Goal: Task Accomplishment & Management: Manage account settings

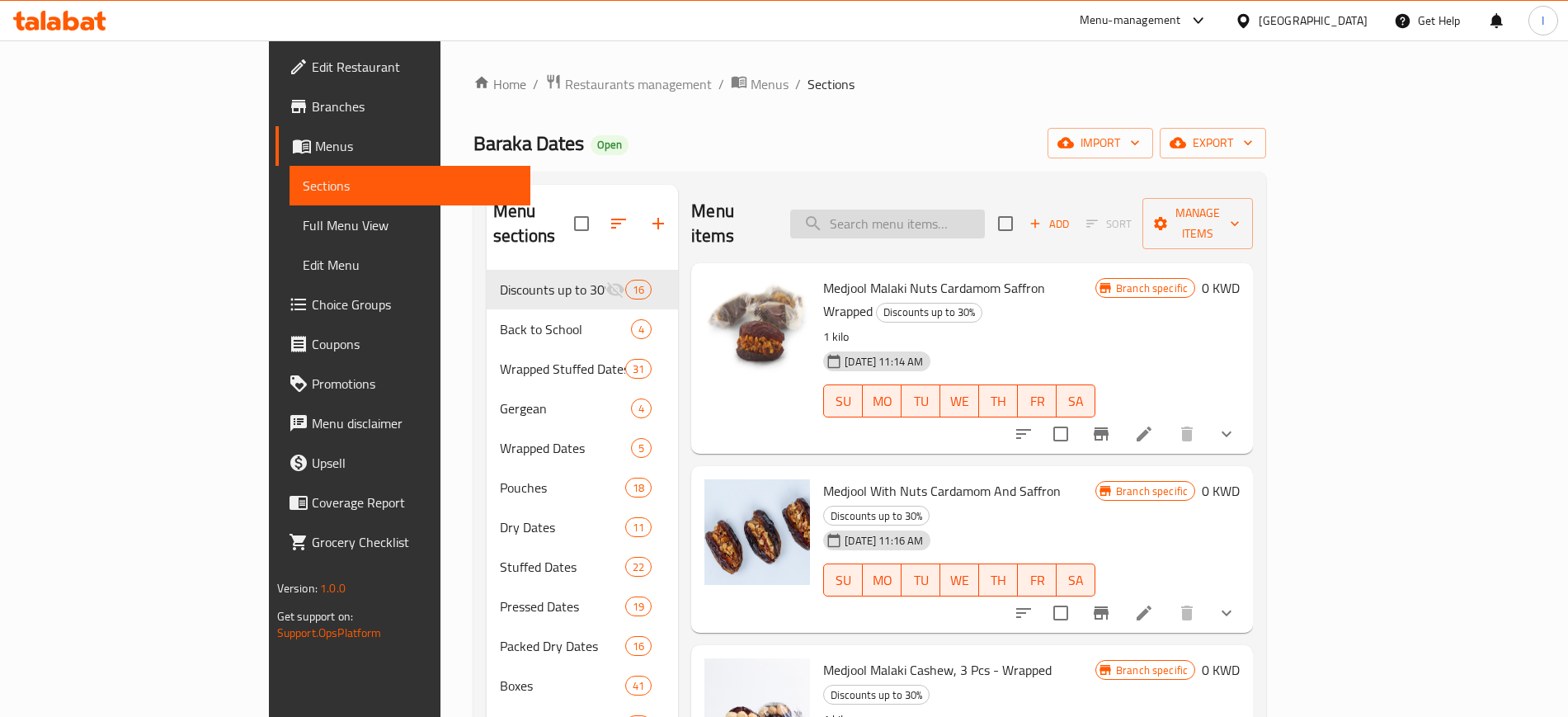
click at [940, 209] on input "search" at bounding box center [888, 223] width 195 height 28
paste input "Wrapped Medjool Malaki Orange"
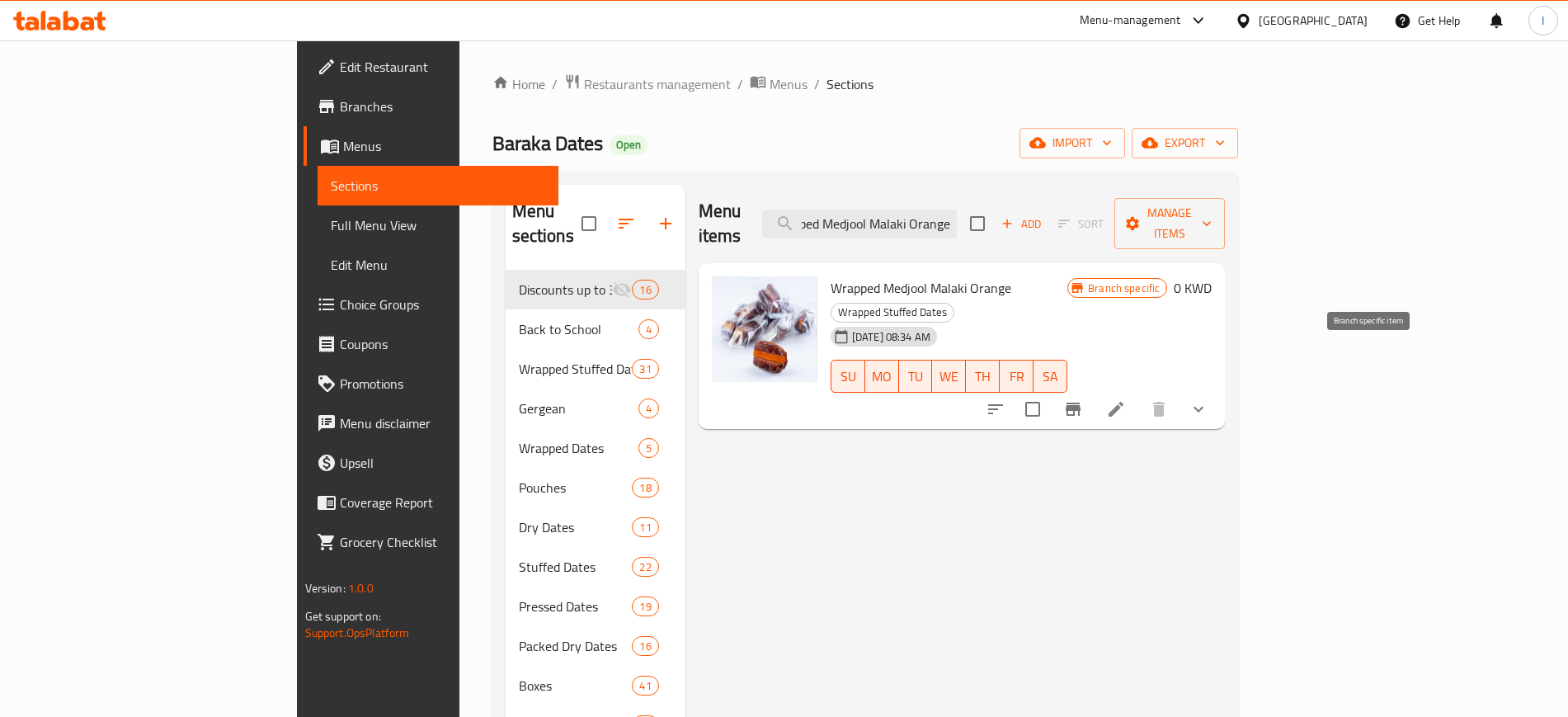
click at [1092, 389] on button "Branch-specific-item" at bounding box center [1072, 409] width 39 height 39
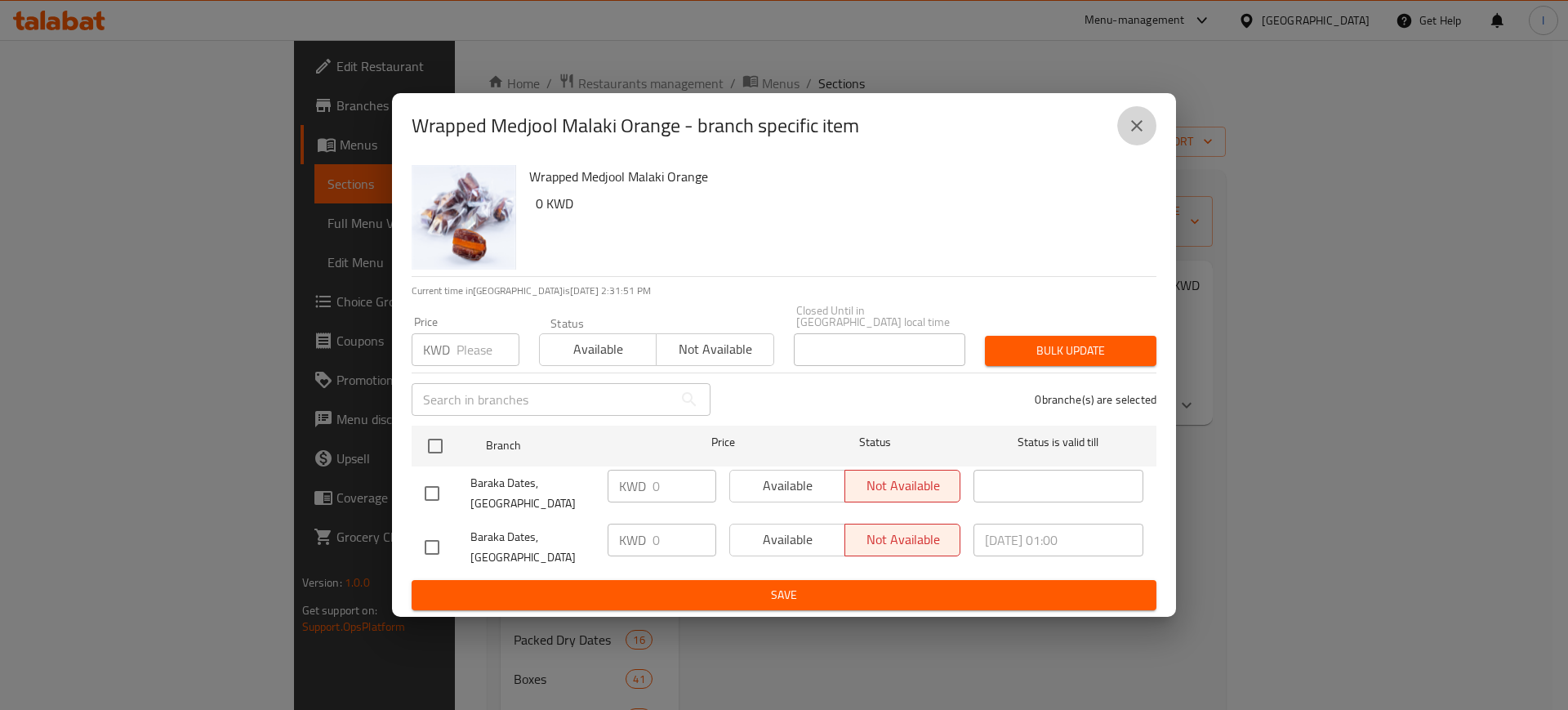
click at [1137, 135] on icon "close" at bounding box center [1137, 126] width 20 height 20
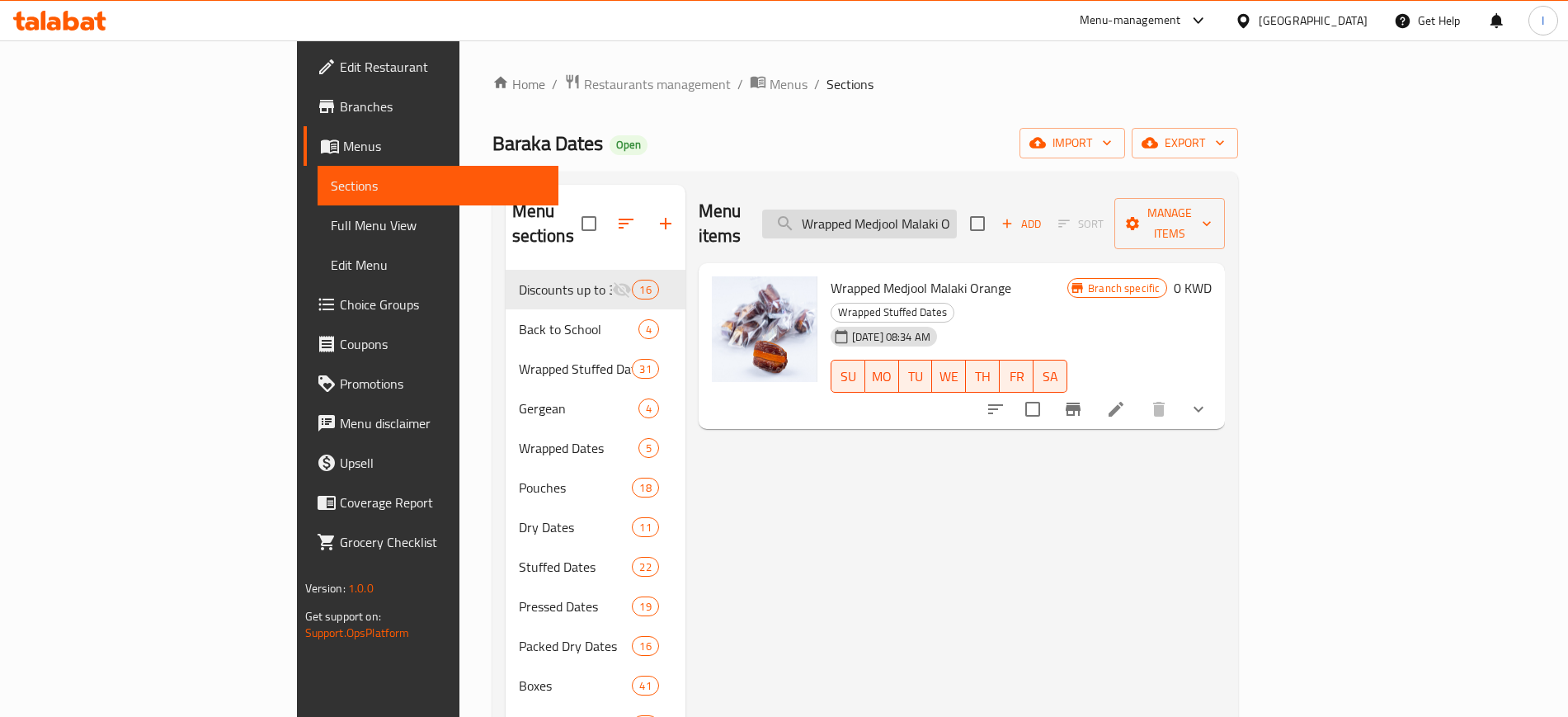
click at [957, 209] on input "Wrapped Medjool Malaki Orange" at bounding box center [859, 223] width 195 height 28
paste input "Medjool Hazelnut Butter Praline Milk Chocolate Bueno-Wrapped"
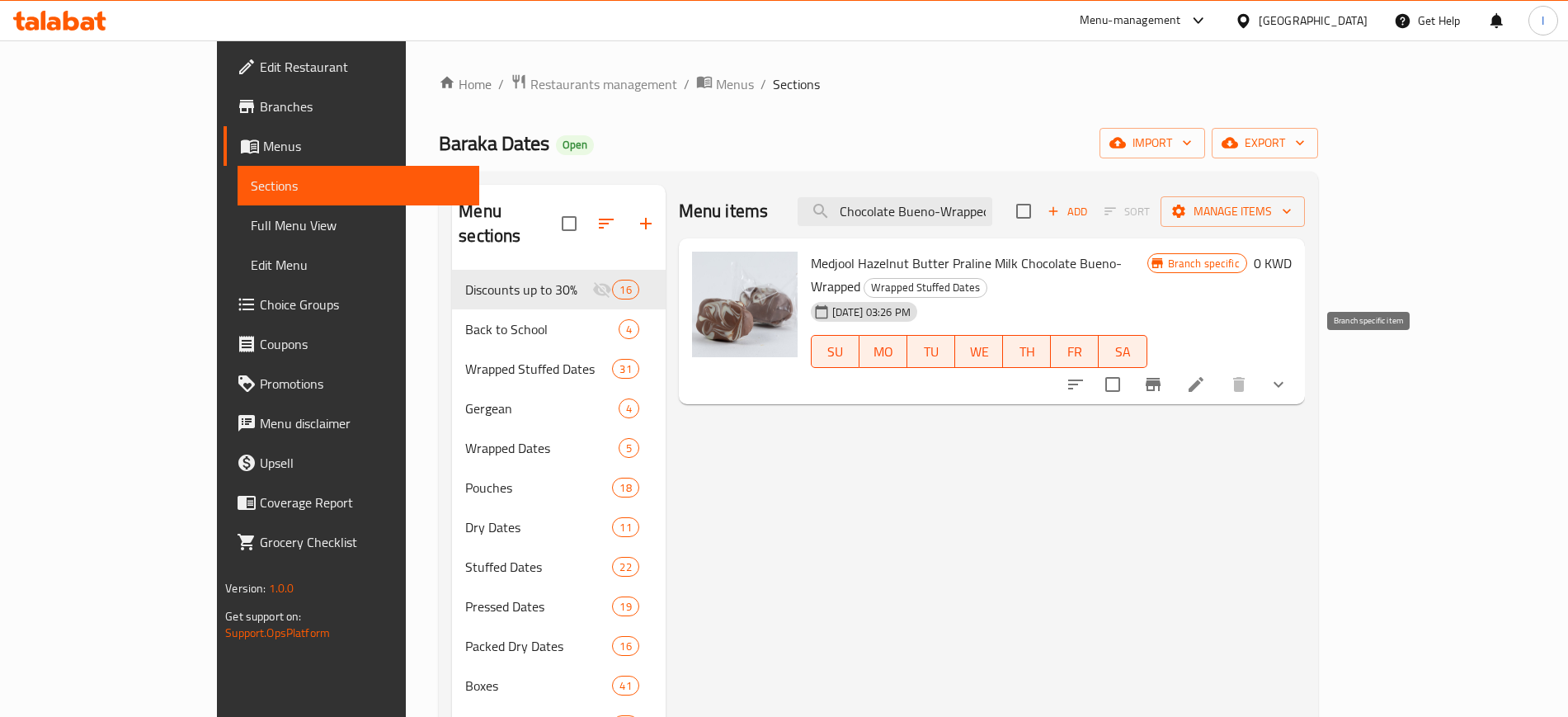
click at [1163, 375] on icon "Branch-specific-item" at bounding box center [1153, 385] width 20 height 20
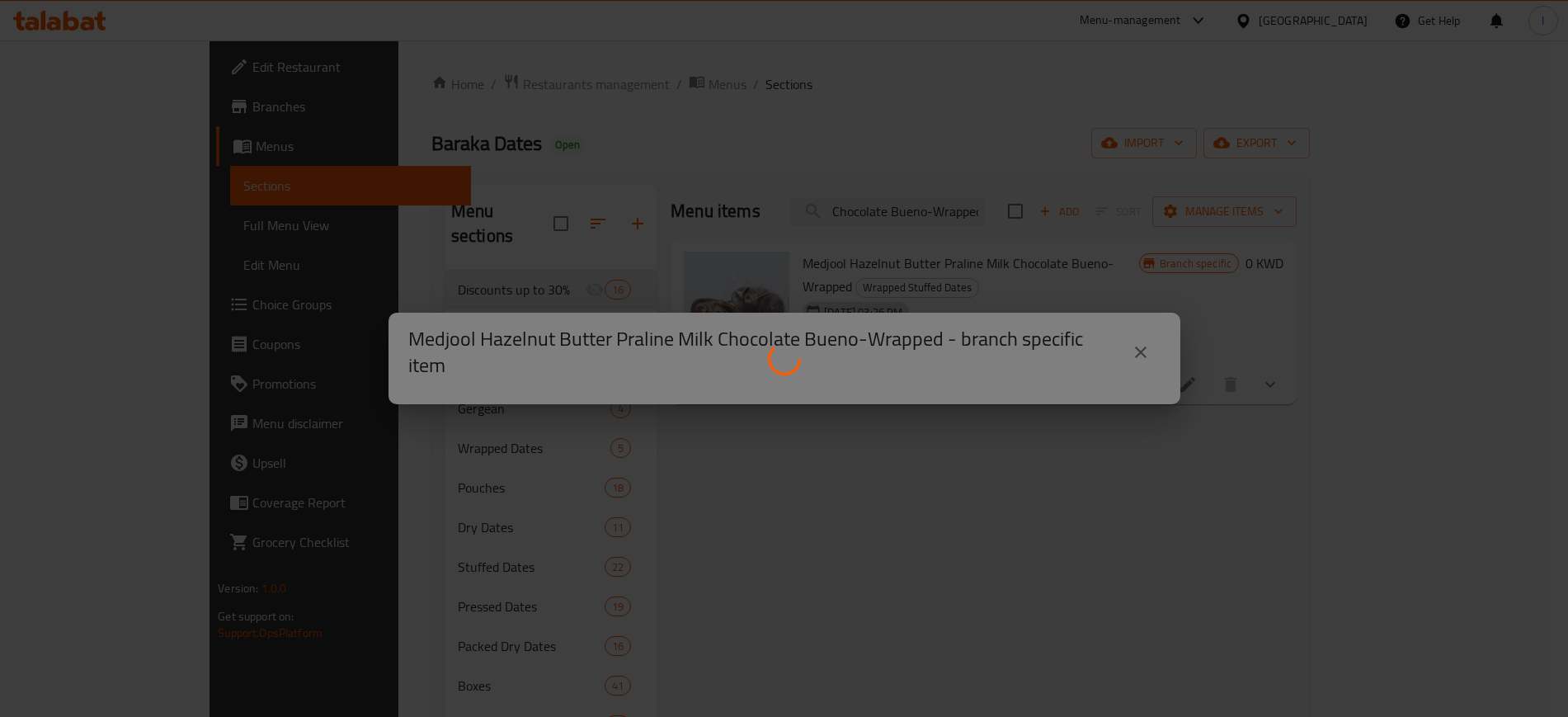
scroll to position [0, 0]
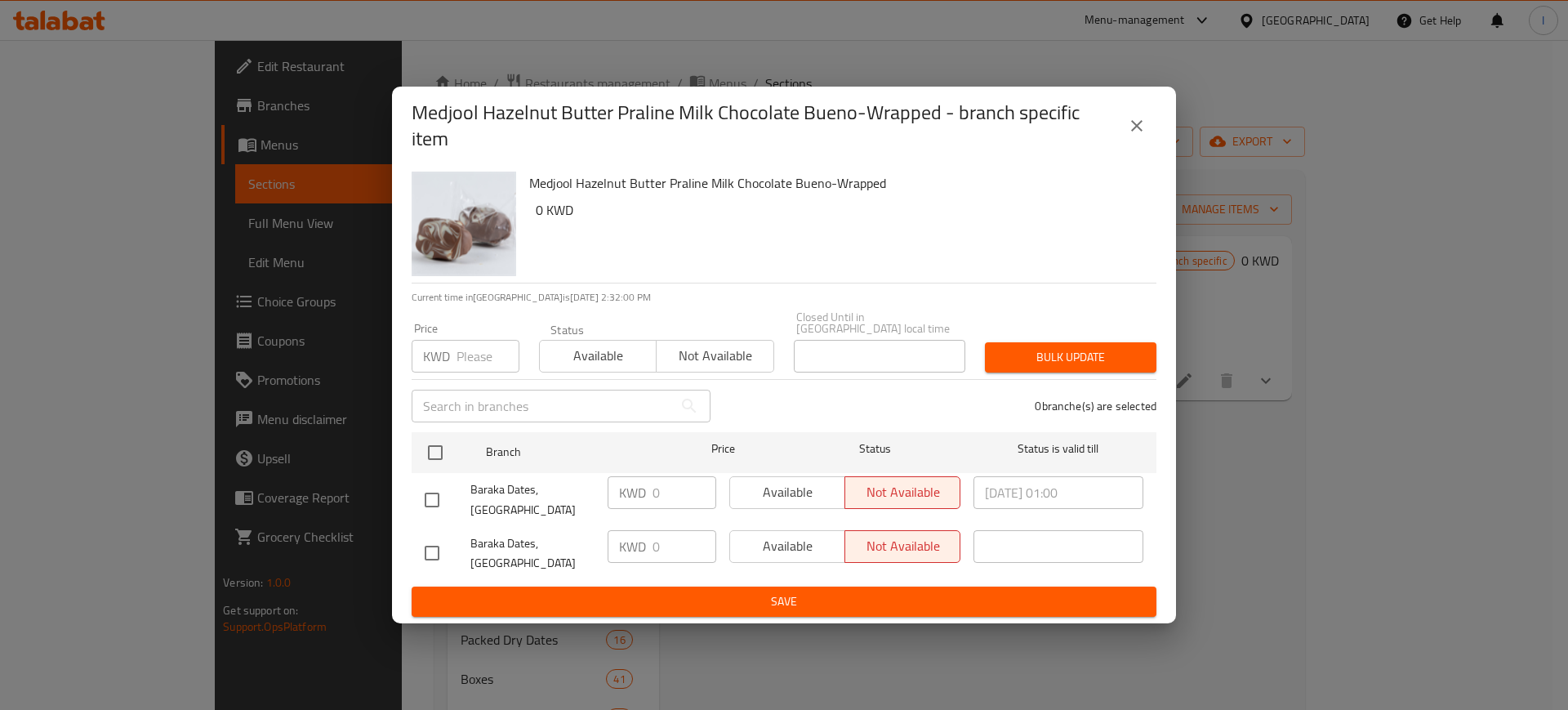
drag, startPoint x: 1131, startPoint y: 144, endPoint x: 1130, endPoint y: 260, distance: 116.0
click at [1131, 135] on icon "close" at bounding box center [1137, 126] width 20 height 20
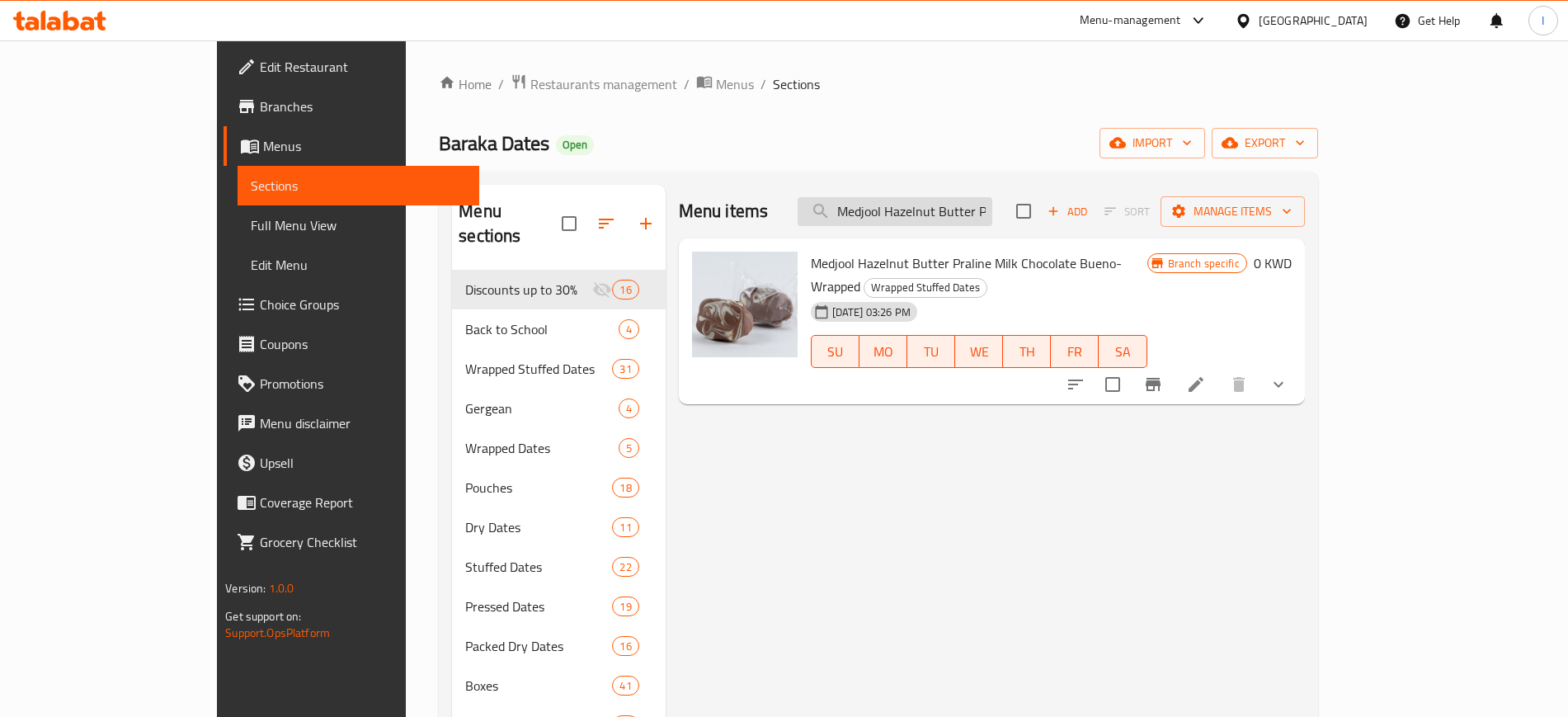
click at [969, 207] on input "Medjool Hazelnut Butter Praline Milk Chocolate Bueno-Wrapped" at bounding box center [895, 211] width 195 height 28
paste input "Malaki Coconut Cream-"
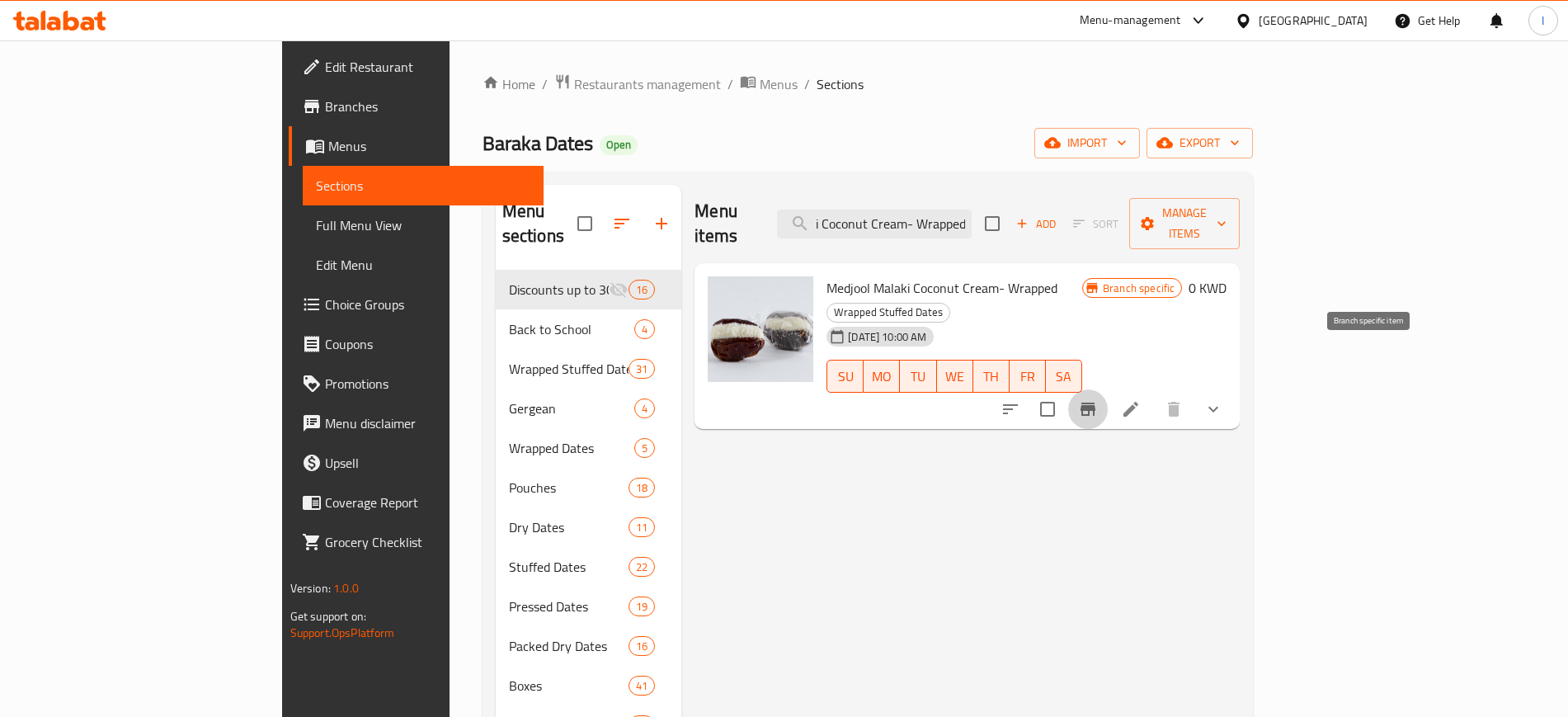
click at [1095, 402] on icon "Branch-specific-item" at bounding box center [1088, 409] width 15 height 13
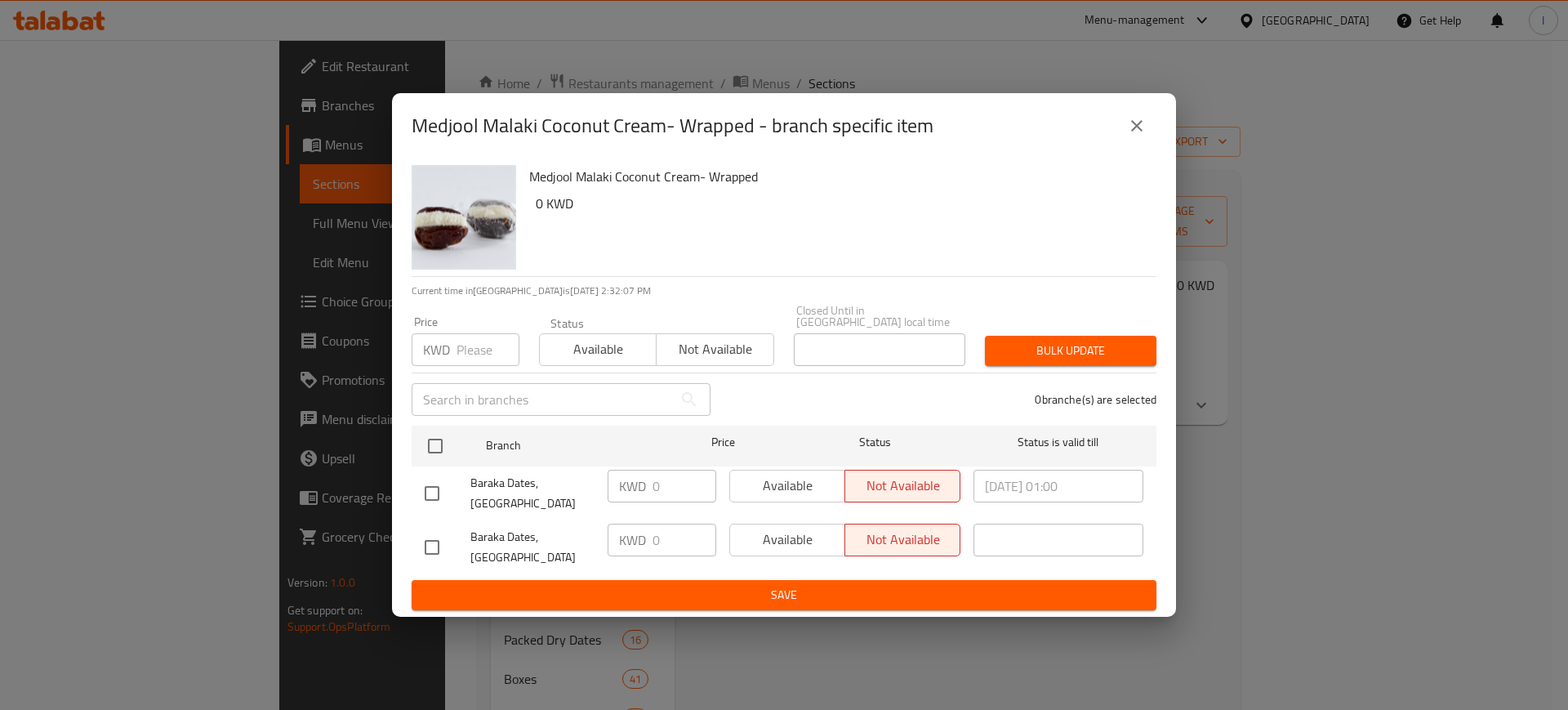
click at [1139, 132] on icon "close" at bounding box center [1136, 125] width 12 height 12
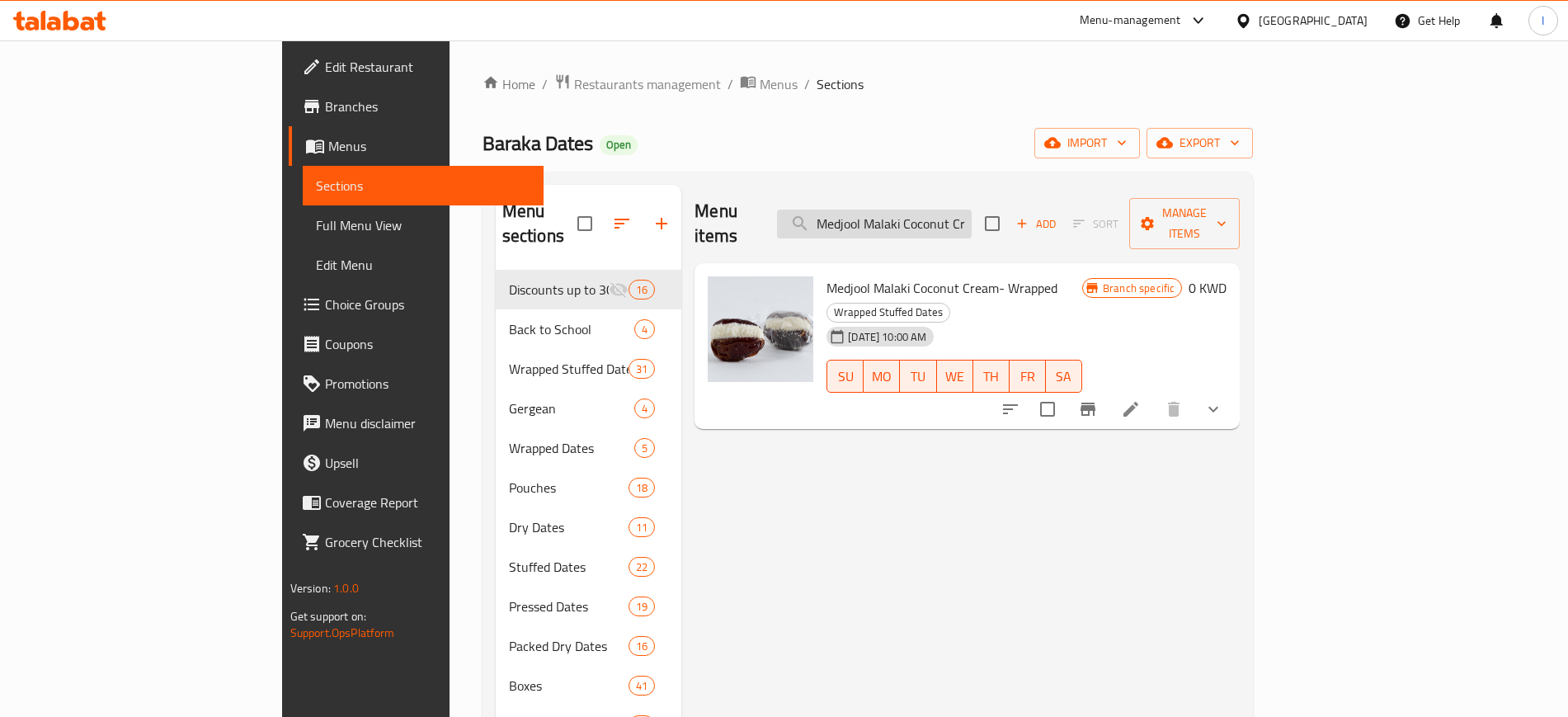
click at [967, 209] on input "Medjool Malaki Coconut Cream- Wrapped" at bounding box center [874, 223] width 195 height 28
paste input "Espresso Cream-"
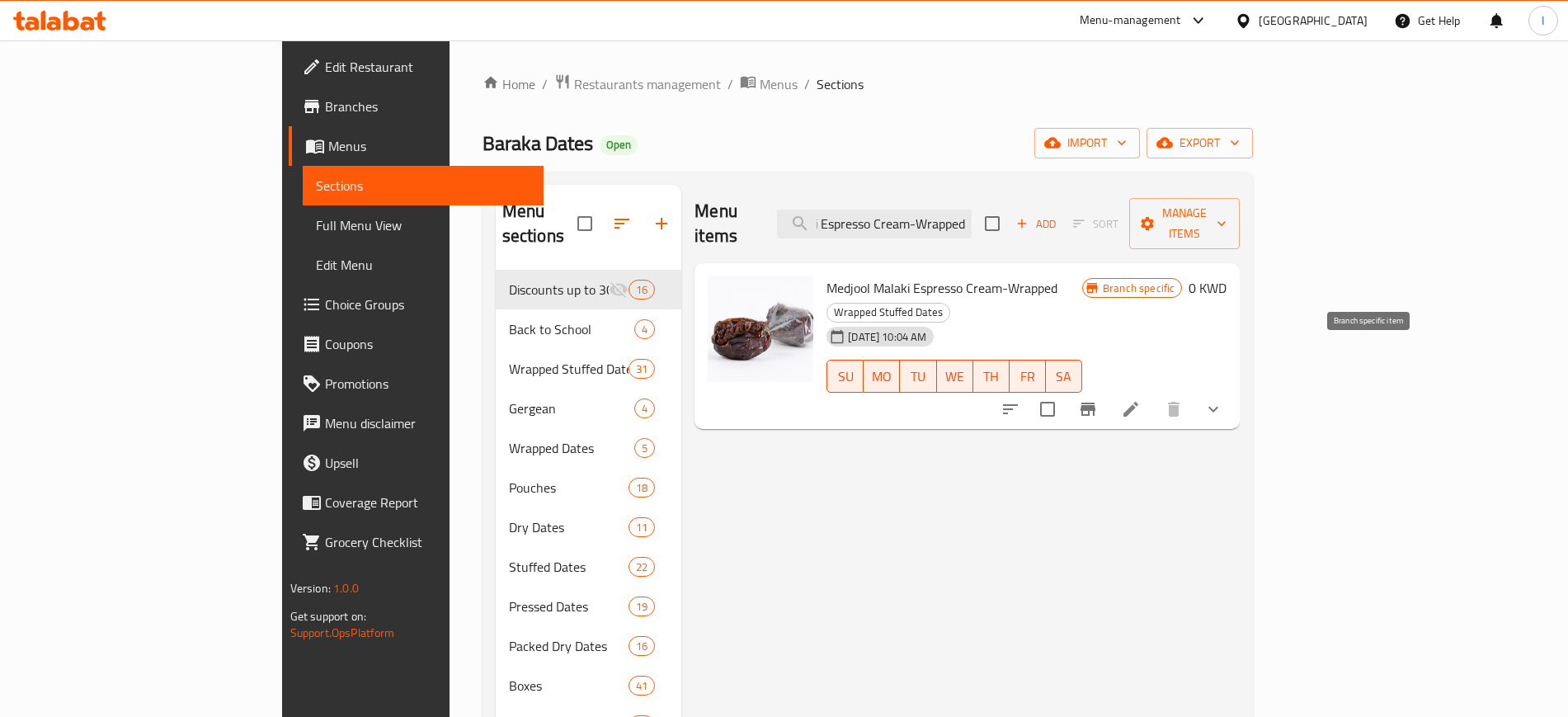
click at [1095, 402] on icon "Branch-specific-item" at bounding box center [1088, 409] width 15 height 13
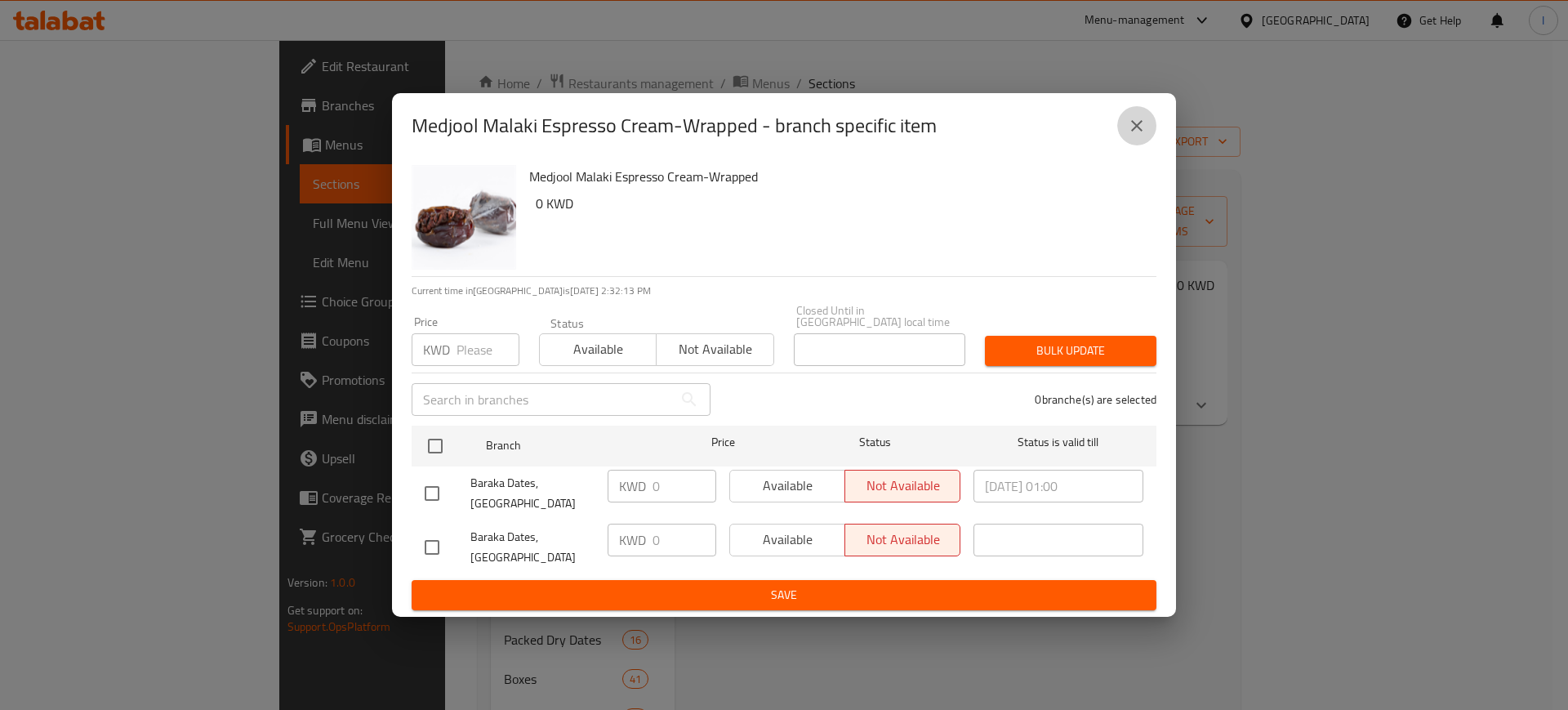
click at [1140, 135] on icon "close" at bounding box center [1137, 126] width 20 height 20
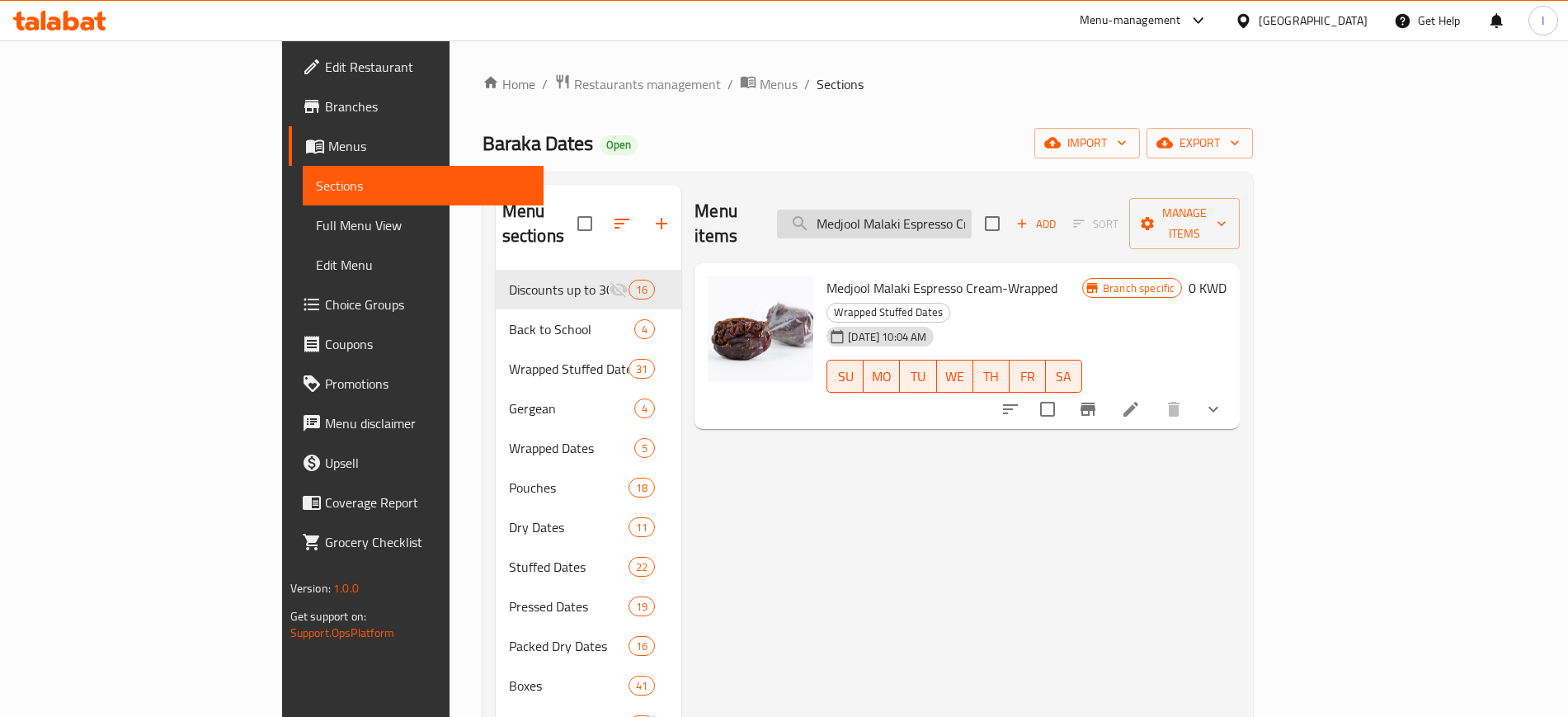
click at [971, 209] on input "Medjool Malaki Espresso Cream-Wrapped" at bounding box center [874, 223] width 195 height 28
paste input "Lotus"
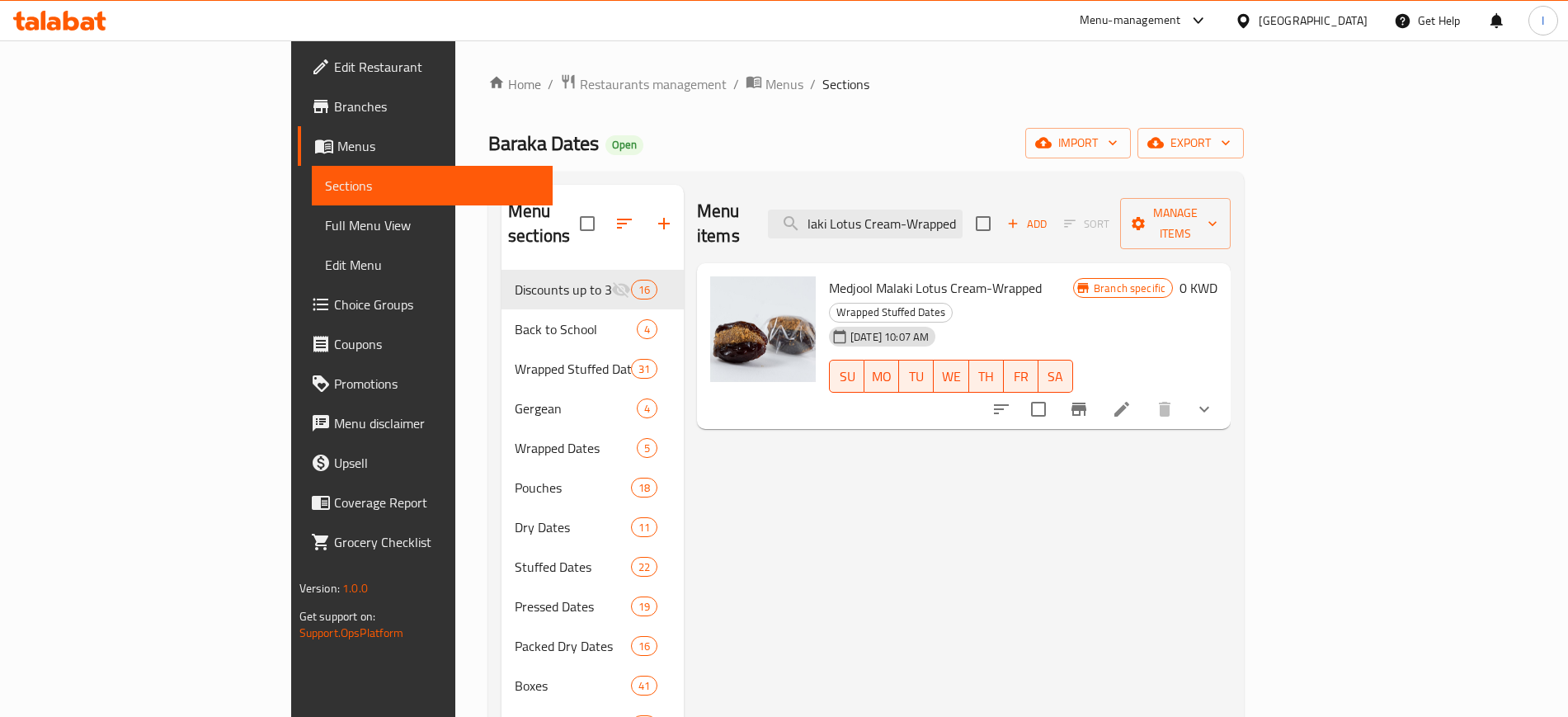
type input "Medjool Malaki Lotus Cream-Wrapped"
click at [1086, 402] on icon "Branch-specific-item" at bounding box center [1079, 409] width 15 height 13
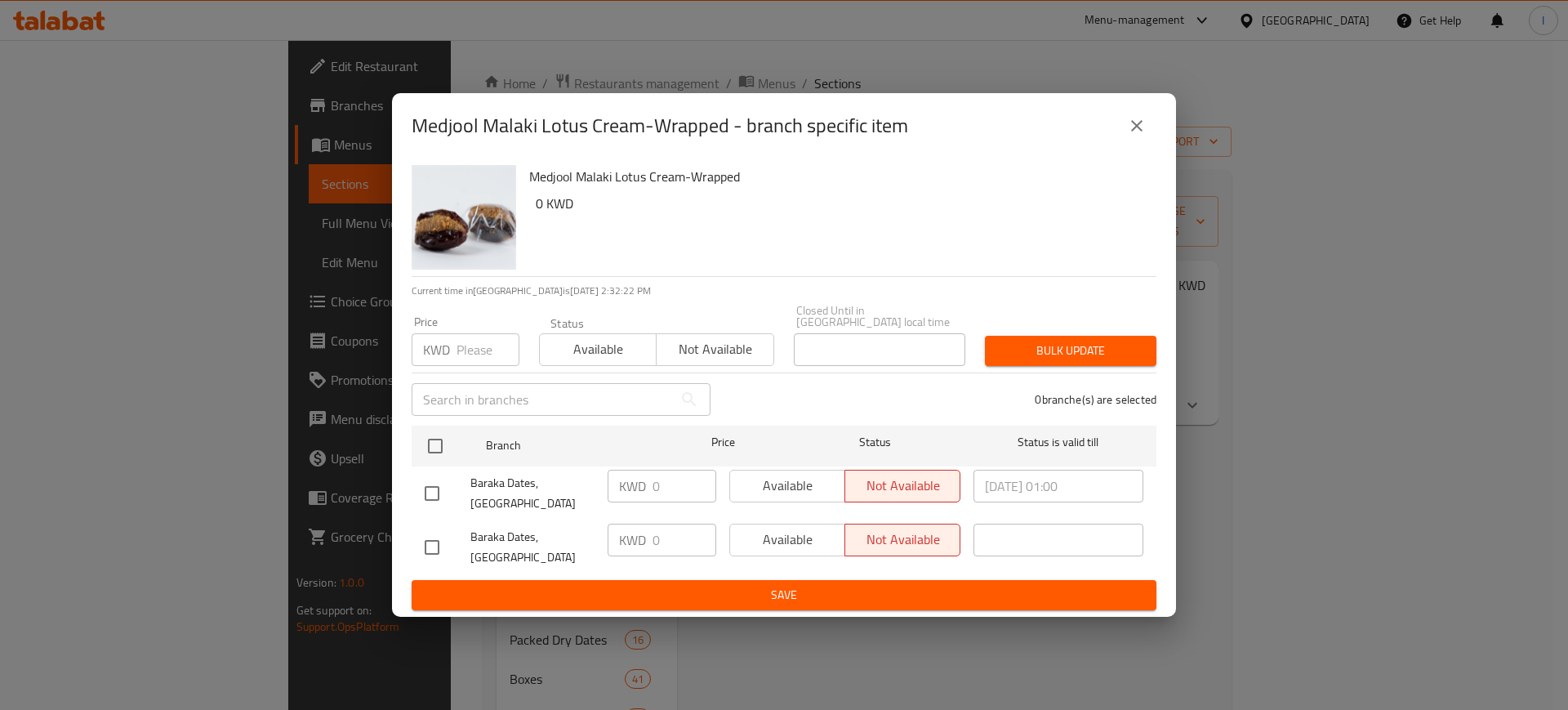
drag, startPoint x: 1154, startPoint y: 142, endPoint x: 1142, endPoint y: 149, distance: 13.9
click at [1152, 143] on button "close" at bounding box center [1136, 125] width 39 height 39
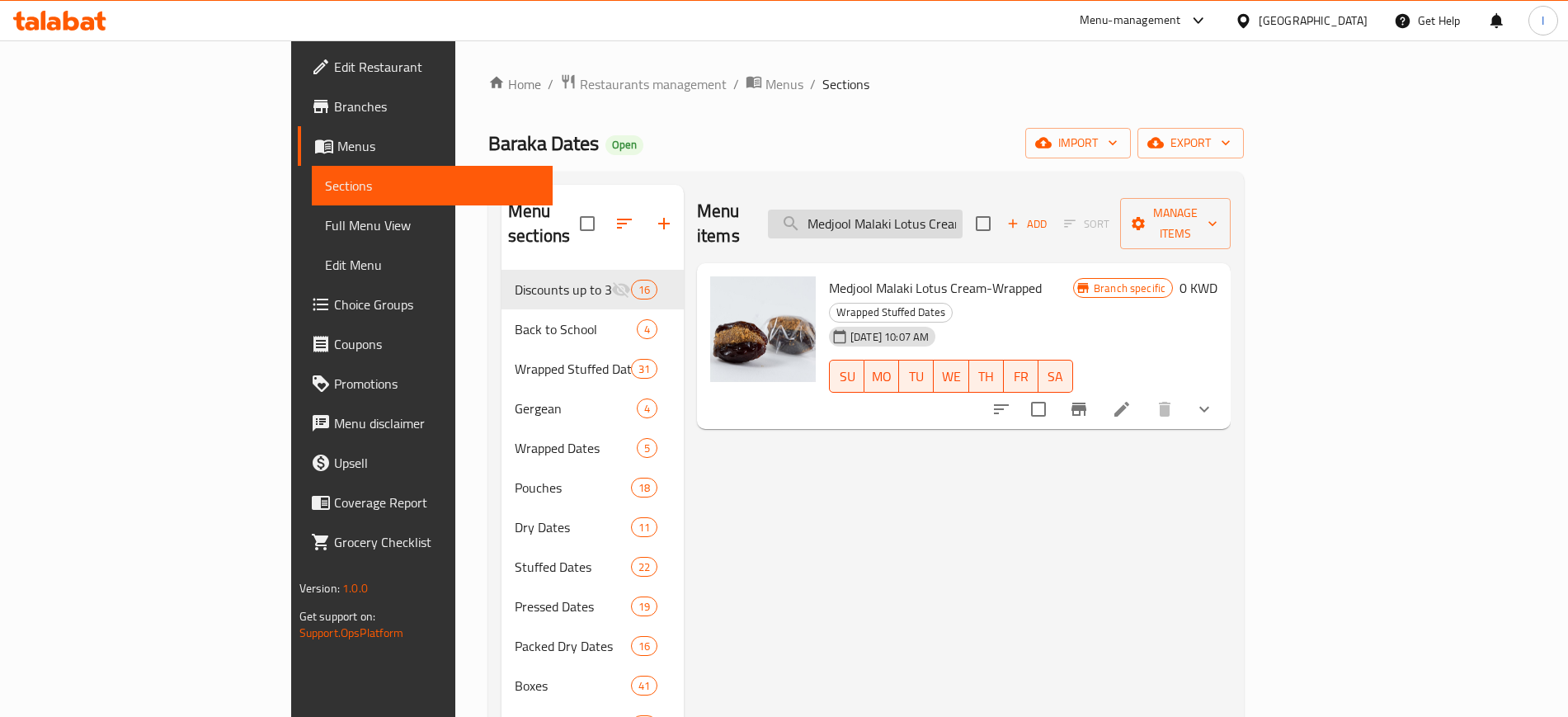
click at [963, 210] on input "Medjool Malaki Lotus Cream-Wrapped" at bounding box center [865, 223] width 195 height 28
paste input "Medjool Malaki Granola Almond Butter"
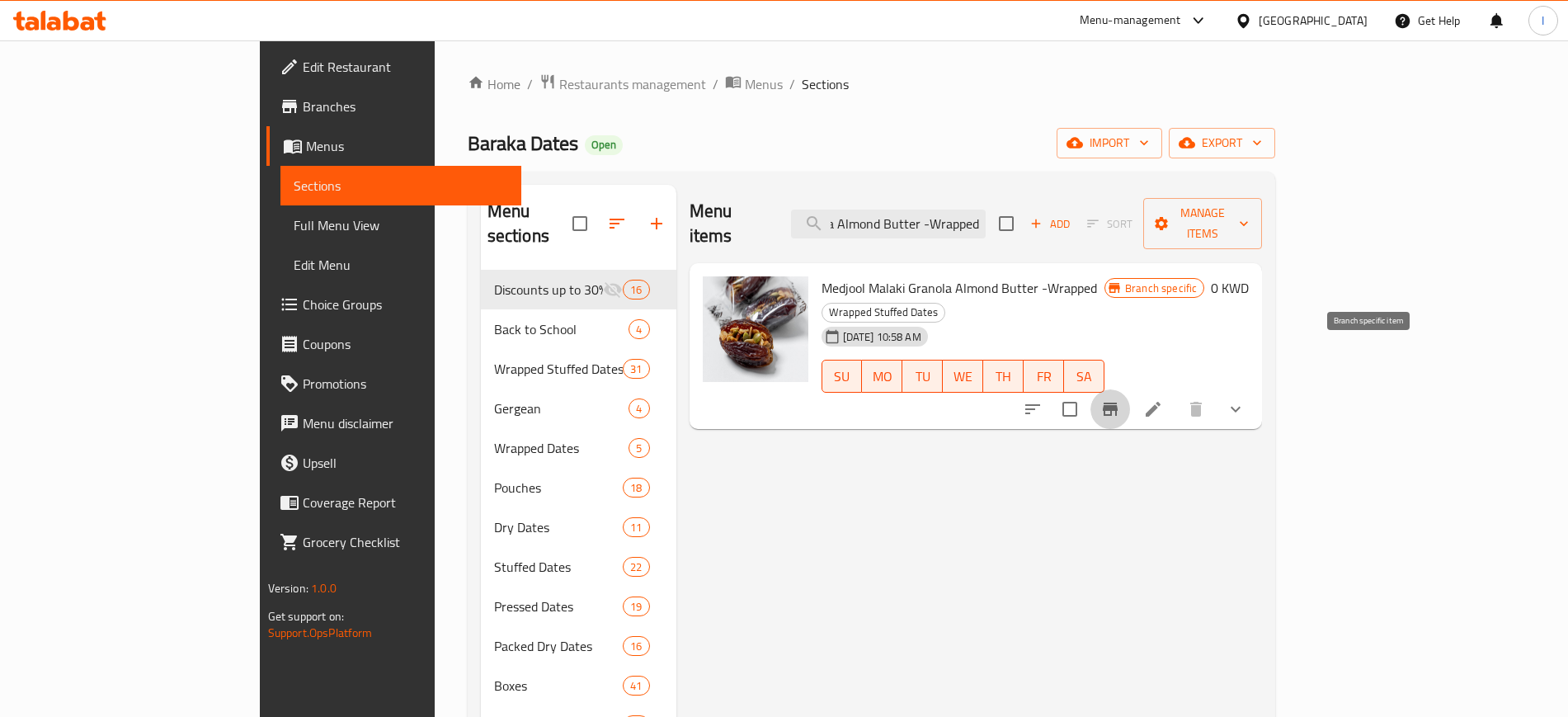
click at [1117, 402] on icon "Branch-specific-item" at bounding box center [1110, 409] width 15 height 13
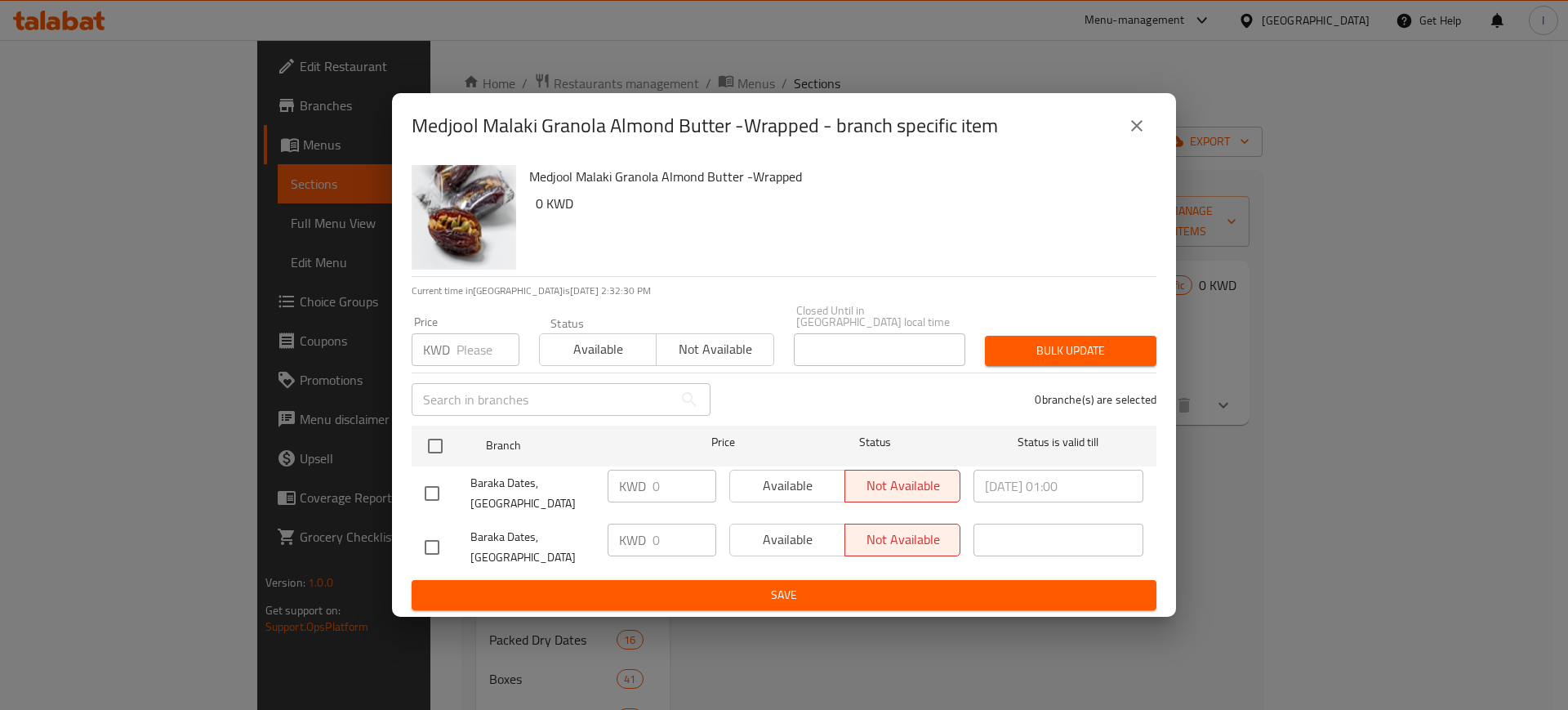
click at [1150, 145] on button "close" at bounding box center [1136, 125] width 39 height 39
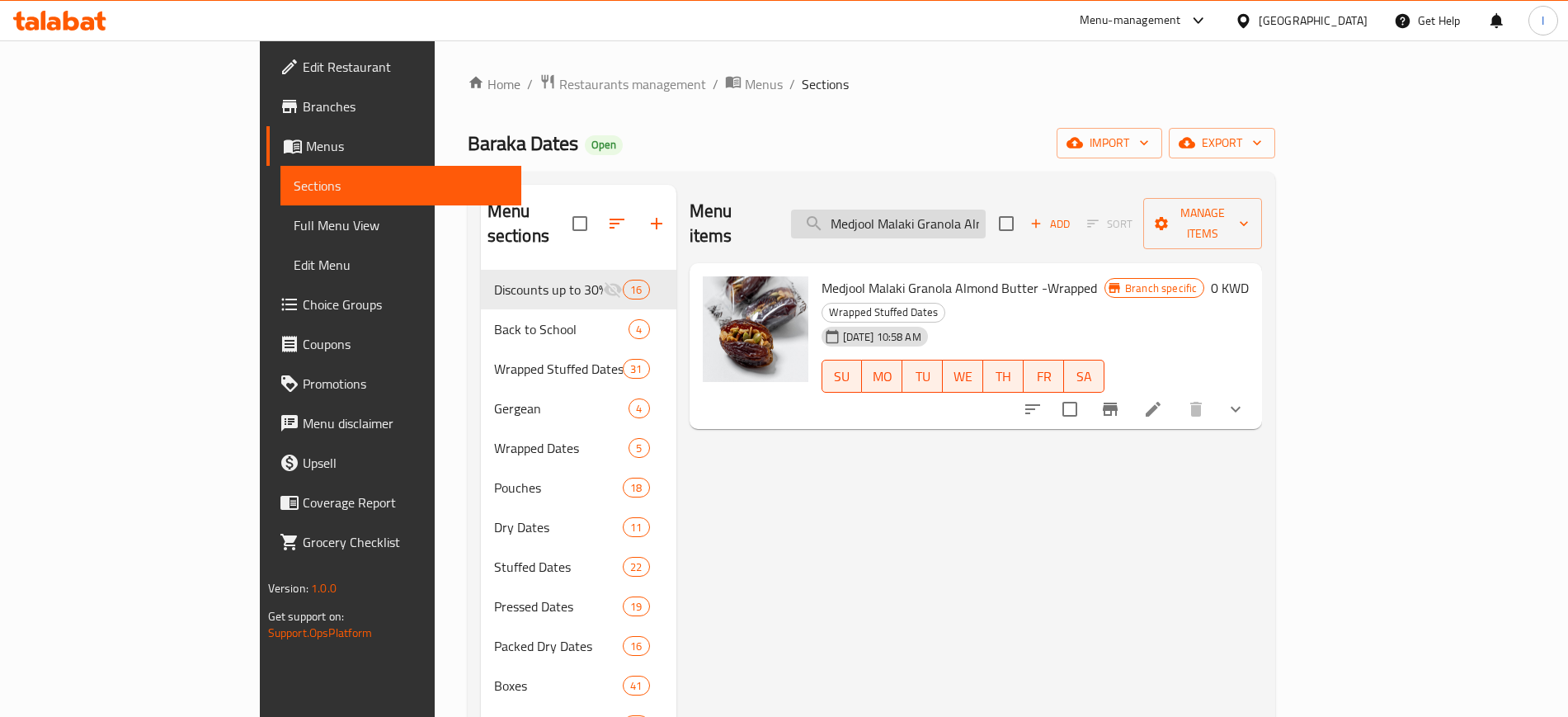
click at [986, 214] on input "Medjool Malaki Granola Almond Butter -Wrapped" at bounding box center [889, 223] width 195 height 28
paste input "Medjool Peanut Butter Dark Chocolate 1 Kg"
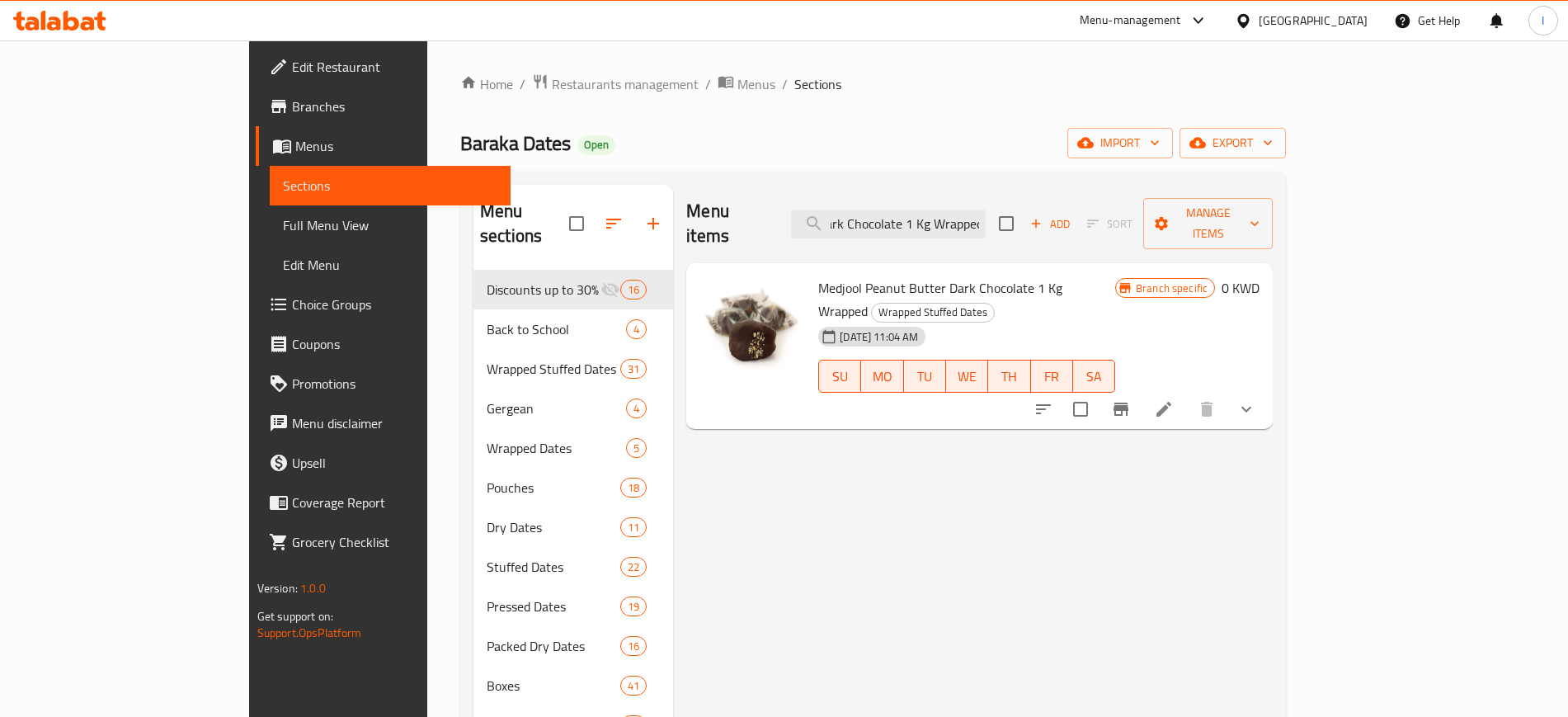
click at [1128, 402] on icon "Branch-specific-item" at bounding box center [1121, 409] width 15 height 13
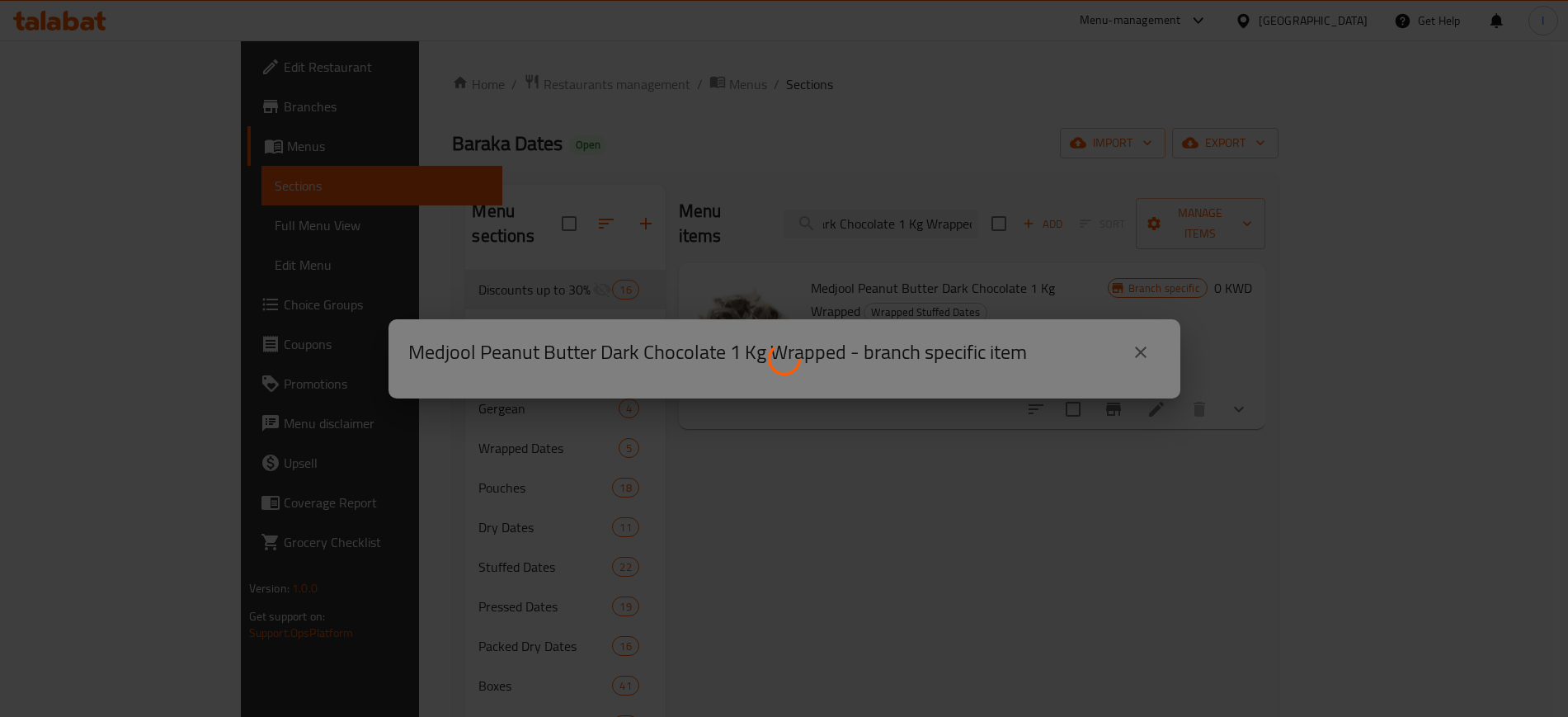
scroll to position [0, 0]
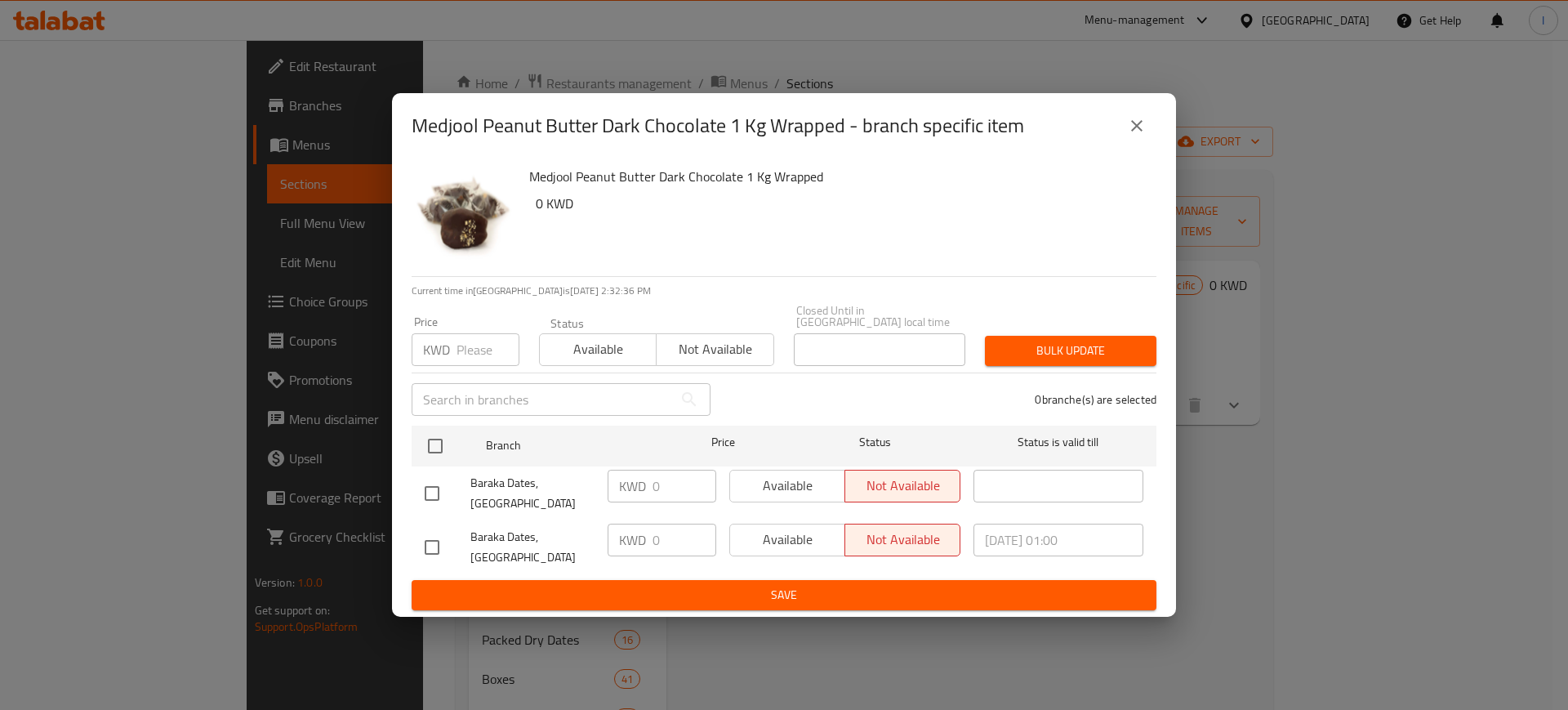
click at [1140, 135] on icon "close" at bounding box center [1137, 126] width 20 height 20
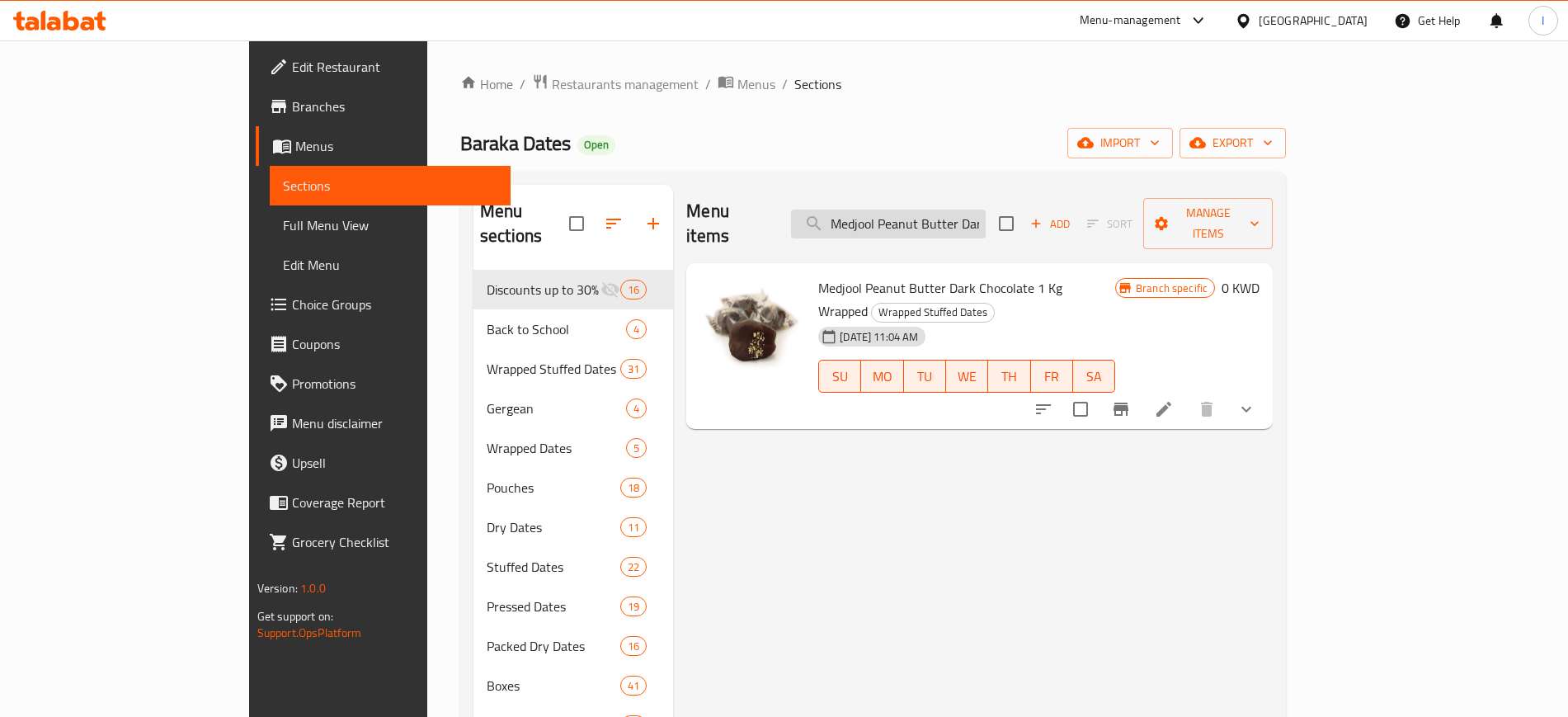
click at [986, 216] on input "Medjool Peanut Butter Dark Chocolate 1 Kg Wrapped" at bounding box center [889, 223] width 195 height 28
paste input "Malaki Espresso Cream"
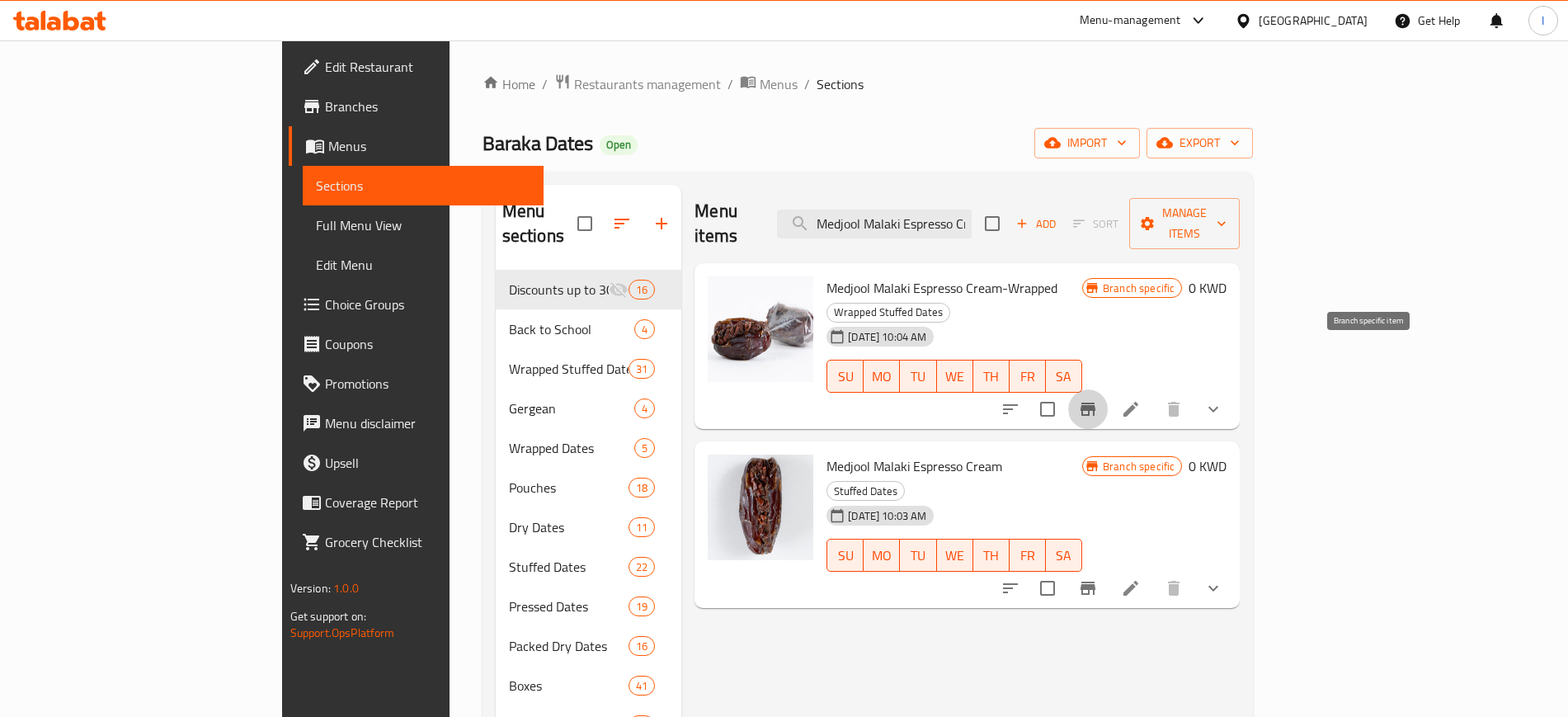
click at [1095, 402] on icon "Branch-specific-item" at bounding box center [1088, 409] width 15 height 13
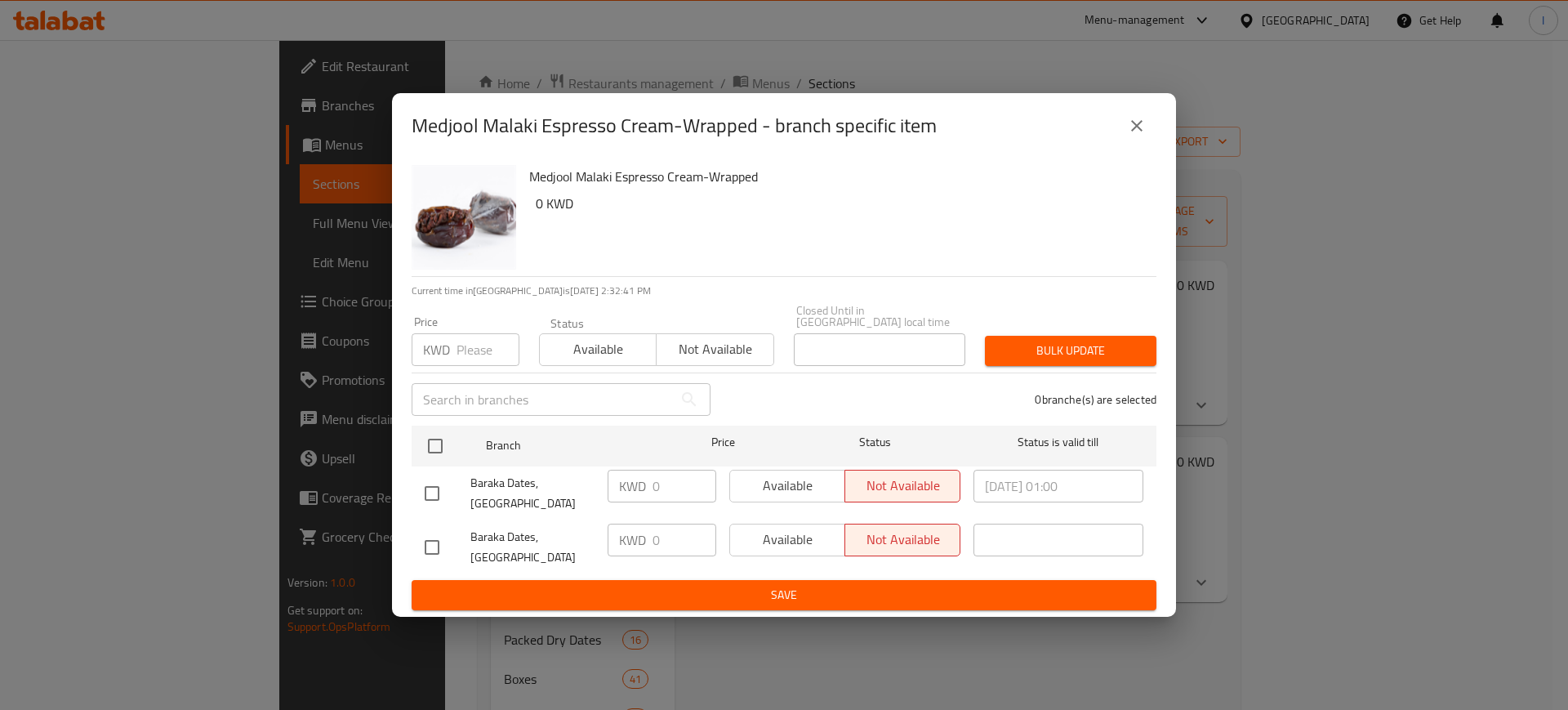
click at [1355, 445] on div "Medjool Malaki Espresso Cream-Wrapped - branch specific item Medjool Malaki Esp…" at bounding box center [784, 355] width 1568 height 710
drag, startPoint x: 1146, startPoint y: 138, endPoint x: 1134, endPoint y: 140, distance: 12.2
click at [1137, 140] on button "close" at bounding box center [1136, 125] width 39 height 39
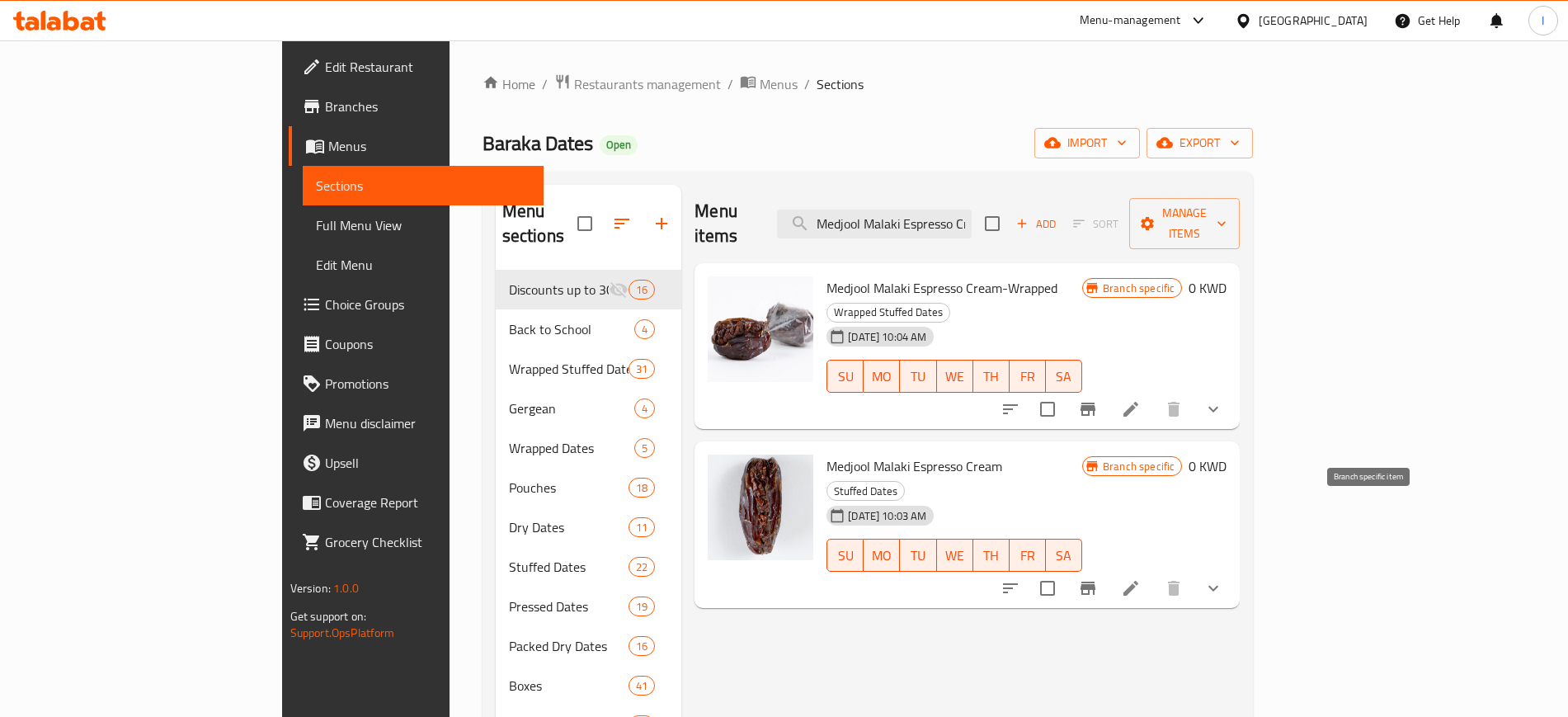
click at [1095, 581] on icon "Branch-specific-item" at bounding box center [1088, 588] width 15 height 13
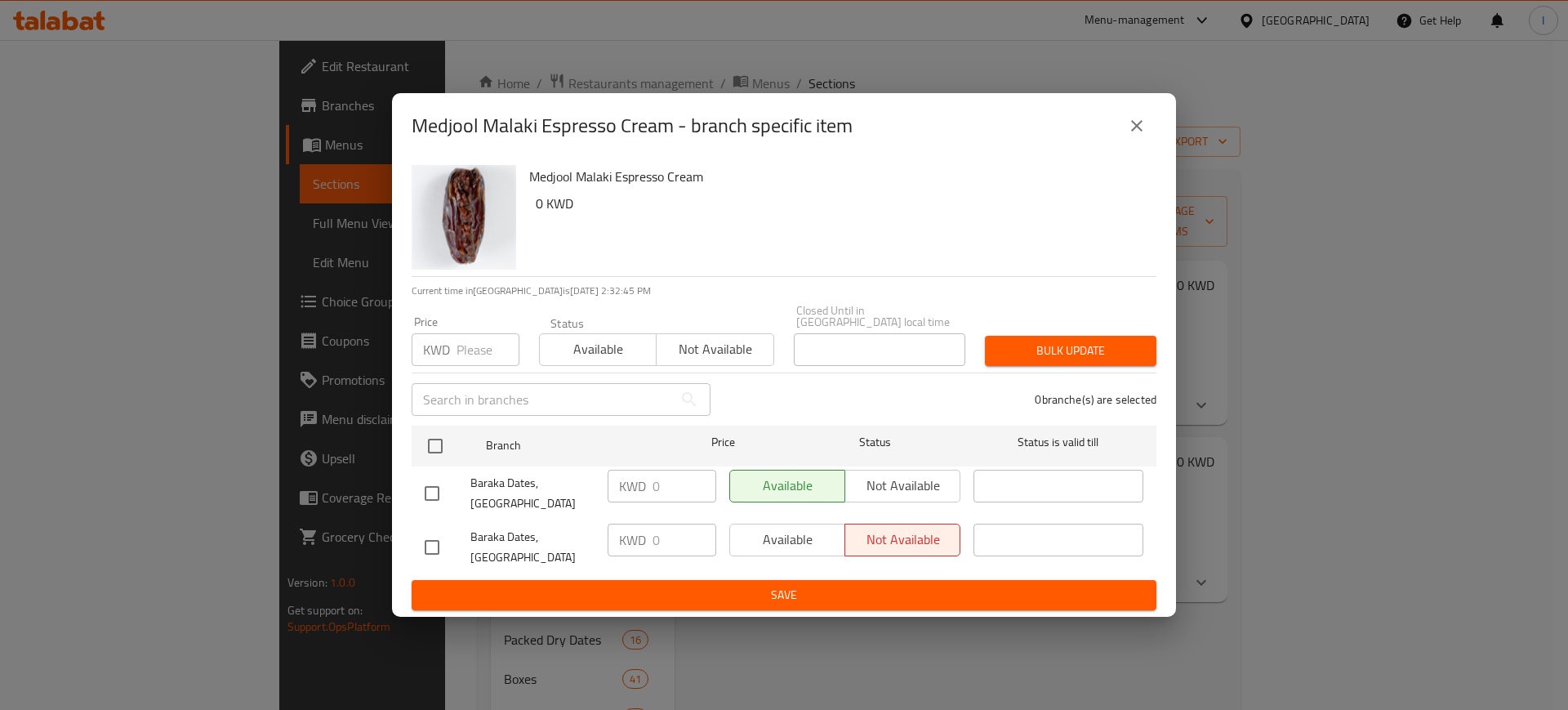
click at [1134, 132] on icon "close" at bounding box center [1136, 125] width 12 height 12
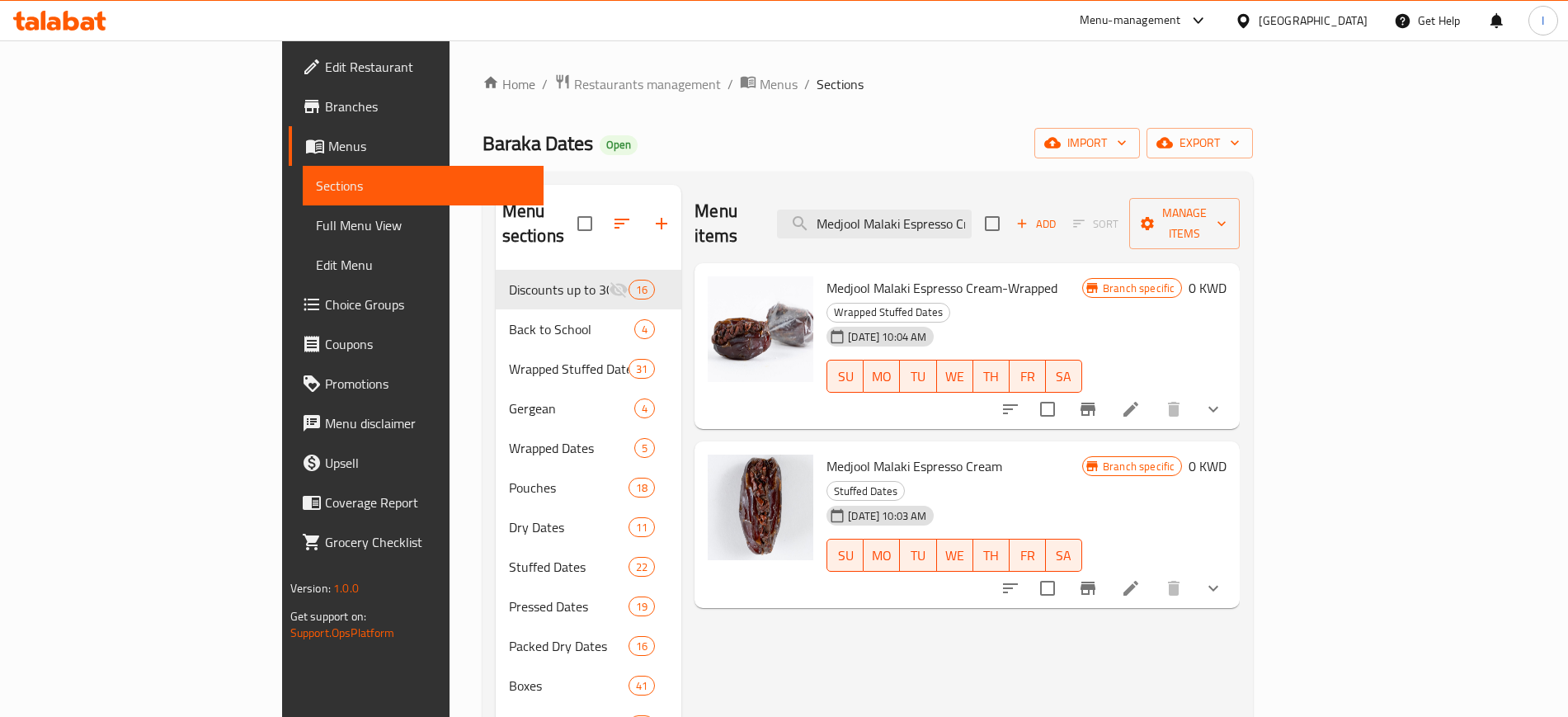
click at [1007, 228] on div "Menu items Medjool Malaki Espresso Cream Add Sort Manage items" at bounding box center [968, 223] width 545 height 78
click at [971, 209] on input "Medjool Malaki Espresso Cream" at bounding box center [874, 223] width 195 height 28
paste input "[PERSON_NAME] With Pistachio And Rose Wrapped"
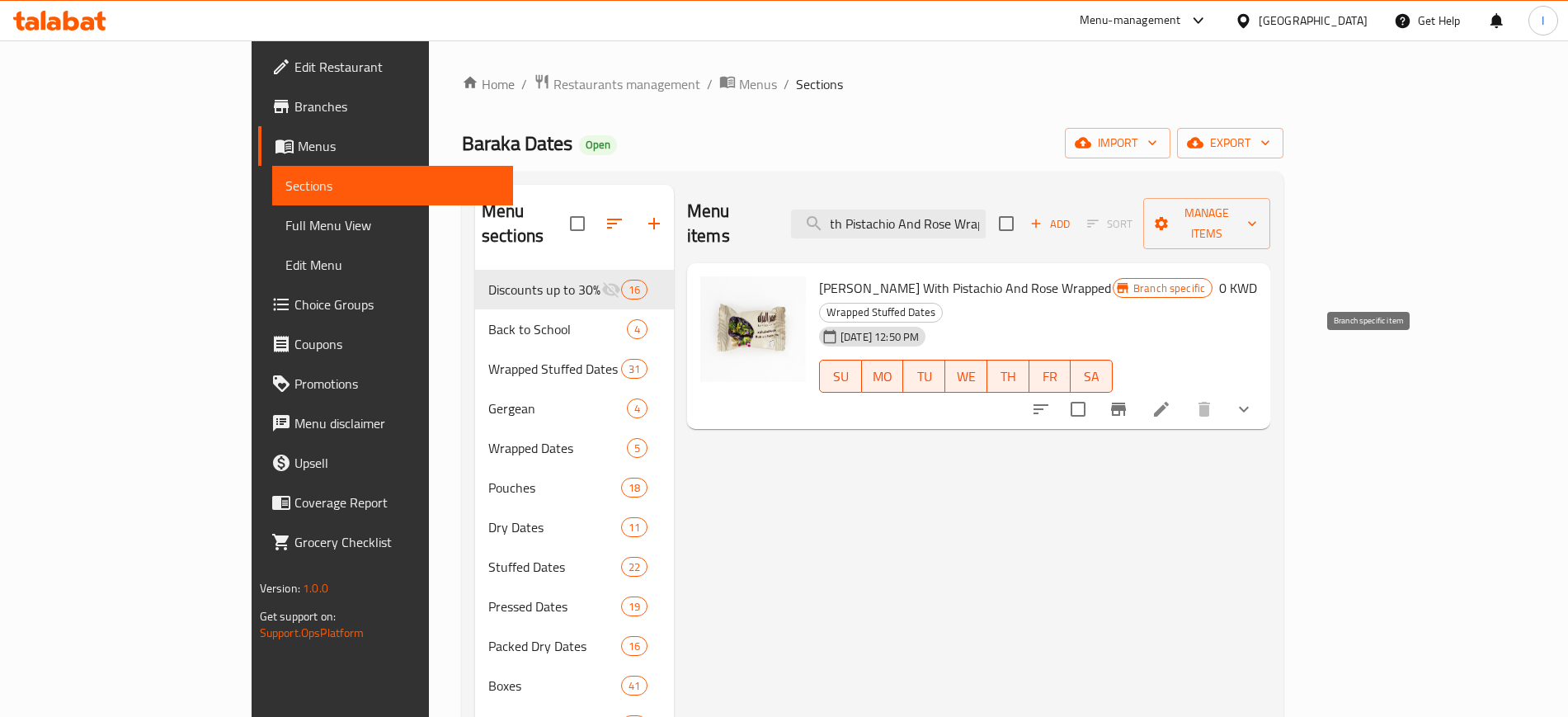
click at [1128, 399] on icon "Branch-specific-item" at bounding box center [1119, 409] width 20 height 20
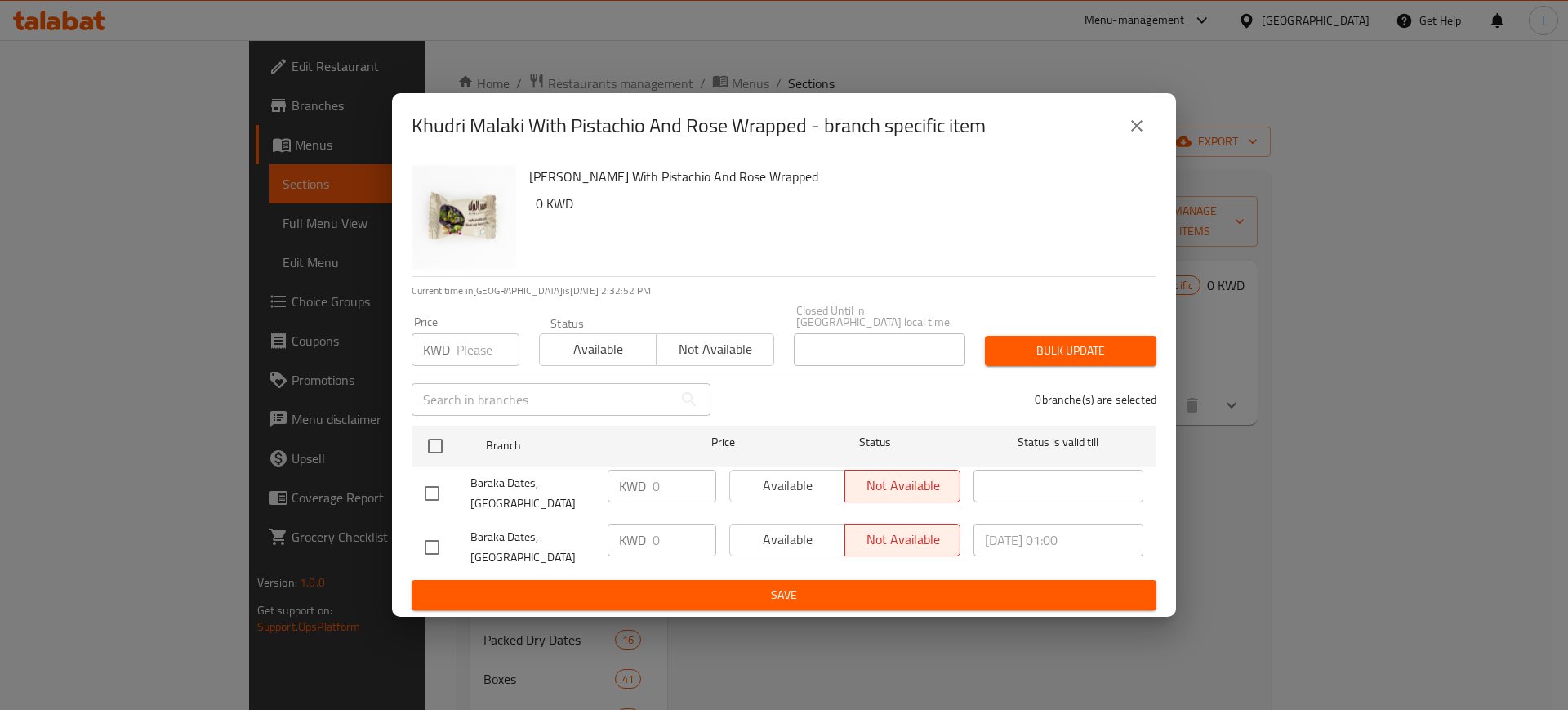
click at [1139, 135] on icon "close" at bounding box center [1137, 126] width 20 height 20
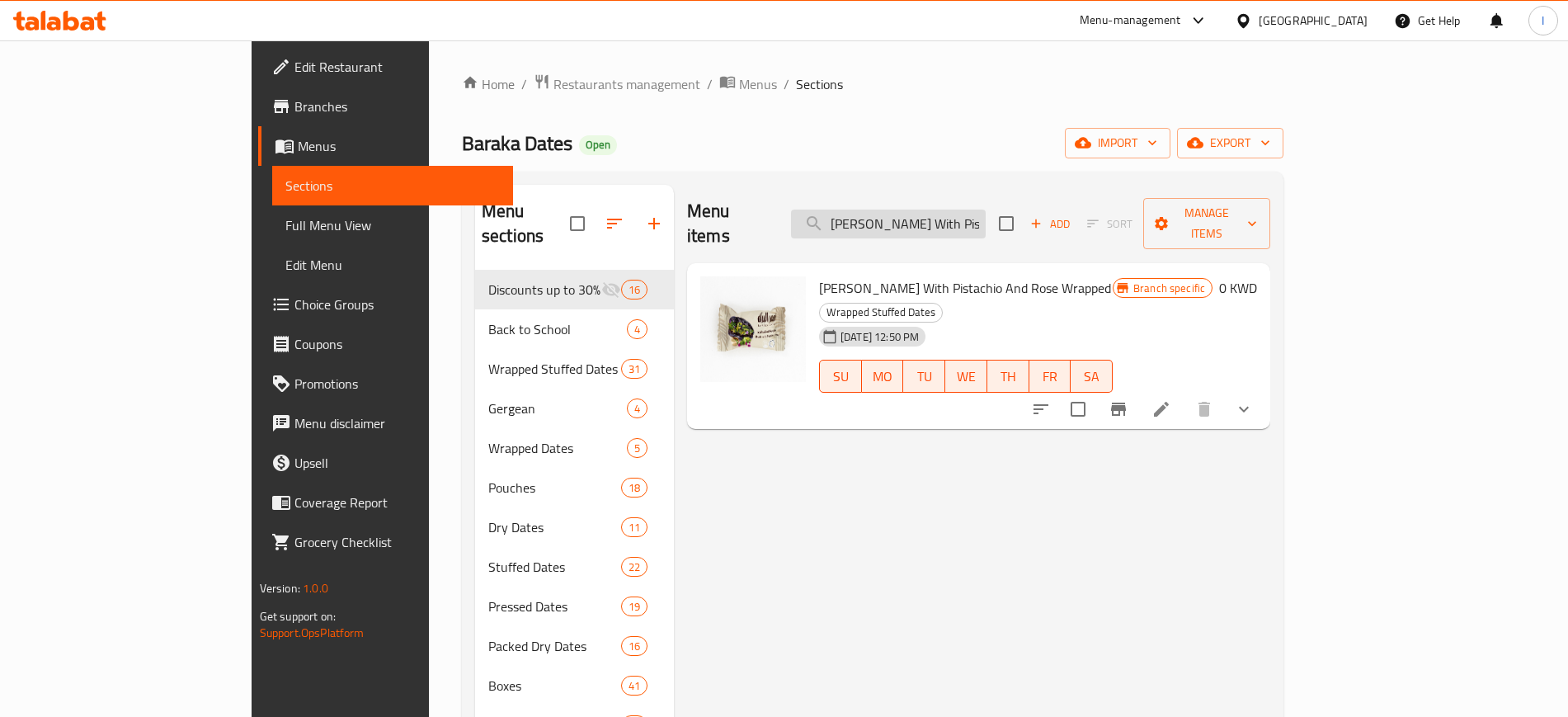
click at [986, 212] on input "[PERSON_NAME] With Pistachio And Rose Wrapped" at bounding box center [889, 223] width 195 height 28
paste input "Orang"
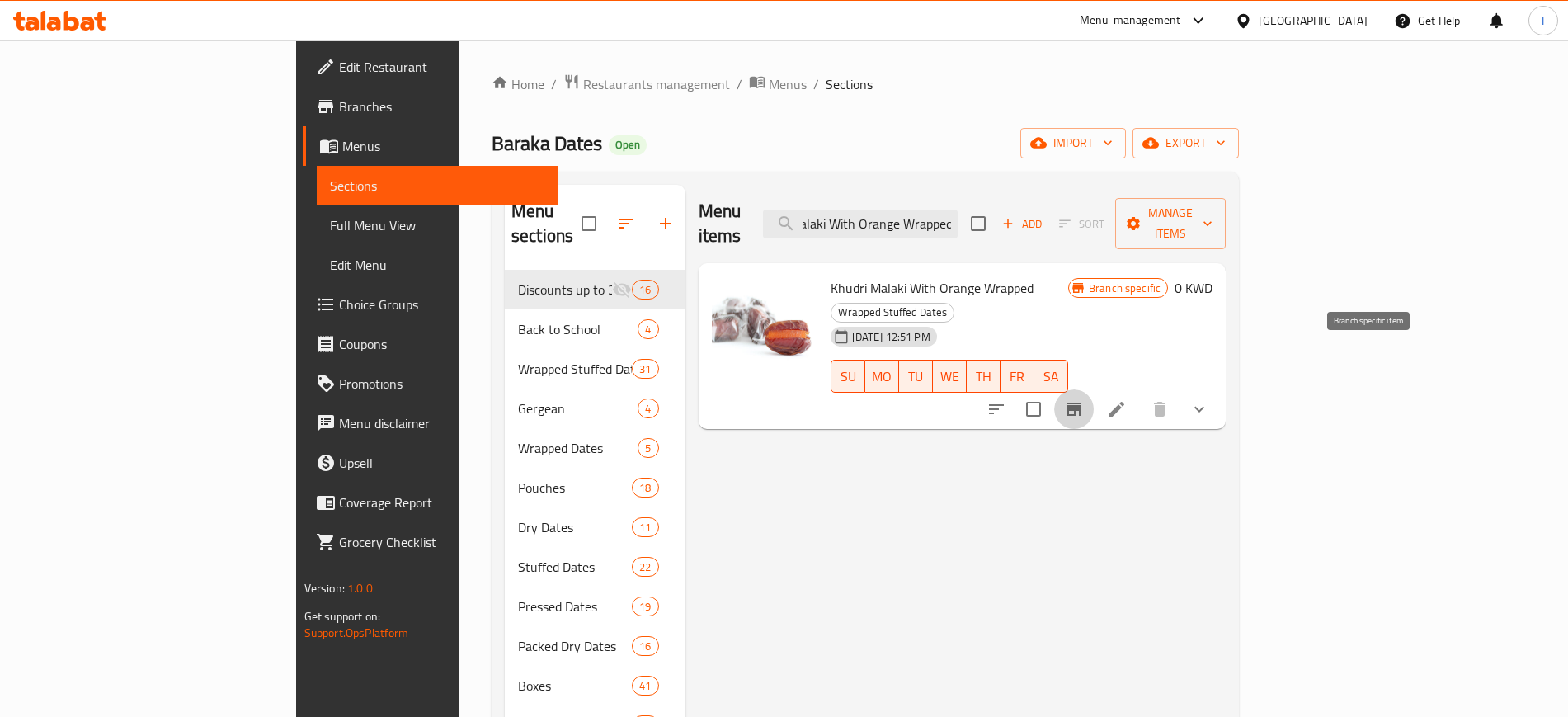
click at [1084, 399] on icon "Branch-specific-item" at bounding box center [1074, 409] width 20 height 20
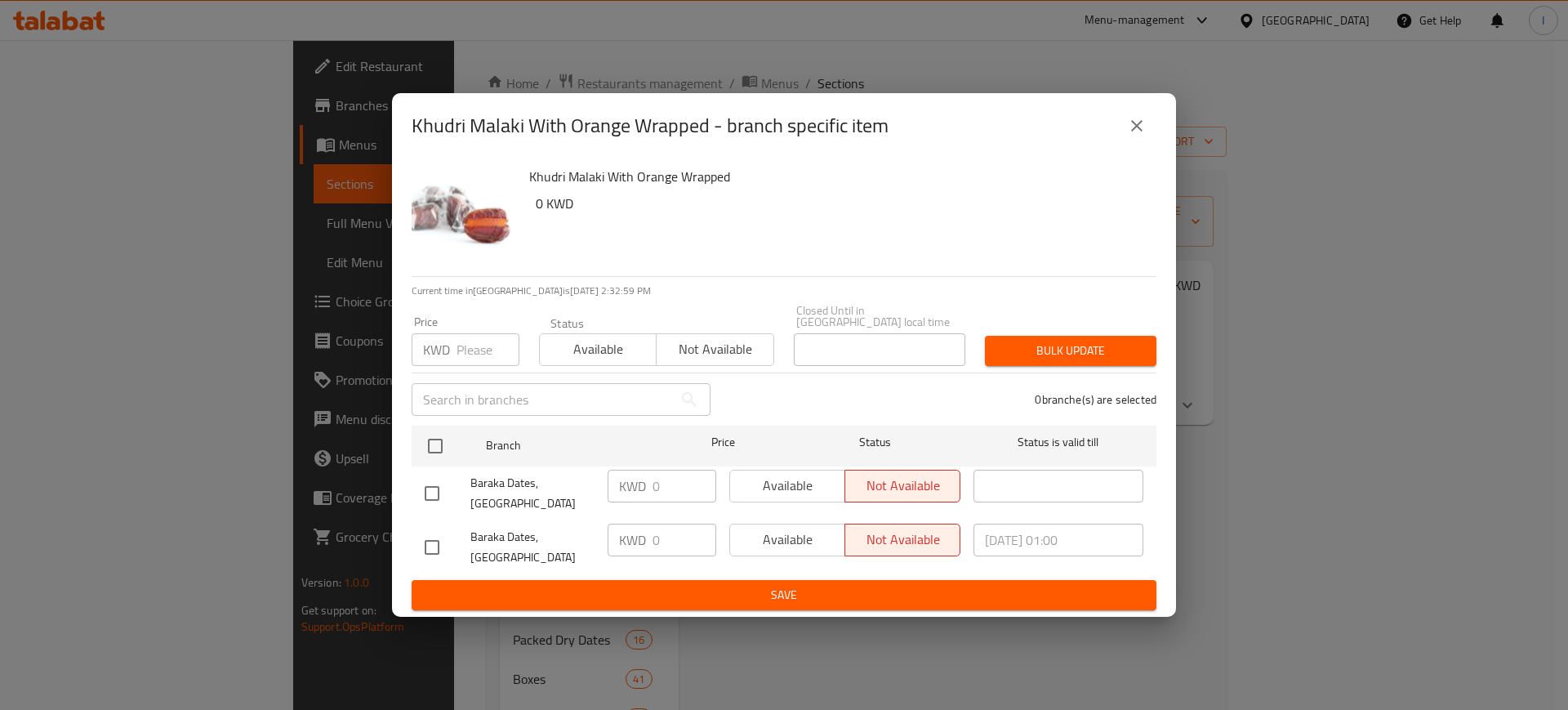
click at [1132, 135] on icon "close" at bounding box center [1137, 126] width 20 height 20
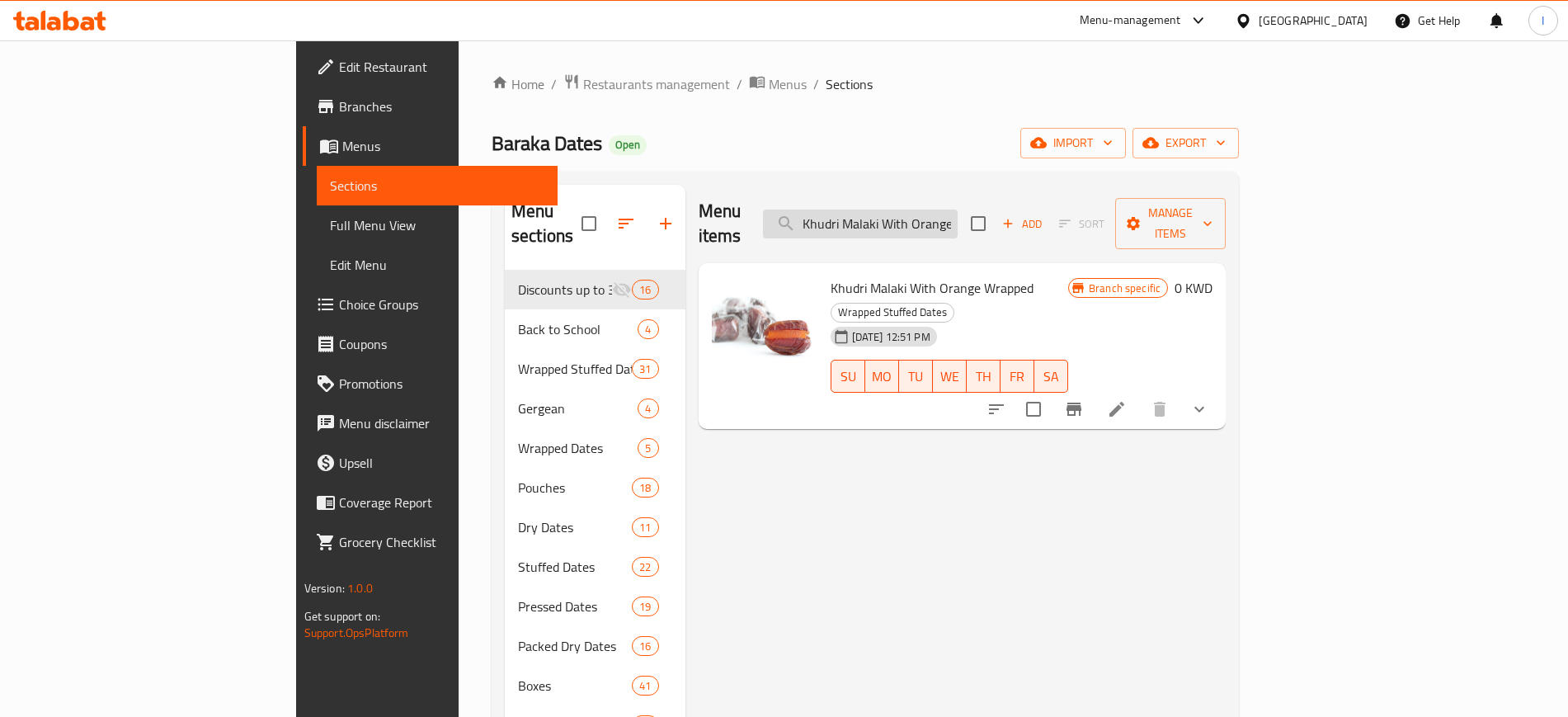
click at [958, 217] on input "Khudri Malaki With Orange Wrapped" at bounding box center [860, 223] width 195 height 28
paste input "Medjool With Rahash- Wrapped"
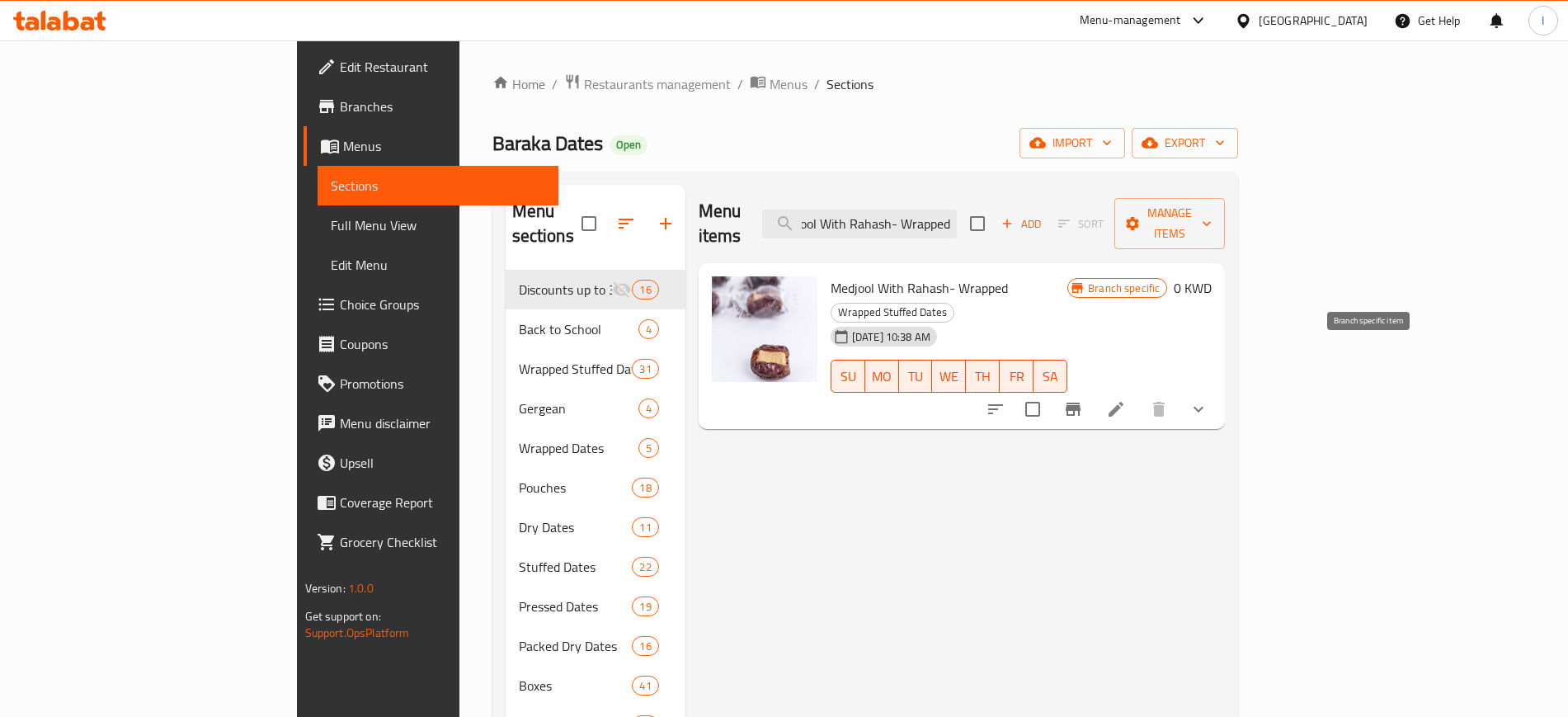
click at [1083, 399] on icon "Branch-specific-item" at bounding box center [1073, 409] width 20 height 20
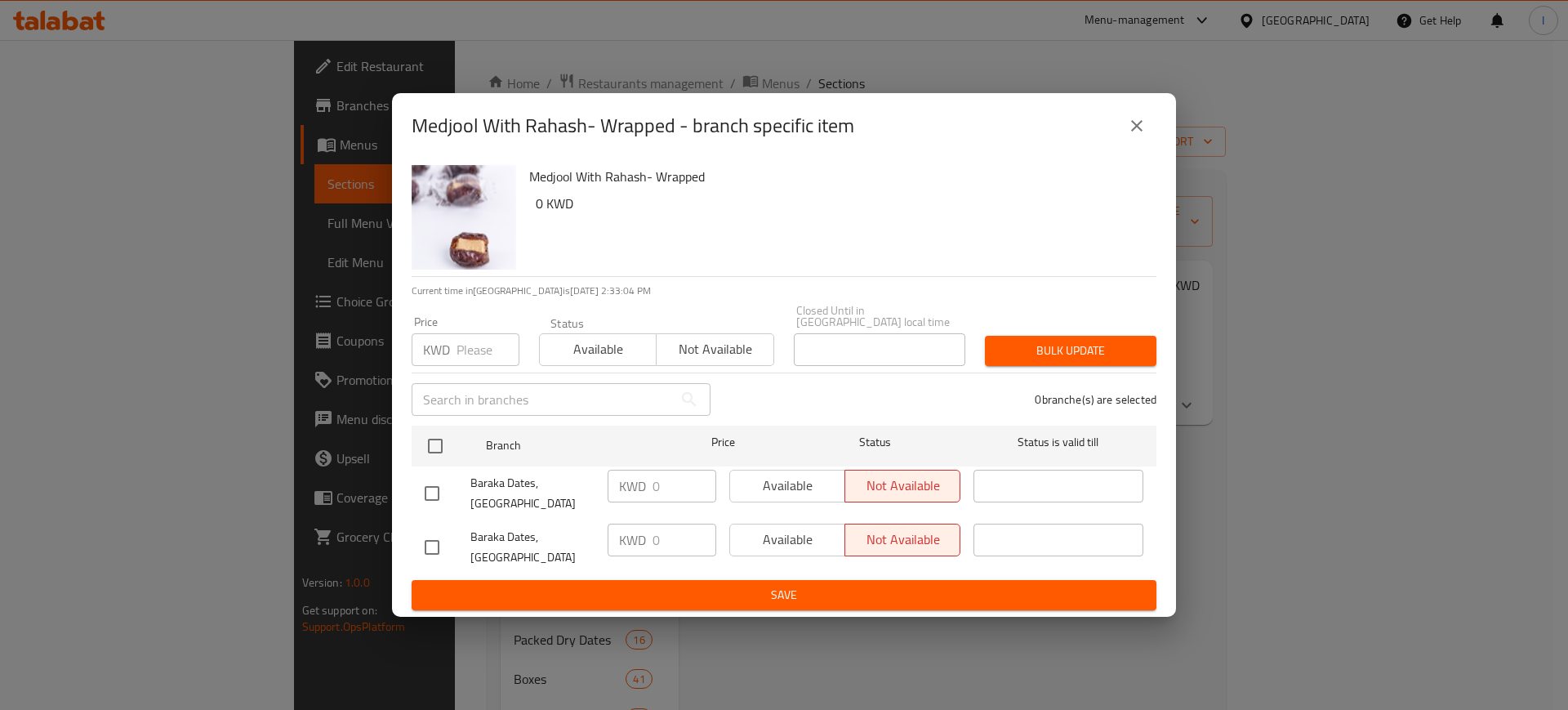
click at [1137, 135] on icon "close" at bounding box center [1137, 126] width 20 height 20
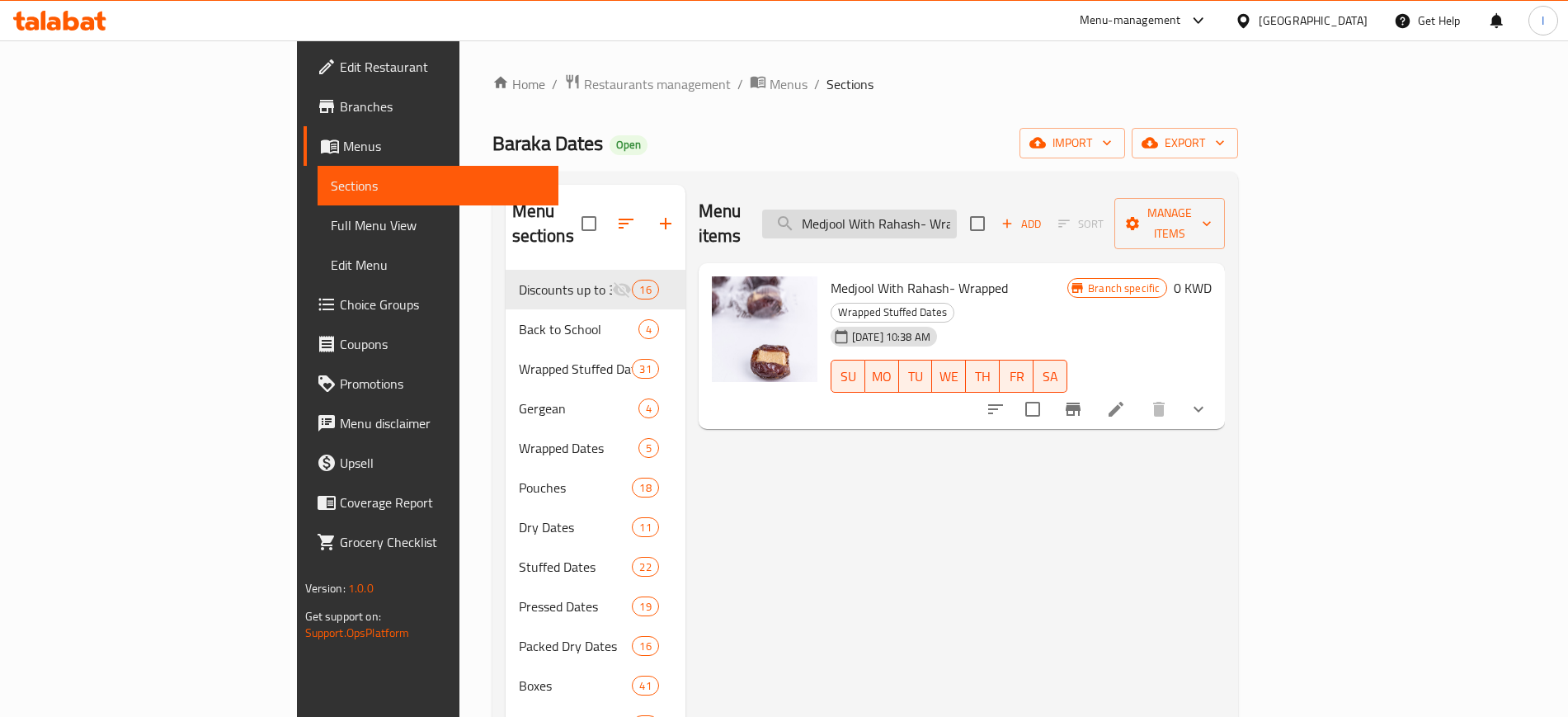
click at [957, 209] on input "Medjool With Rahash- Wrapped" at bounding box center [859, 223] width 195 height 28
paste input "Dark Chocolate Dipped Seedless Khudri Wrapped"
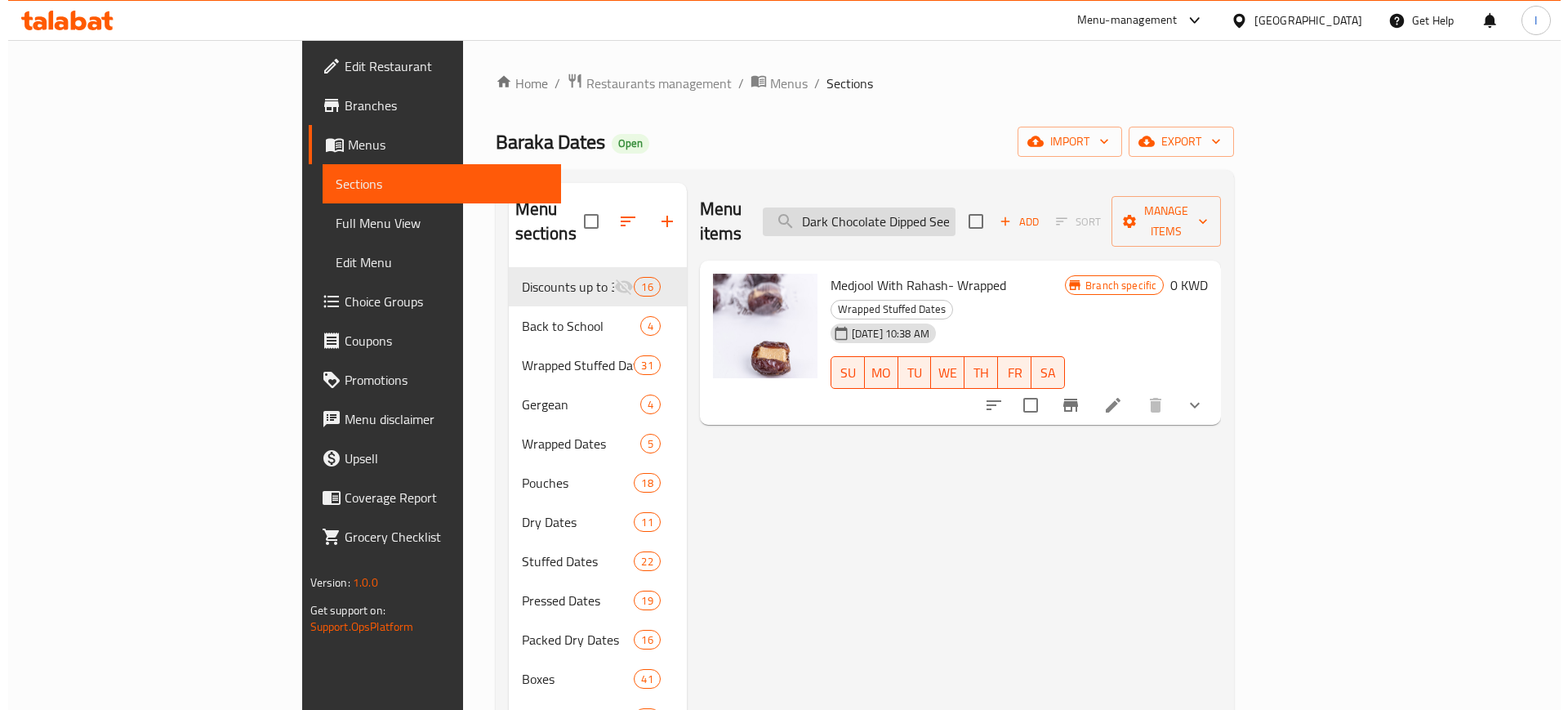
scroll to position [0, 121]
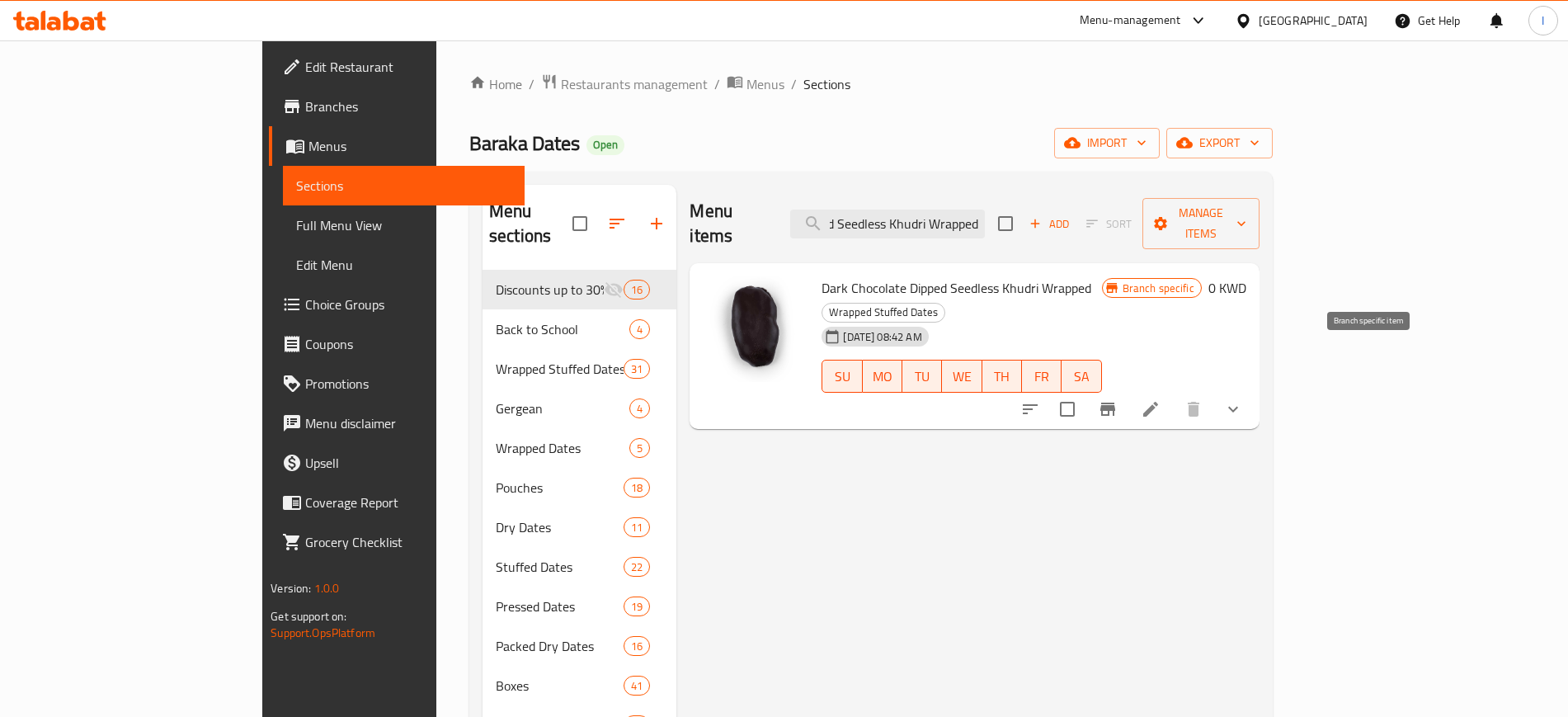
click at [1115, 402] on icon "Branch-specific-item" at bounding box center [1108, 409] width 15 height 13
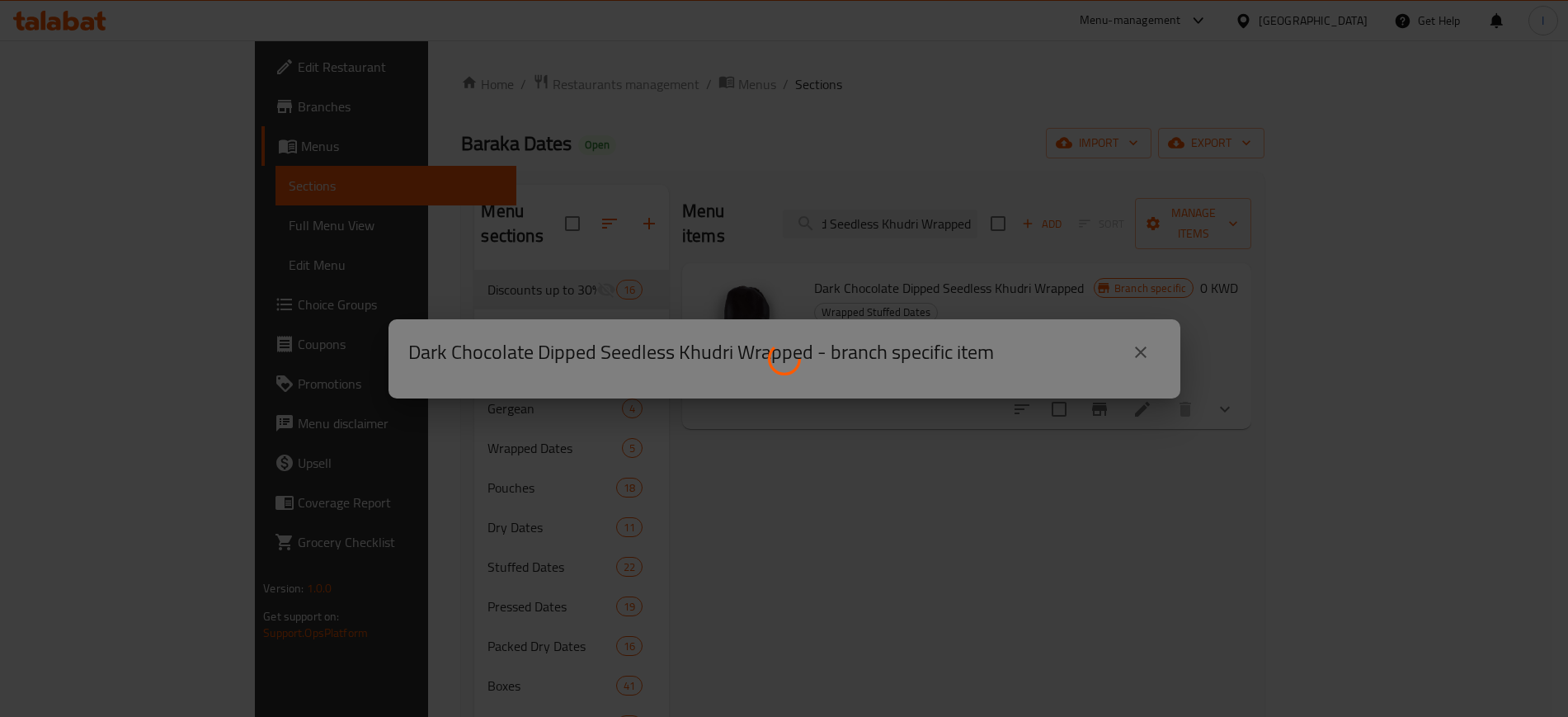
scroll to position [0, 0]
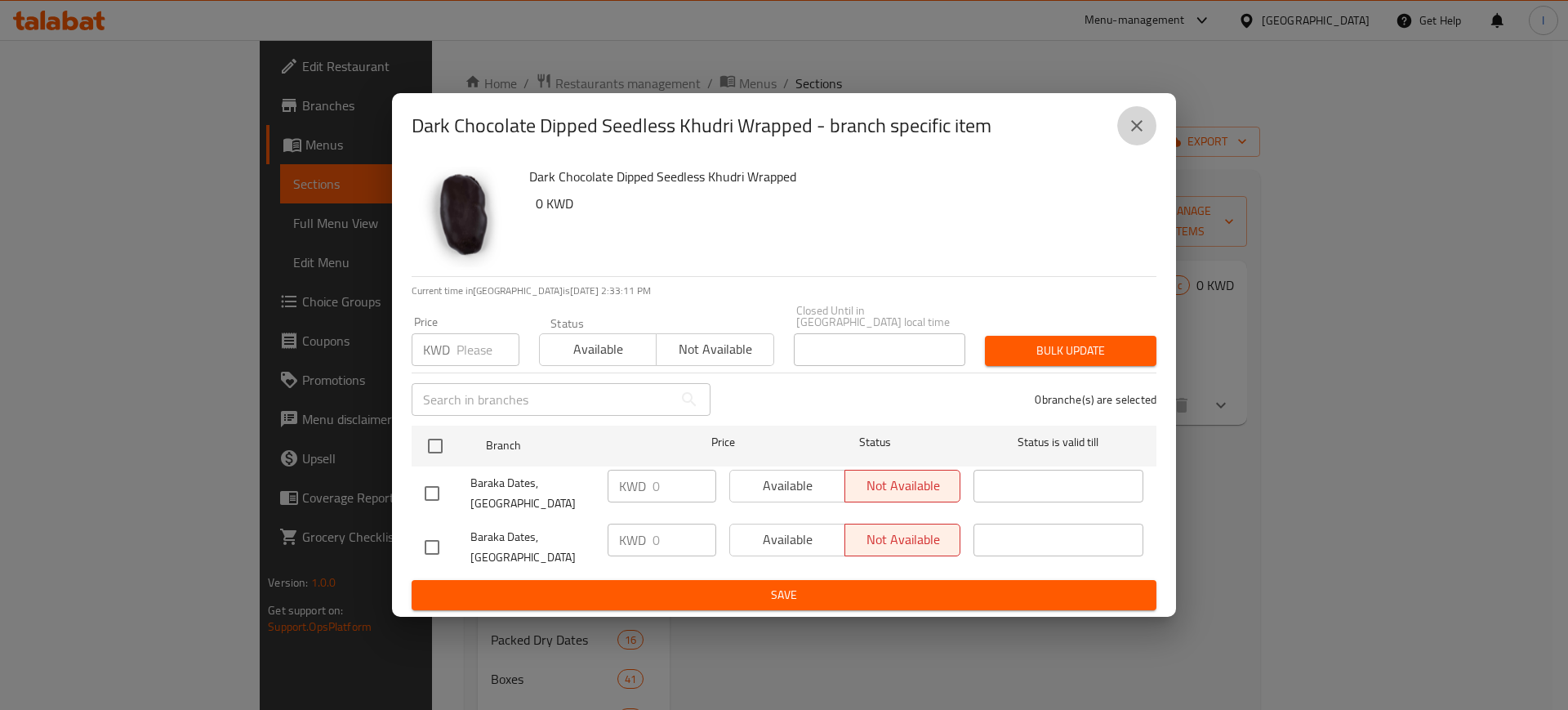
click at [1143, 135] on icon "close" at bounding box center [1137, 126] width 20 height 20
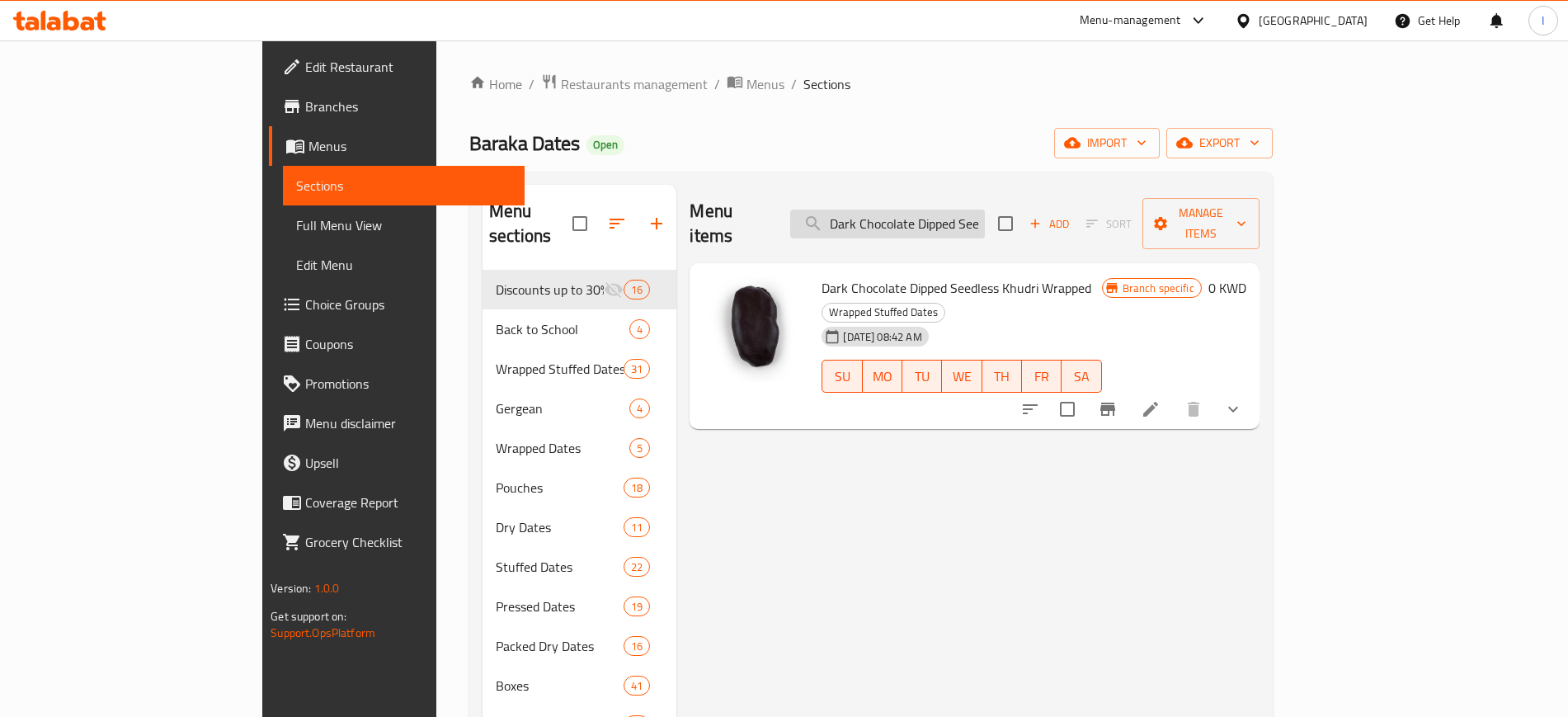
click at [985, 209] on input "Dark Chocolate Dipped Seedless Khudri Wrapped" at bounding box center [888, 223] width 195 height 28
paste input "Milk Chocolate Covered Seedless Khudri Malaki -"
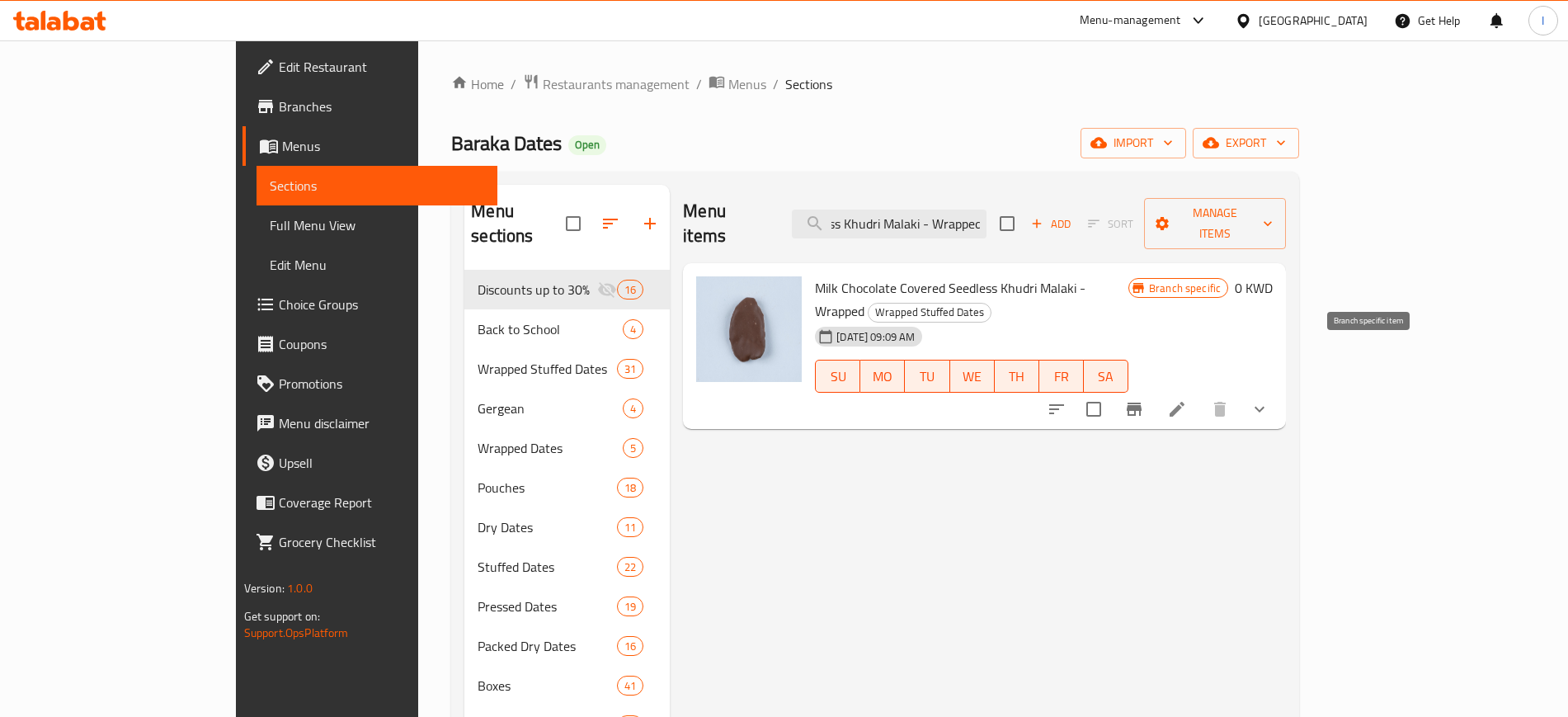
click at [1144, 399] on icon "Branch-specific-item" at bounding box center [1135, 409] width 20 height 20
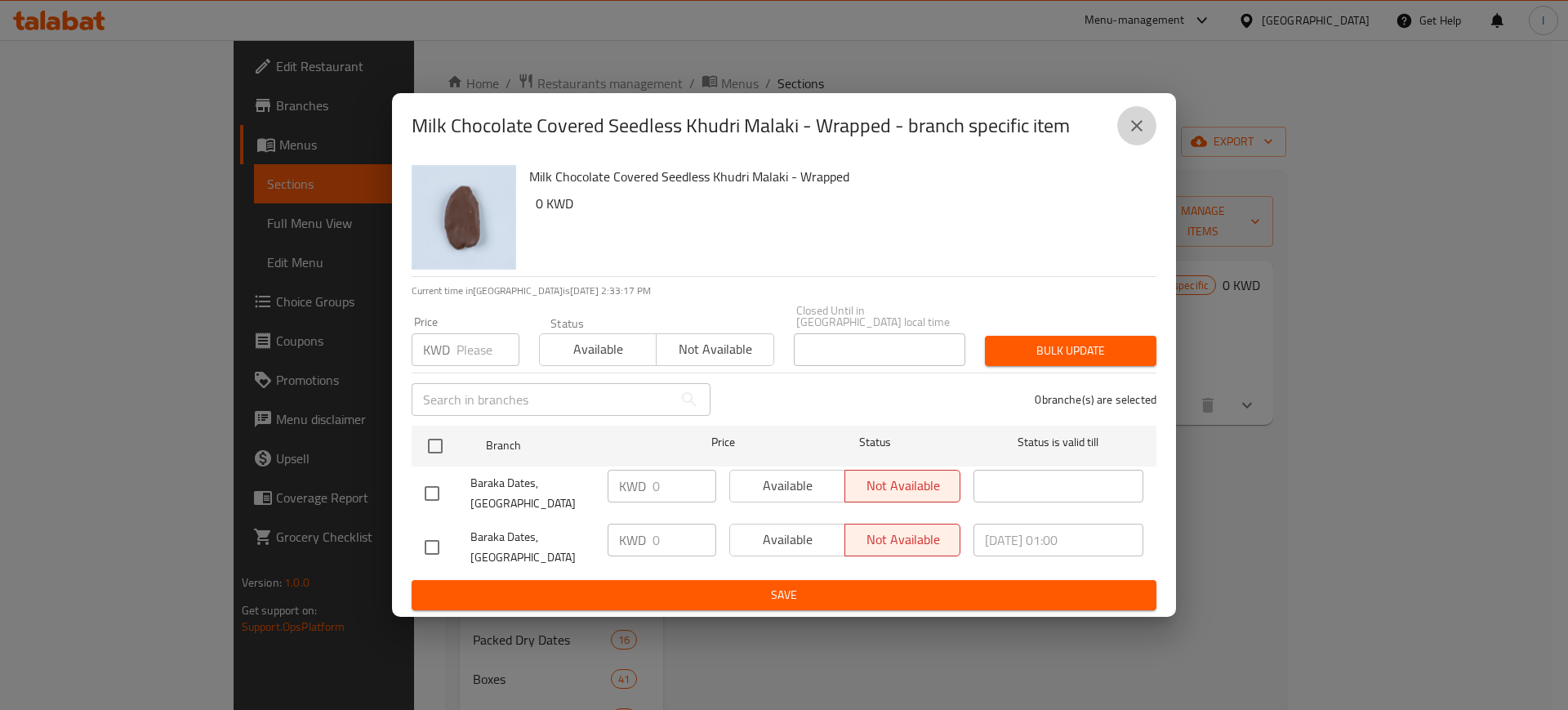
click at [1141, 132] on icon "close" at bounding box center [1136, 125] width 12 height 12
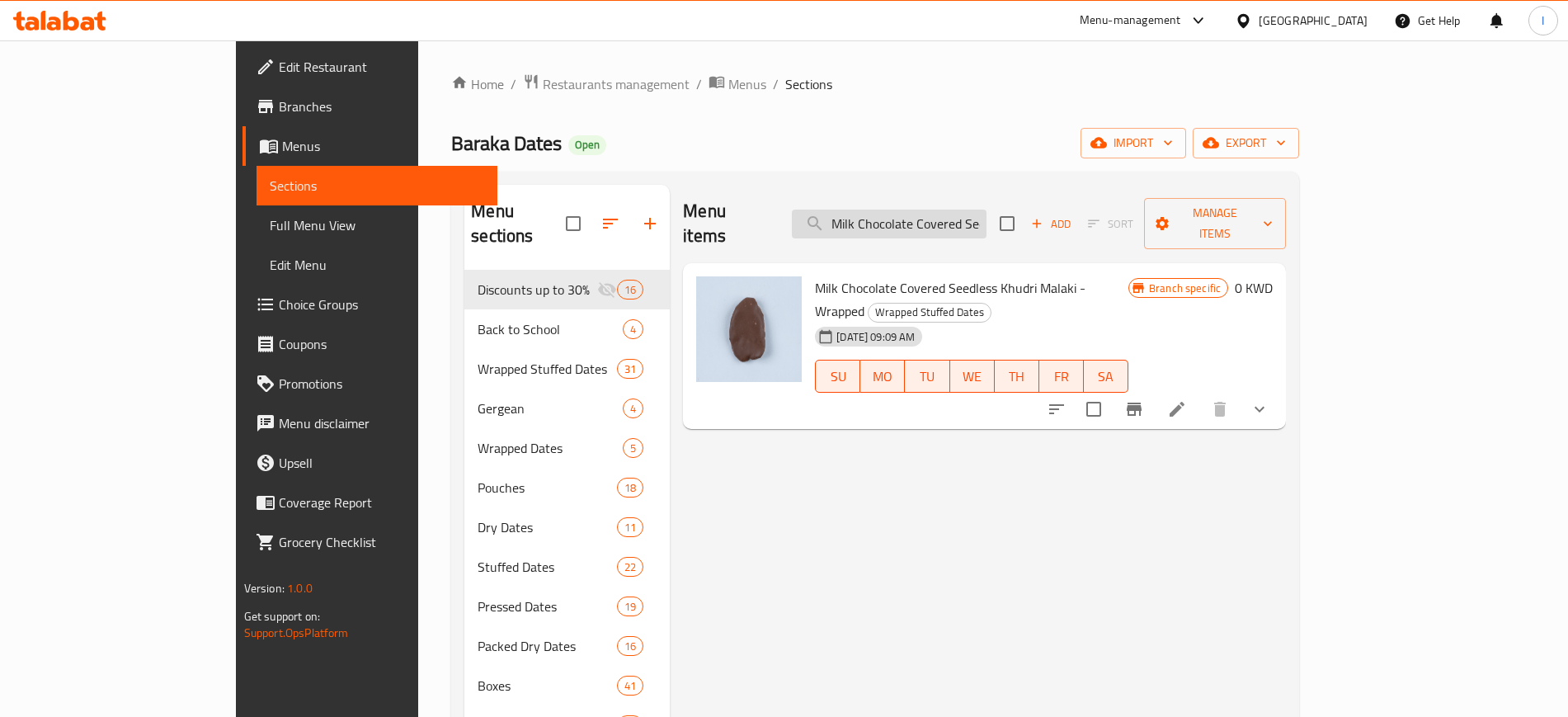
click at [974, 213] on input "Milk Chocolate Covered Seedless Khudri Malaki - Wrapped" at bounding box center [890, 223] width 195 height 28
paste input "Khudri Malaki With Orange"
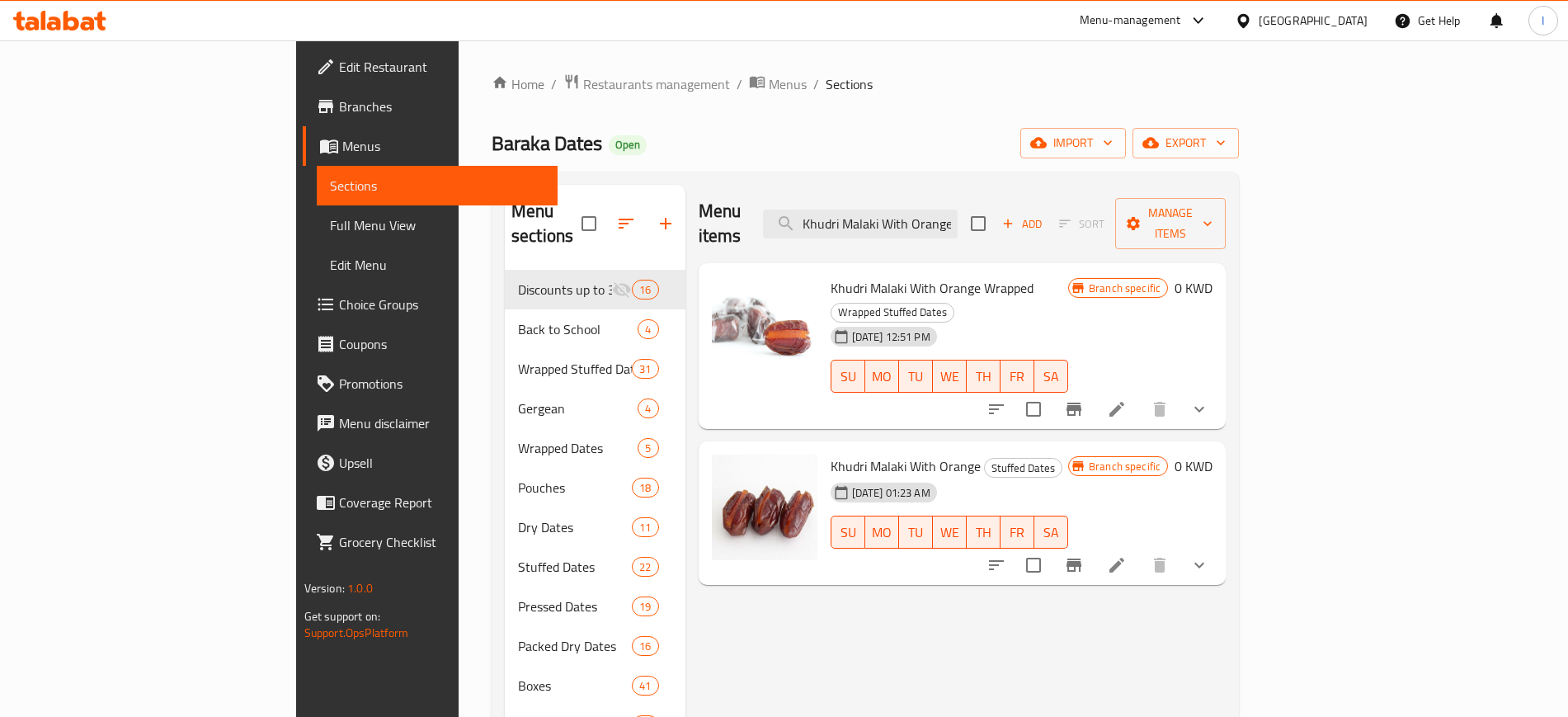
click at [1081, 402] on icon "Branch-specific-item" at bounding box center [1074, 409] width 15 height 13
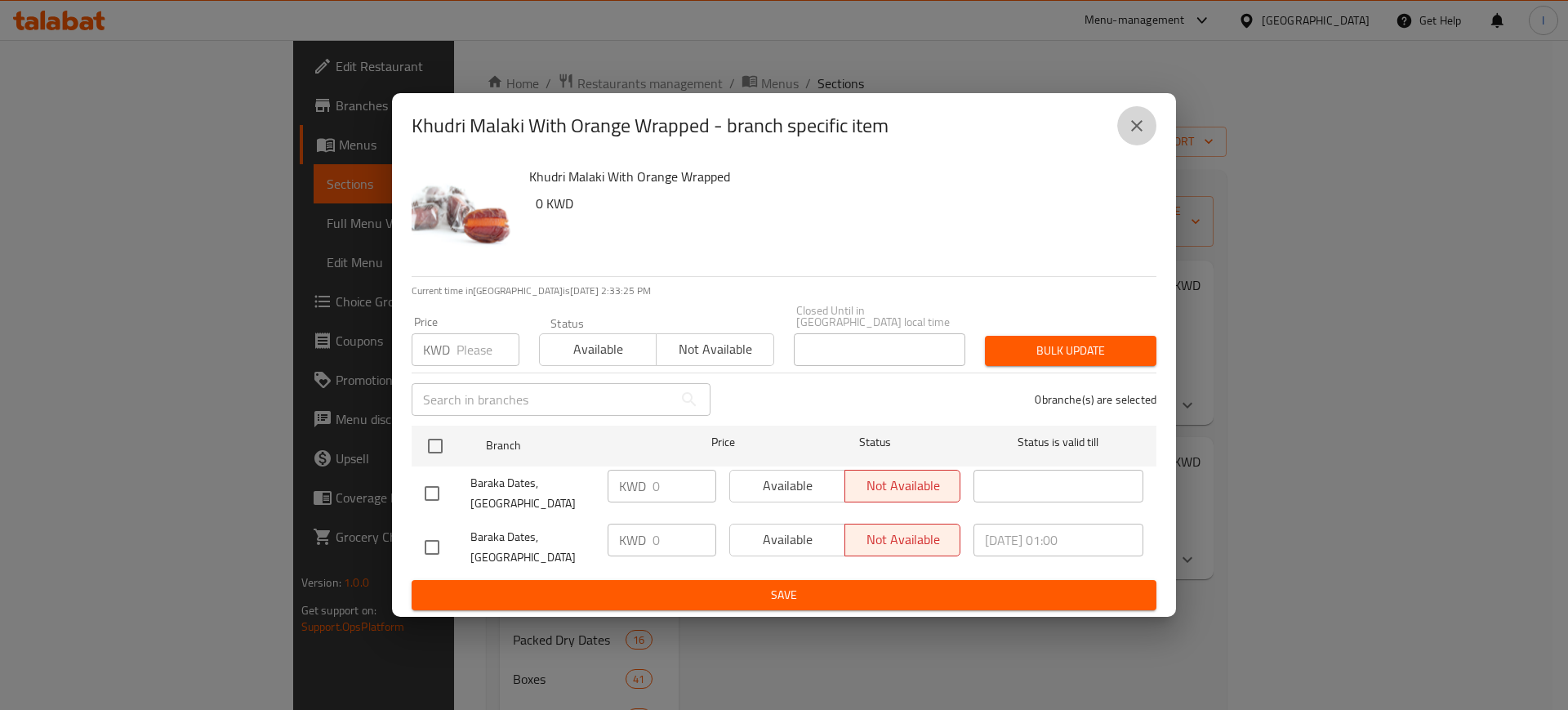
click at [1146, 135] on icon "close" at bounding box center [1137, 126] width 20 height 20
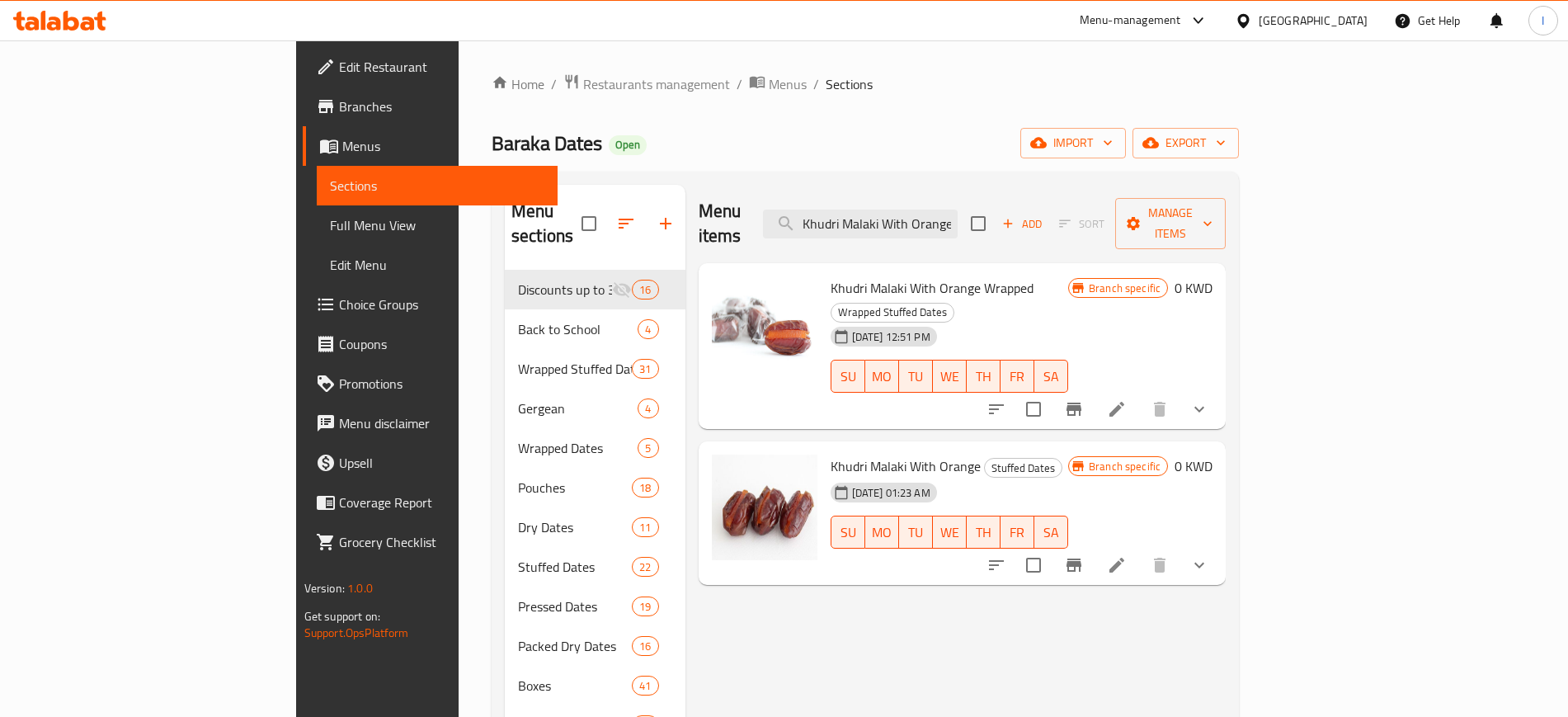
click at [1084, 555] on icon "Branch-specific-item" at bounding box center [1074, 566] width 20 height 20
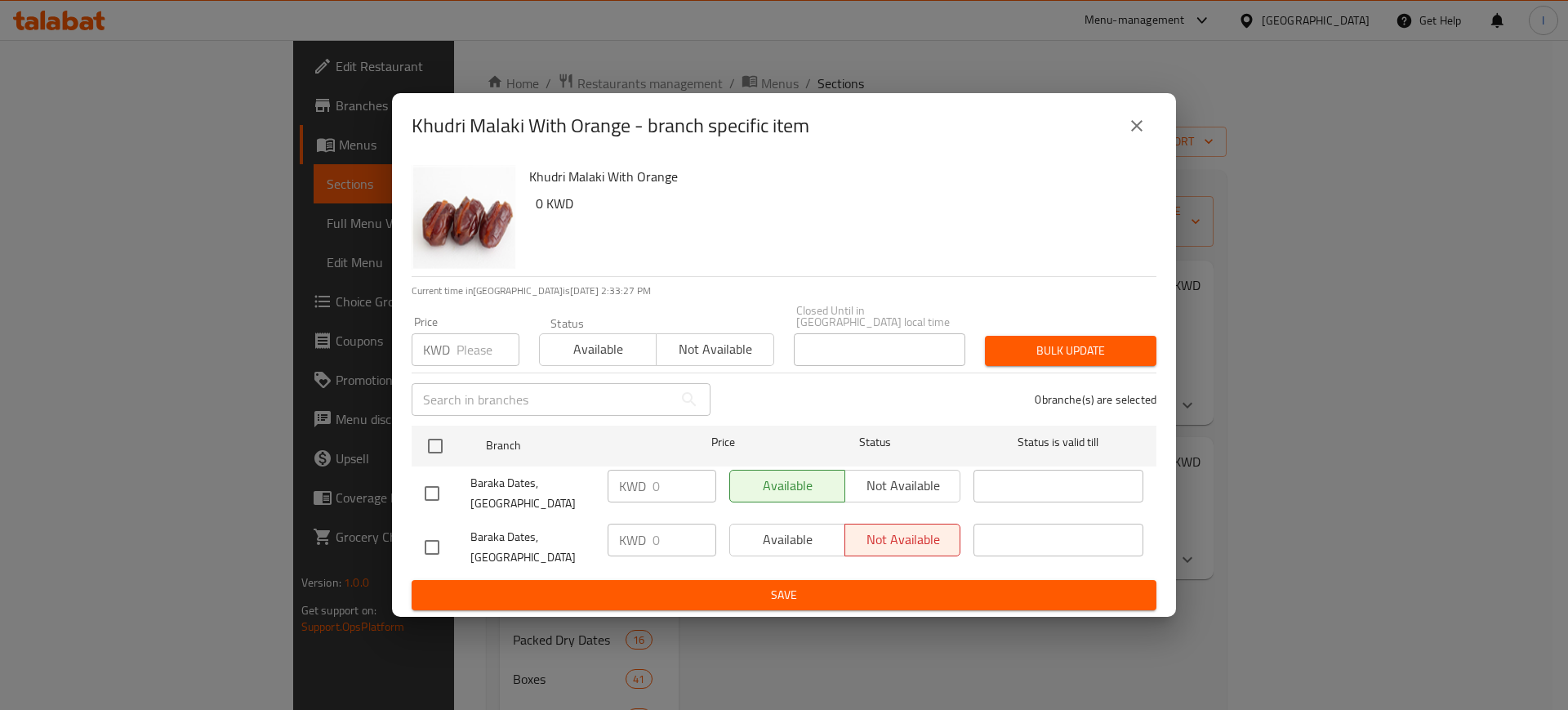
drag, startPoint x: 1136, startPoint y: 142, endPoint x: 1031, endPoint y: 176, distance: 110.4
click at [1134, 132] on icon "close" at bounding box center [1136, 125] width 12 height 12
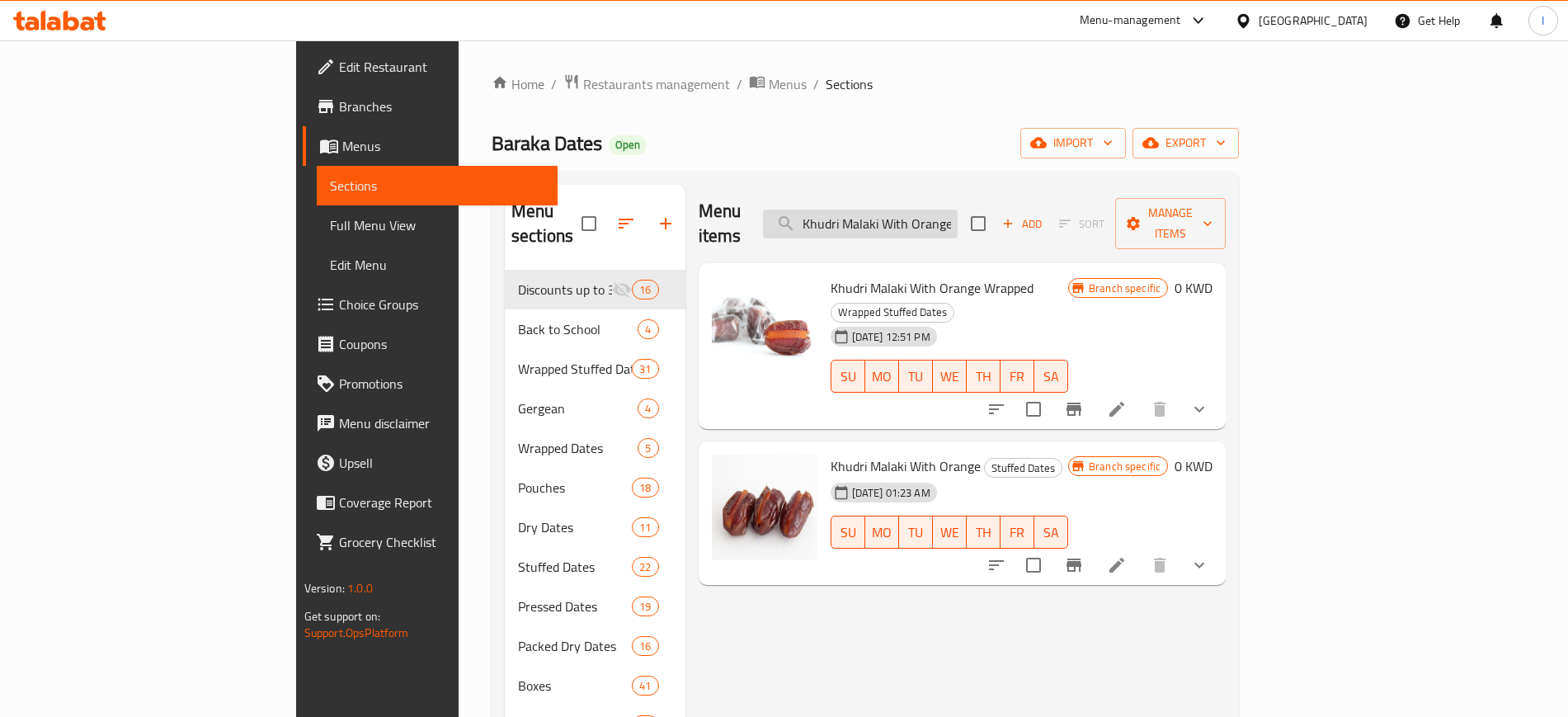
click at [958, 209] on input "Khudri Malaki With Orange" at bounding box center [860, 223] width 195 height 28
paste input "Pistachio"
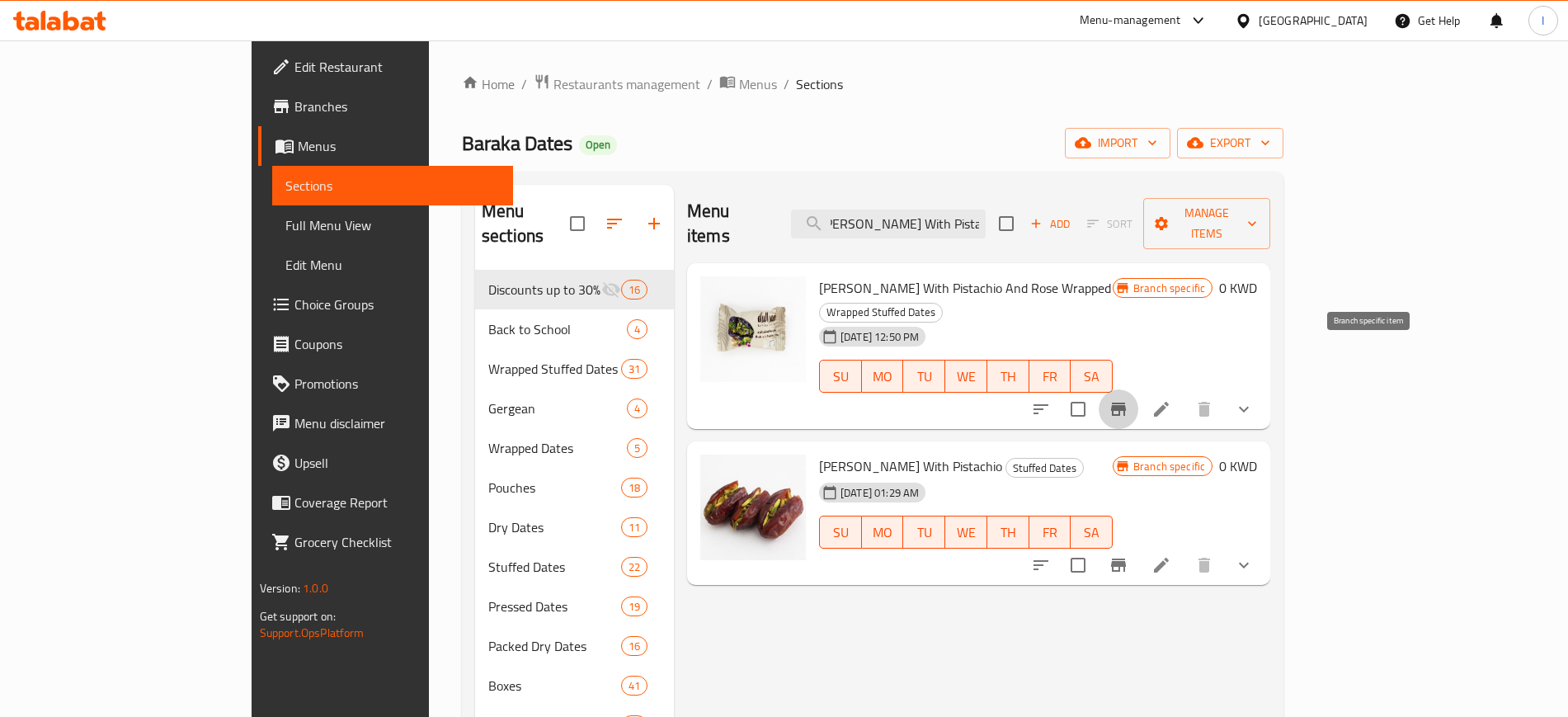
click at [1128, 399] on icon "Branch-specific-item" at bounding box center [1119, 409] width 20 height 20
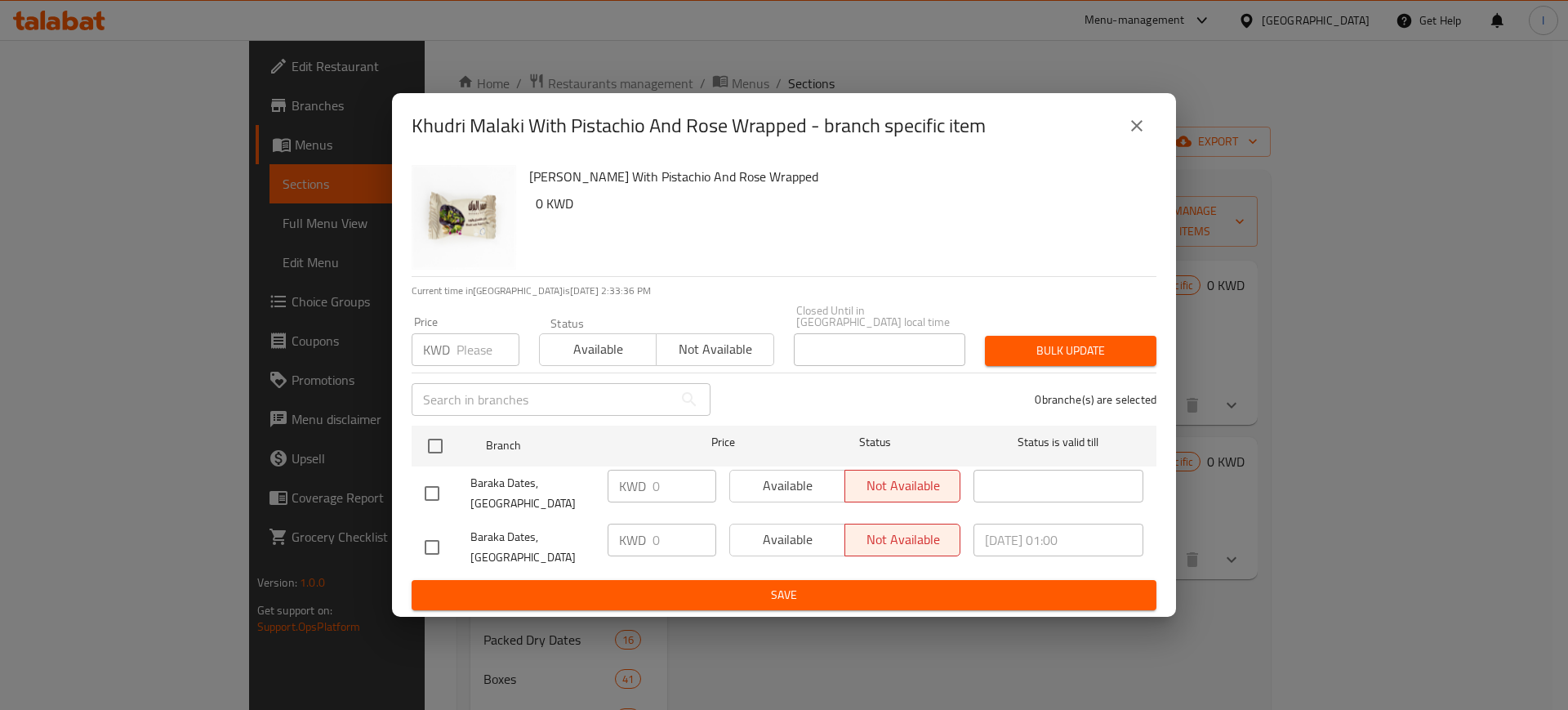
click at [1327, 326] on div "Khudri Malaki With Pistachio And Rose Wrapped - branch specific item Khudri Mal…" at bounding box center [784, 355] width 1568 height 710
drag, startPoint x: 1127, startPoint y: 145, endPoint x: 1172, endPoint y: 221, distance: 88.3
click at [1130, 135] on icon "close" at bounding box center [1137, 126] width 20 height 20
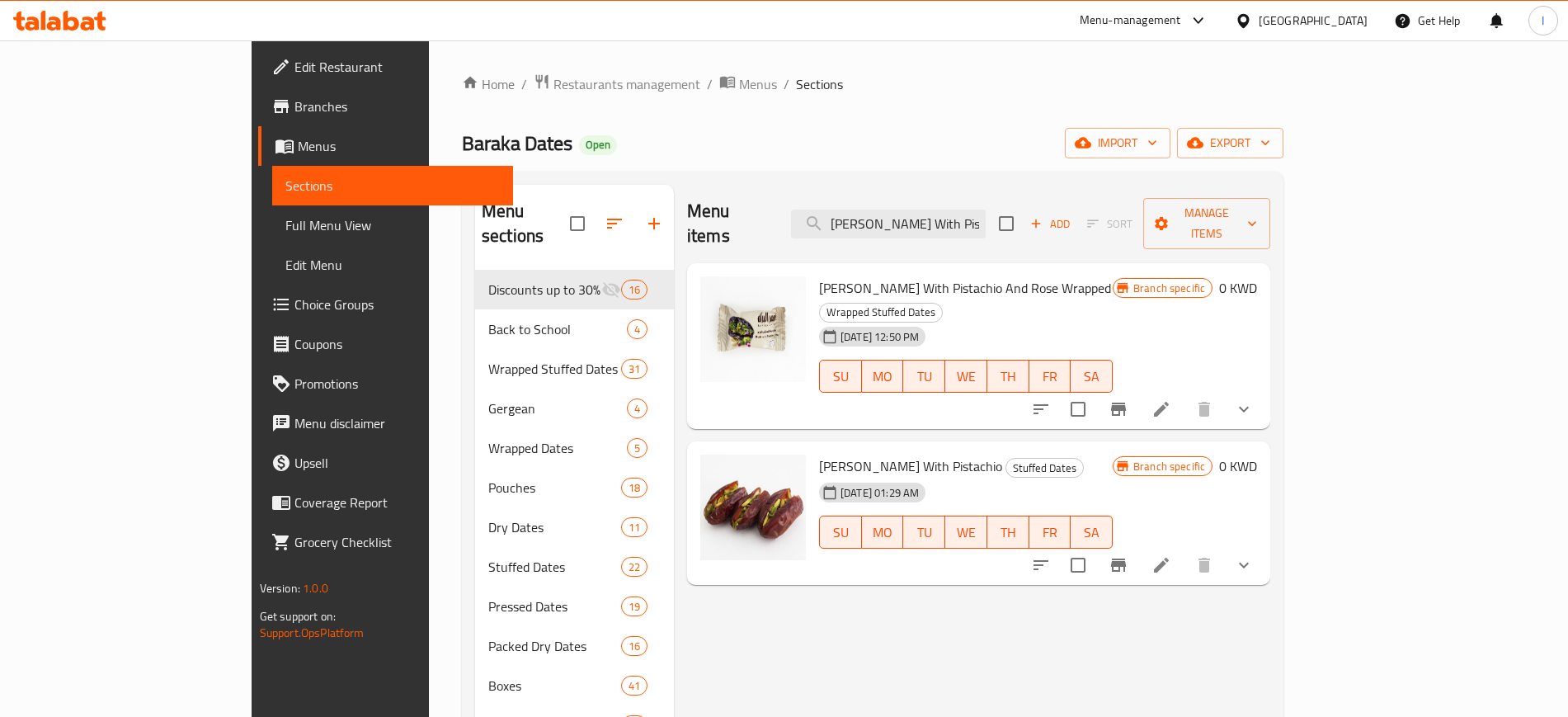
click at [1138, 545] on button "Branch-specific-item" at bounding box center [1118, 565] width 39 height 39
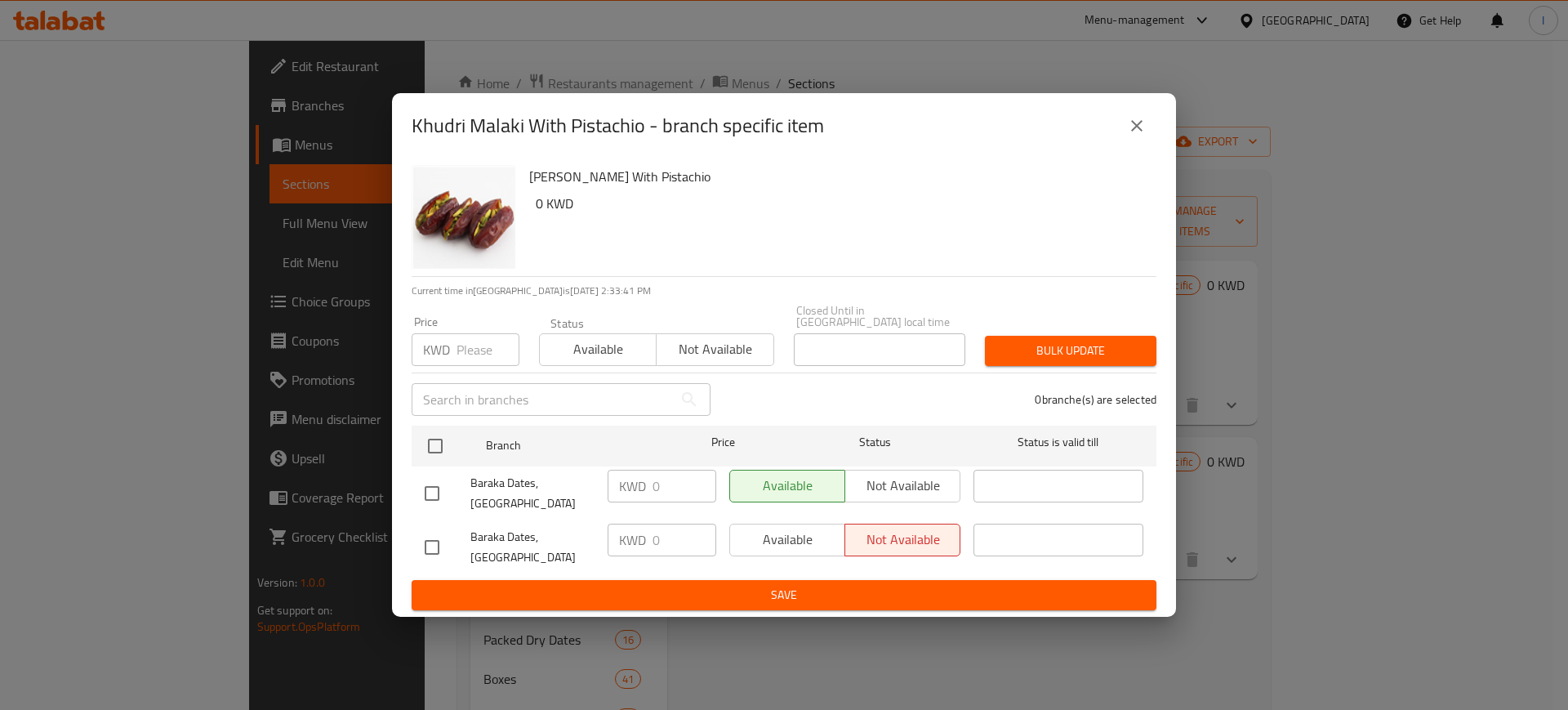
click at [1132, 135] on icon "close" at bounding box center [1137, 126] width 20 height 20
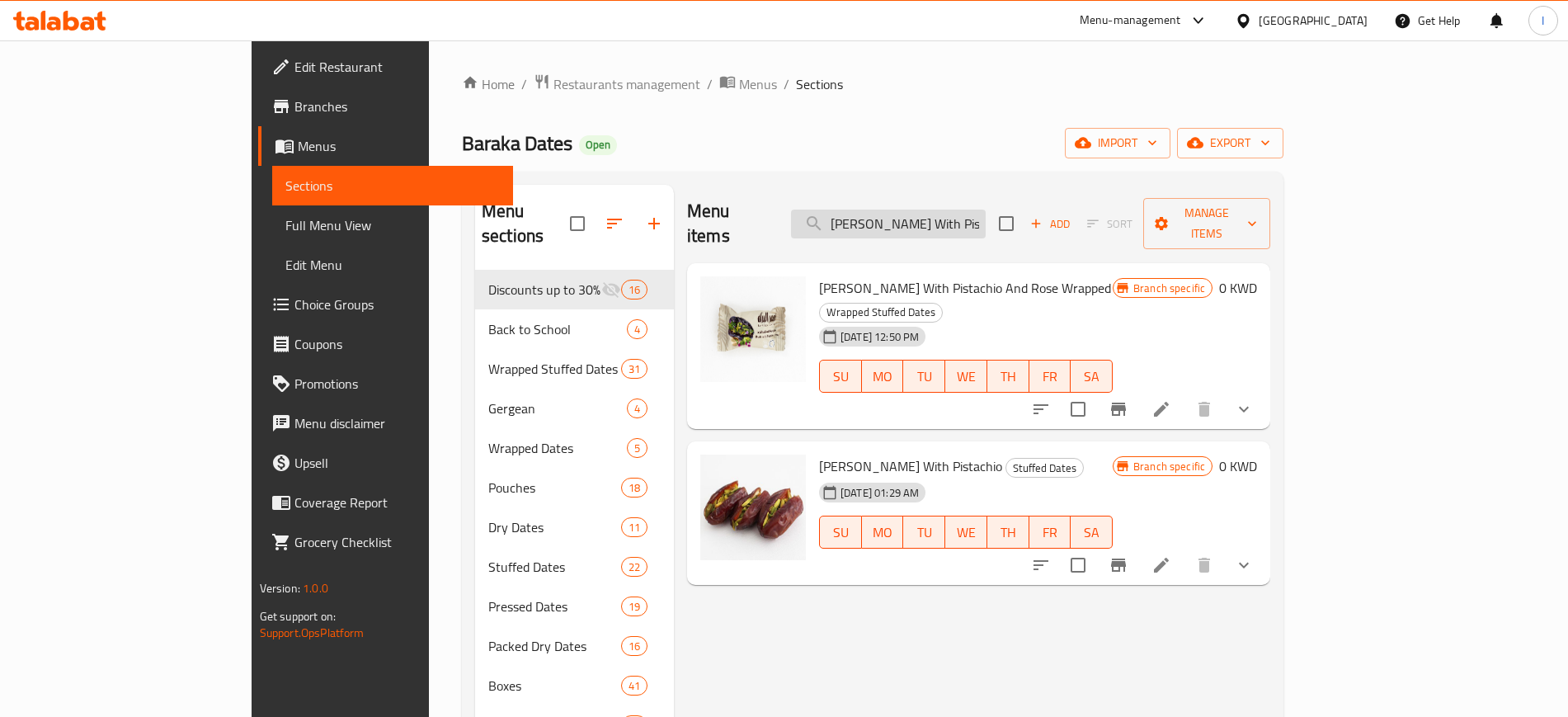
click at [980, 211] on input "[PERSON_NAME] With Pistachio" at bounding box center [889, 223] width 195 height 28
paste input "Pistachio Rose"
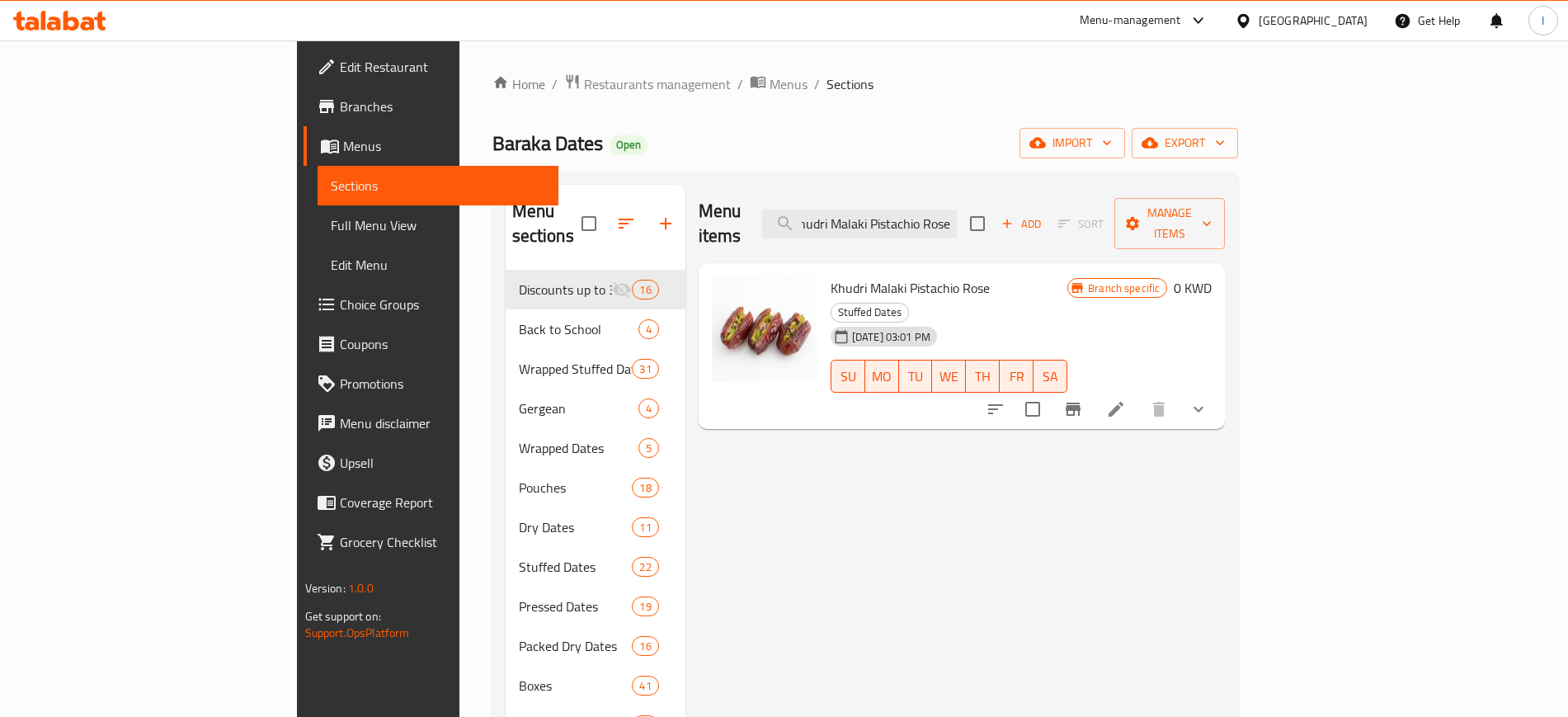
click at [1083, 399] on icon "Branch-specific-item" at bounding box center [1073, 409] width 20 height 20
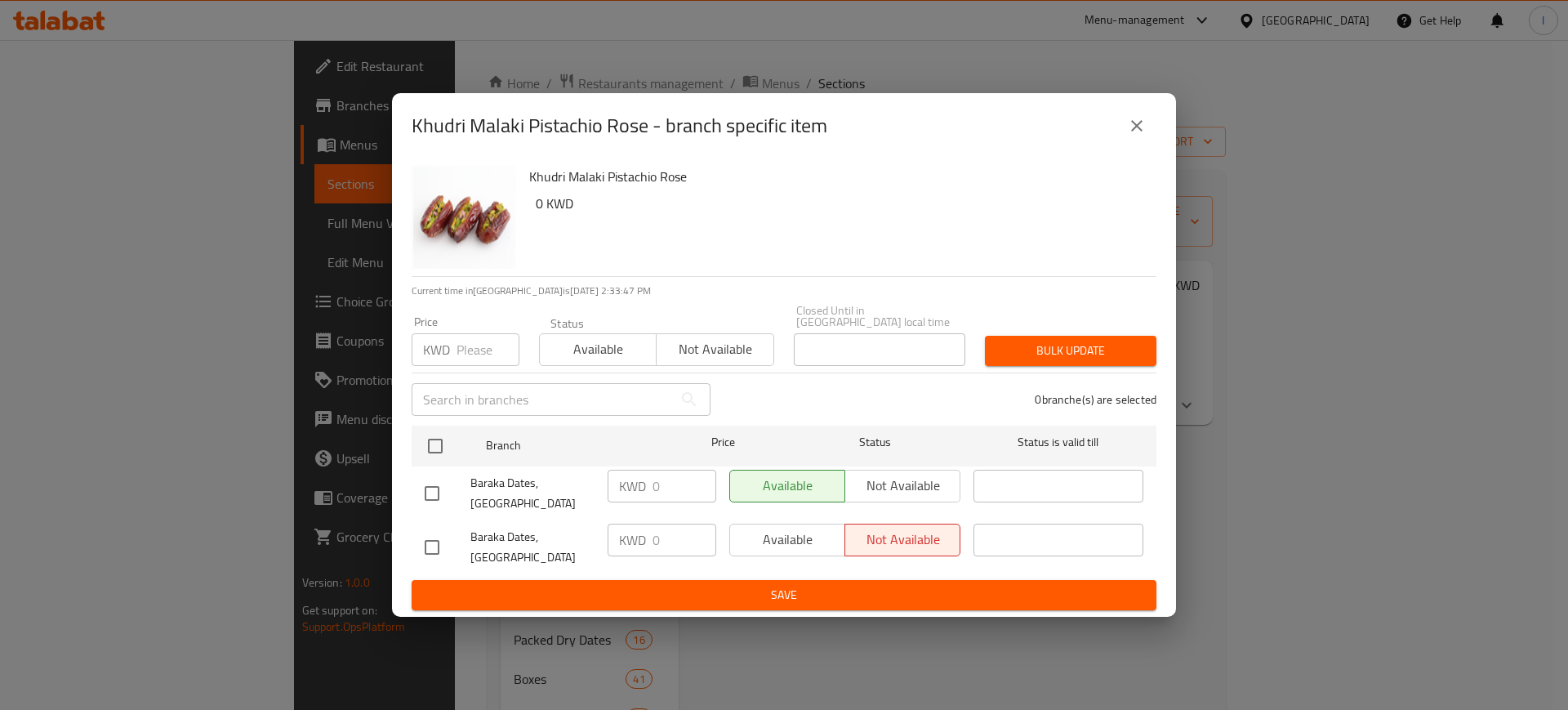
click at [1135, 135] on icon "close" at bounding box center [1137, 126] width 20 height 20
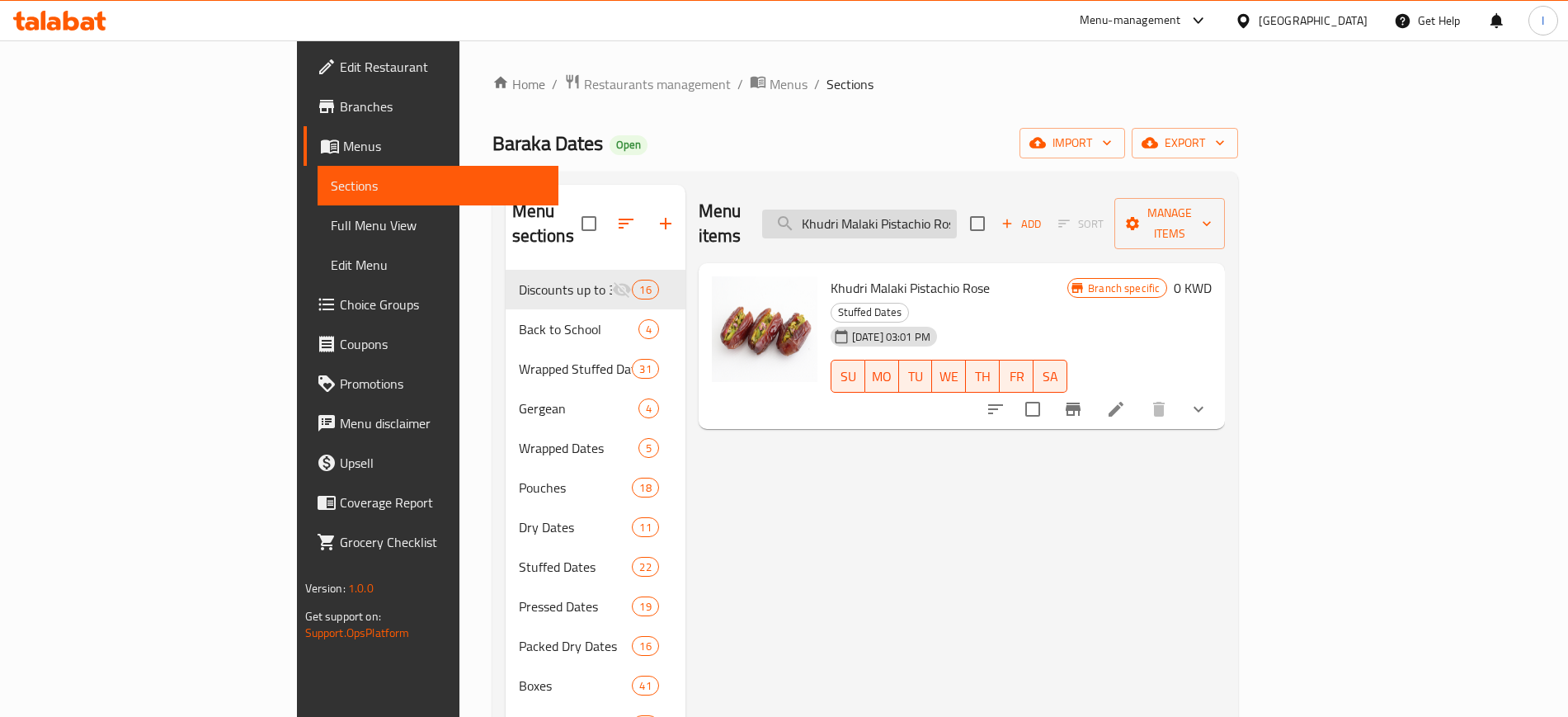
click at [957, 209] on input "Khudri Malaki Pistachio Rose" at bounding box center [859, 223] width 195 height 28
paste input "Wrapped- Rutab Sukkari Almond Butter 1kg"
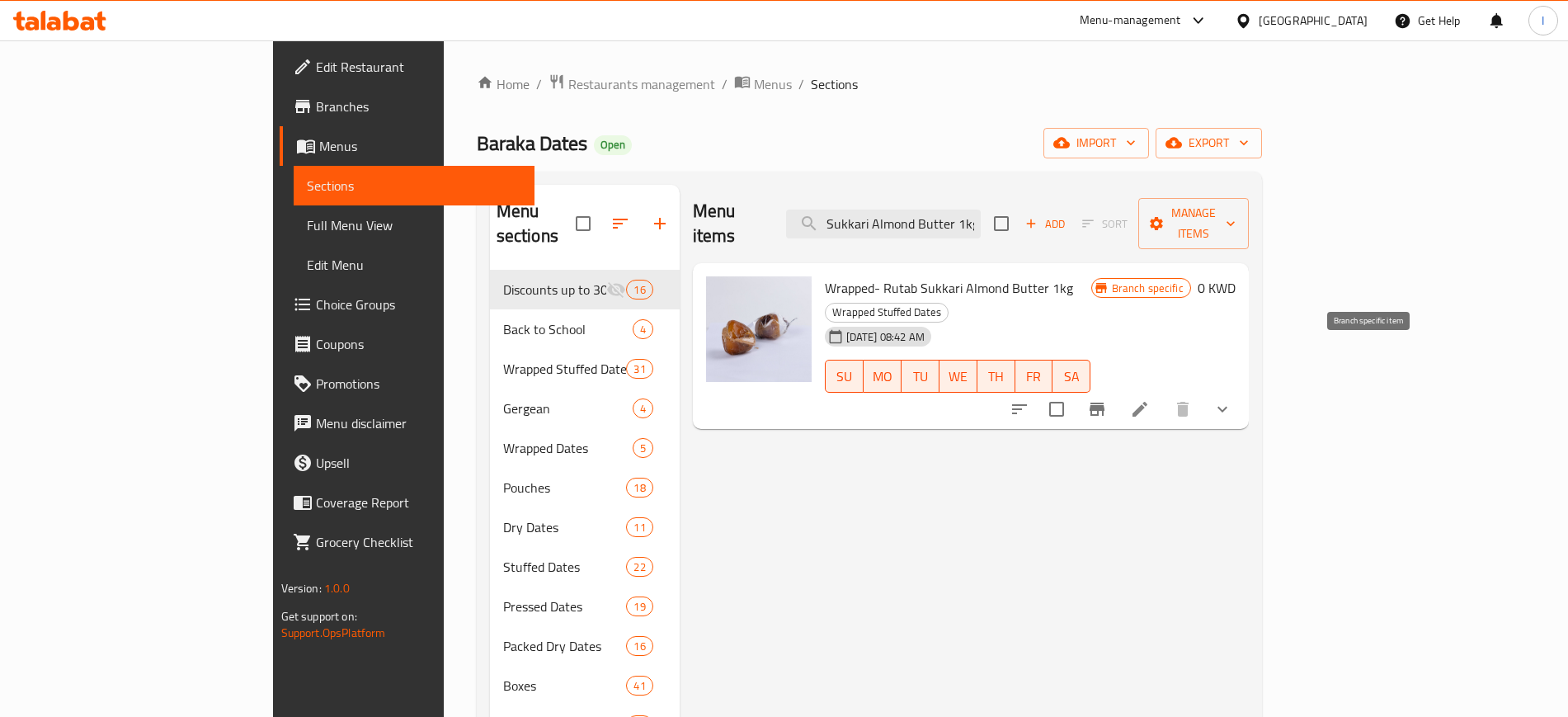
type input "Wrapped- Rutab Sukkari Almond Butter 1kg"
click at [1104, 402] on icon "Branch-specific-item" at bounding box center [1097, 409] width 15 height 13
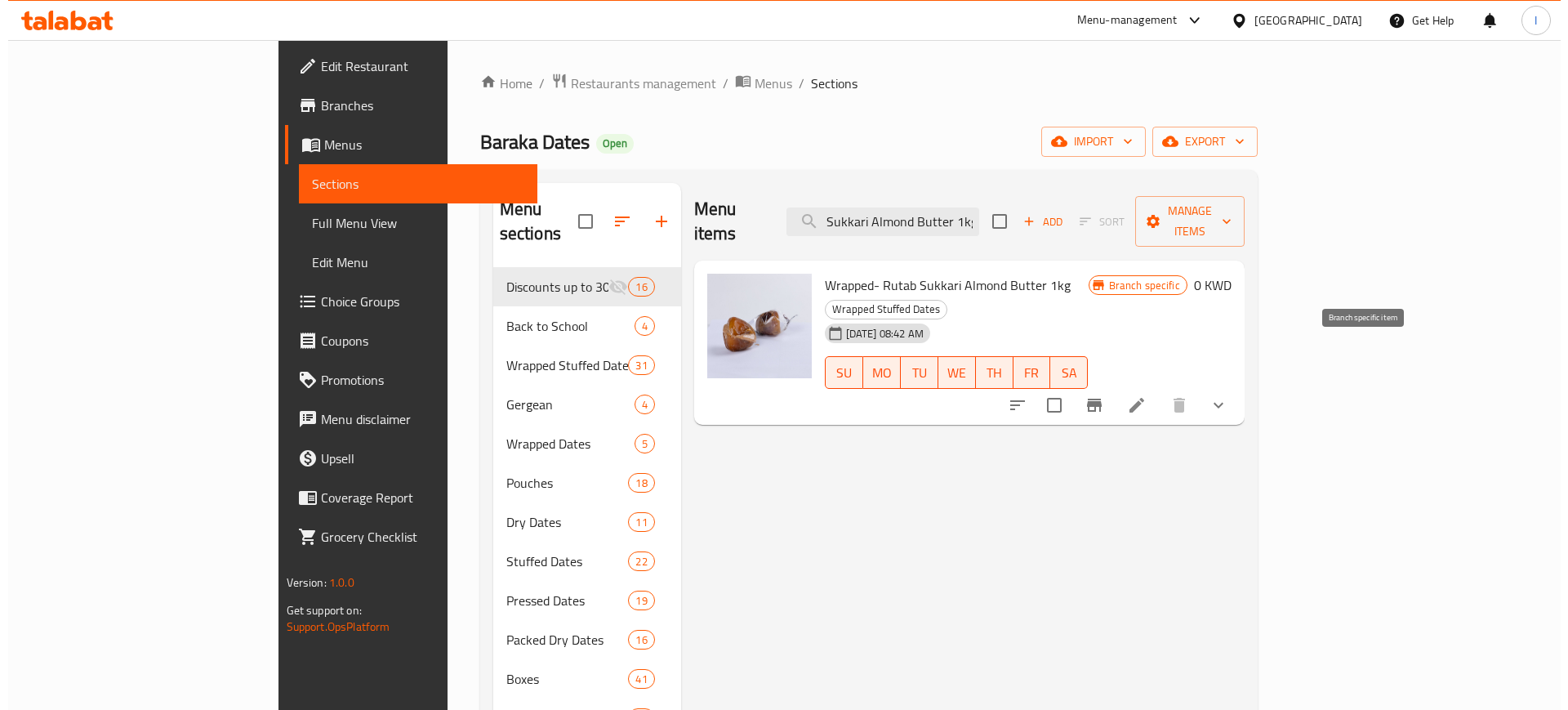
scroll to position [0, 0]
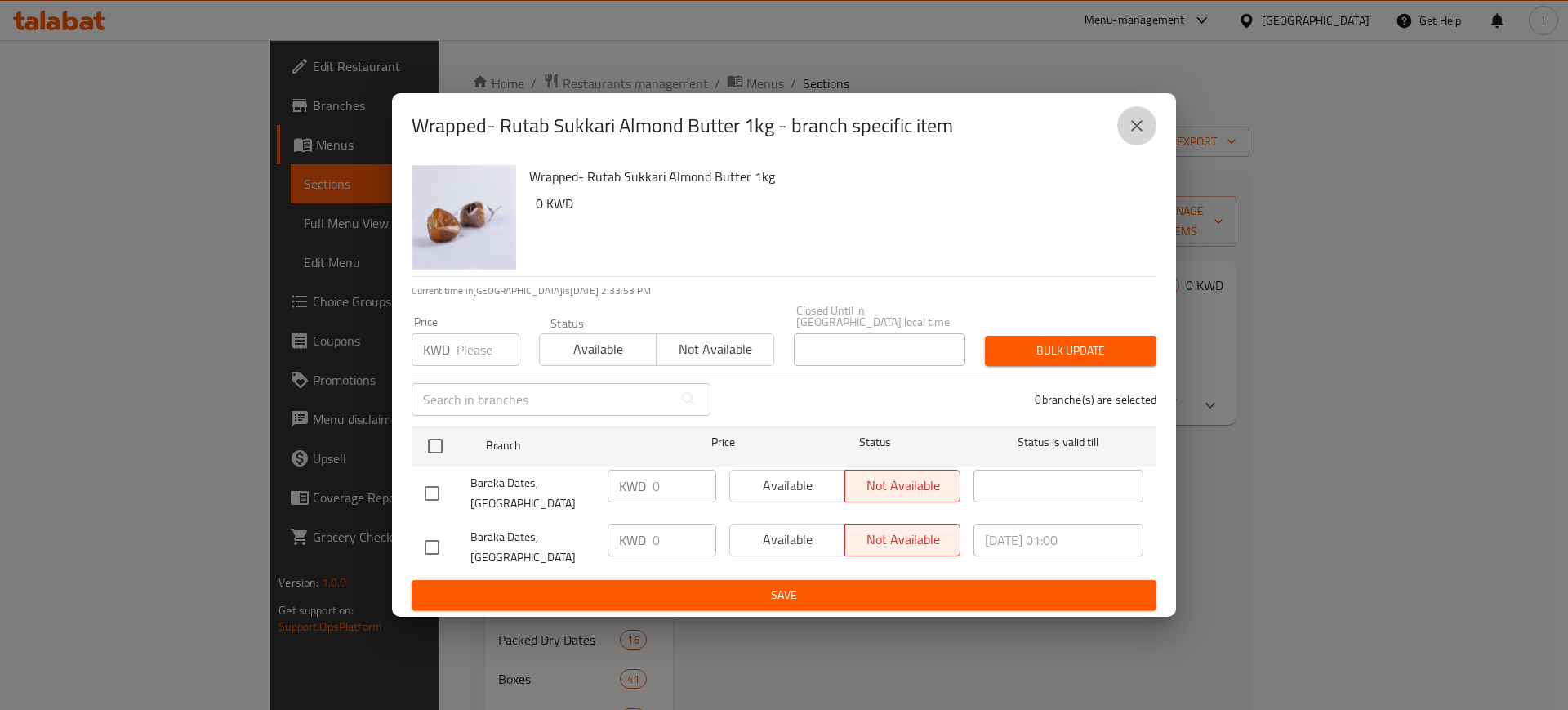
click at [1133, 135] on icon "close" at bounding box center [1137, 126] width 20 height 20
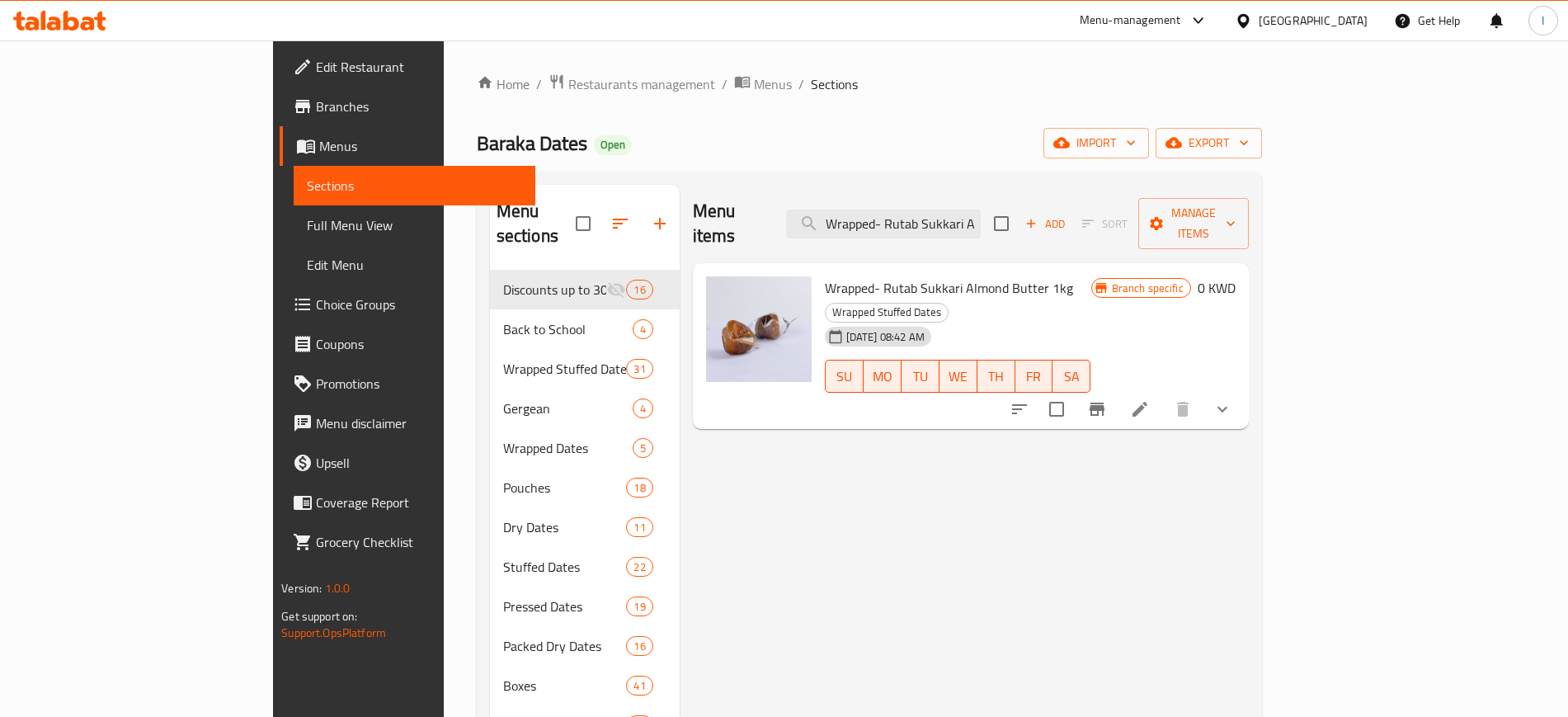
click at [1104, 402] on icon "Branch-specific-item" at bounding box center [1097, 409] width 15 height 13
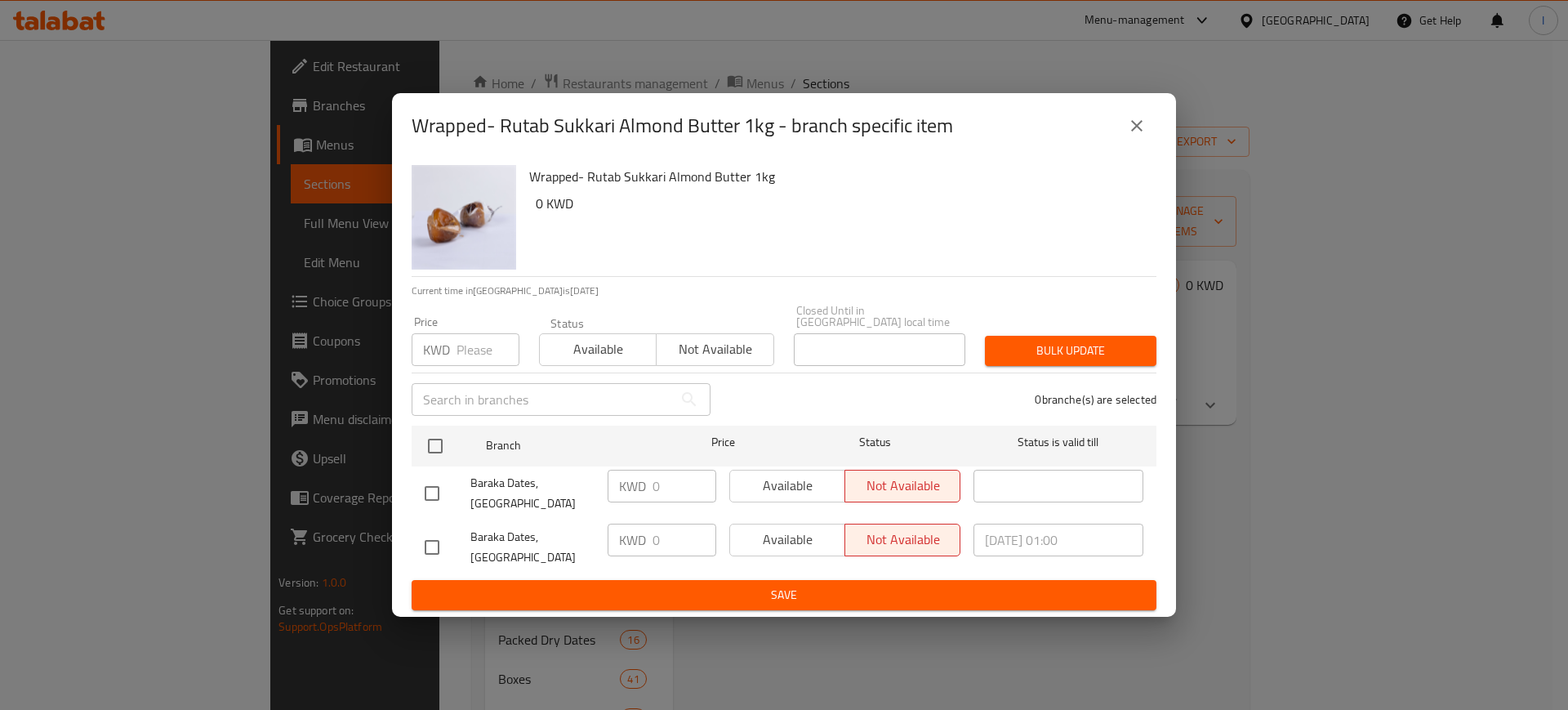
click at [593, 411] on input "text" at bounding box center [543, 399] width 262 height 33
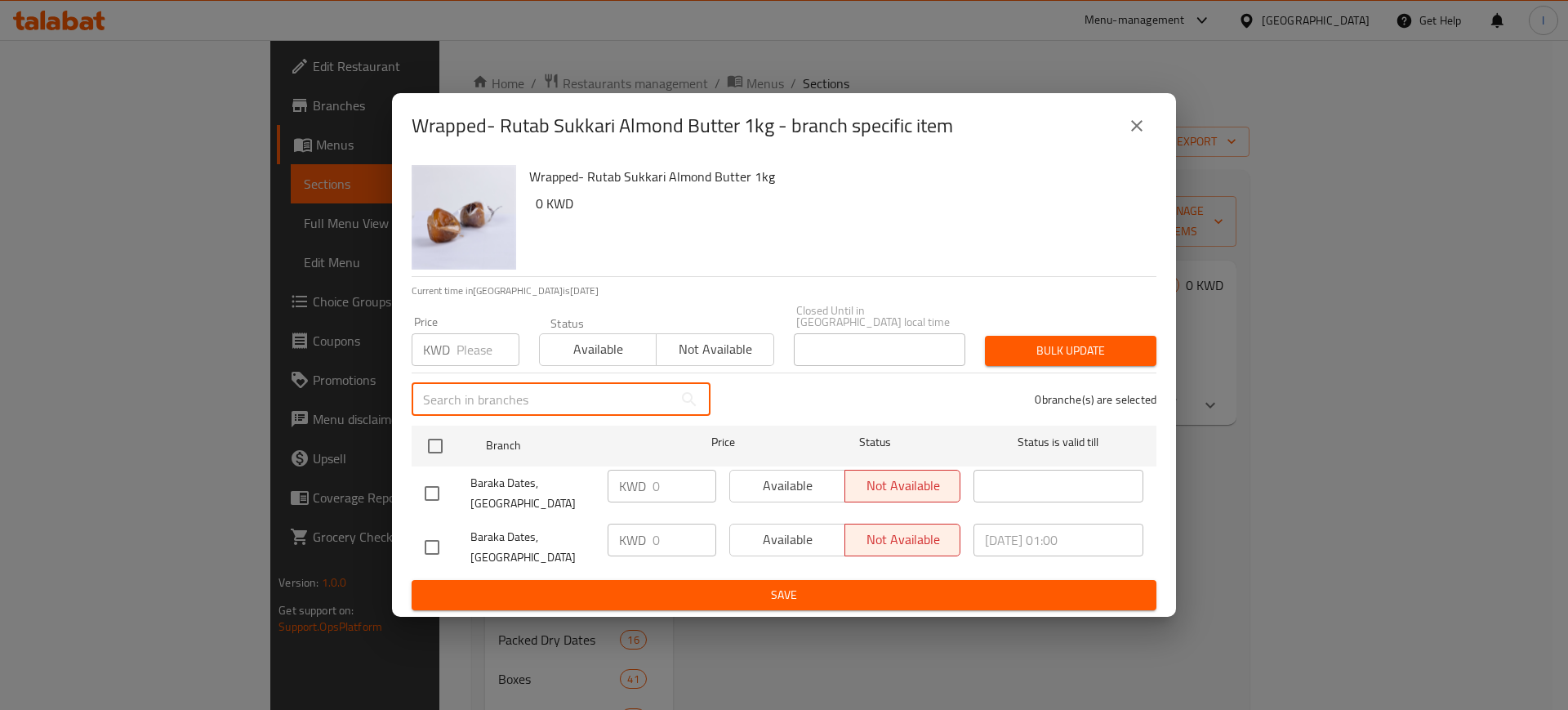
paste input "Wrapped - Stuffed Rutab Sukkari Almond Honey Saffron 1kg"
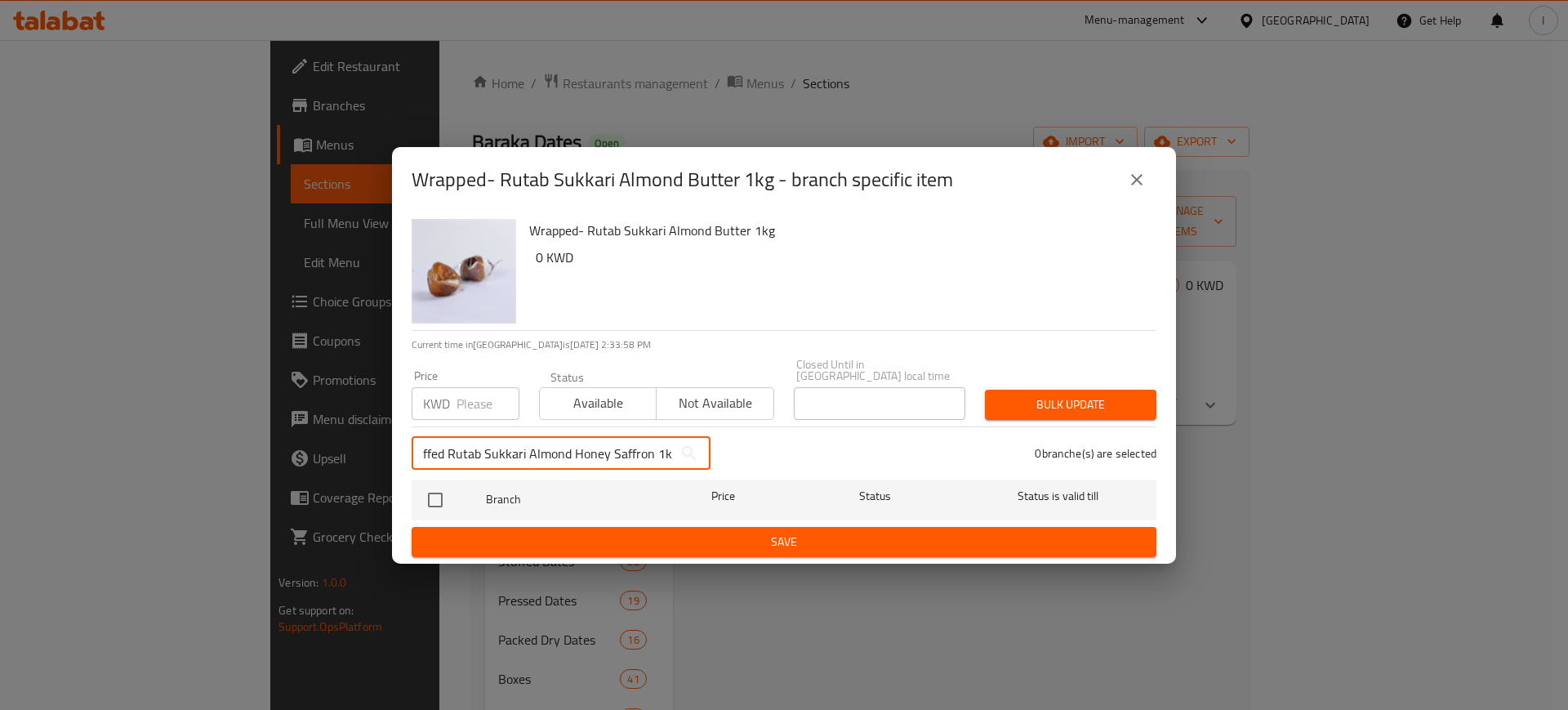
type input "Wrapped - Stuffed Rutab Sukkari Almond Honey Saffron 1kg"
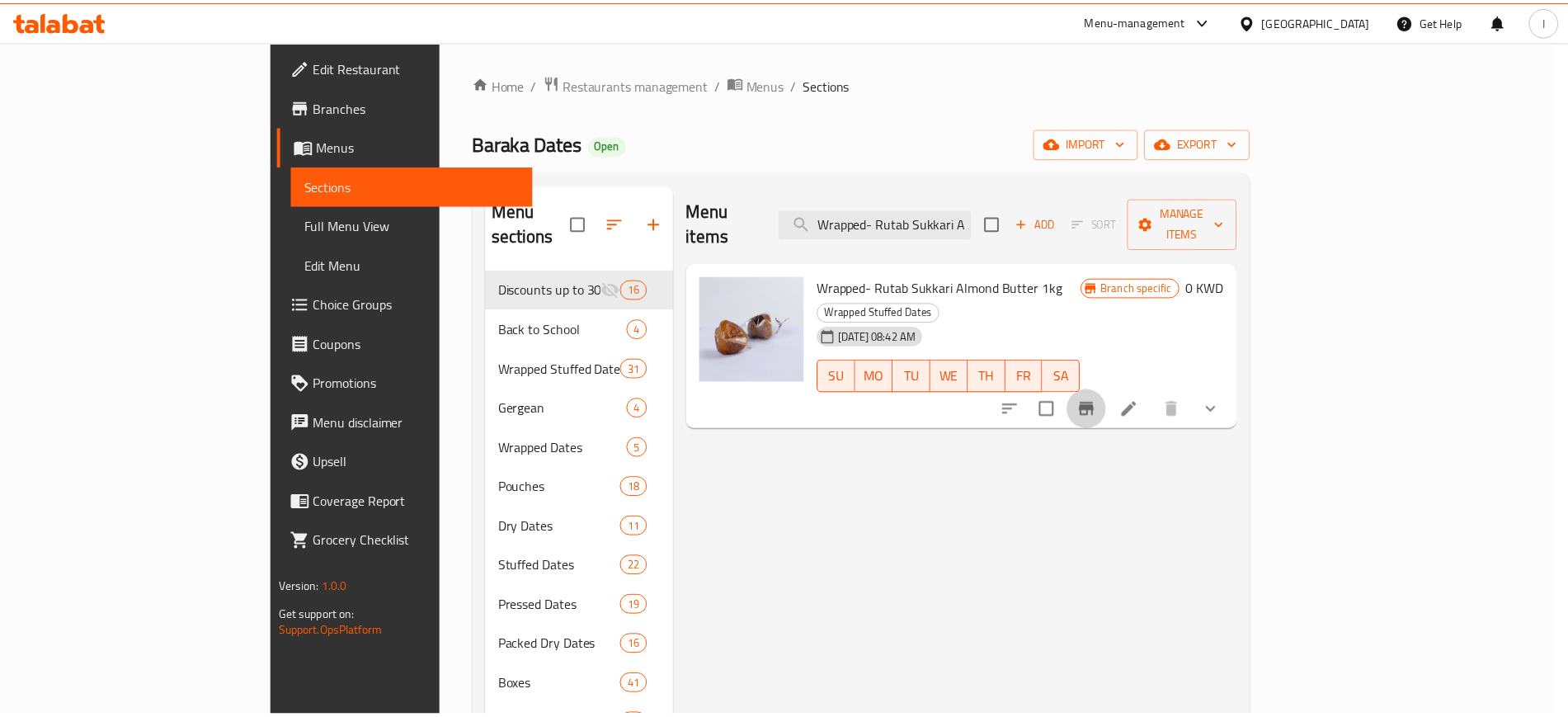
scroll to position [0, 0]
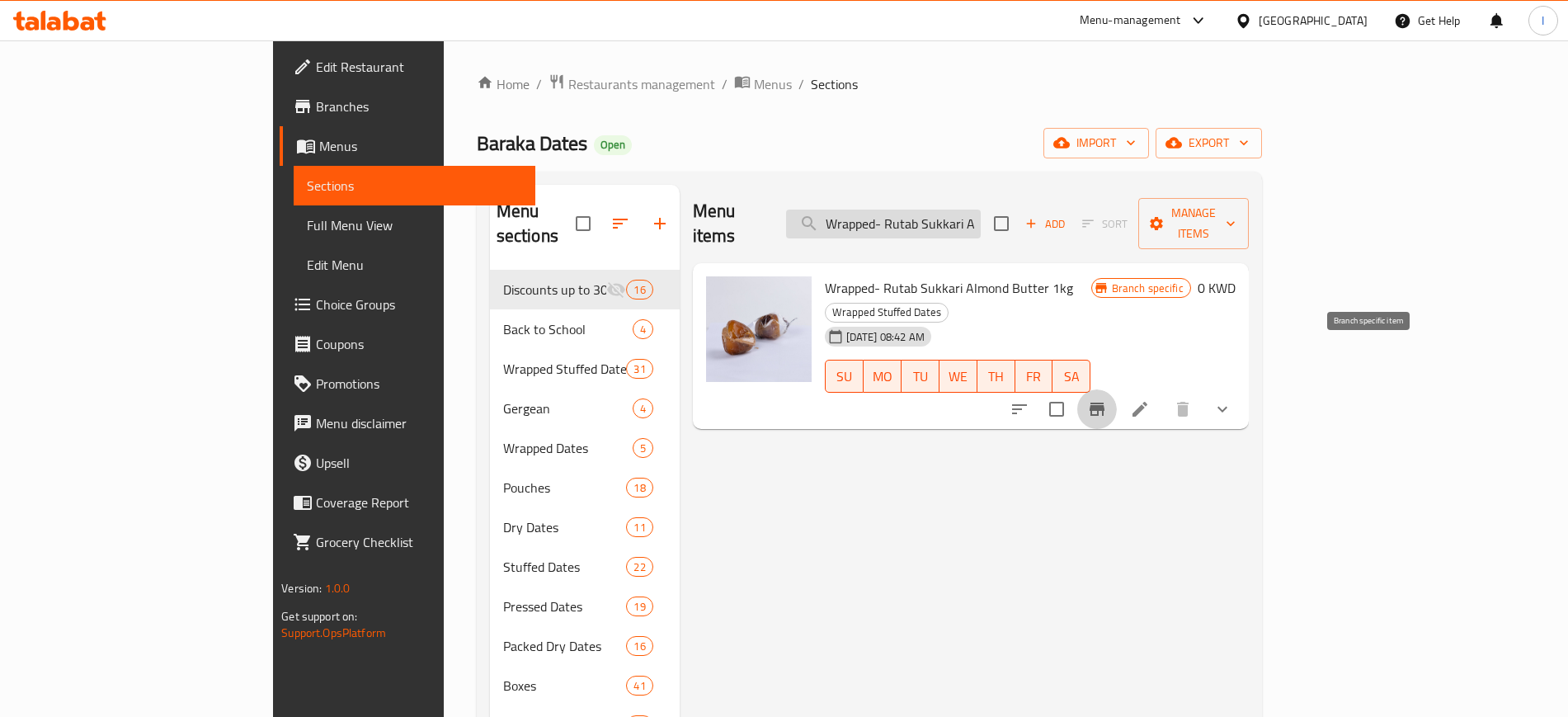
click at [980, 209] on input "Wrapped- Rutab Sukkari Almond Butter 1kg" at bounding box center [883, 223] width 195 height 28
paste input "- Stuffed Rutab Sukkari Almond Honey Saffron"
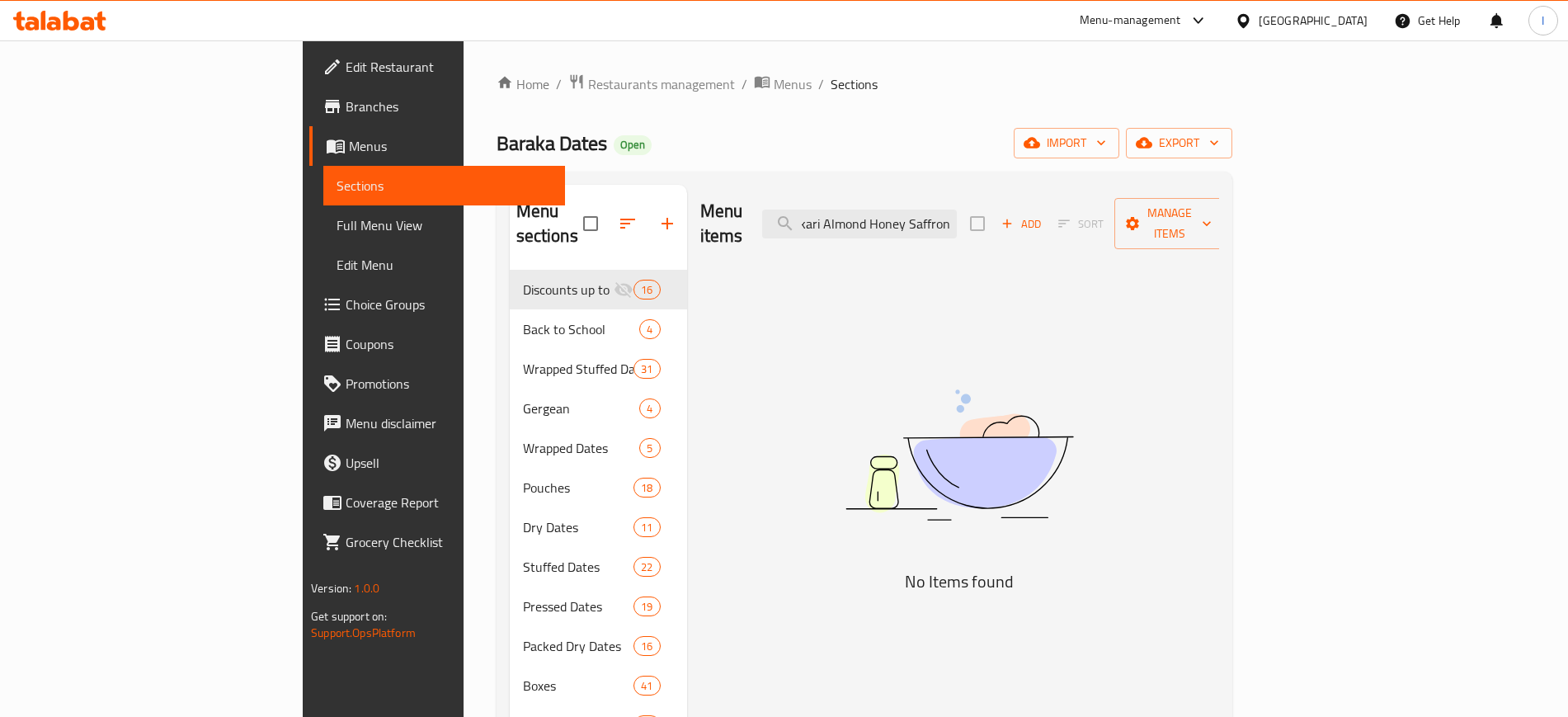
scroll to position [0, 166]
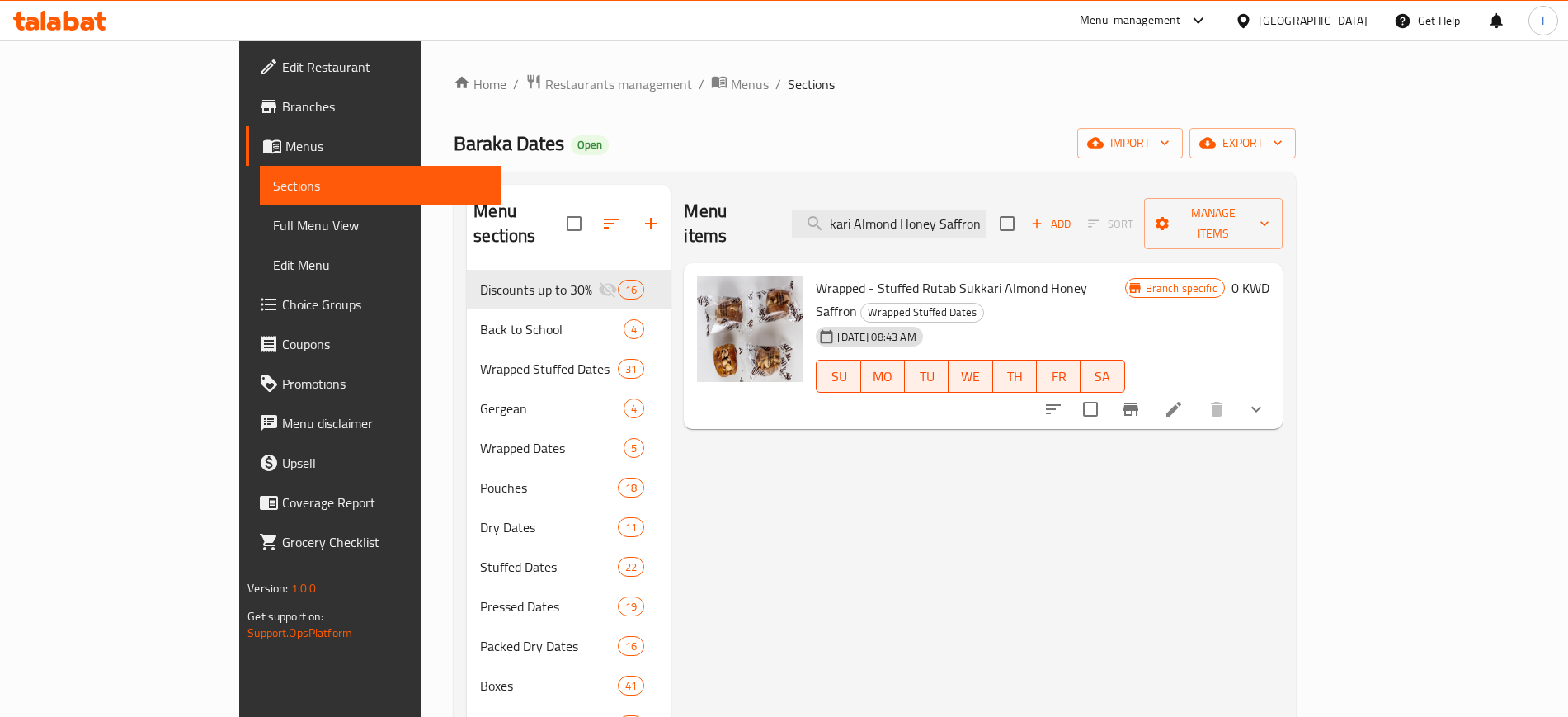
click at [1138, 402] on icon "Branch-specific-item" at bounding box center [1131, 409] width 15 height 13
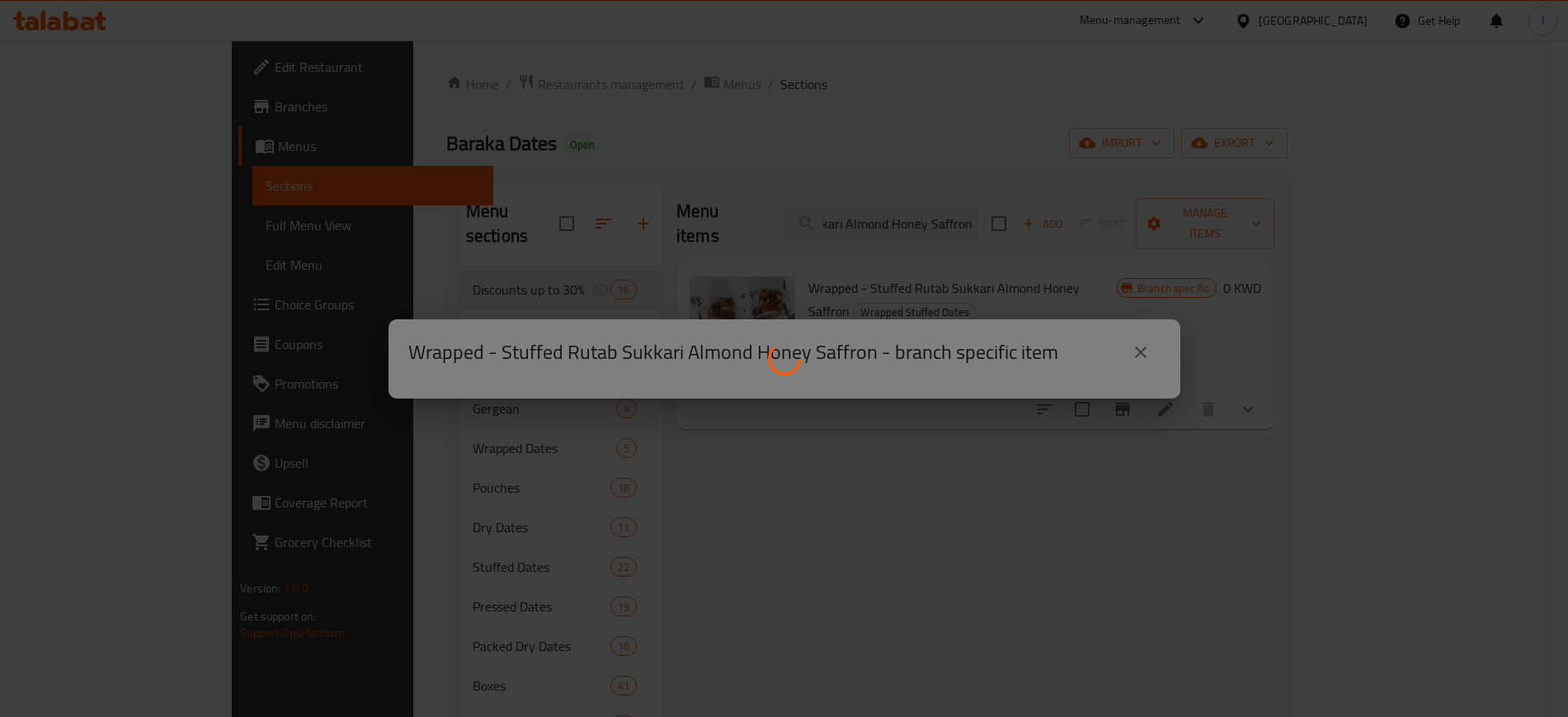
scroll to position [0, 0]
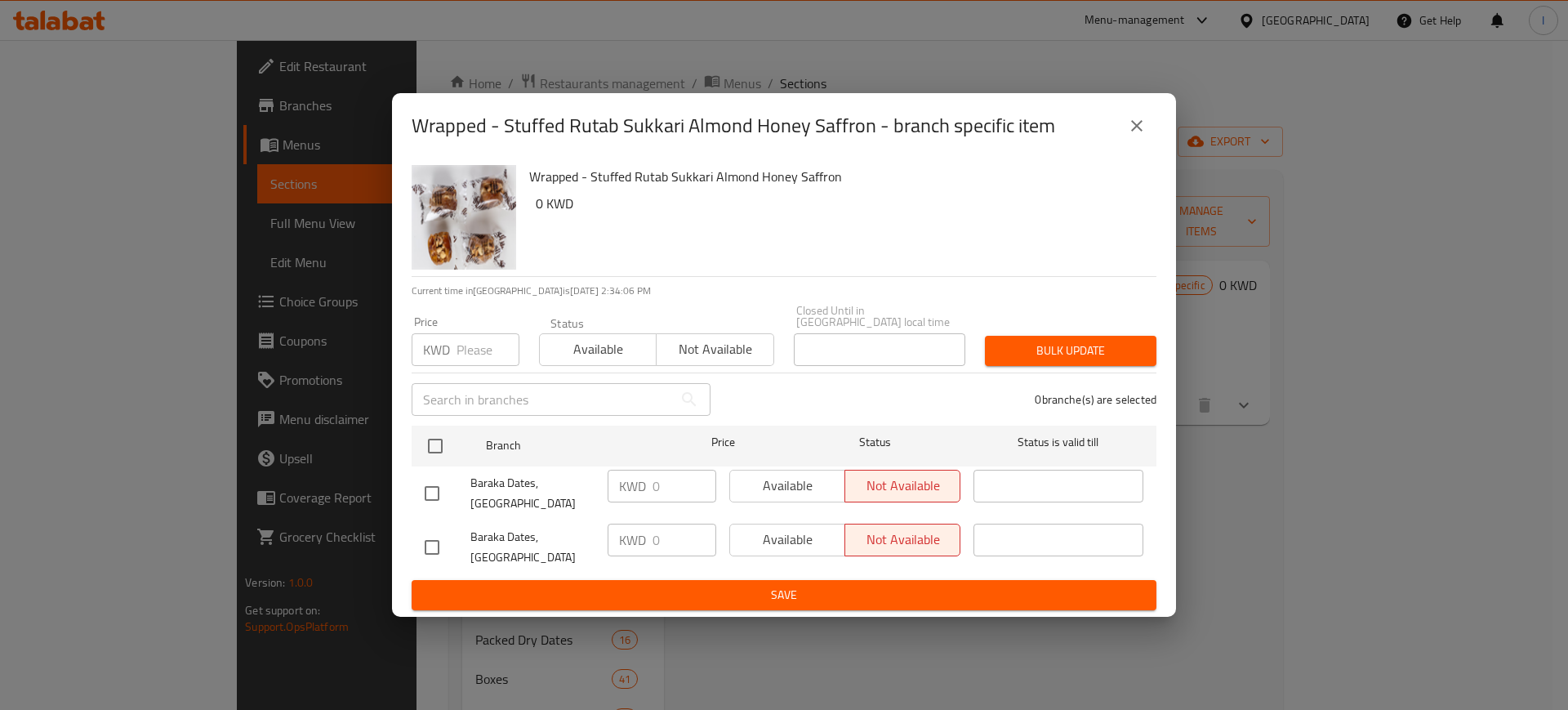
click at [1134, 135] on icon "close" at bounding box center [1137, 126] width 20 height 20
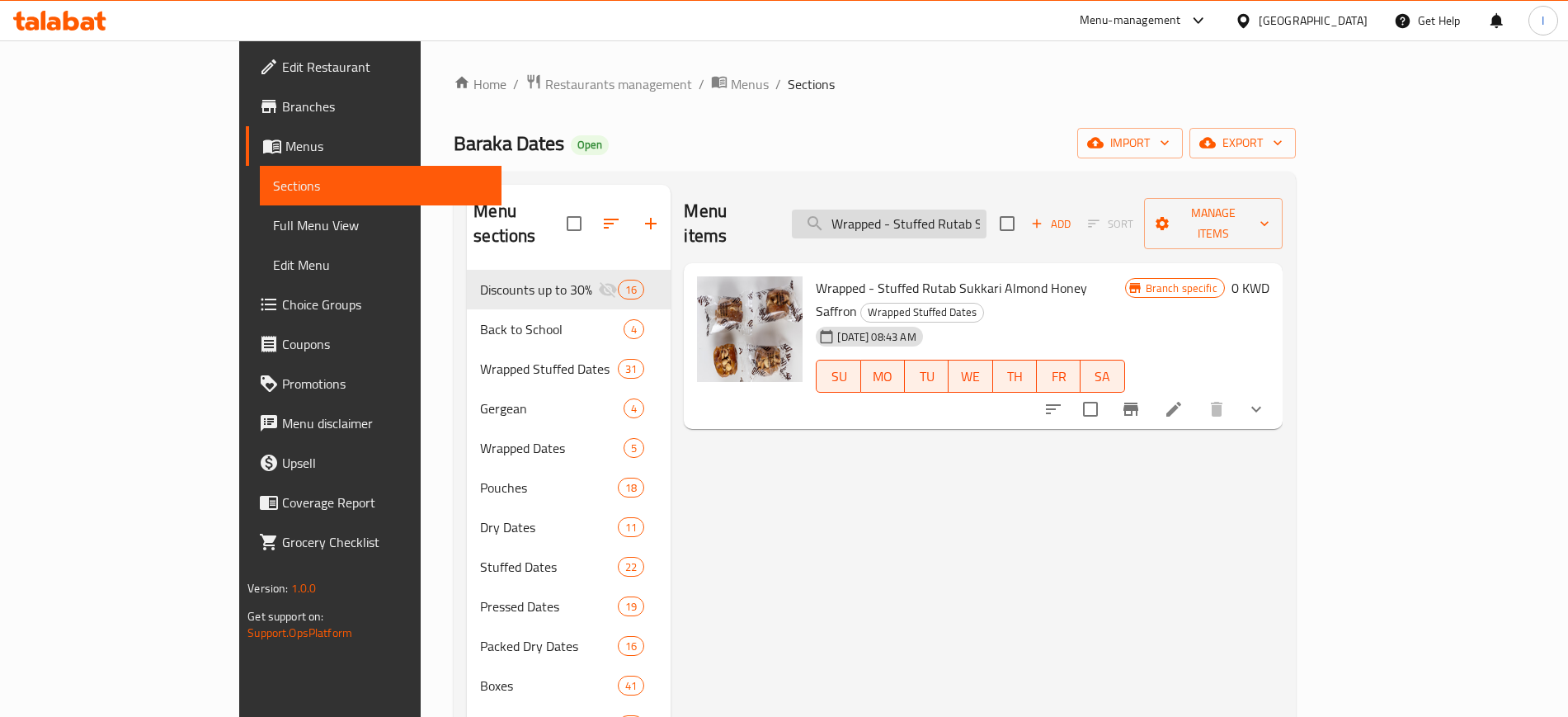
click at [987, 209] on input "Wrapped - Stuffed Rutab Sukkari Almond Honey Saffron" at bounding box center [890, 223] width 195 height 28
paste input "Sukkari Rutab Stuffed With Rangena And Walnuts 1 Kg Wrapped"
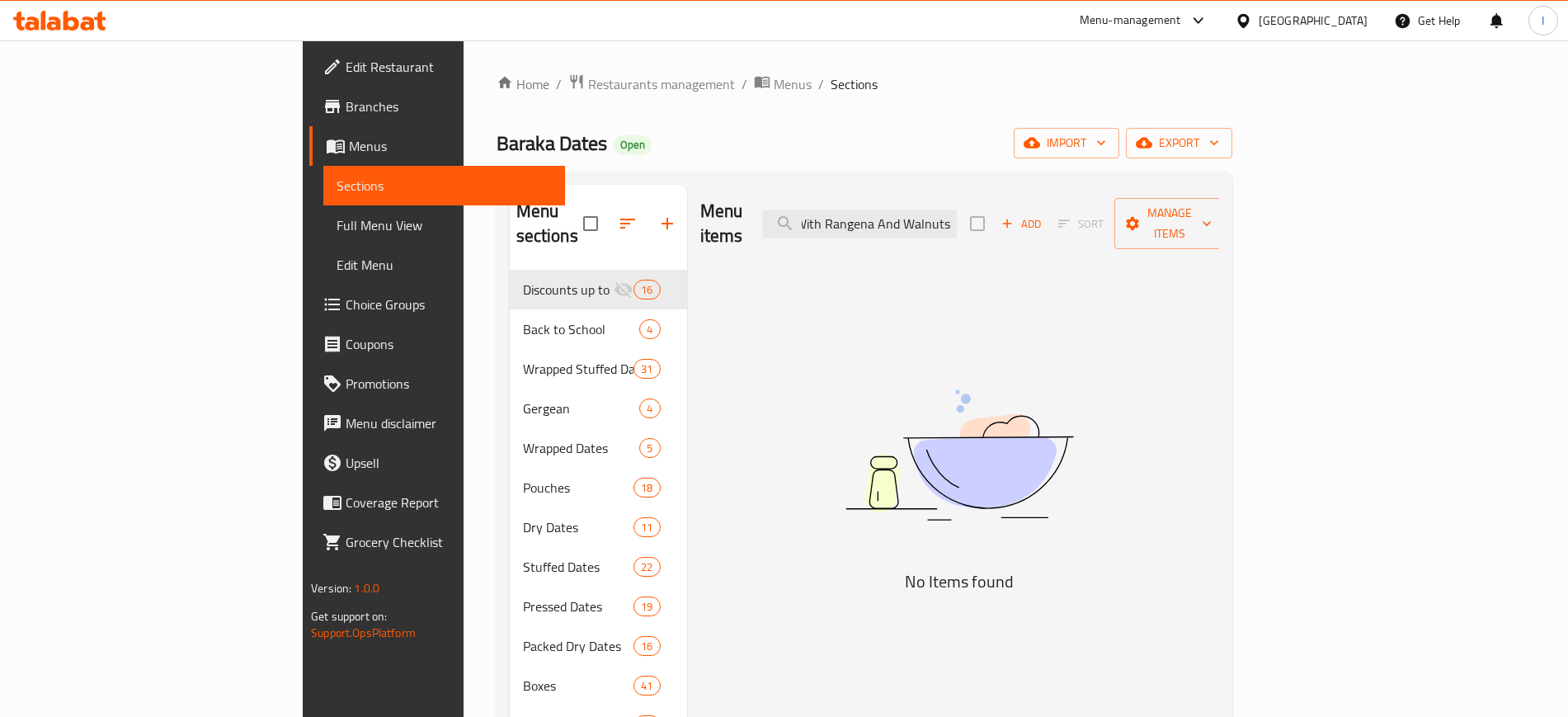
scroll to position [0, 131]
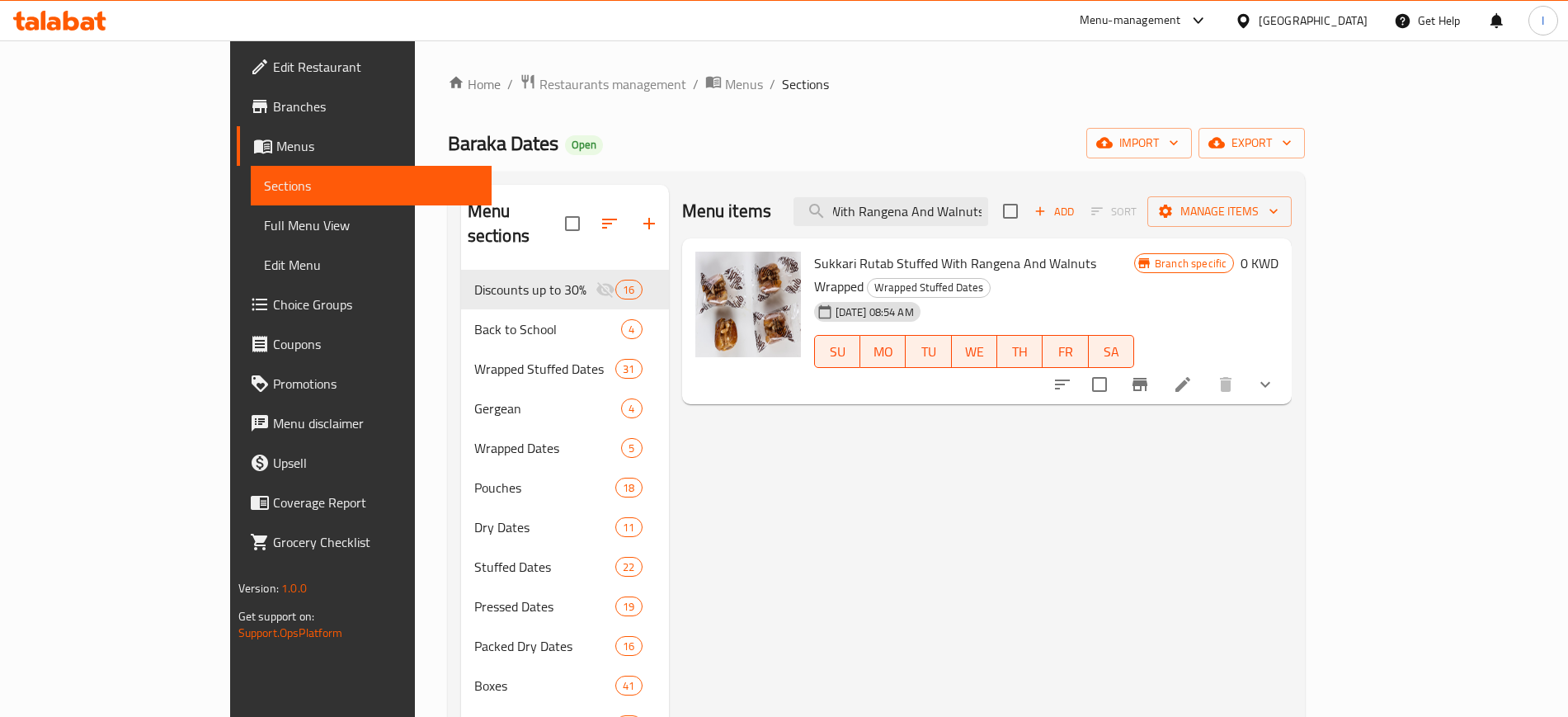
click at [1149, 375] on icon "Branch-specific-item" at bounding box center [1140, 385] width 20 height 20
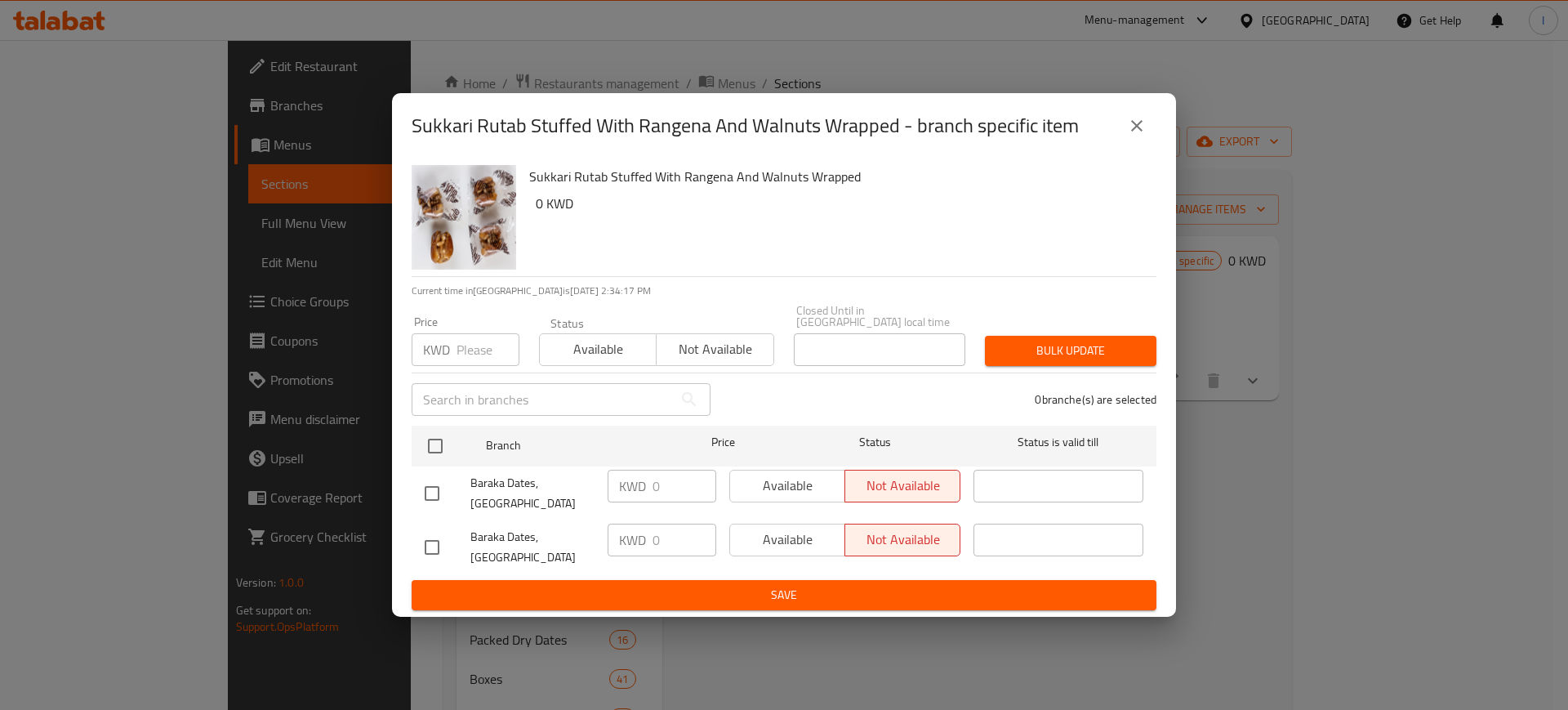
click at [1142, 135] on icon "close" at bounding box center [1137, 126] width 20 height 20
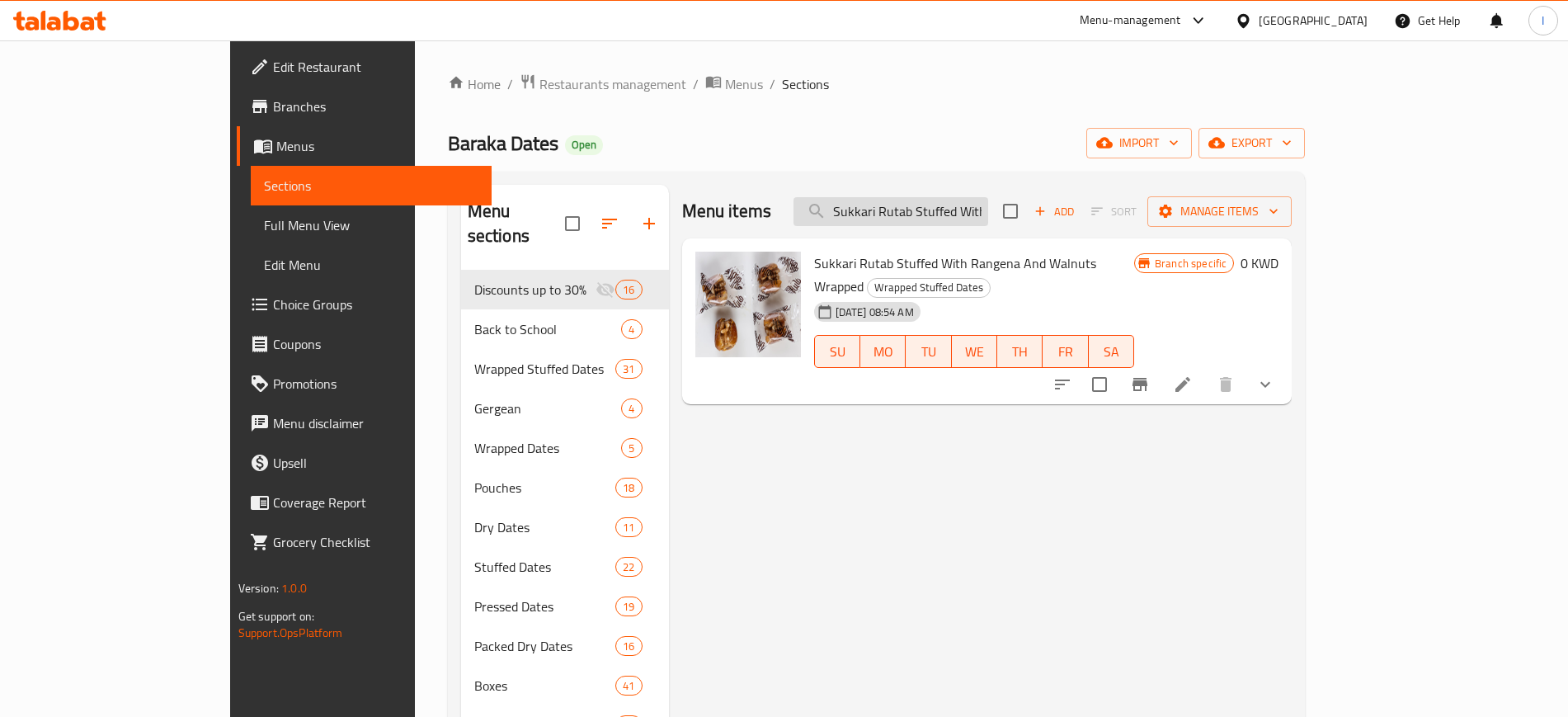
click at [988, 207] on input "Sukkari Rutab Stuffed With Rangena And Walnuts" at bounding box center [890, 211] width 195 height 28
paste input "Khudri Almond Dark Chocolate Wrapped"
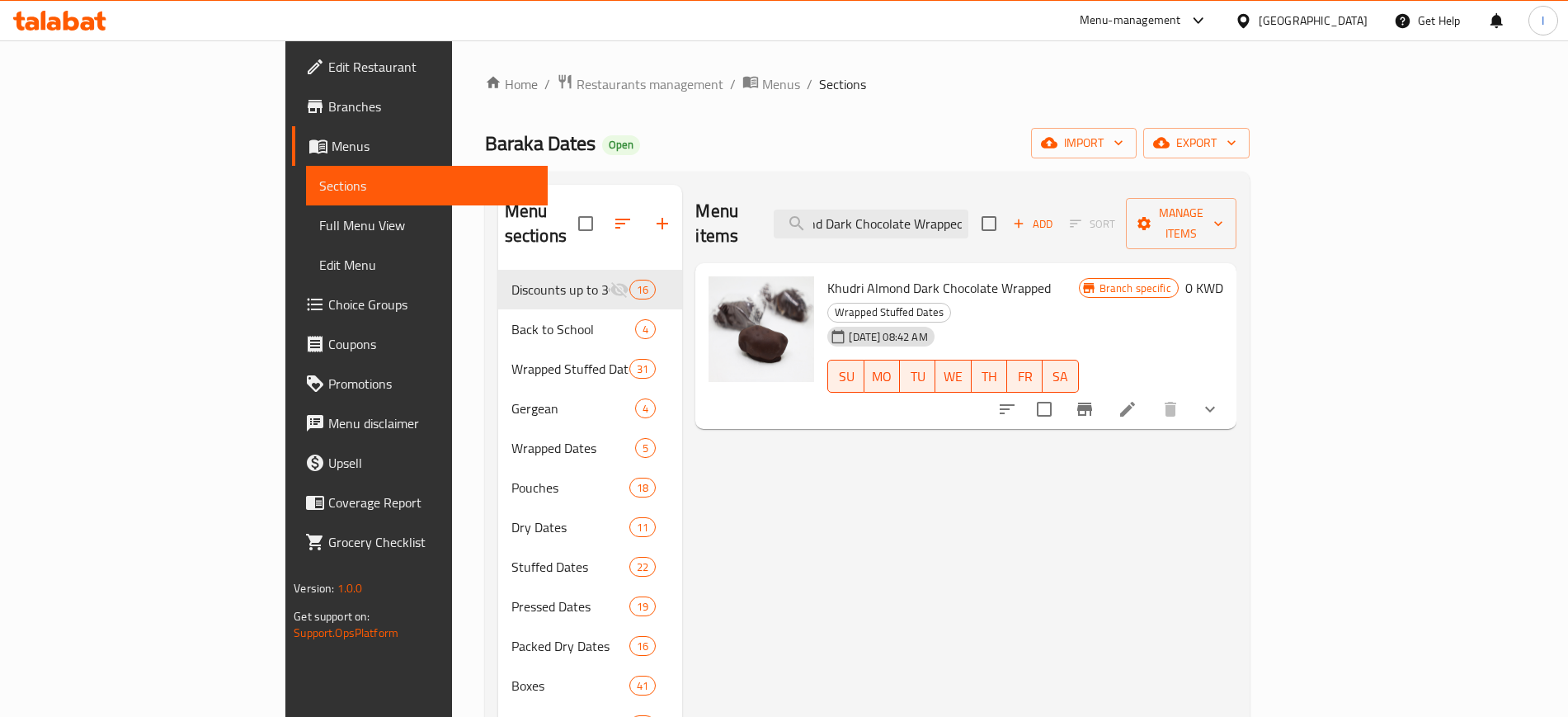
click at [1092, 402] on icon "Branch-specific-item" at bounding box center [1084, 409] width 15 height 13
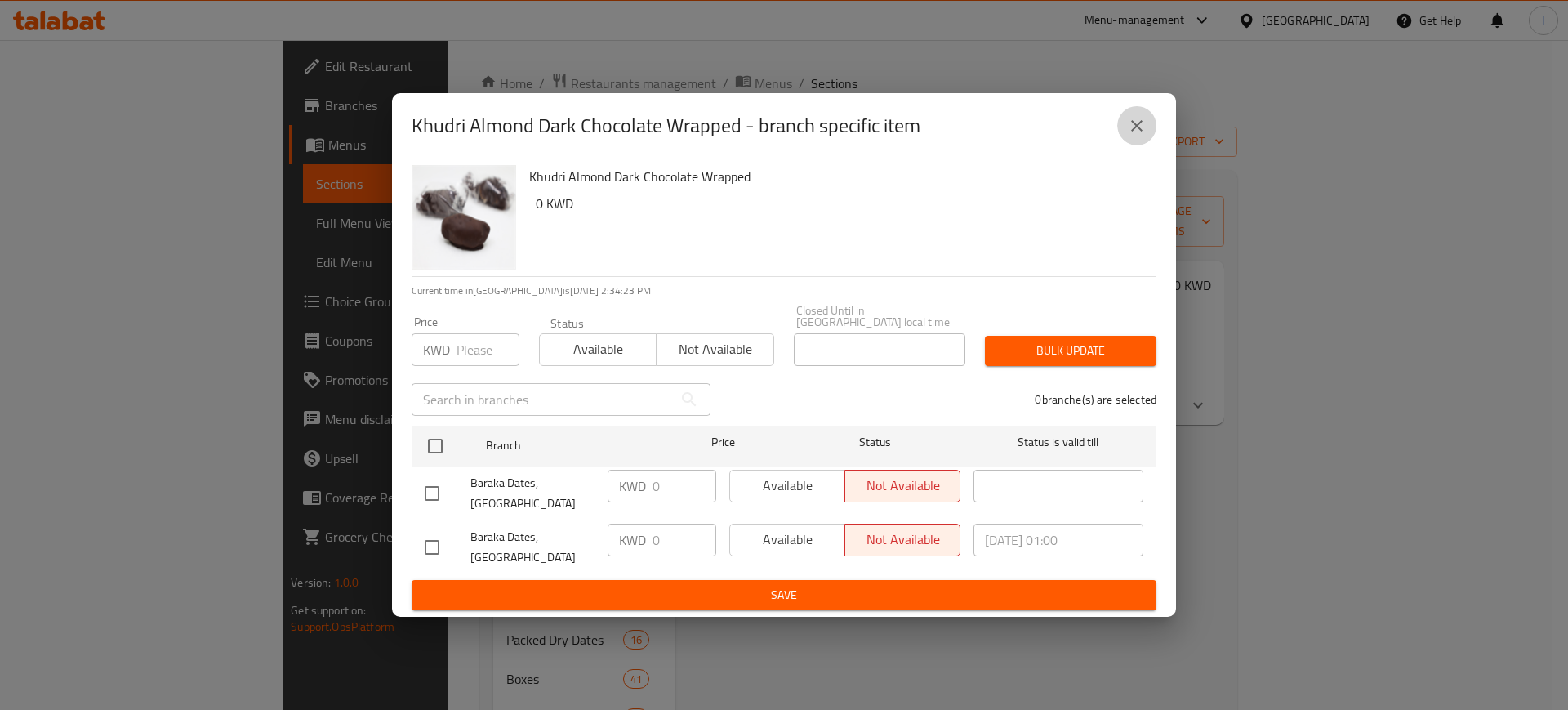
click at [1138, 133] on icon "close" at bounding box center [1137, 126] width 20 height 20
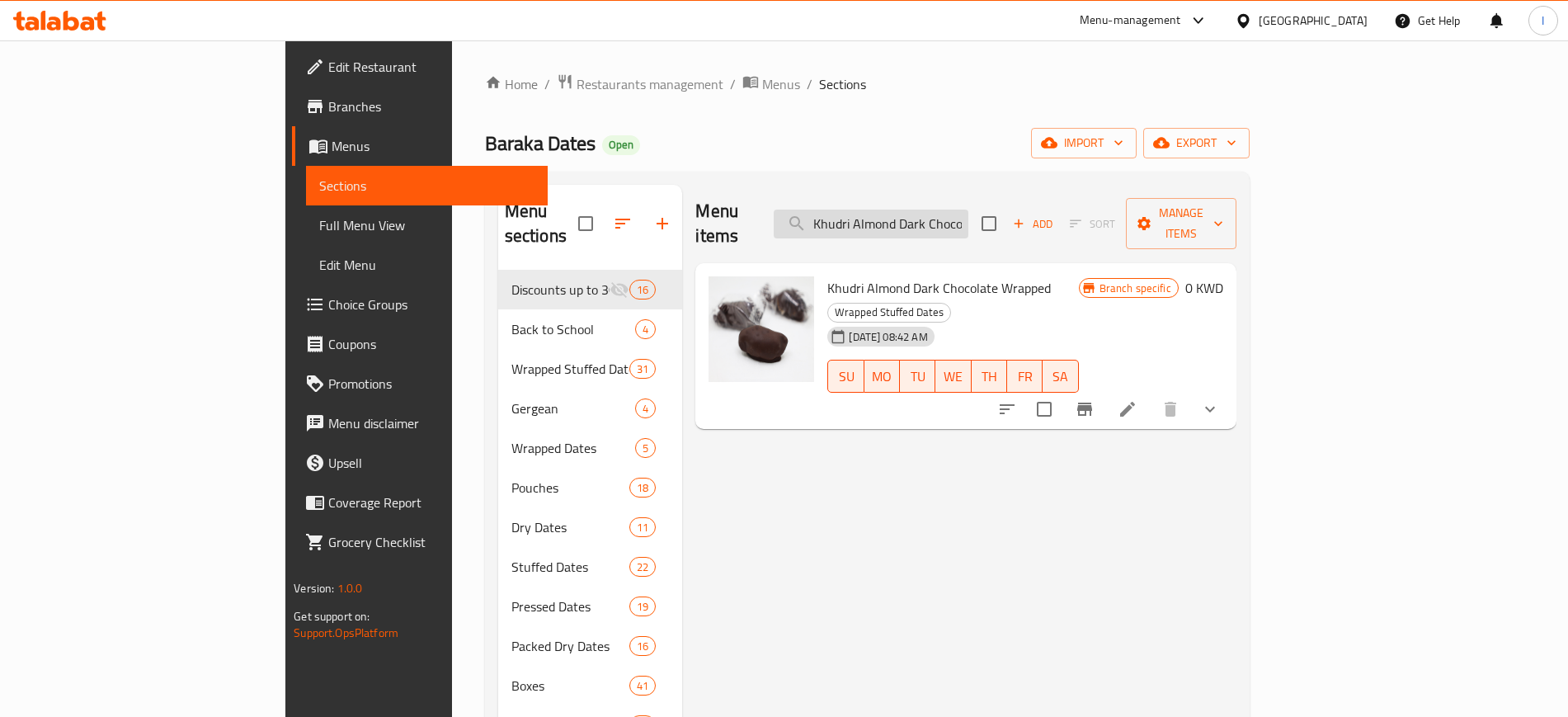
click at [969, 209] on input "Khudri Almond Dark Chocolate Wrapped" at bounding box center [871, 223] width 195 height 28
paste input "Malaki With [PERSON_NAME]"
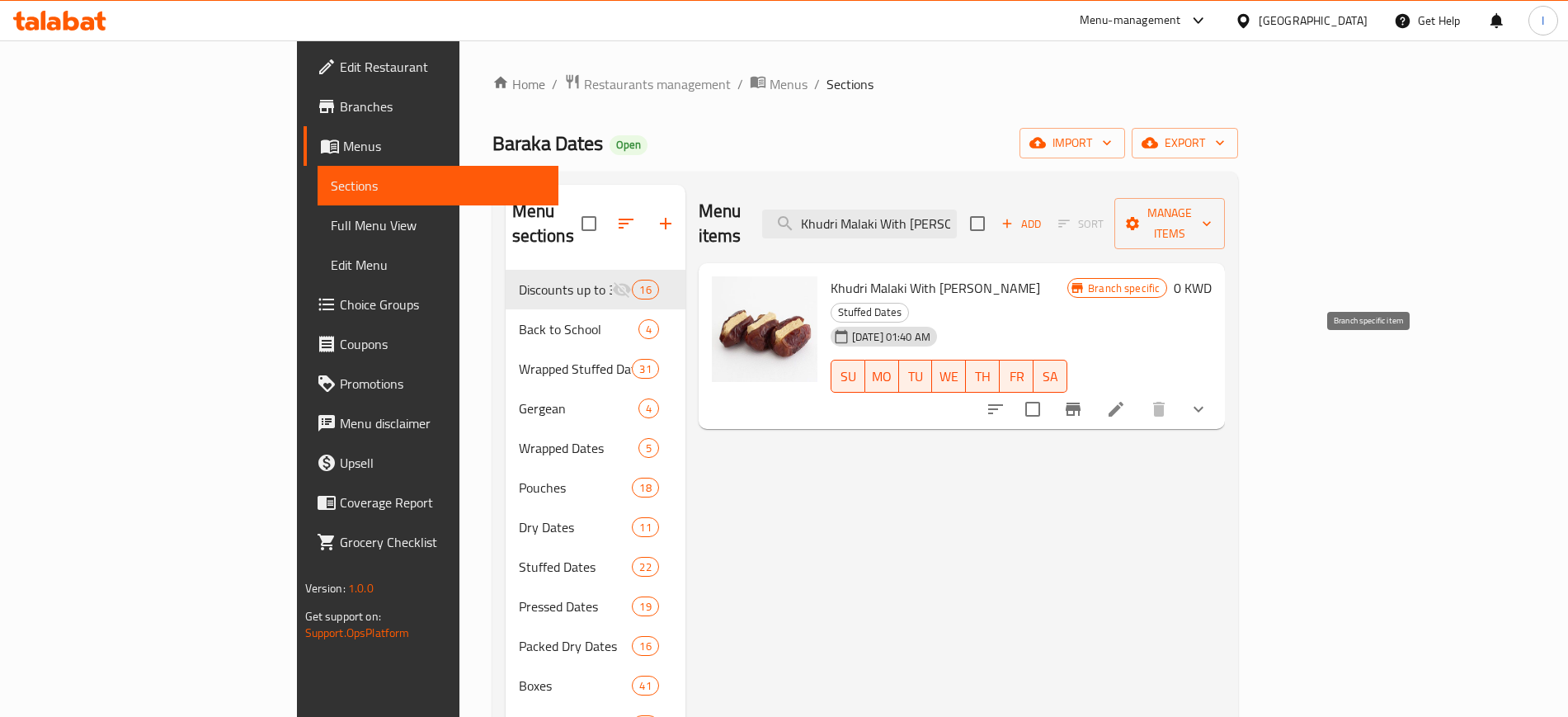
click at [1081, 402] on icon "Branch-specific-item" at bounding box center [1073, 409] width 15 height 13
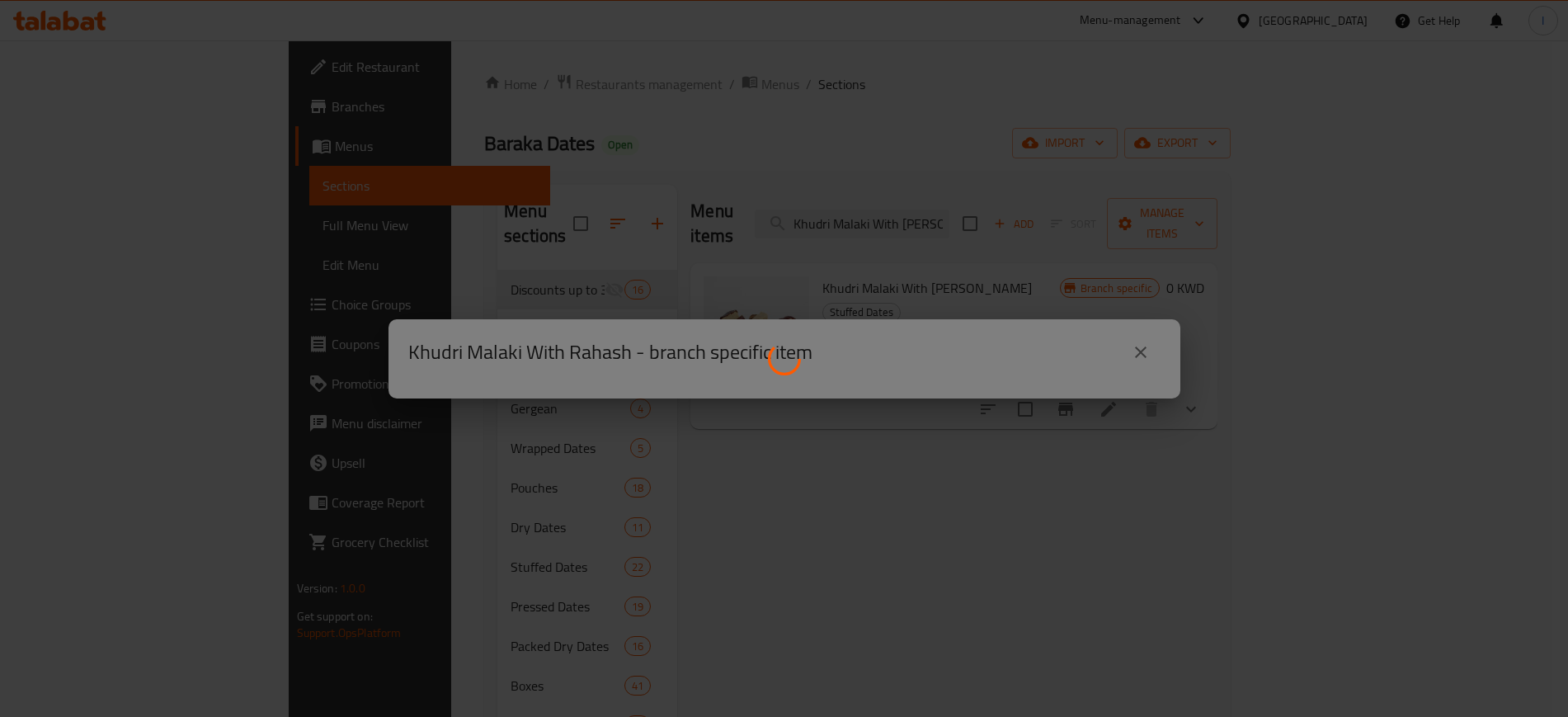
scroll to position [0, 0]
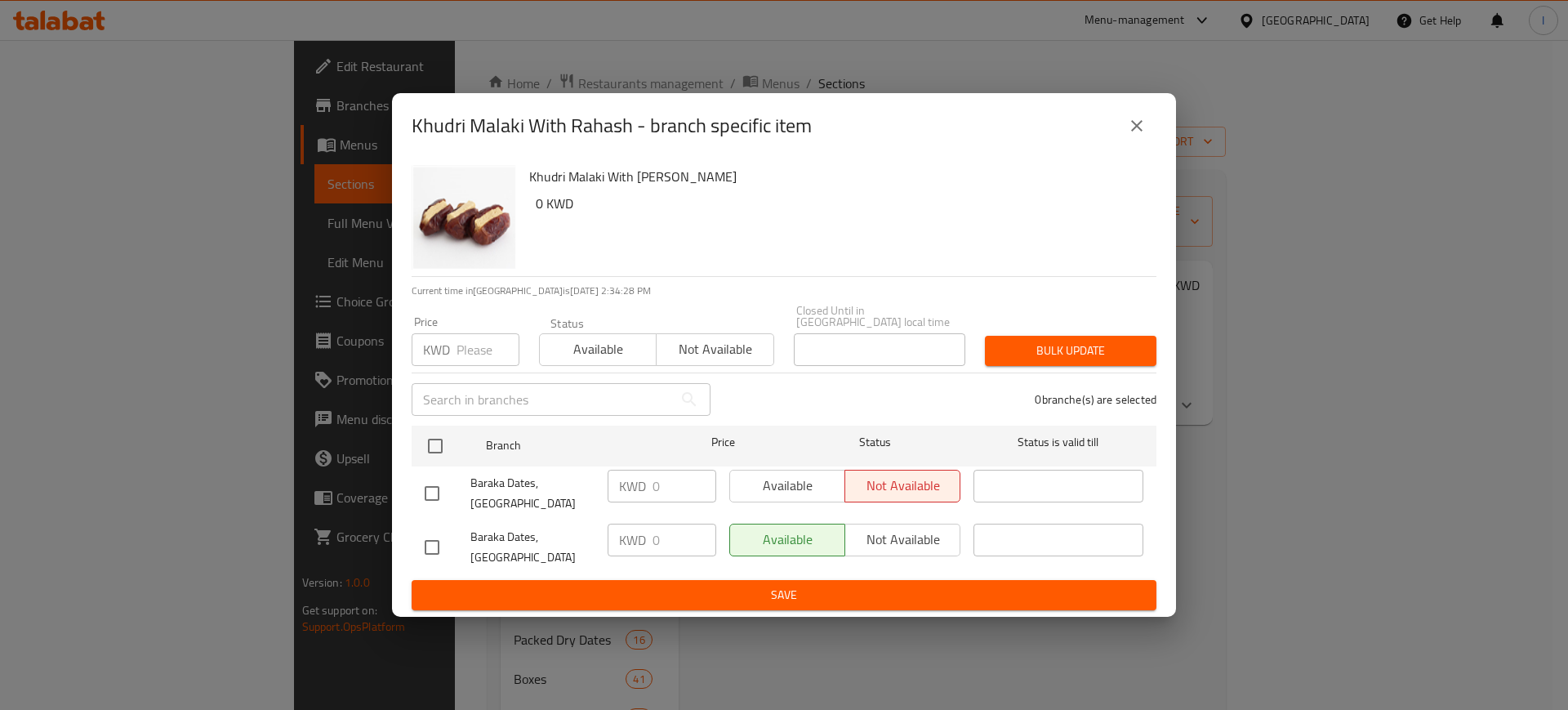
drag, startPoint x: 1140, startPoint y: 151, endPoint x: 1130, endPoint y: 250, distance: 99.5
click at [1140, 135] on icon "close" at bounding box center [1137, 126] width 20 height 20
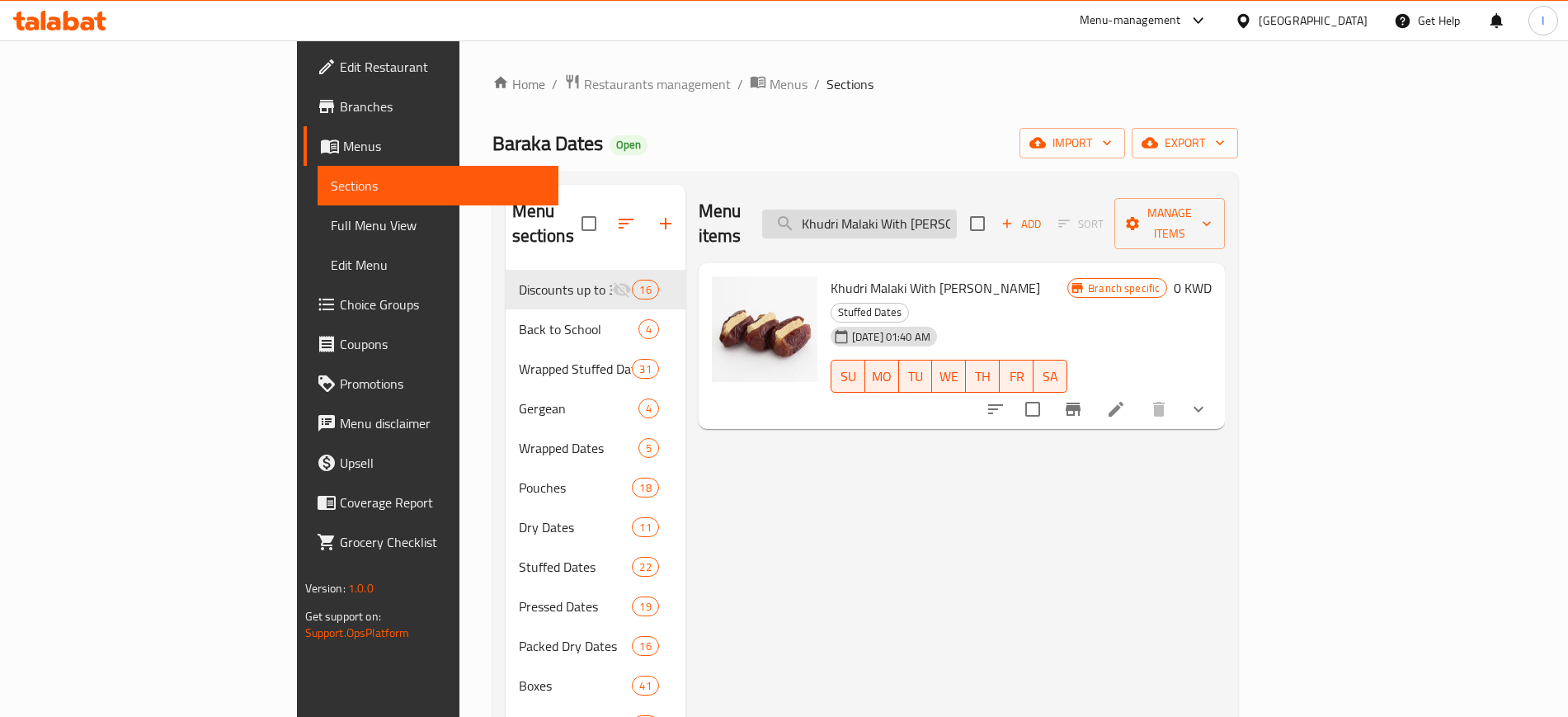
click at [957, 209] on input "Khudri Malaki With [PERSON_NAME]" at bounding box center [859, 223] width 195 height 28
paste input "Cashew"
click at [1083, 399] on icon "Branch-specific-item" at bounding box center [1073, 409] width 20 height 20
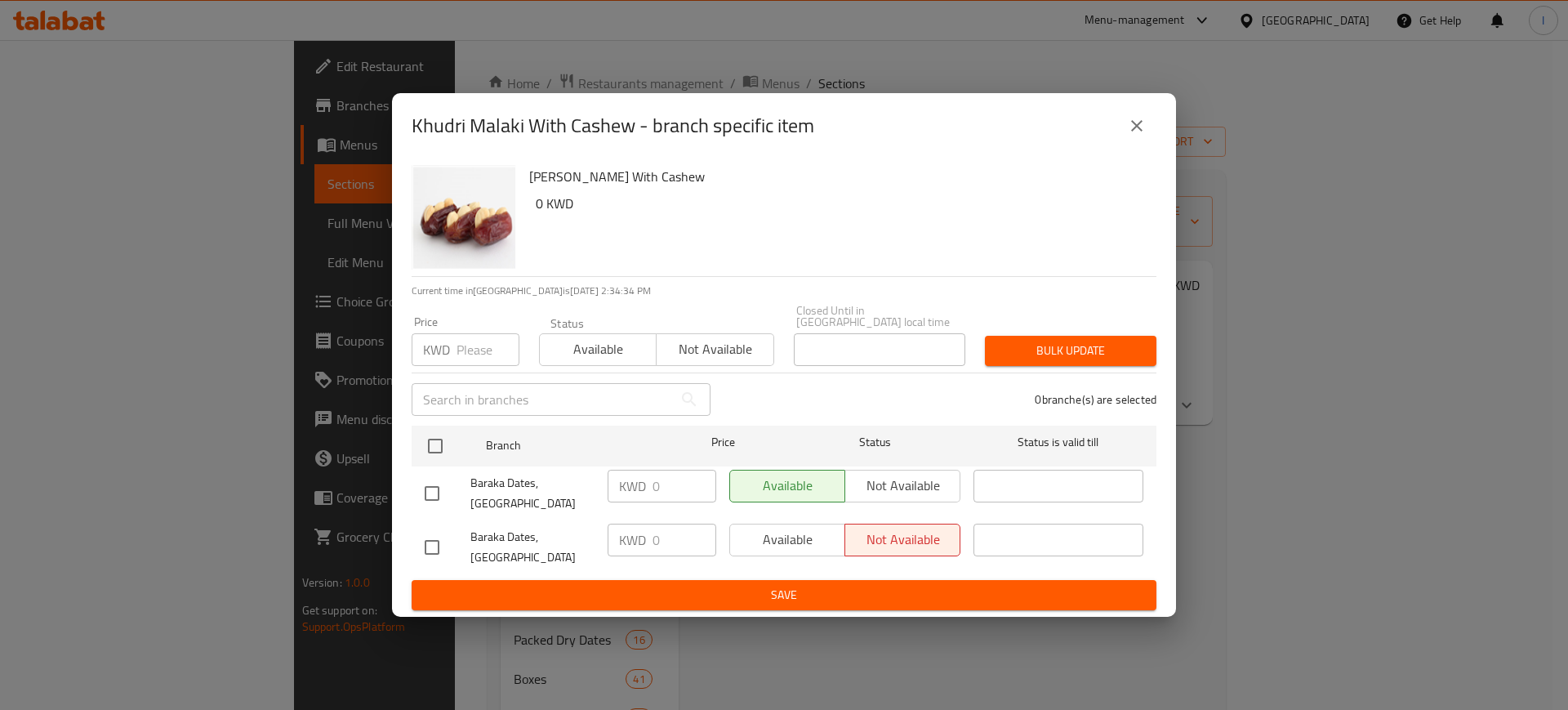
click at [1138, 135] on icon "close" at bounding box center [1137, 126] width 20 height 20
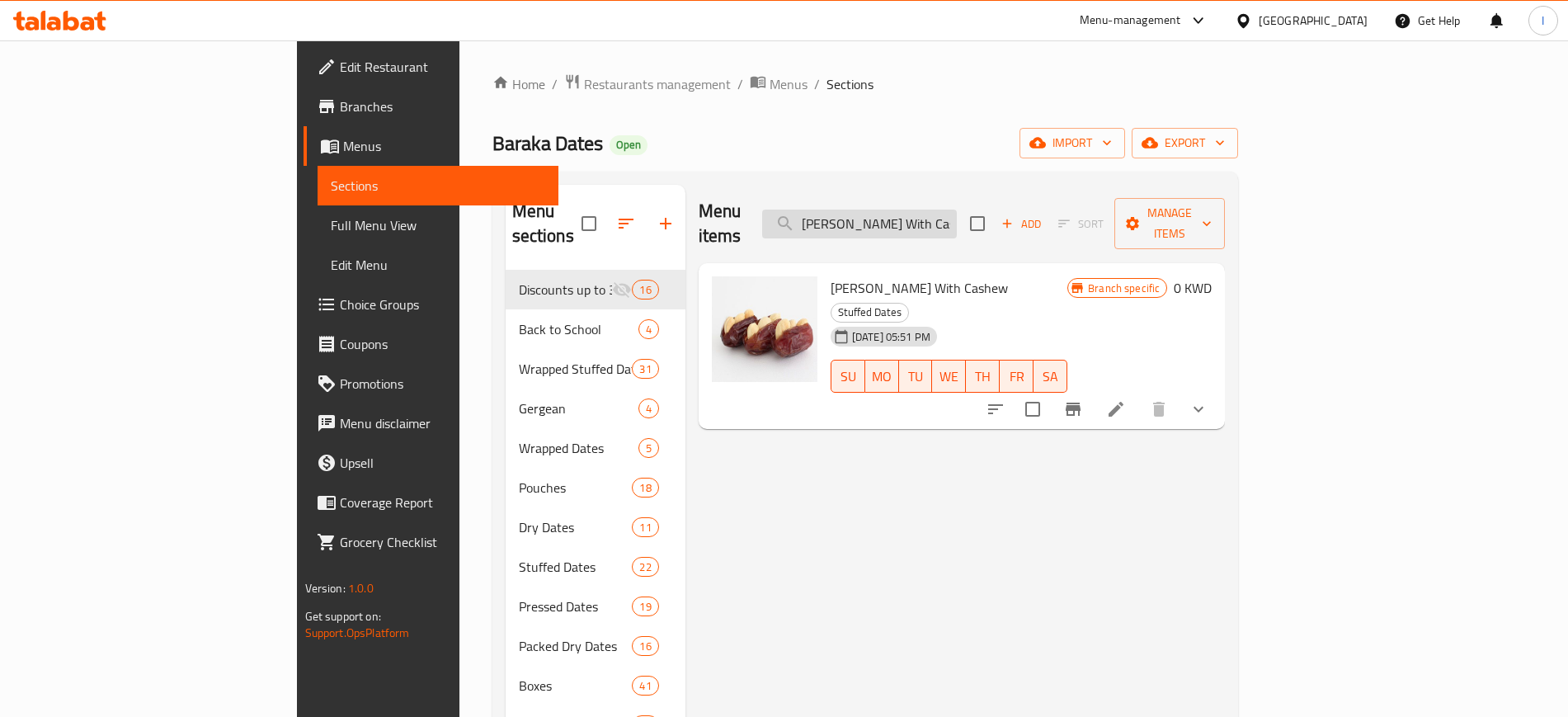
click at [957, 210] on input "[PERSON_NAME] With Cashew" at bounding box center [859, 223] width 195 height 28
paste input "Pecan"
click at [1081, 402] on icon "Branch-specific-item" at bounding box center [1073, 409] width 15 height 13
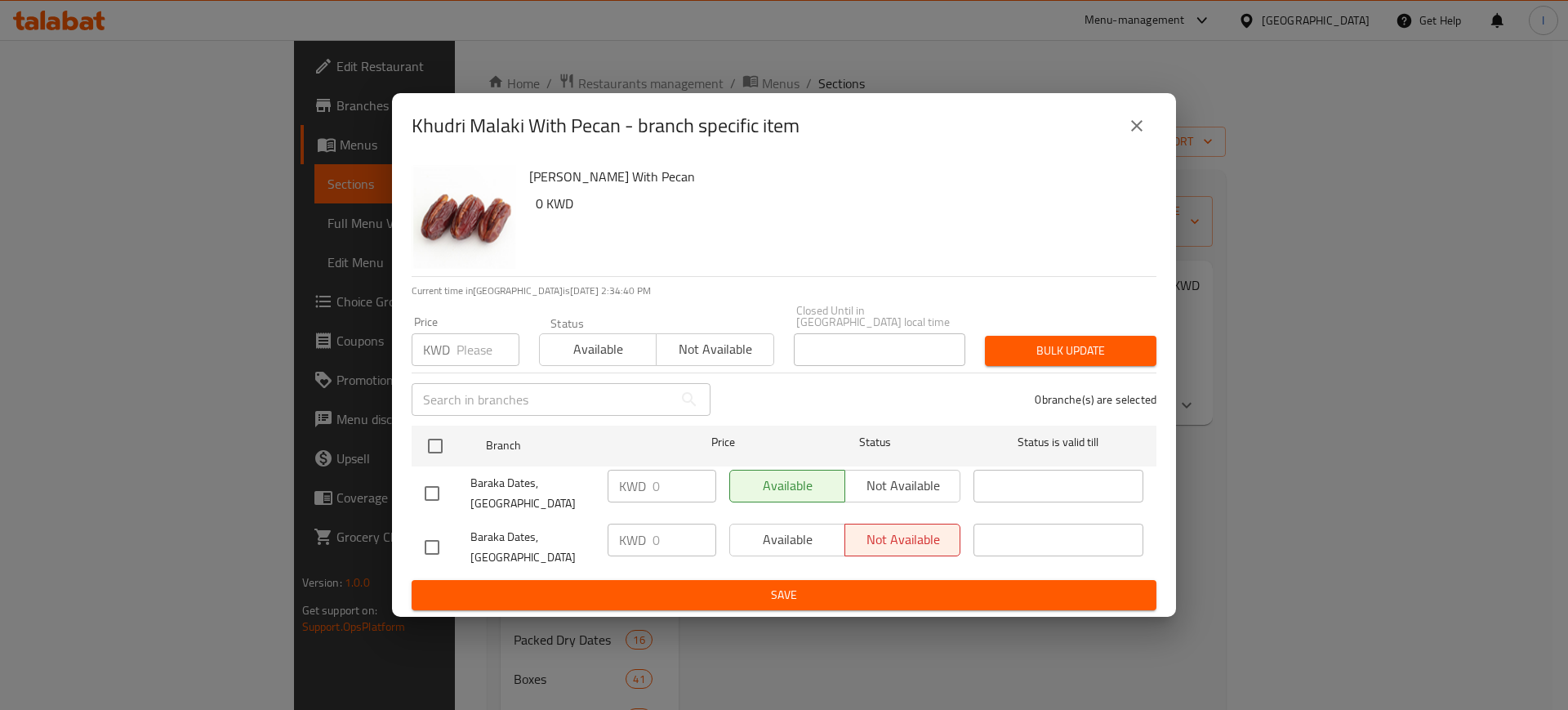
click at [1135, 135] on icon "close" at bounding box center [1137, 126] width 20 height 20
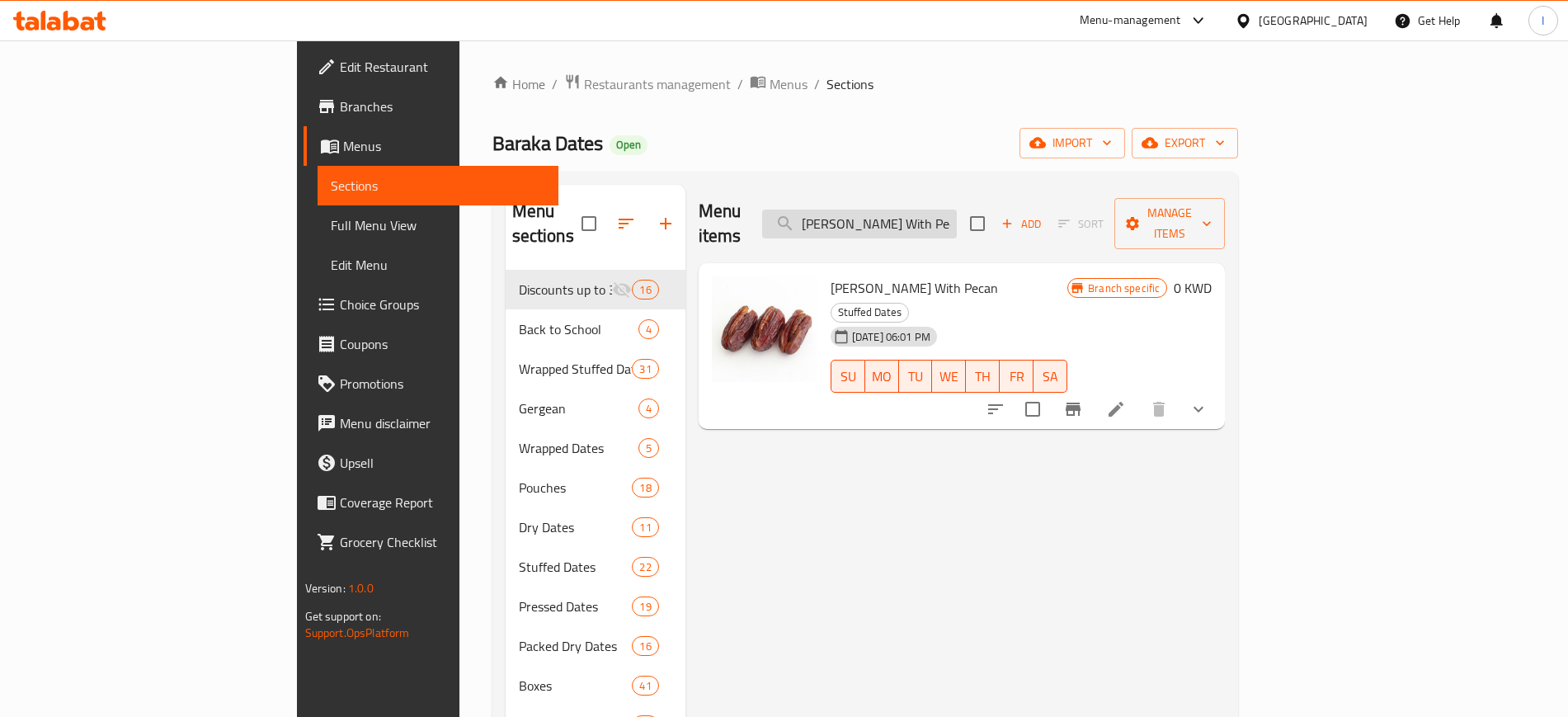
click at [957, 209] on input "[PERSON_NAME] With Pecan" at bounding box center [859, 223] width 195 height 28
paste input "Hazelnut"
click at [1081, 402] on icon "Branch-specific-item" at bounding box center [1073, 409] width 15 height 13
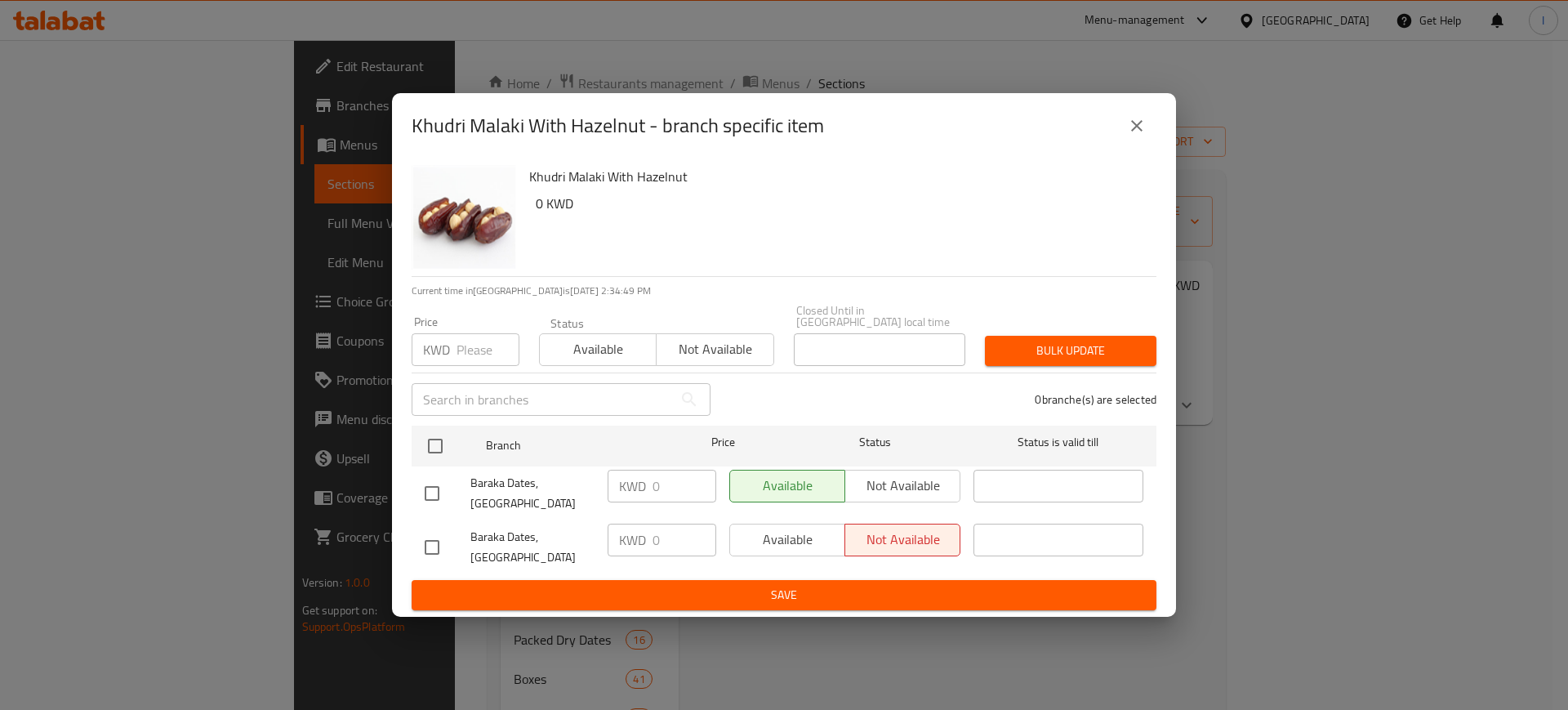
click at [1139, 135] on icon "close" at bounding box center [1137, 126] width 20 height 20
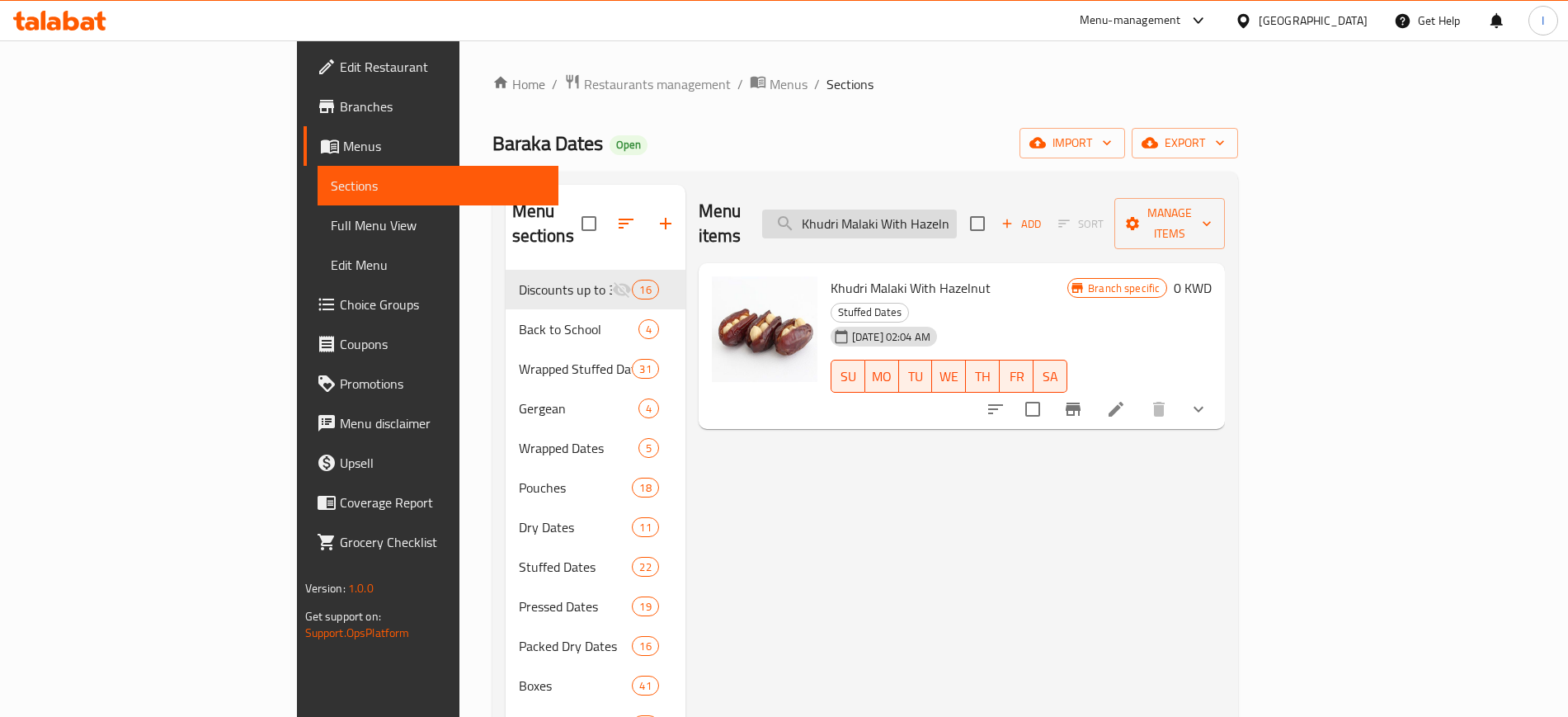
click at [957, 209] on input "Khudri Malaki With Hazelnut" at bounding box center [859, 223] width 195 height 28
paste input "Almond Wrapped"
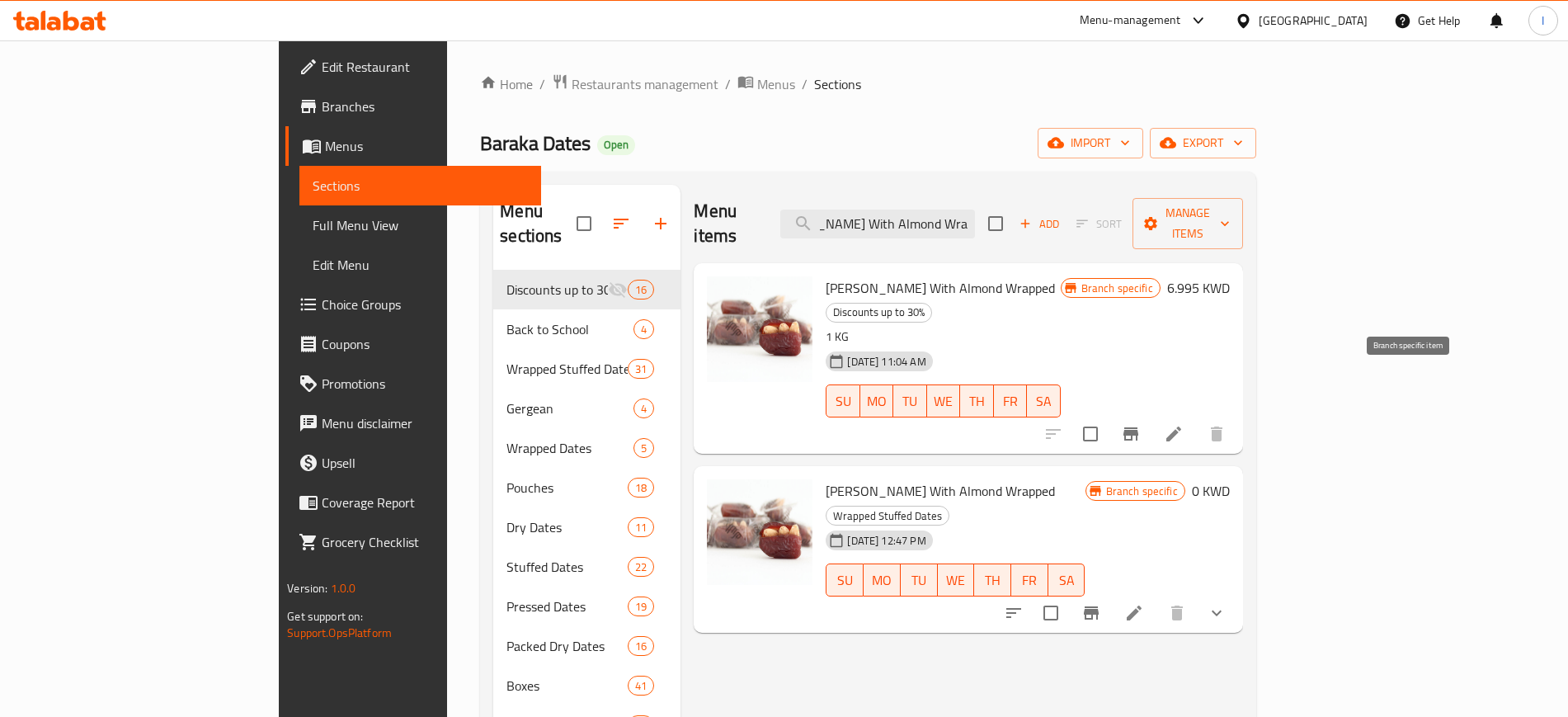
type input "[PERSON_NAME] With Almond Wrapped"
click at [1150, 414] on button "Branch-specific-item" at bounding box center [1130, 433] width 39 height 39
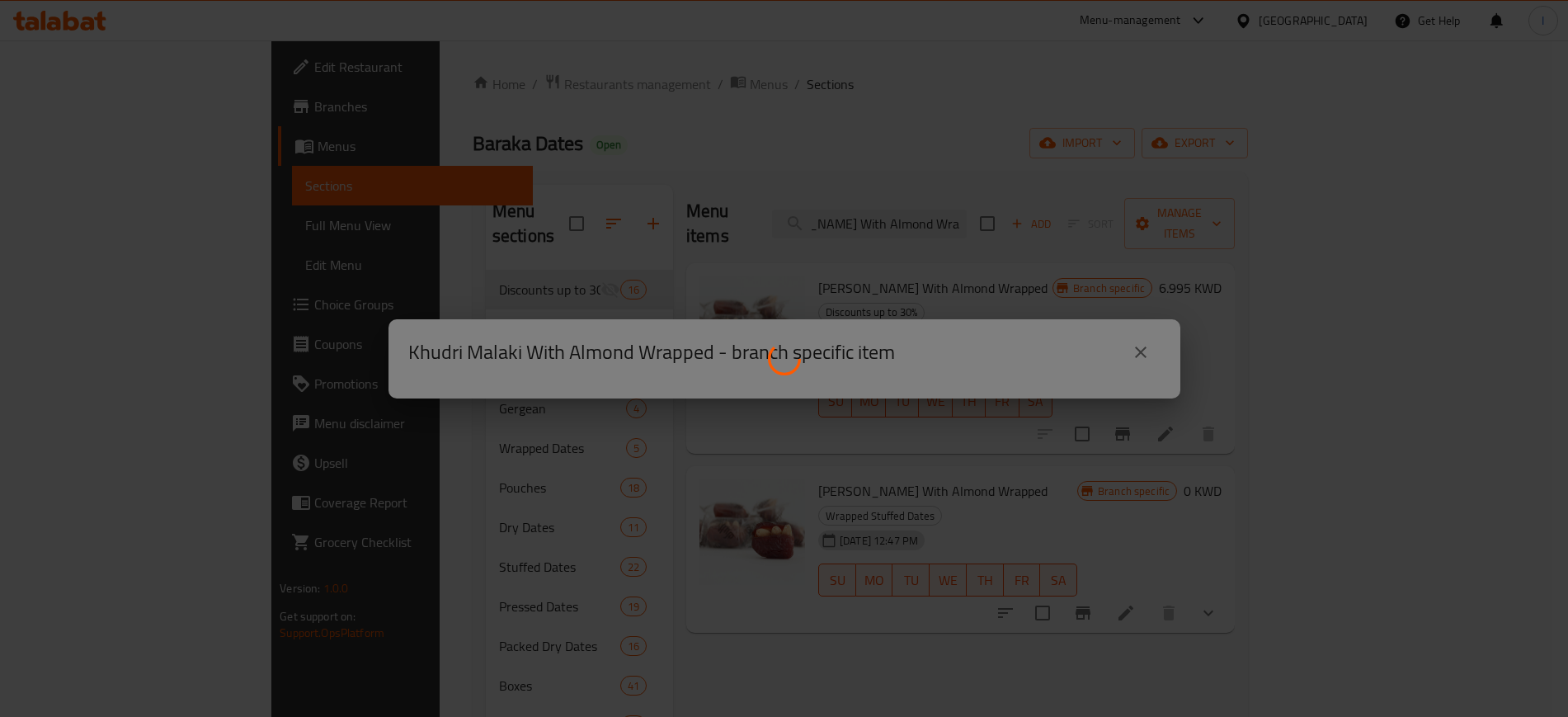
scroll to position [0, 0]
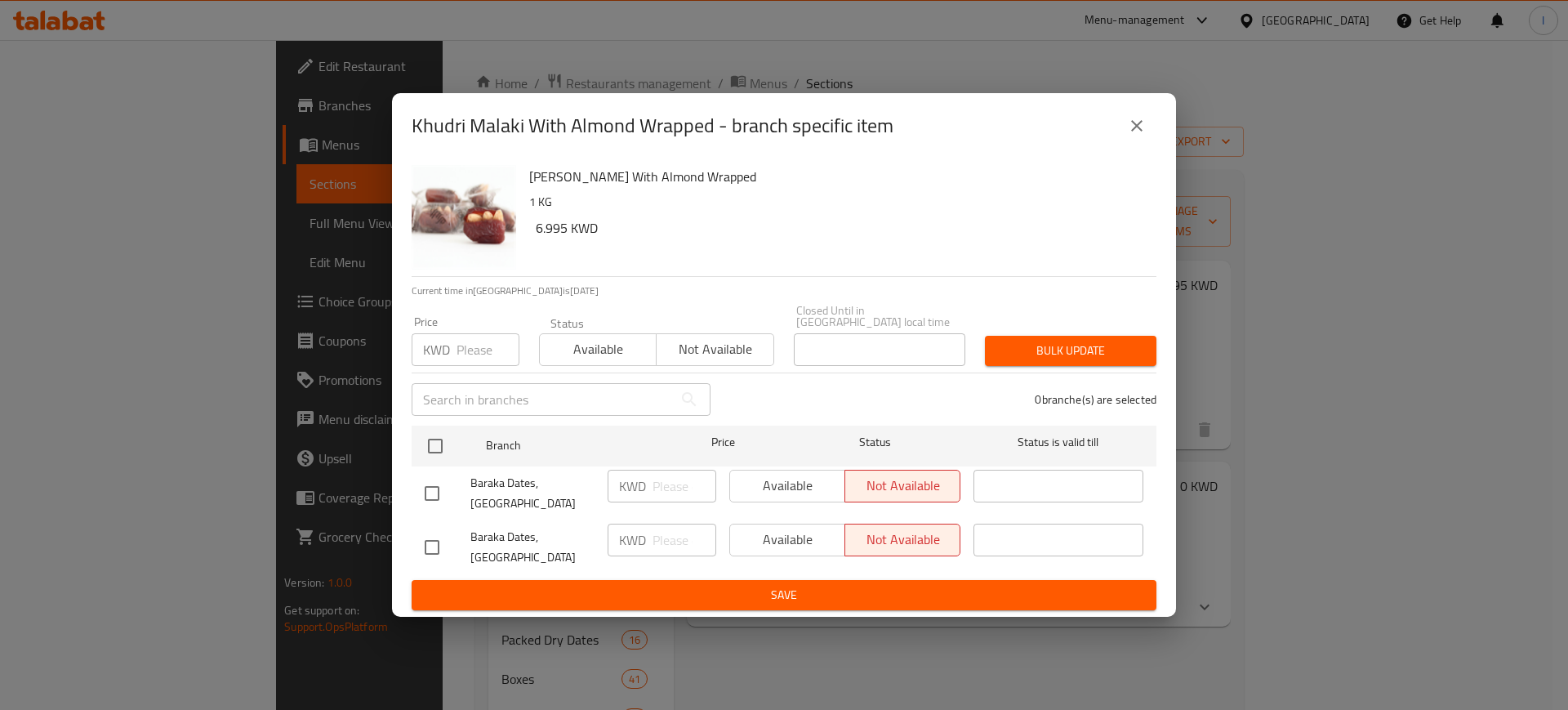
click at [1357, 556] on div "Khudri Malaki With Almond Wrapped - branch specific item Khudri Malaki With Alm…" at bounding box center [784, 355] width 1568 height 710
click at [487, 360] on input "number" at bounding box center [487, 350] width 63 height 33
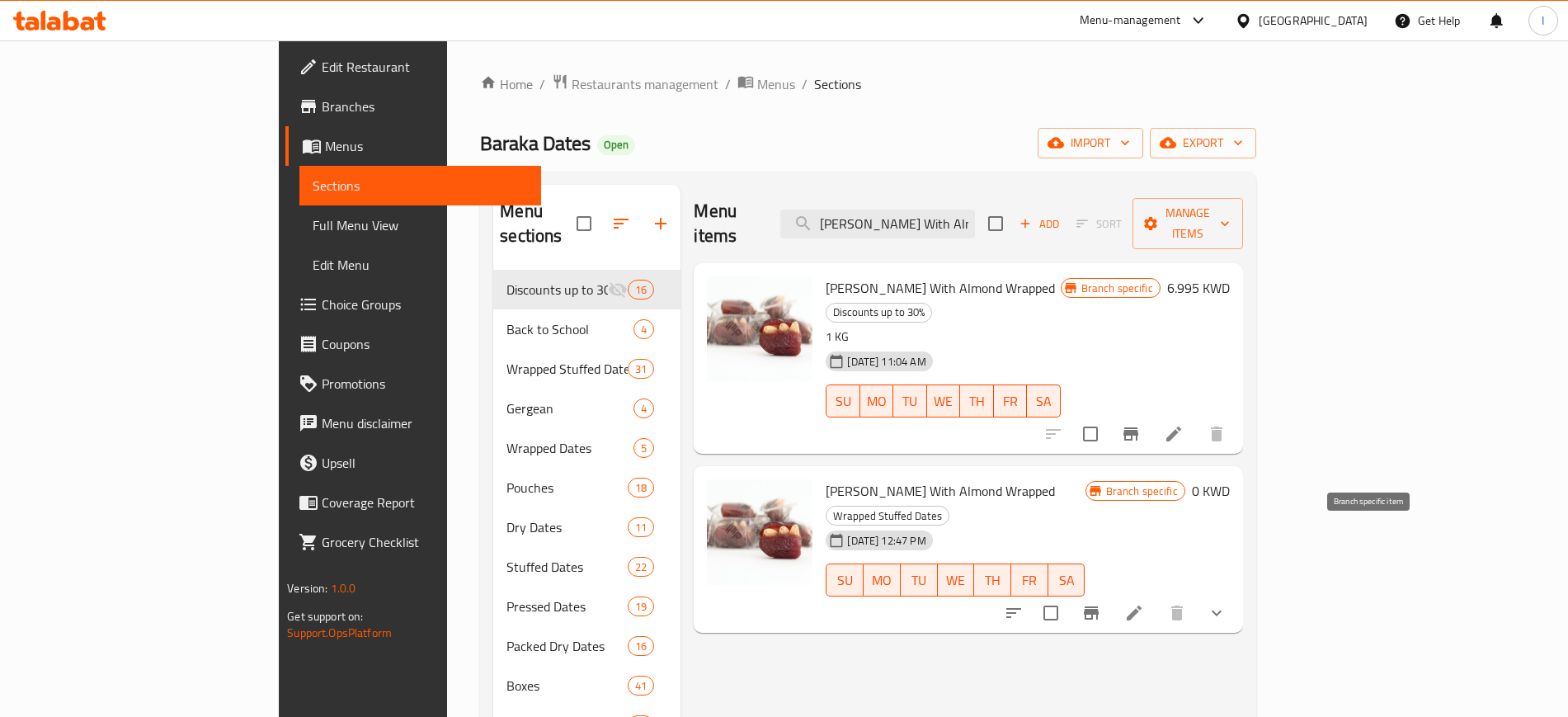
click at [1101, 603] on icon "Branch-specific-item" at bounding box center [1092, 613] width 20 height 20
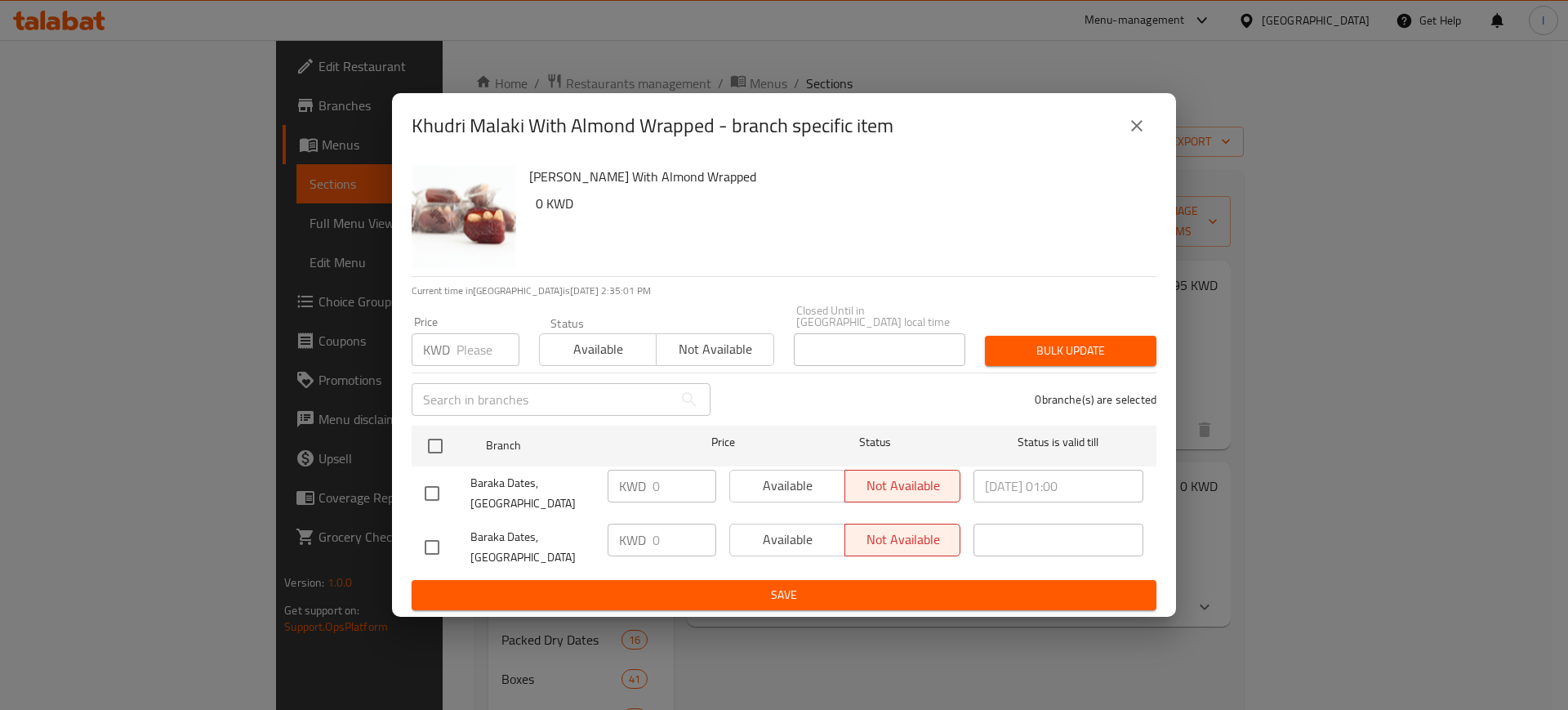
click at [1130, 135] on icon "close" at bounding box center [1137, 126] width 20 height 20
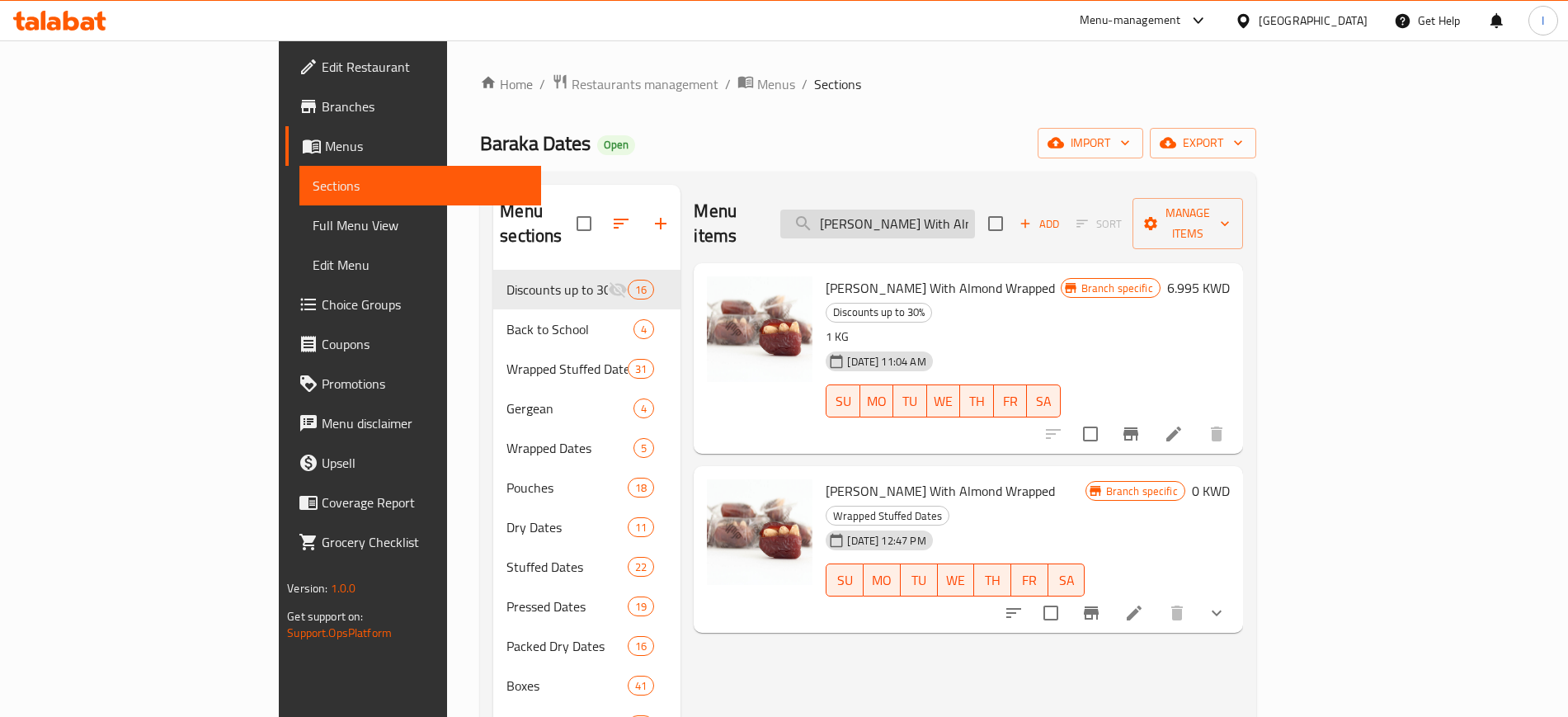
click at [969, 209] on input "[PERSON_NAME] With Almond Wrapped" at bounding box center [878, 223] width 195 height 28
paste input "Walnut"
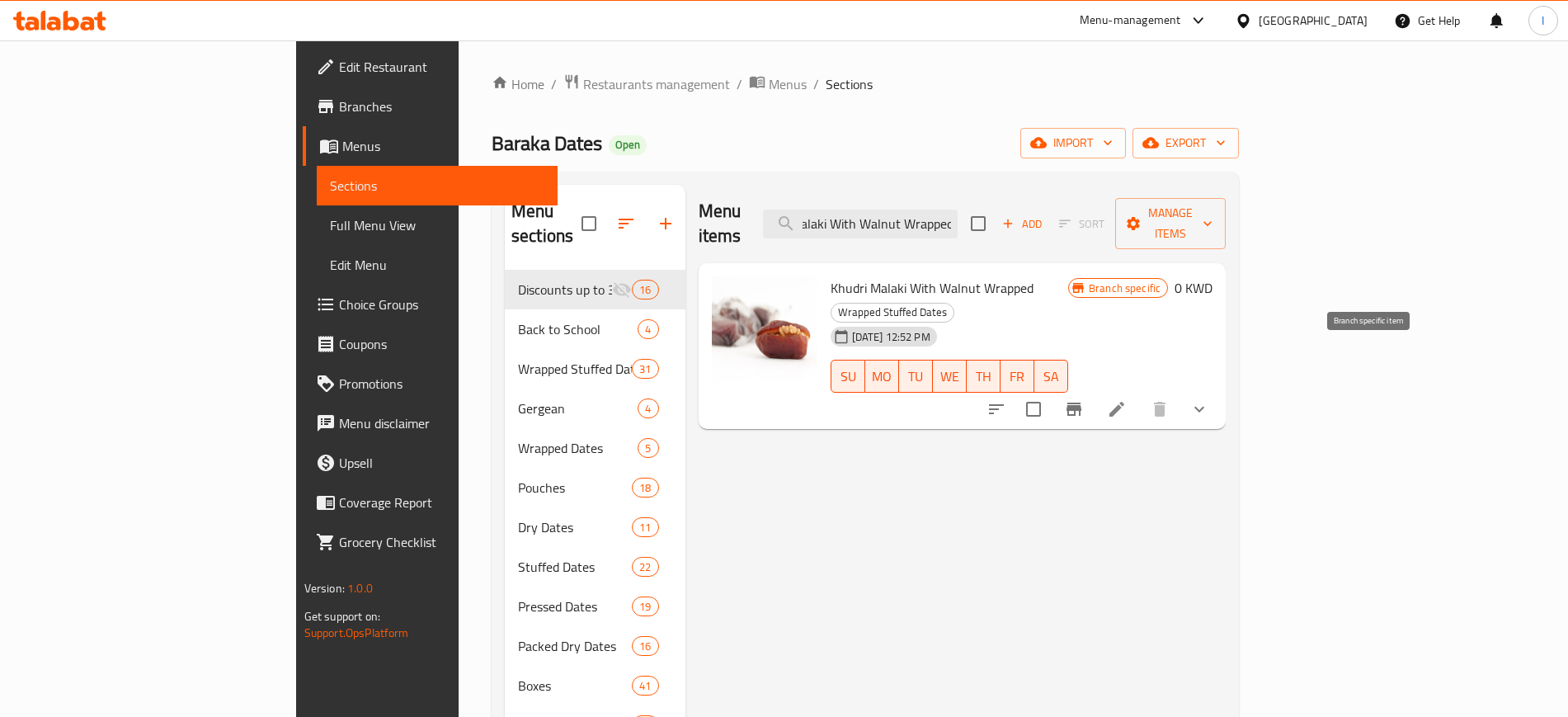
type input "Khudri Malaki With Walnut Wrapped"
click at [1084, 399] on icon "Branch-specific-item" at bounding box center [1074, 409] width 20 height 20
click at [958, 218] on input "Khudri Malaki With Walnut Wrapped" at bounding box center [860, 223] width 195 height 28
paste input "[PERSON_NAME]"
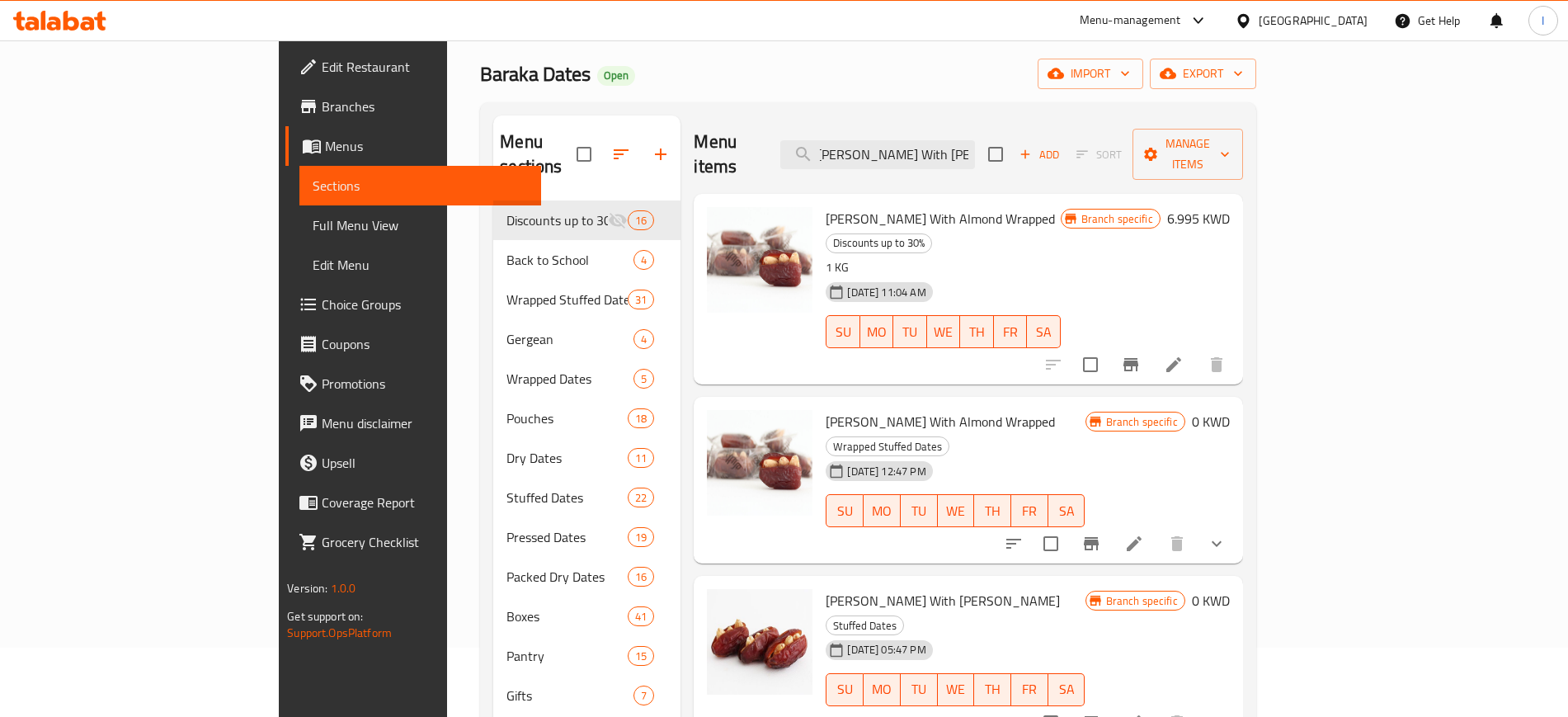
scroll to position [103, 0]
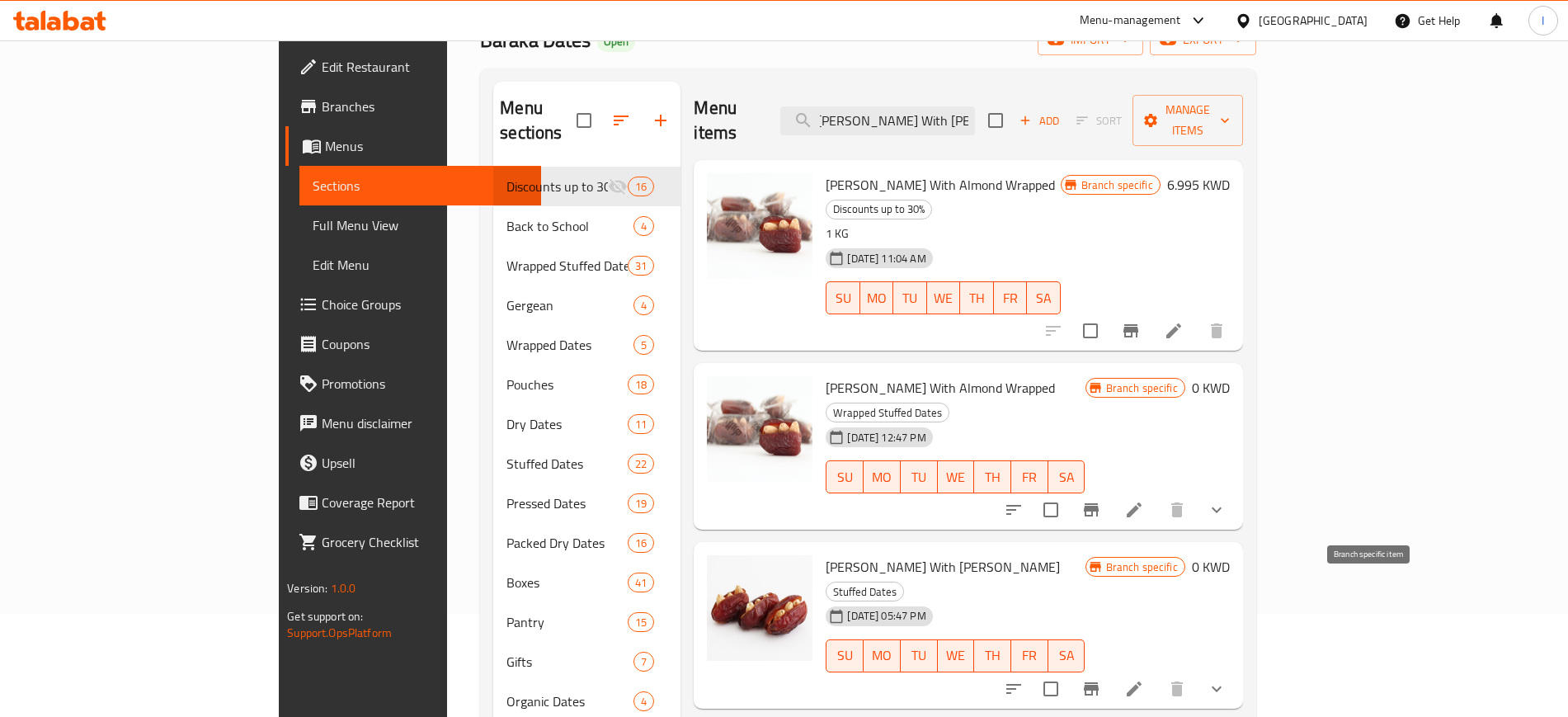
click at [1099, 682] on icon "Branch-specific-item" at bounding box center [1092, 689] width 15 height 13
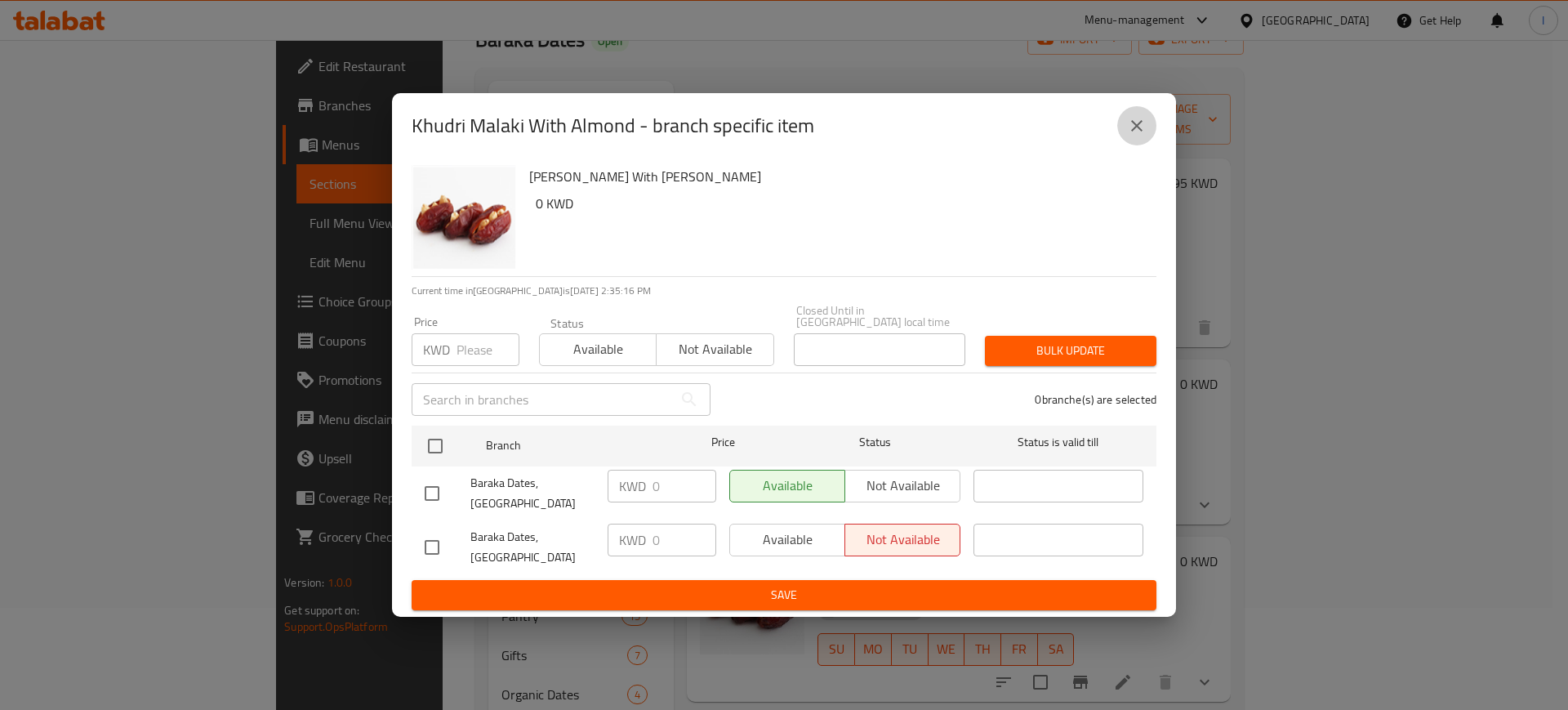
click at [1135, 135] on icon "close" at bounding box center [1137, 126] width 20 height 20
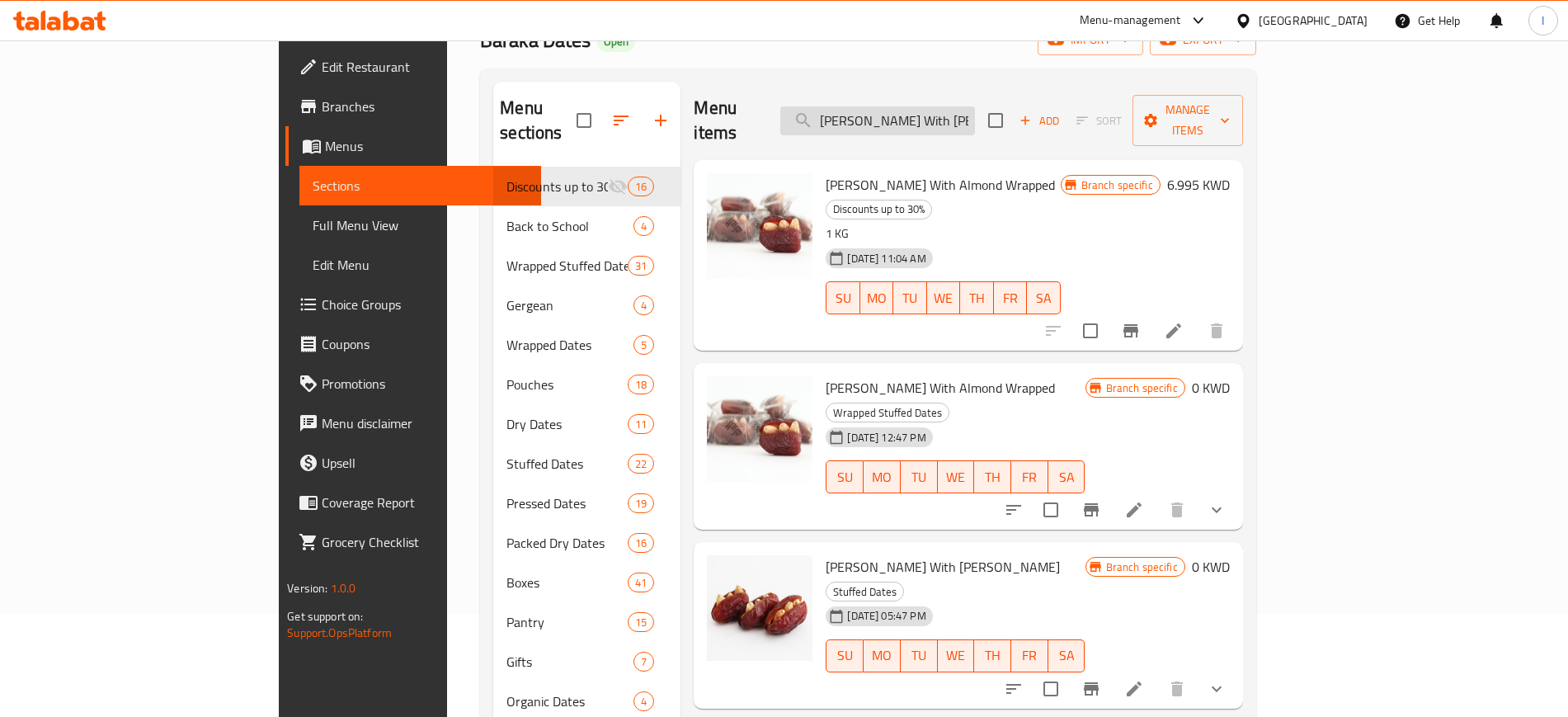
click at [929, 106] on input "[PERSON_NAME] With [PERSON_NAME]" at bounding box center [878, 120] width 195 height 28
paste input "Mix Rangina - Wrapped"
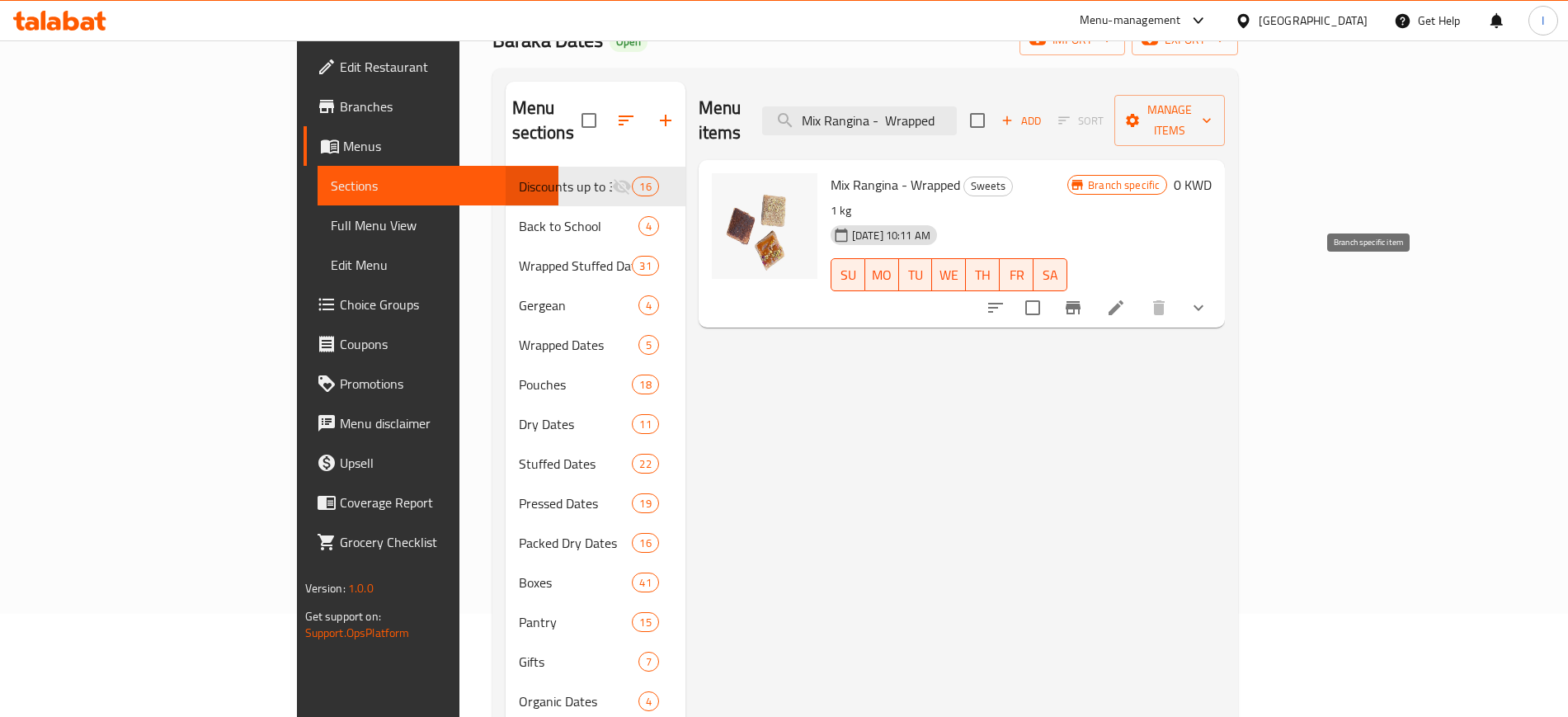
type input "Mix Rangina - Wrapped"
click at [1081, 301] on icon "Branch-specific-item" at bounding box center [1073, 308] width 15 height 13
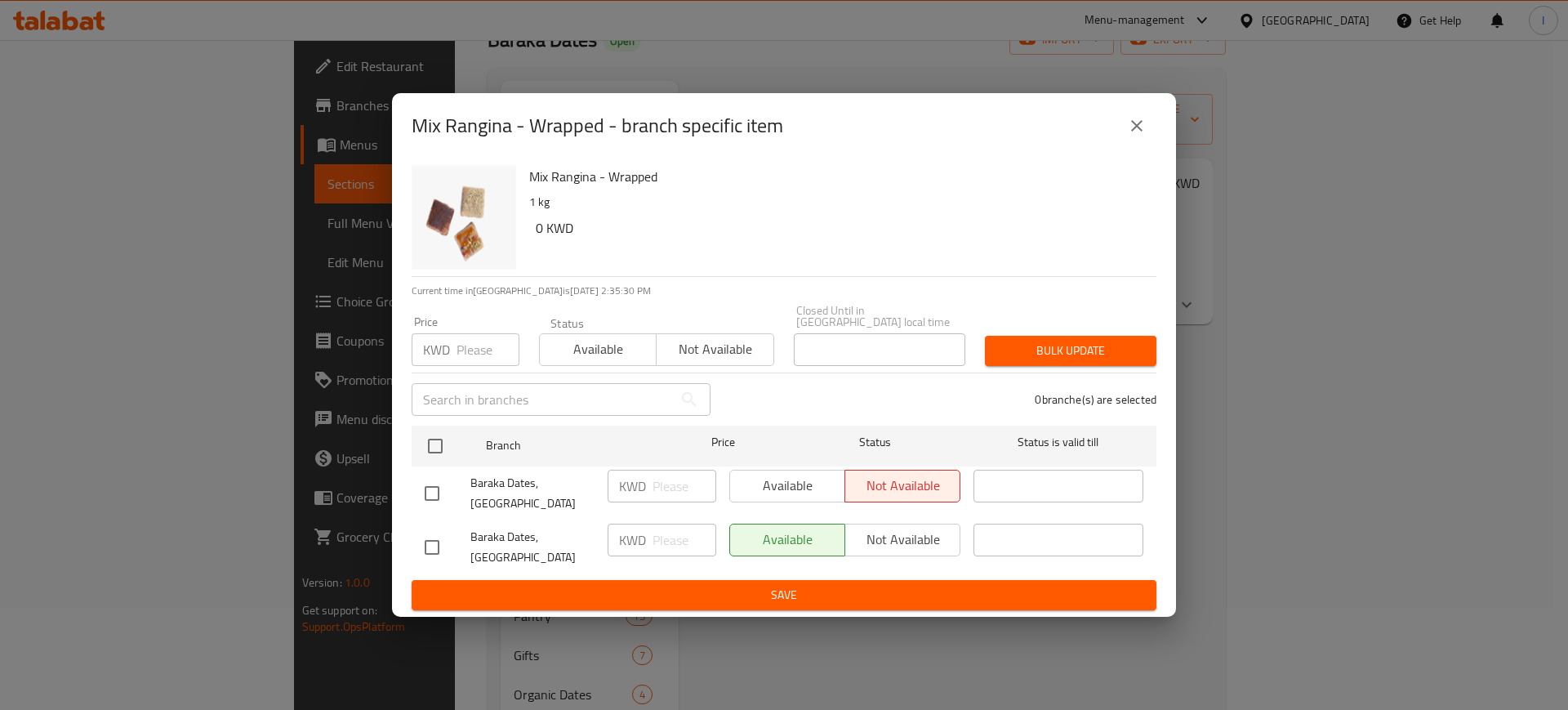
click at [1144, 135] on icon "close" at bounding box center [1137, 126] width 20 height 20
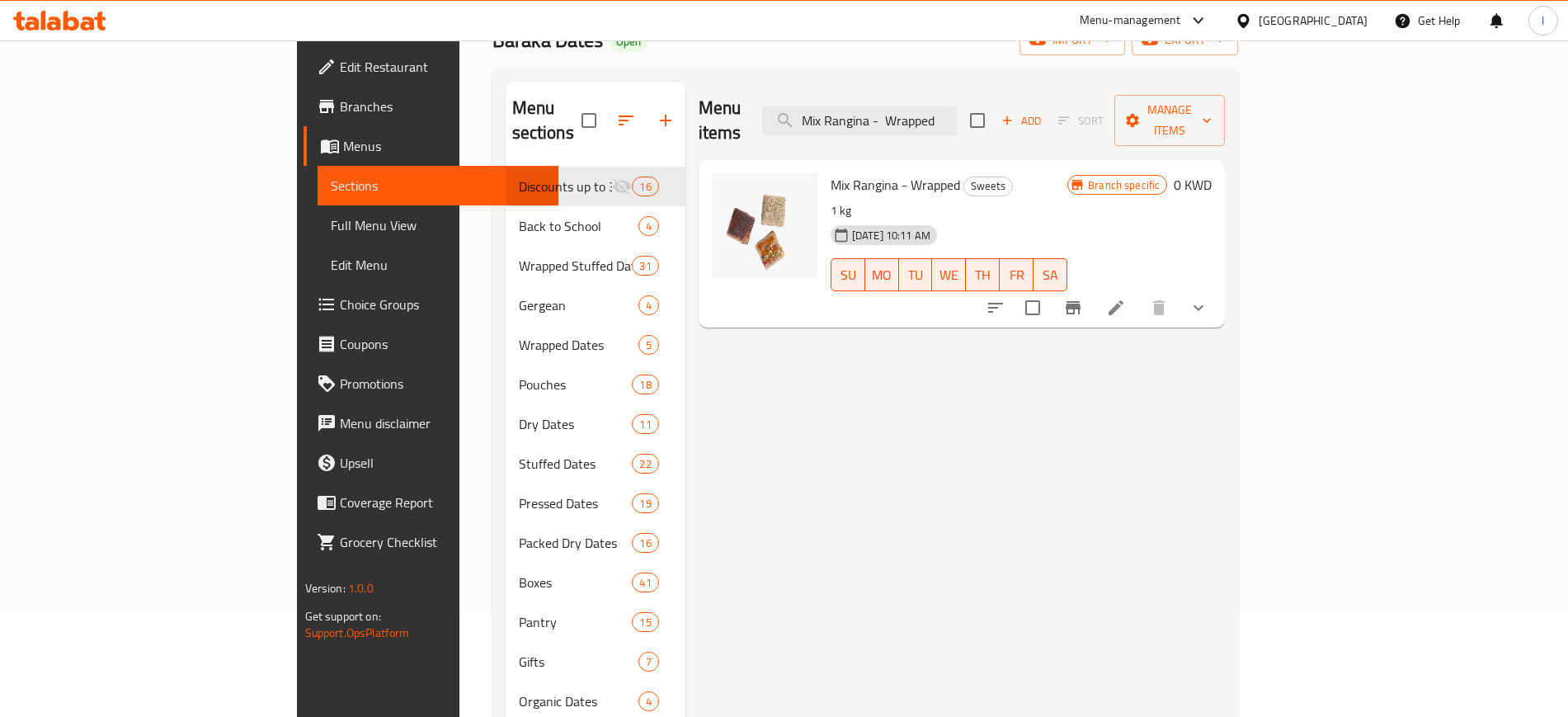
click at [1126, 297] on icon at bounding box center [1116, 308] width 20 height 20
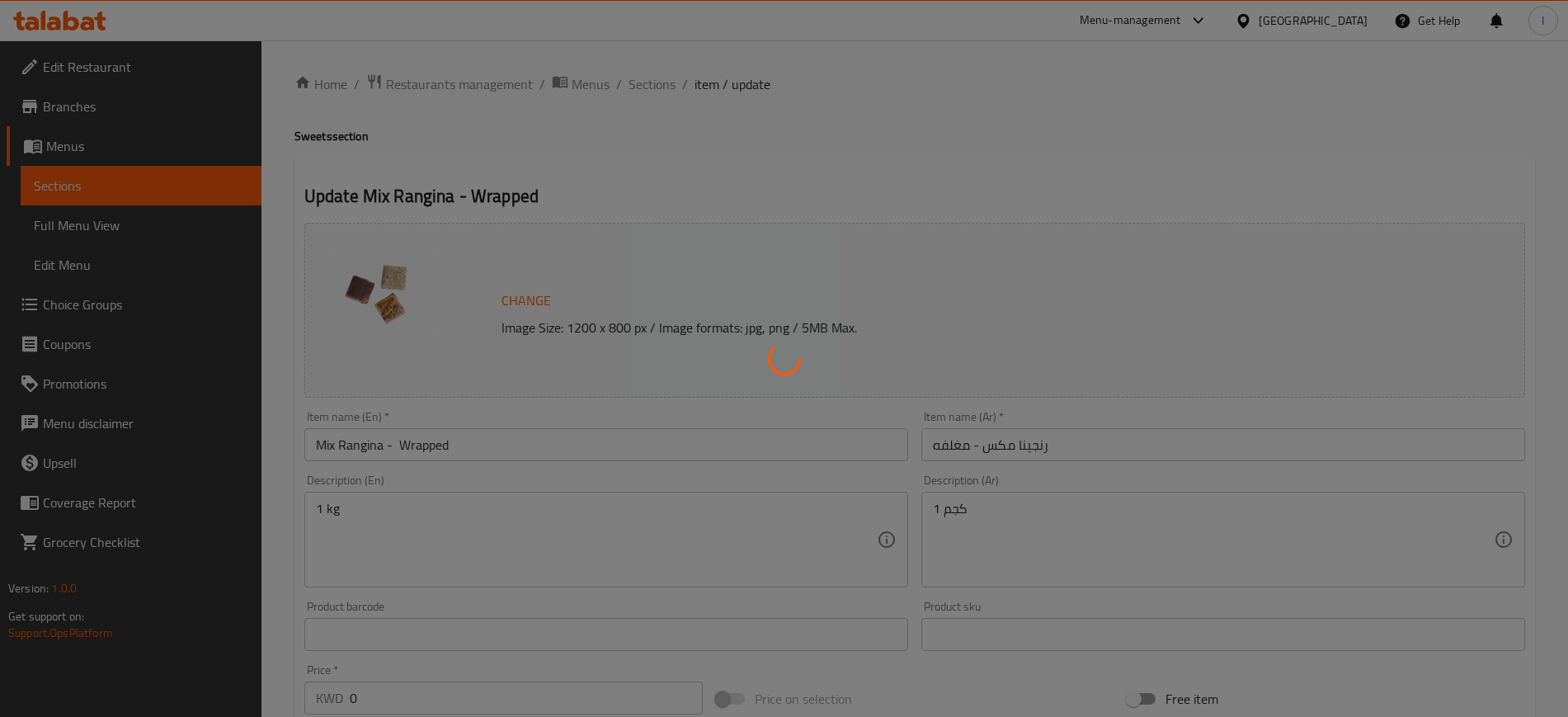
type input "اختيارك للحجم"
type input "1"
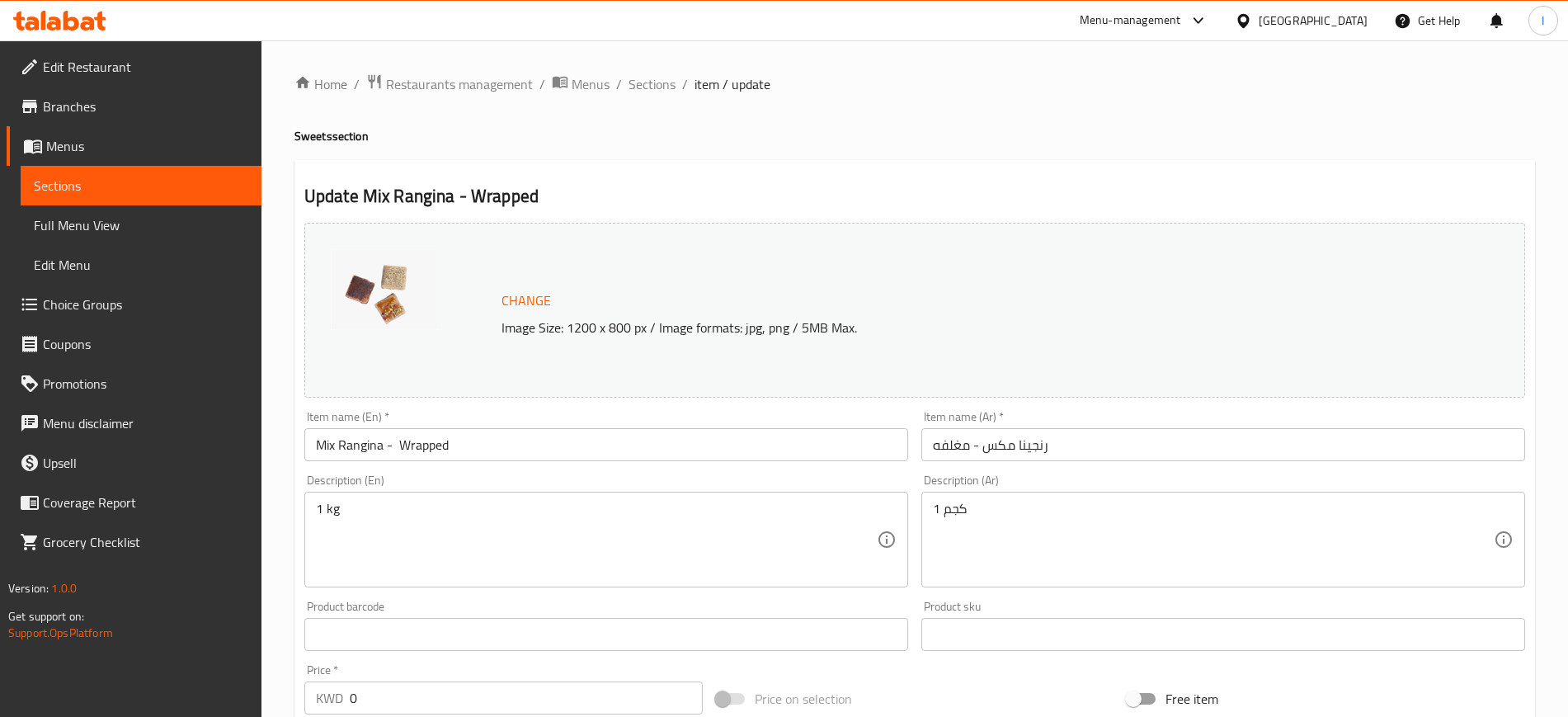
scroll to position [499, 0]
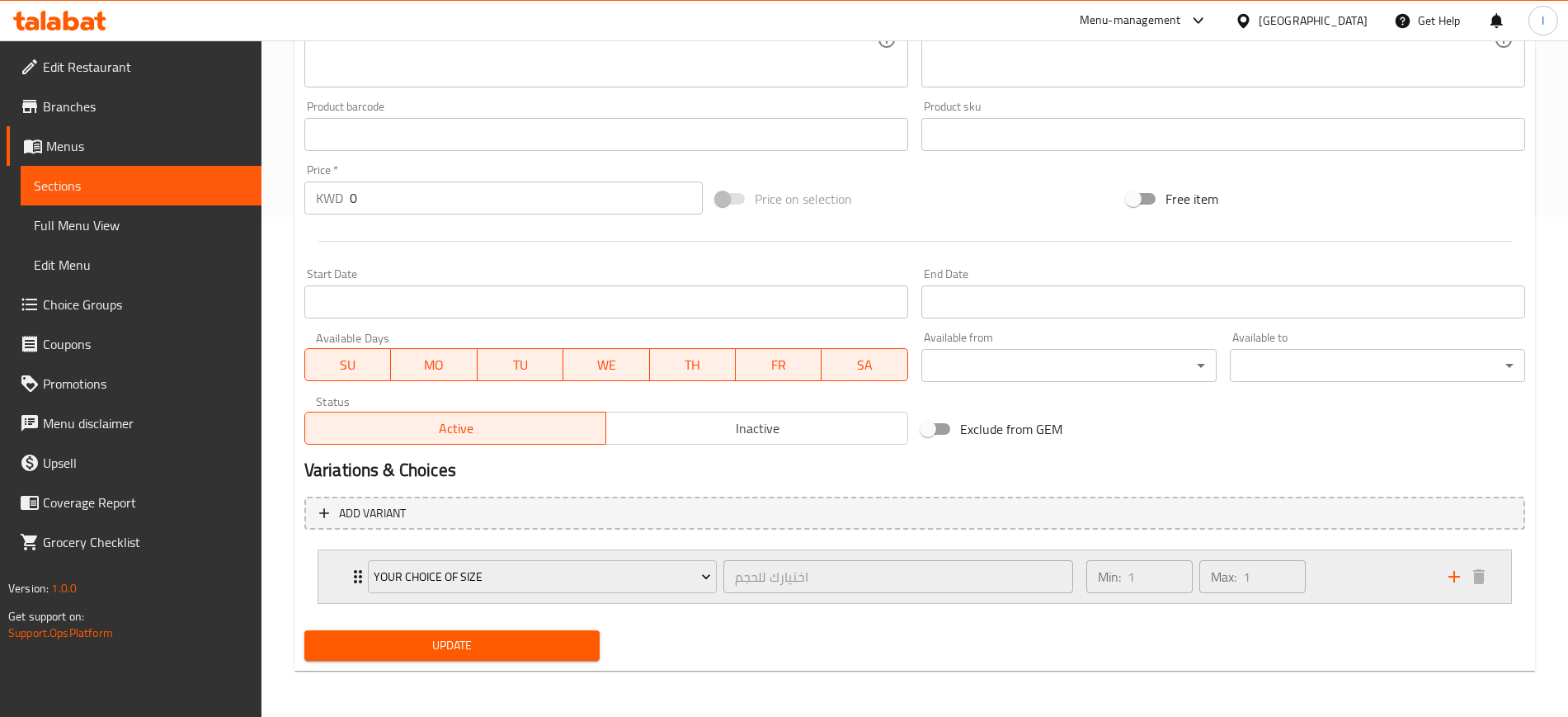
click at [353, 573] on icon "Expand" at bounding box center [358, 577] width 20 height 20
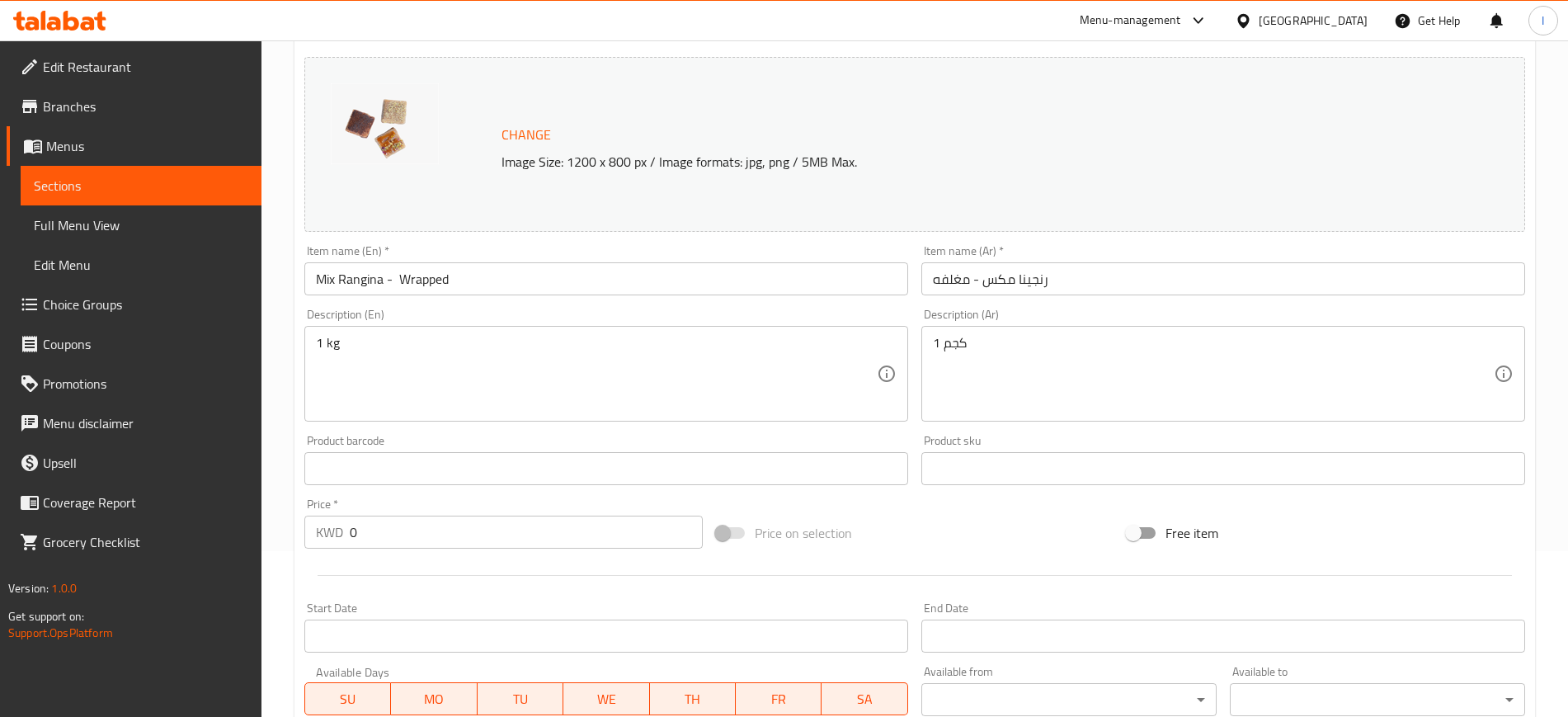
scroll to position [0, 0]
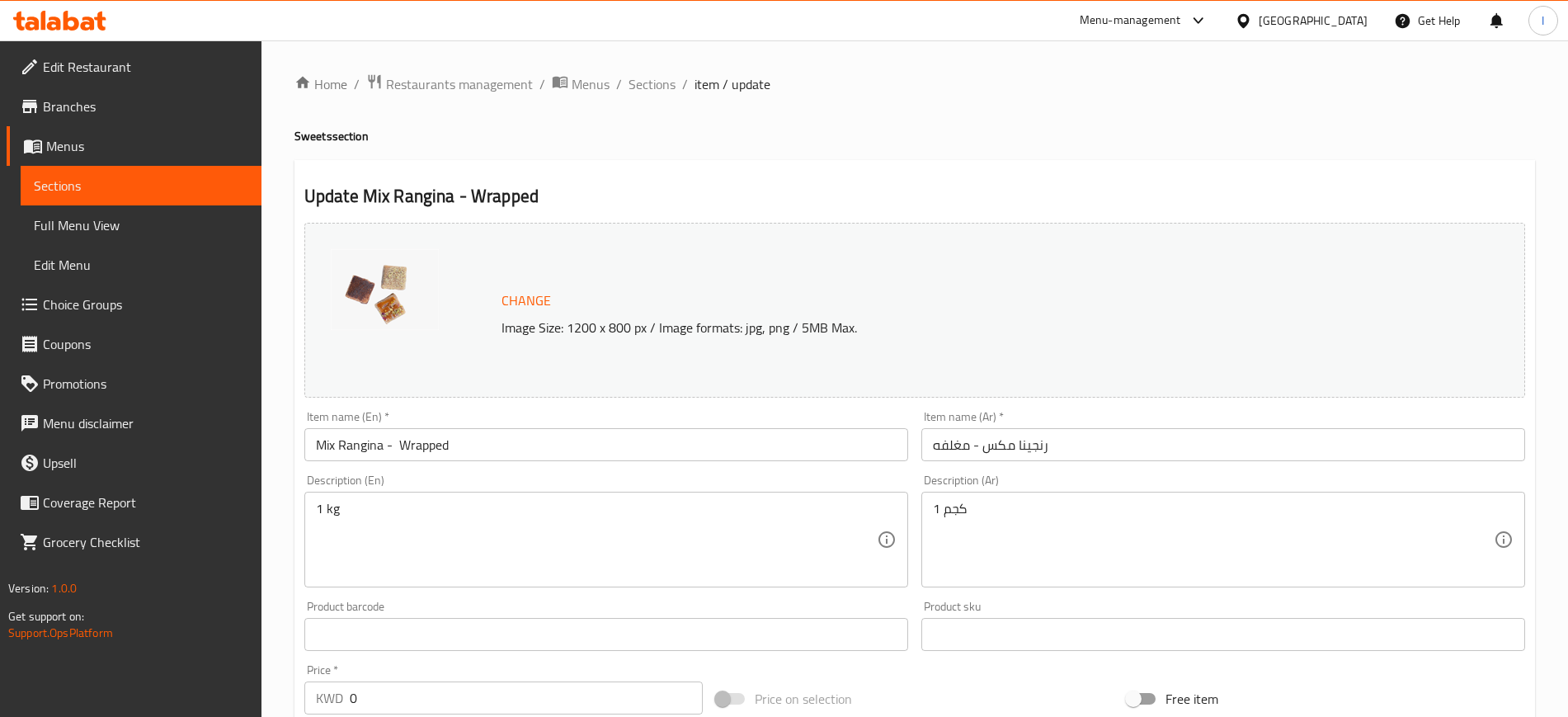
click at [90, 187] on span "Sections" at bounding box center [141, 185] width 215 height 20
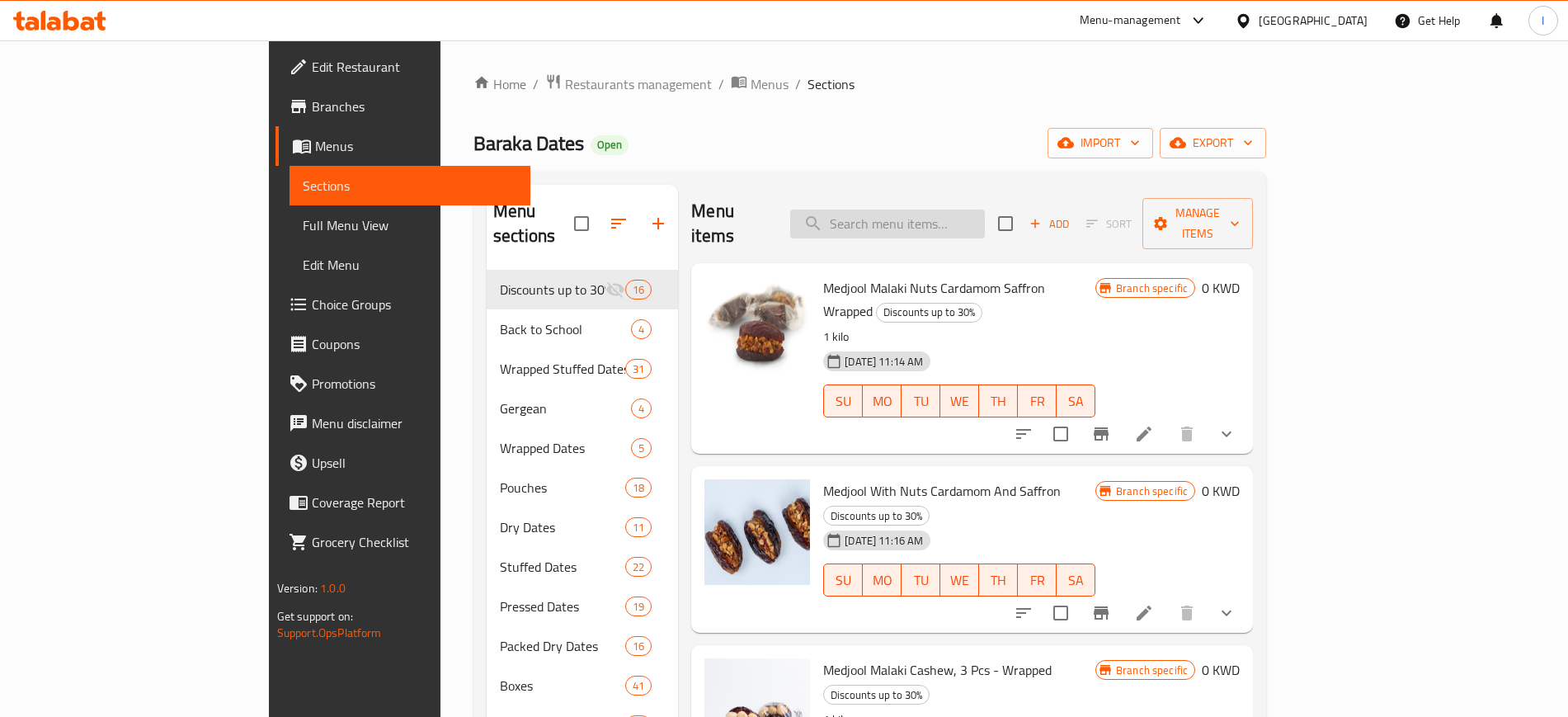
click at [938, 216] on input "search" at bounding box center [888, 223] width 195 height 28
paste input "Mix Rangina - Wrapped"
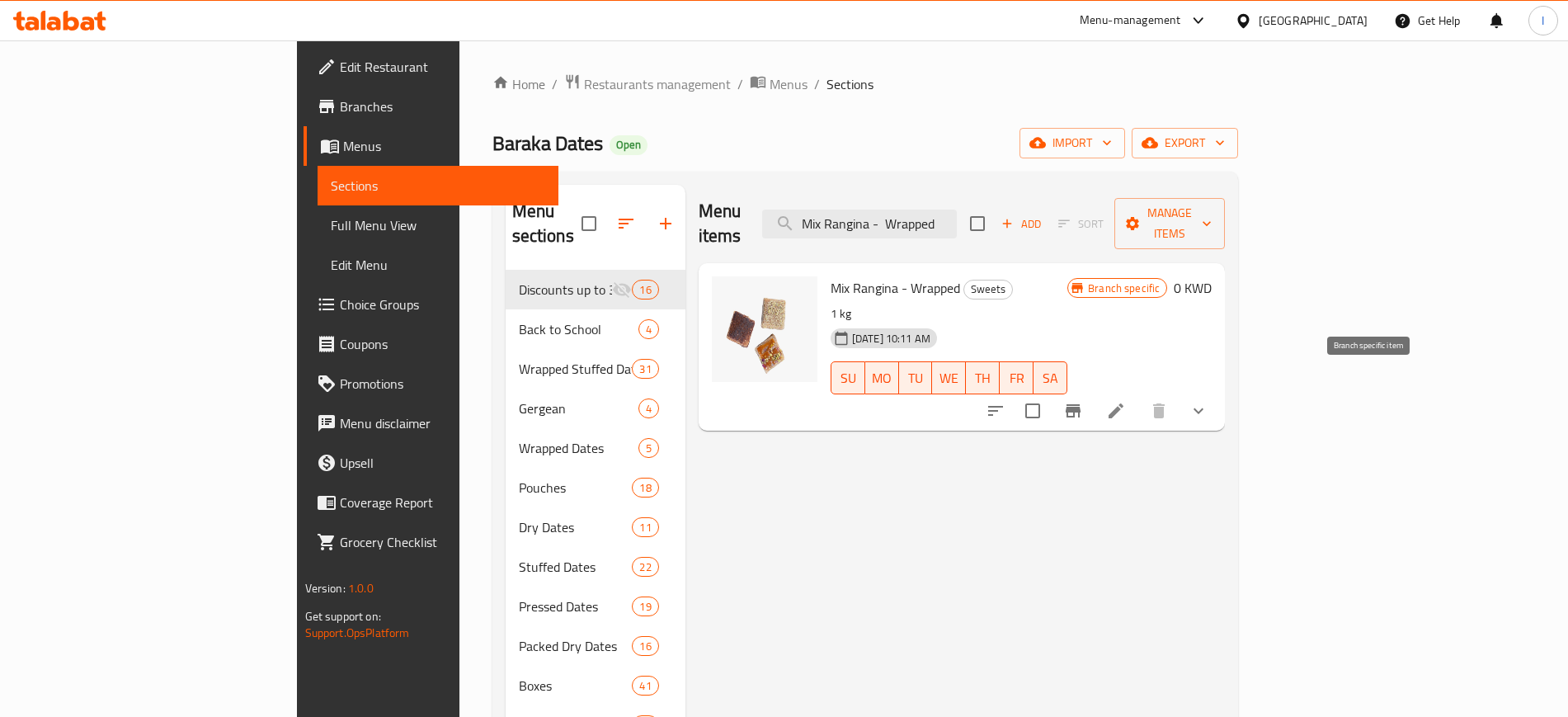
type input "Mix Rangina - Wrapped"
click at [1083, 401] on icon "Branch-specific-item" at bounding box center [1073, 411] width 20 height 20
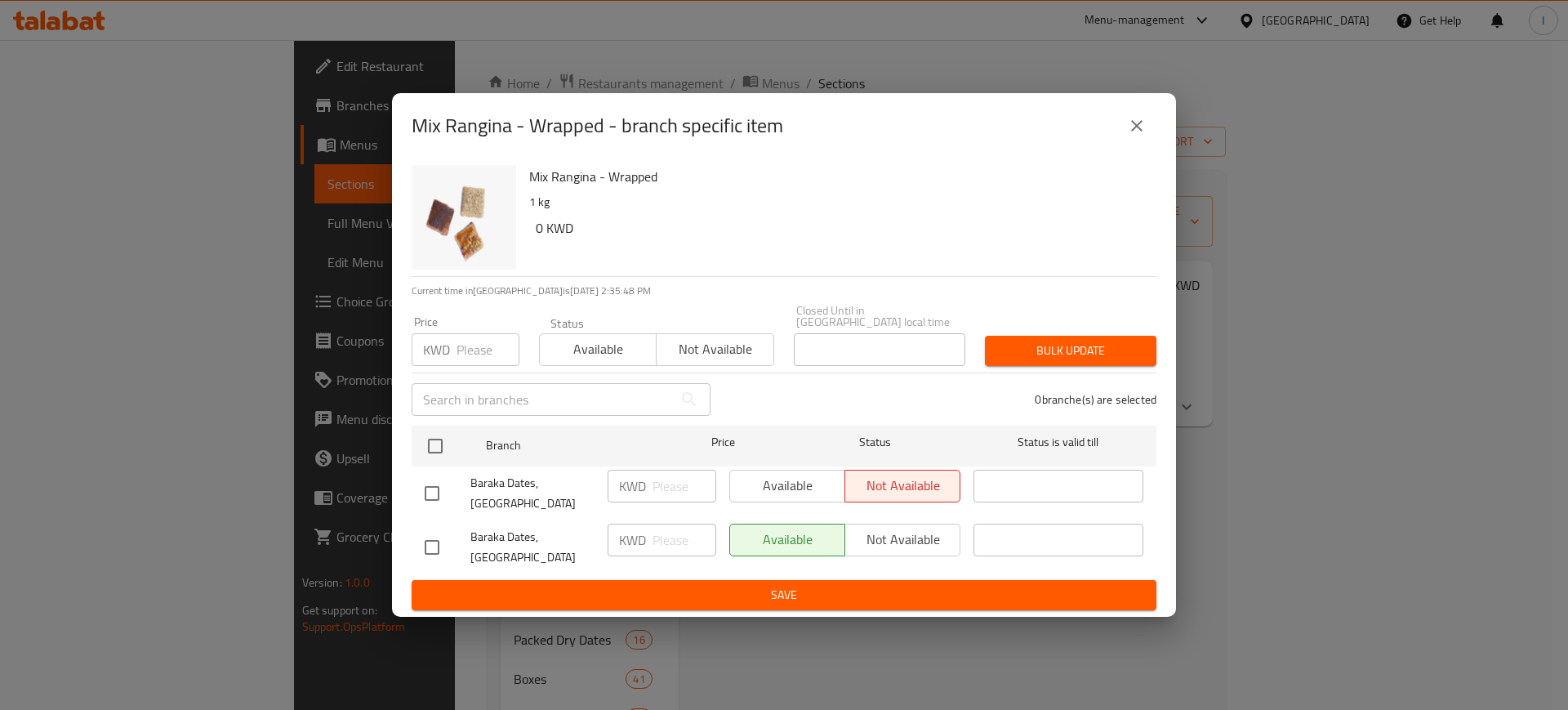
click at [463, 360] on input "number" at bounding box center [487, 350] width 63 height 33
type input "0"
click at [1047, 361] on span "Bulk update" at bounding box center [1071, 351] width 145 height 20
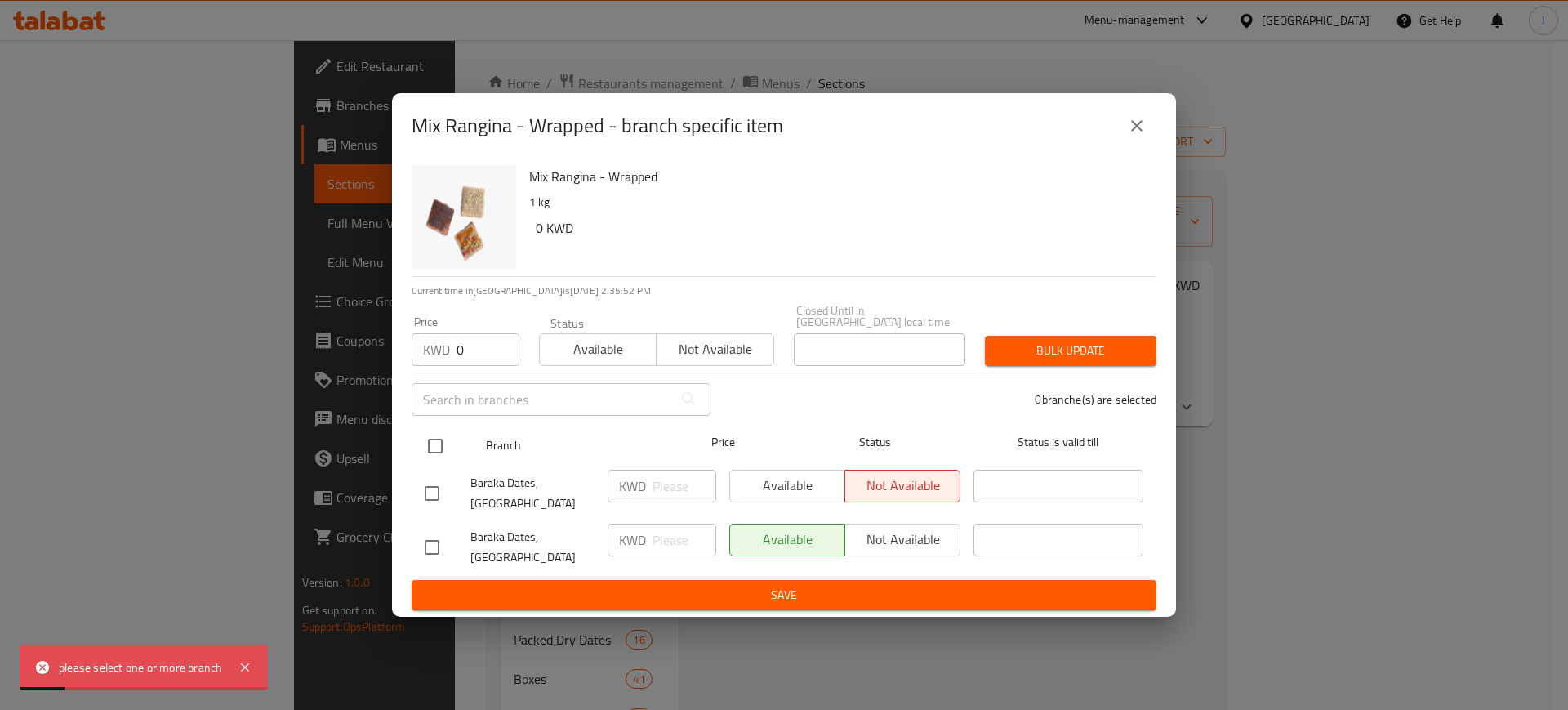
click at [432, 460] on input "checkbox" at bounding box center [435, 446] width 35 height 35
checkbox input "true"
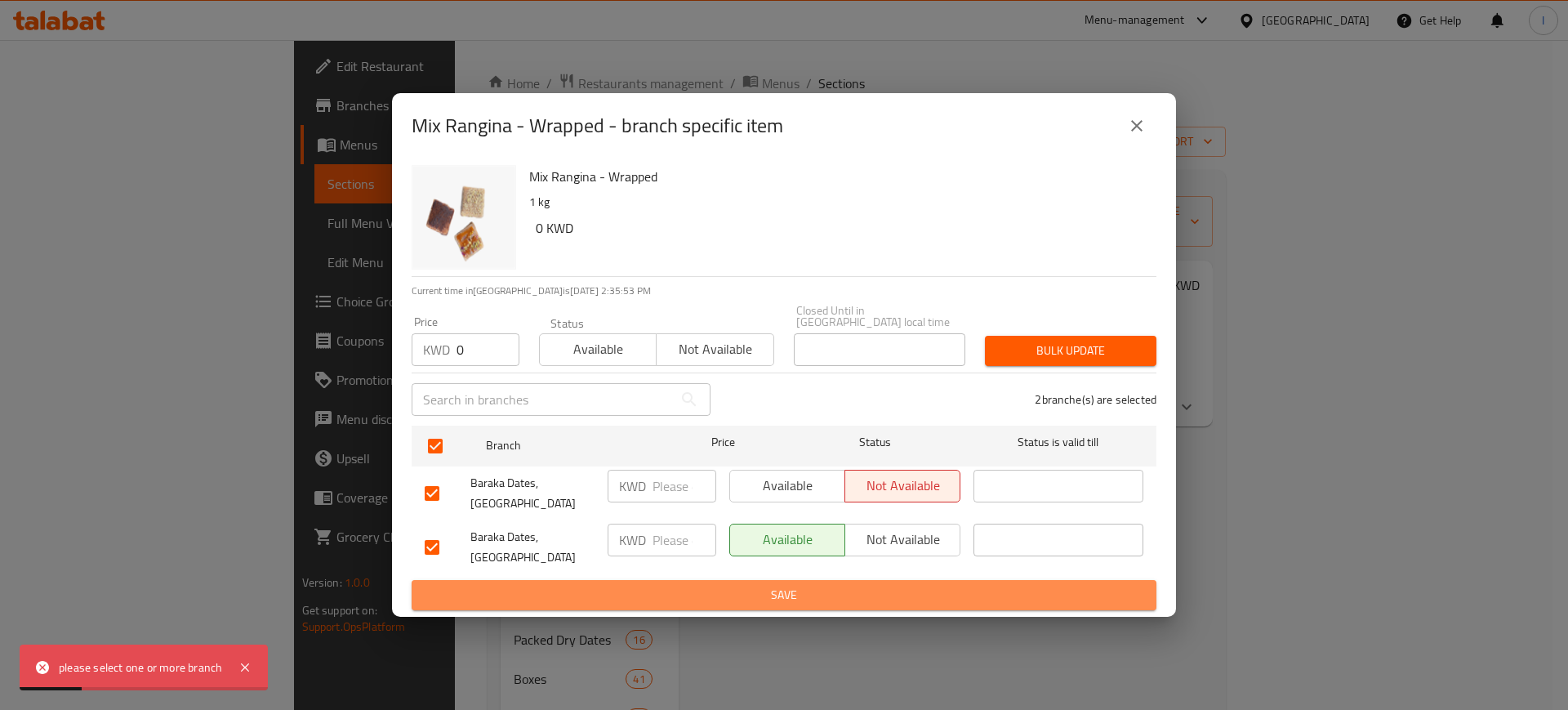
drag, startPoint x: 486, startPoint y: 581, endPoint x: 452, endPoint y: 608, distance: 43.4
click at [485, 585] on span "Save" at bounding box center [784, 595] width 719 height 20
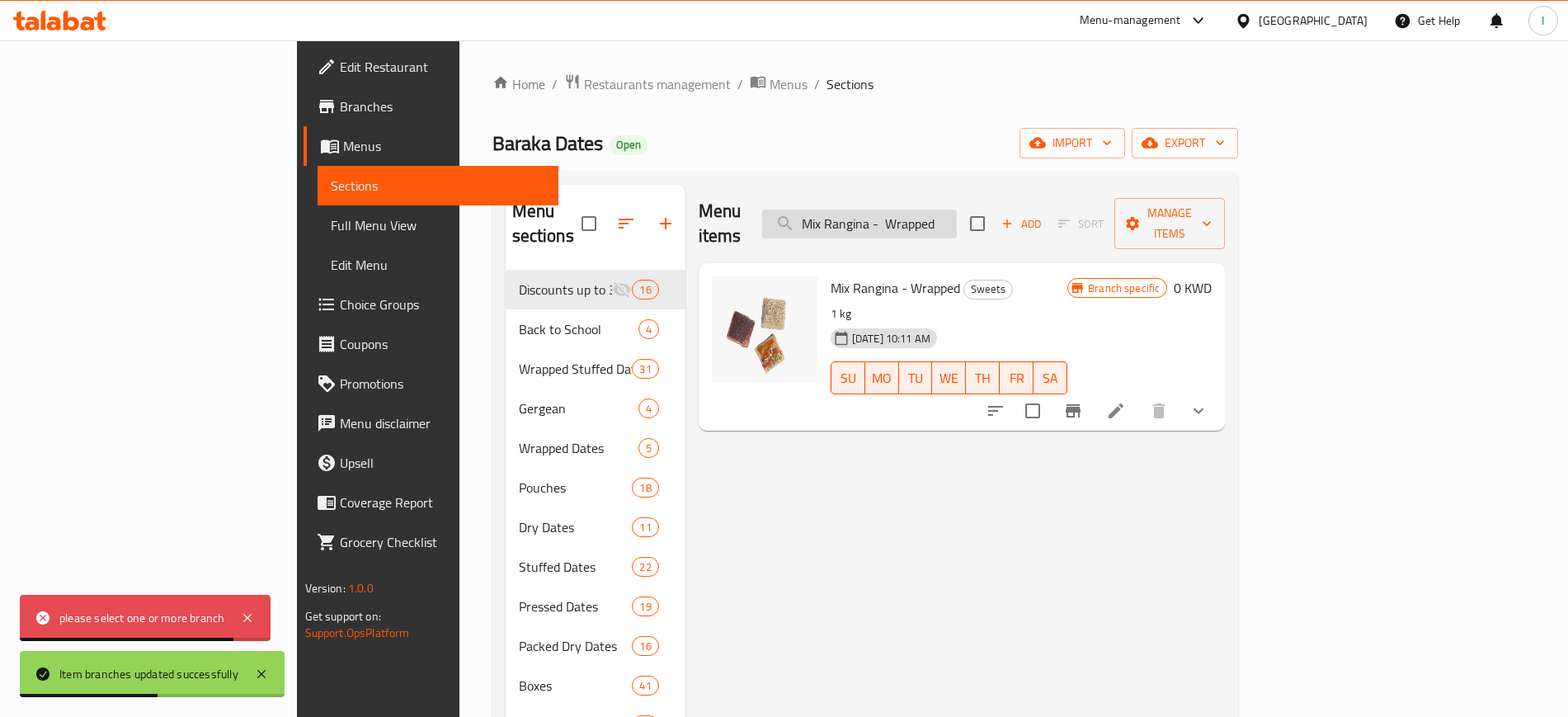
click at [957, 210] on input "Mix Rangina - Wrapped" at bounding box center [859, 223] width 195 height 28
paste input "Medjool Large Premium"
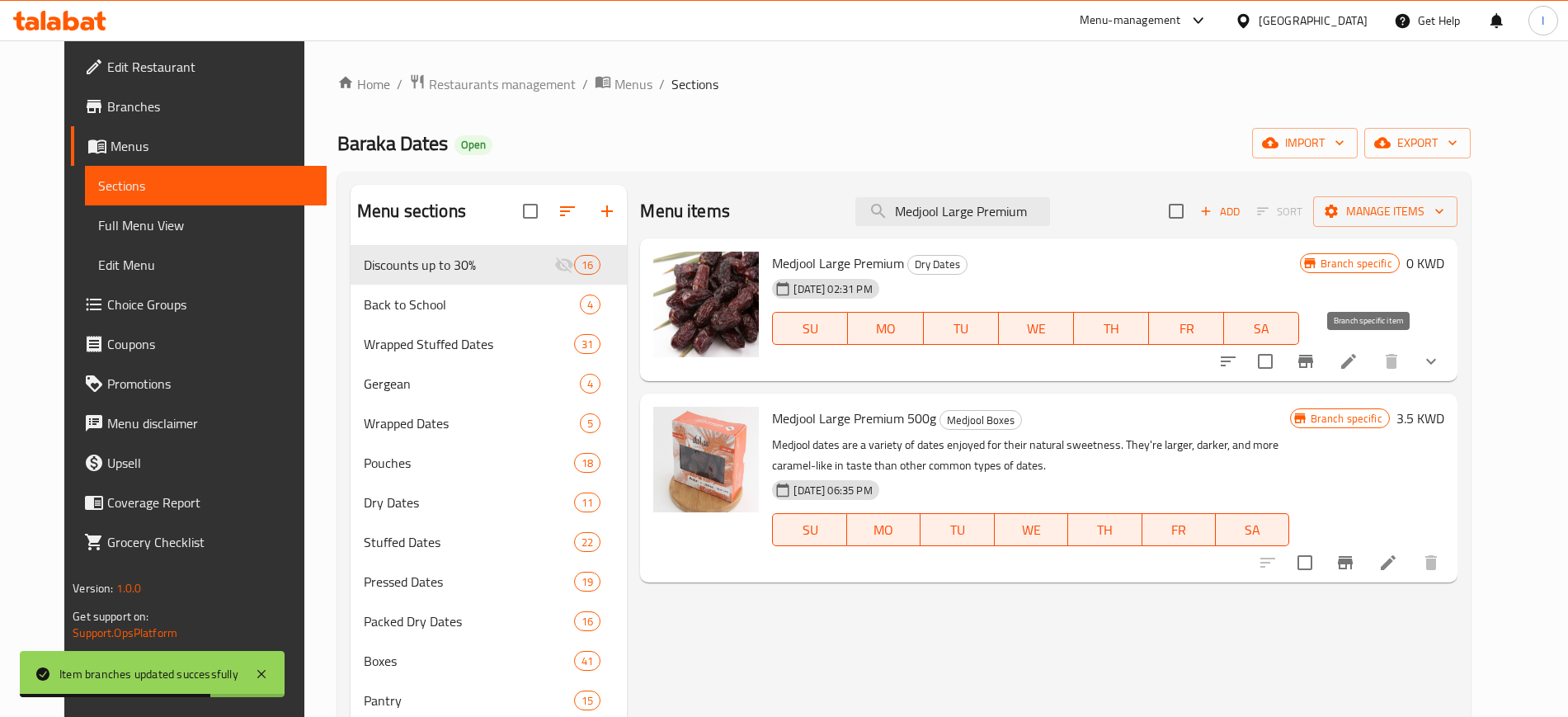
click at [1326, 365] on button "Branch-specific-item" at bounding box center [1305, 361] width 39 height 39
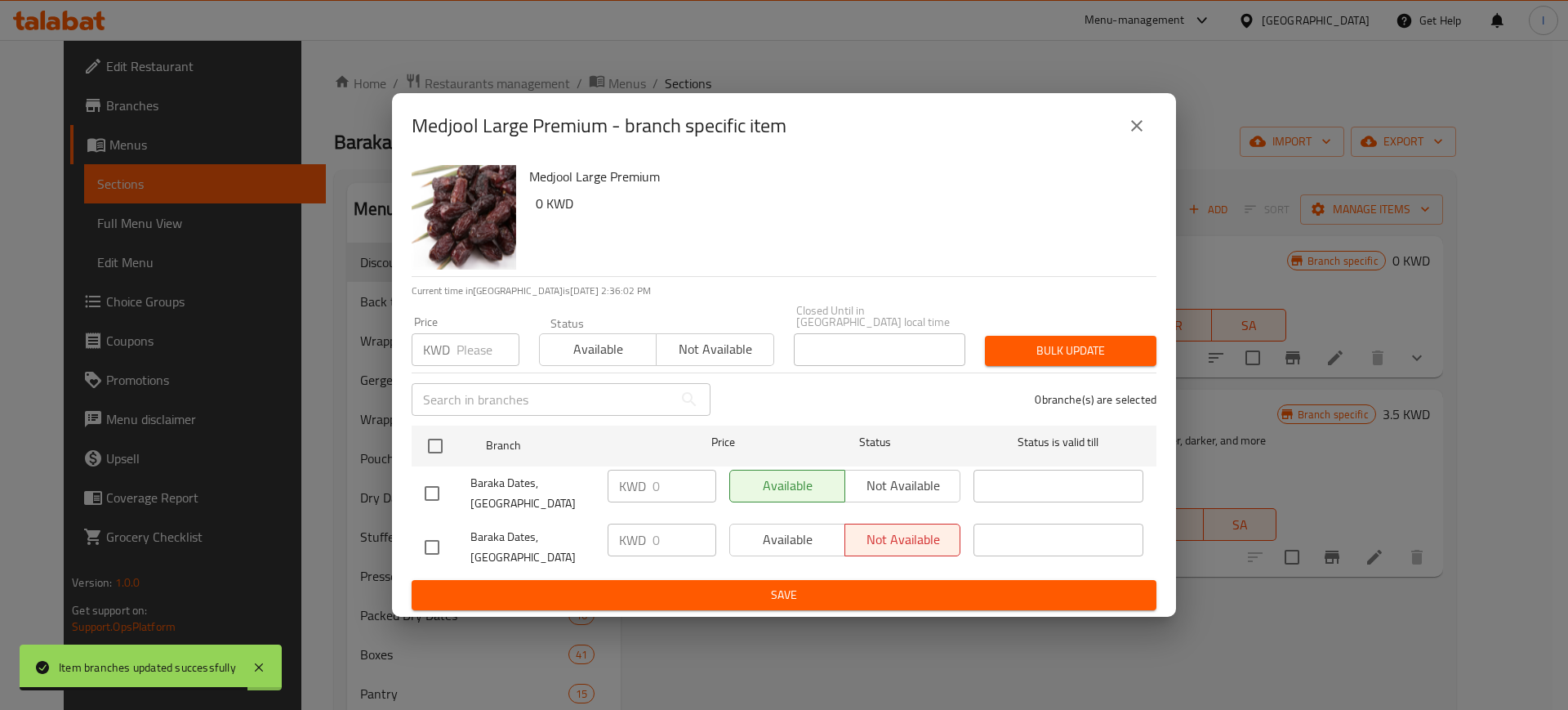
click at [1135, 135] on icon "close" at bounding box center [1137, 126] width 20 height 20
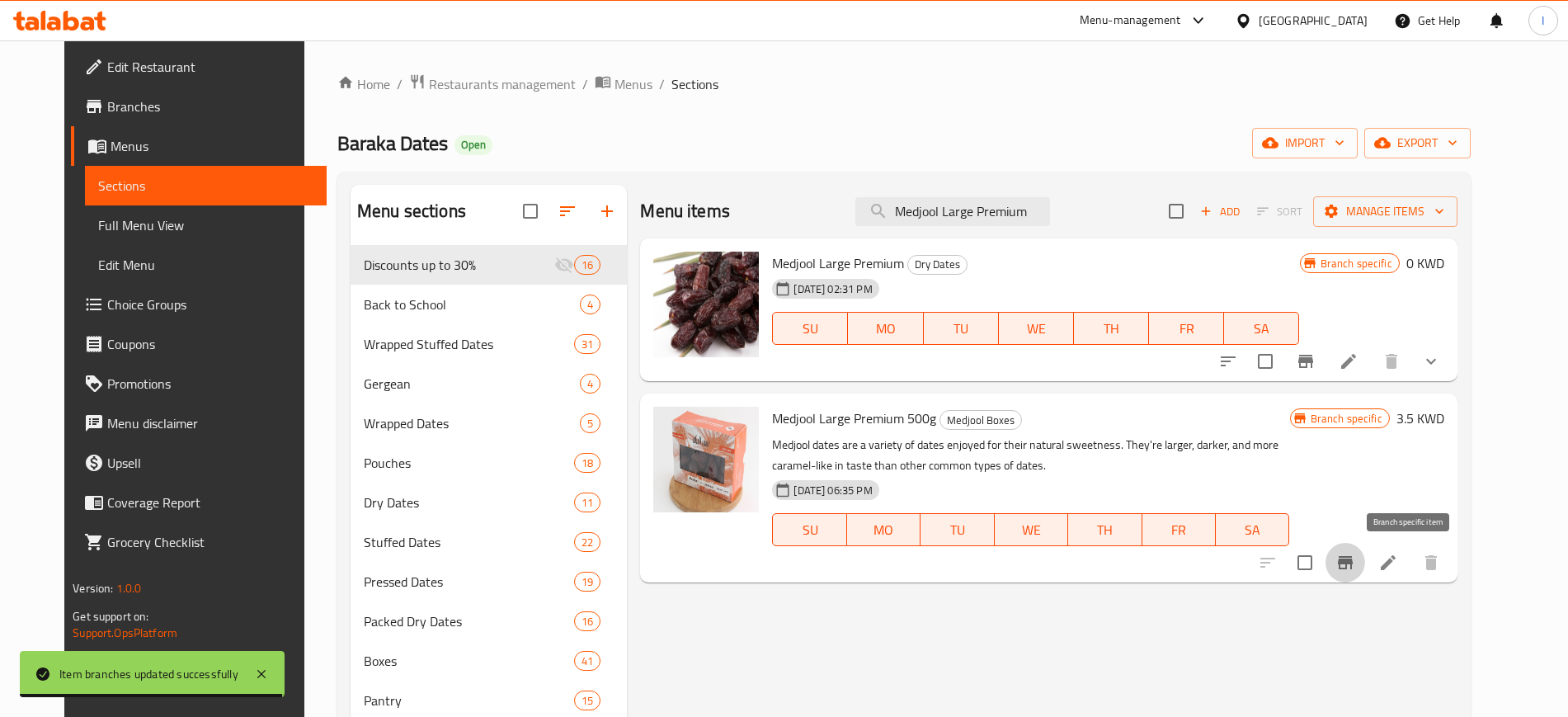
click at [1355, 565] on icon "Branch-specific-item" at bounding box center [1346, 563] width 20 height 20
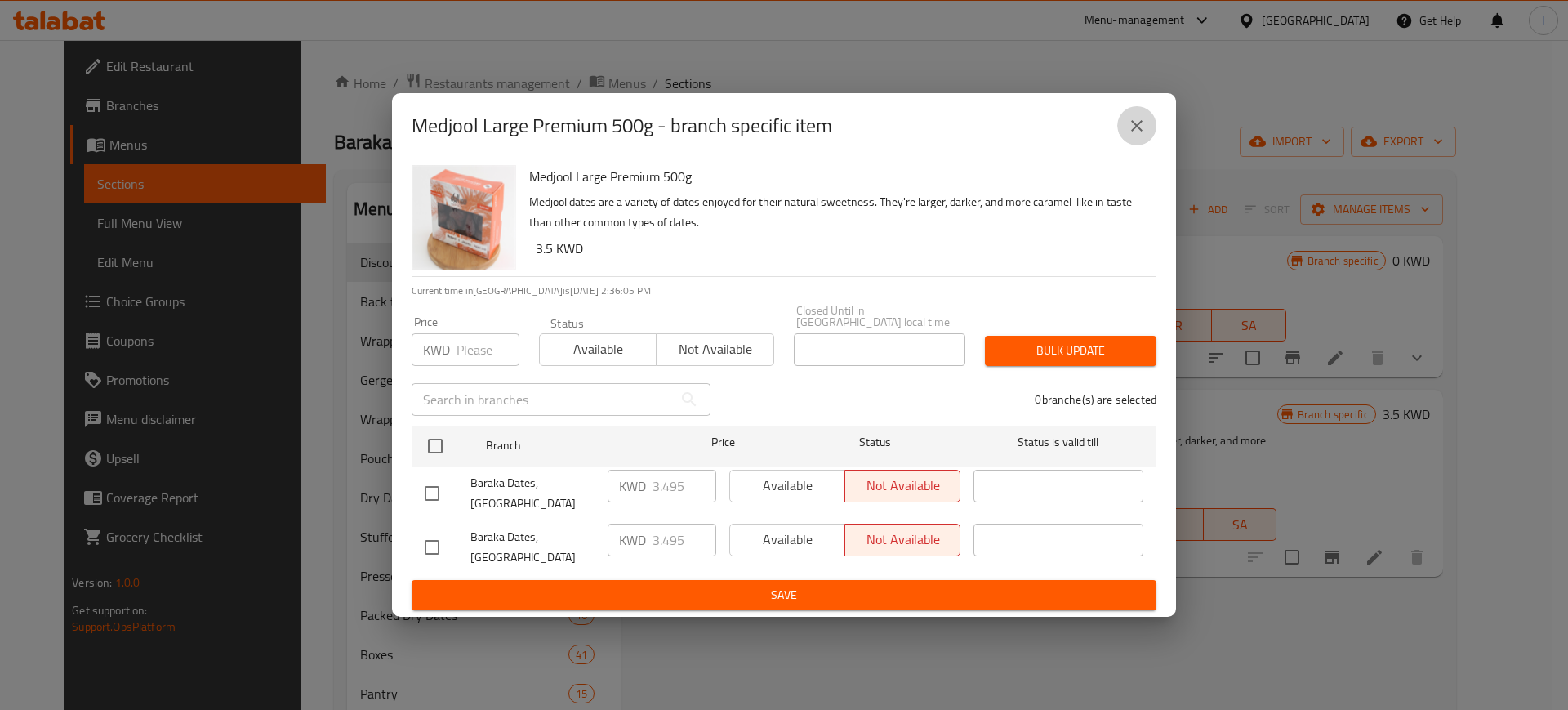
drag, startPoint x: 1135, startPoint y: 151, endPoint x: 1042, endPoint y: 266, distance: 147.9
click at [1134, 135] on icon "close" at bounding box center [1137, 126] width 20 height 20
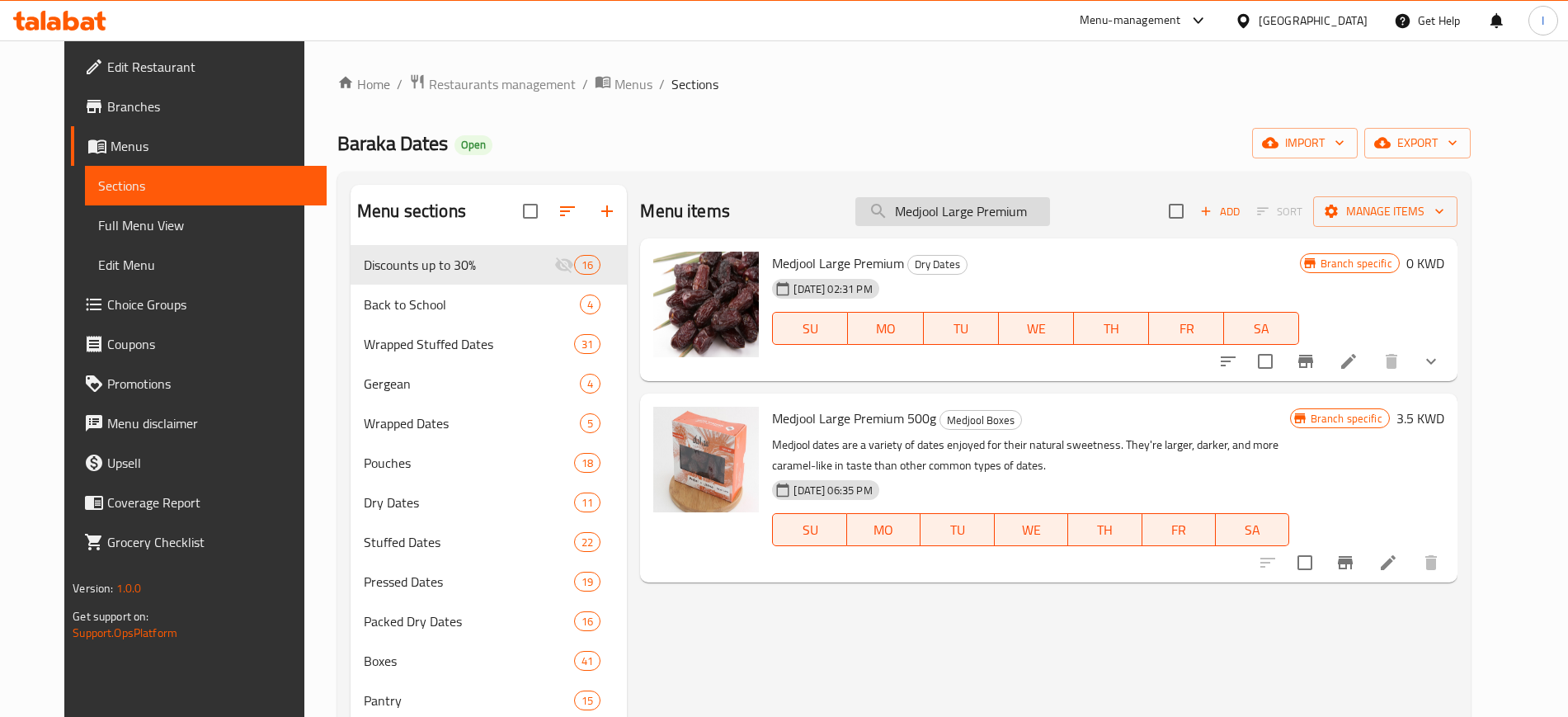
click at [951, 201] on input "Medjool Large Premium" at bounding box center [953, 211] width 195 height 28
paste input "Coffee- Arabic Dewan"
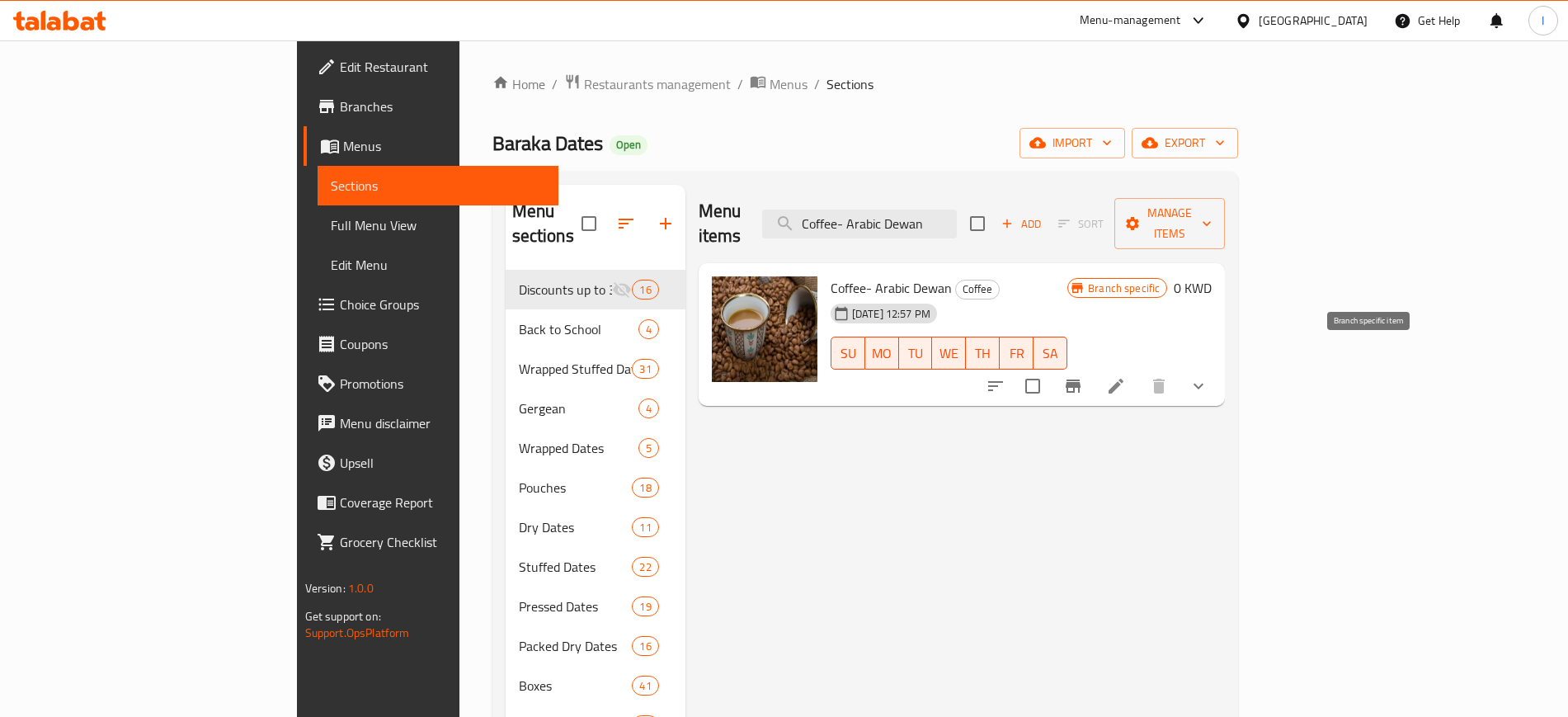
click at [1081, 379] on icon "Branch-specific-item" at bounding box center [1073, 386] width 15 height 13
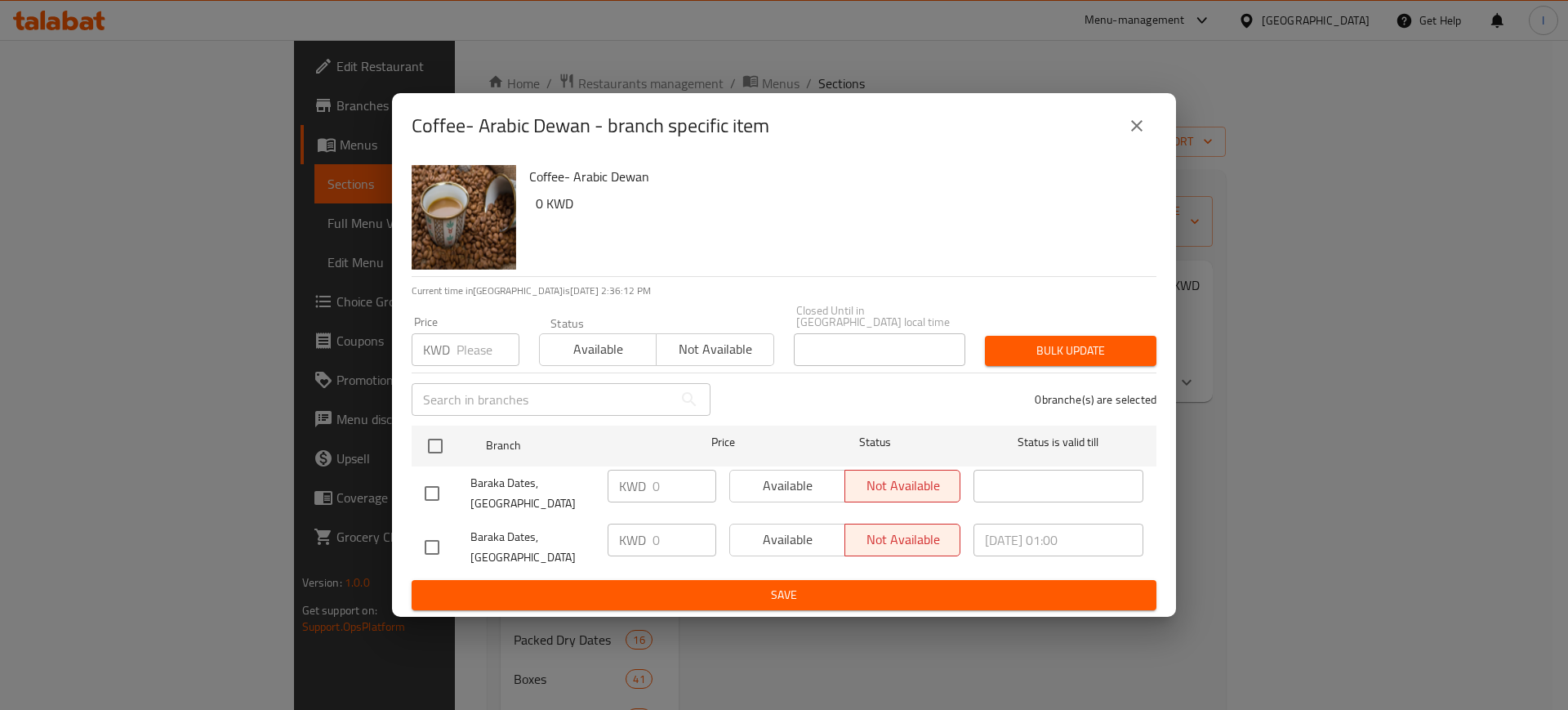
click at [1148, 135] on button "close" at bounding box center [1136, 125] width 39 height 39
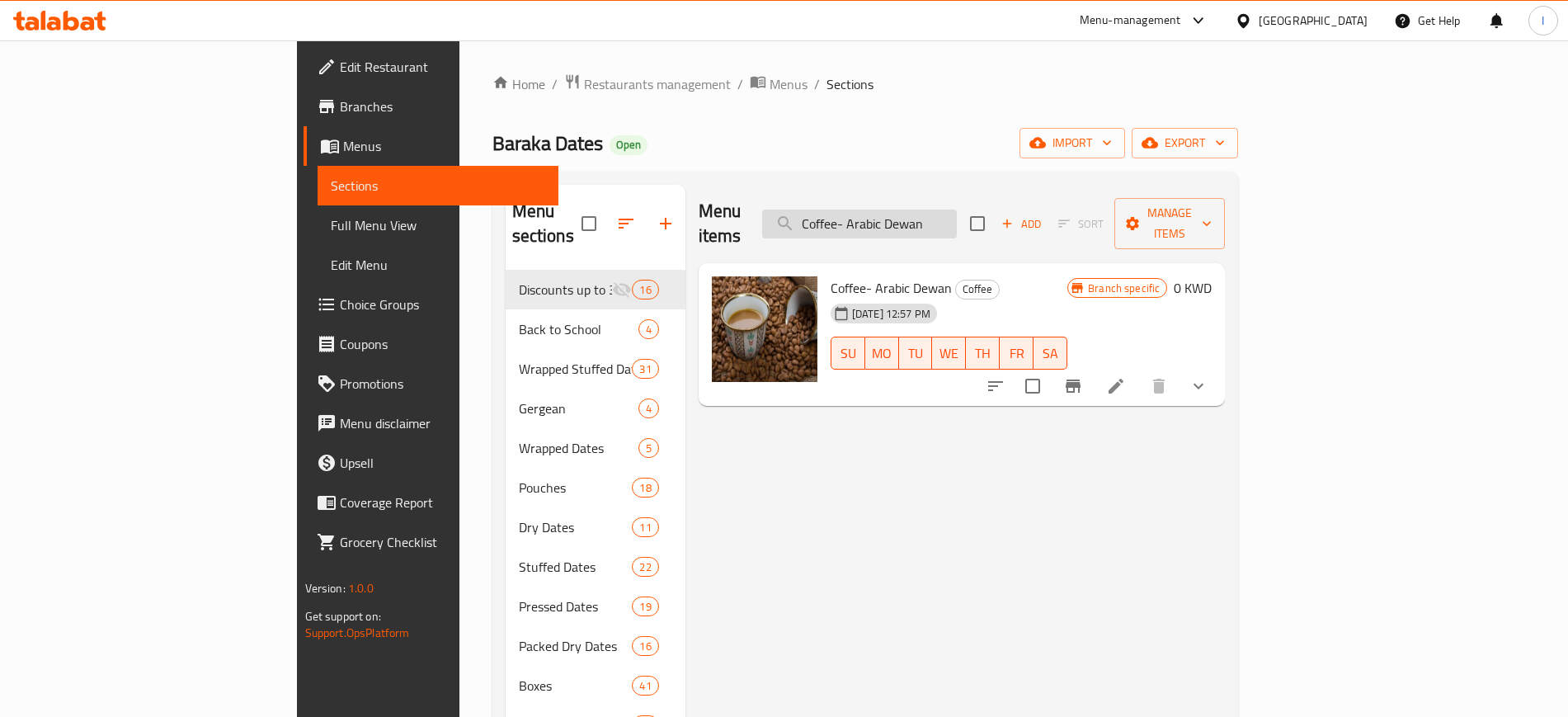
click at [957, 211] on input "Coffee- Arabic Dewan" at bounding box center [859, 223] width 195 height 28
paste input "- Turkish Malaki"
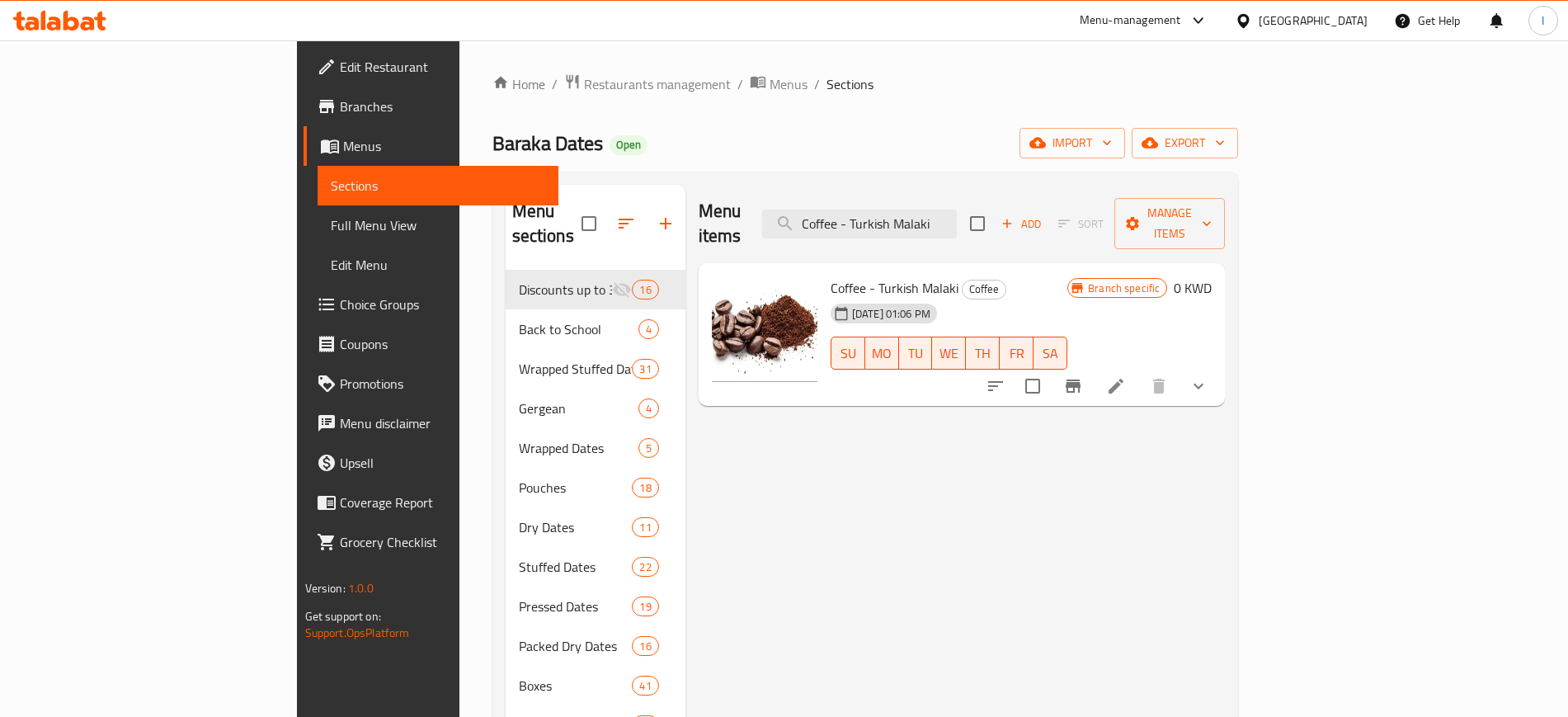
type input "Coffee - Turkish Malaki"
click at [1083, 376] on icon "Branch-specific-item" at bounding box center [1073, 387] width 20 height 20
click at [957, 209] on input "Coffee - Turkish Malaki" at bounding box center [859, 223] width 195 height 28
paste input "French"
type input "Coffee - French"
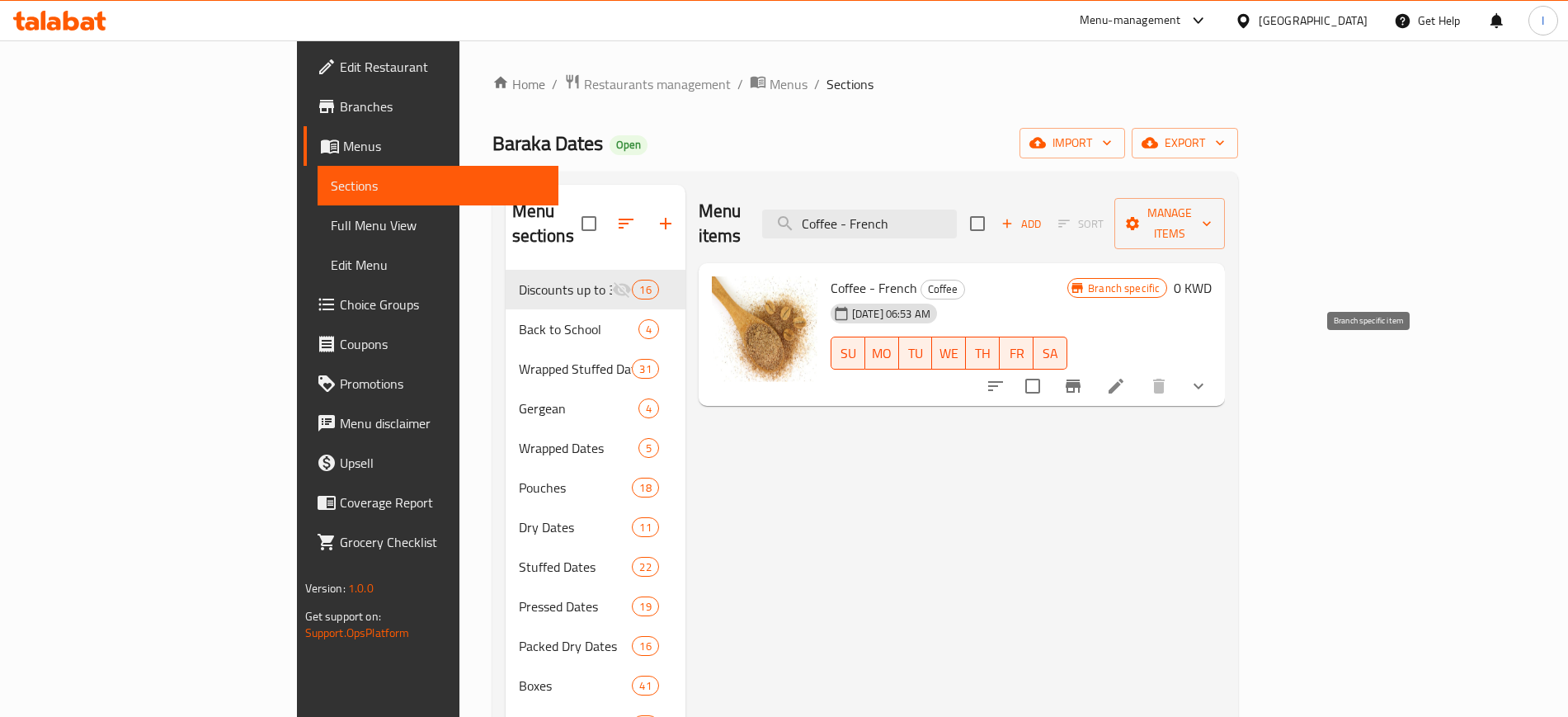
click at [1083, 376] on icon "Branch-specific-item" at bounding box center [1073, 387] width 20 height 20
click at [957, 216] on input "Coffee - French" at bounding box center [859, 223] width 195 height 28
paste input "Medjool Malaki Premium"
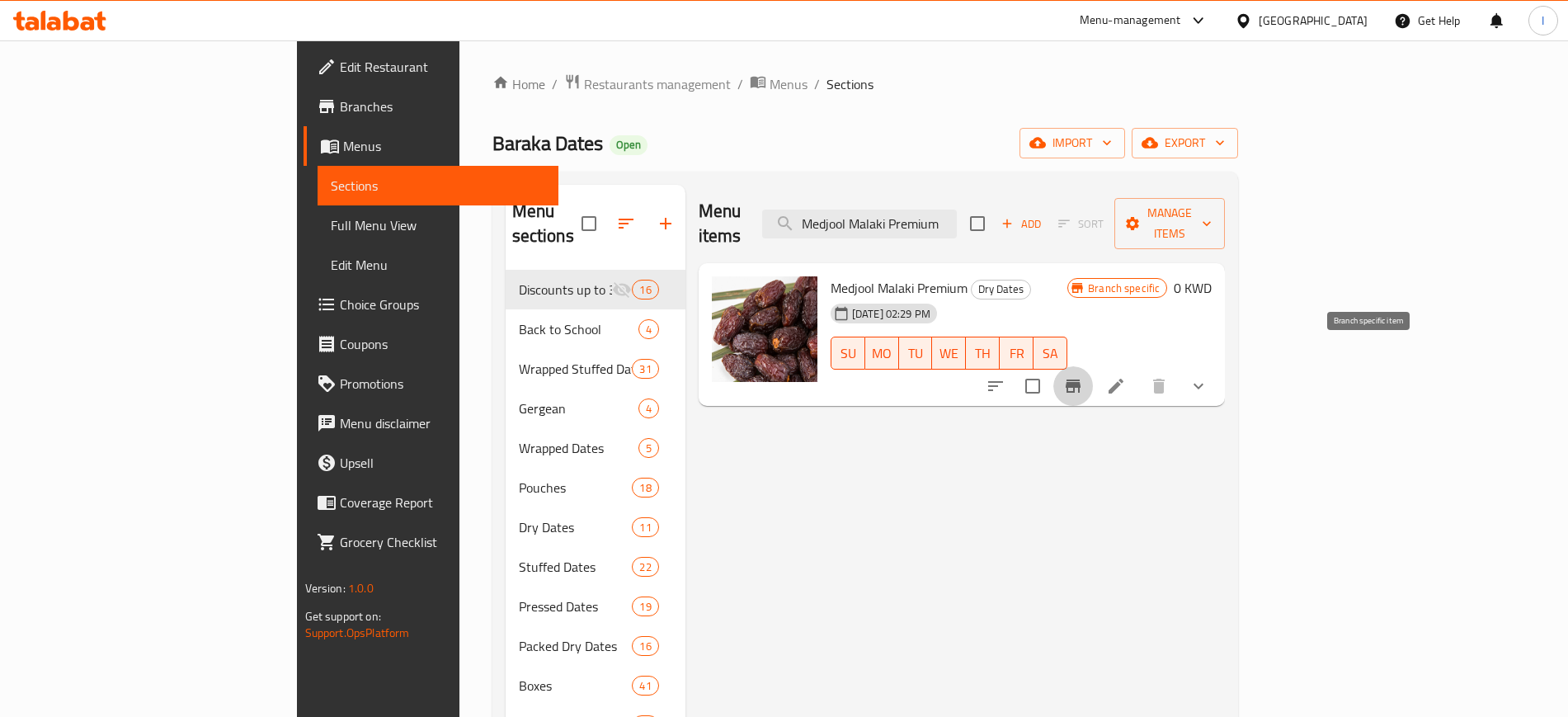
click at [1092, 366] on button "Branch-specific-item" at bounding box center [1072, 386] width 39 height 39
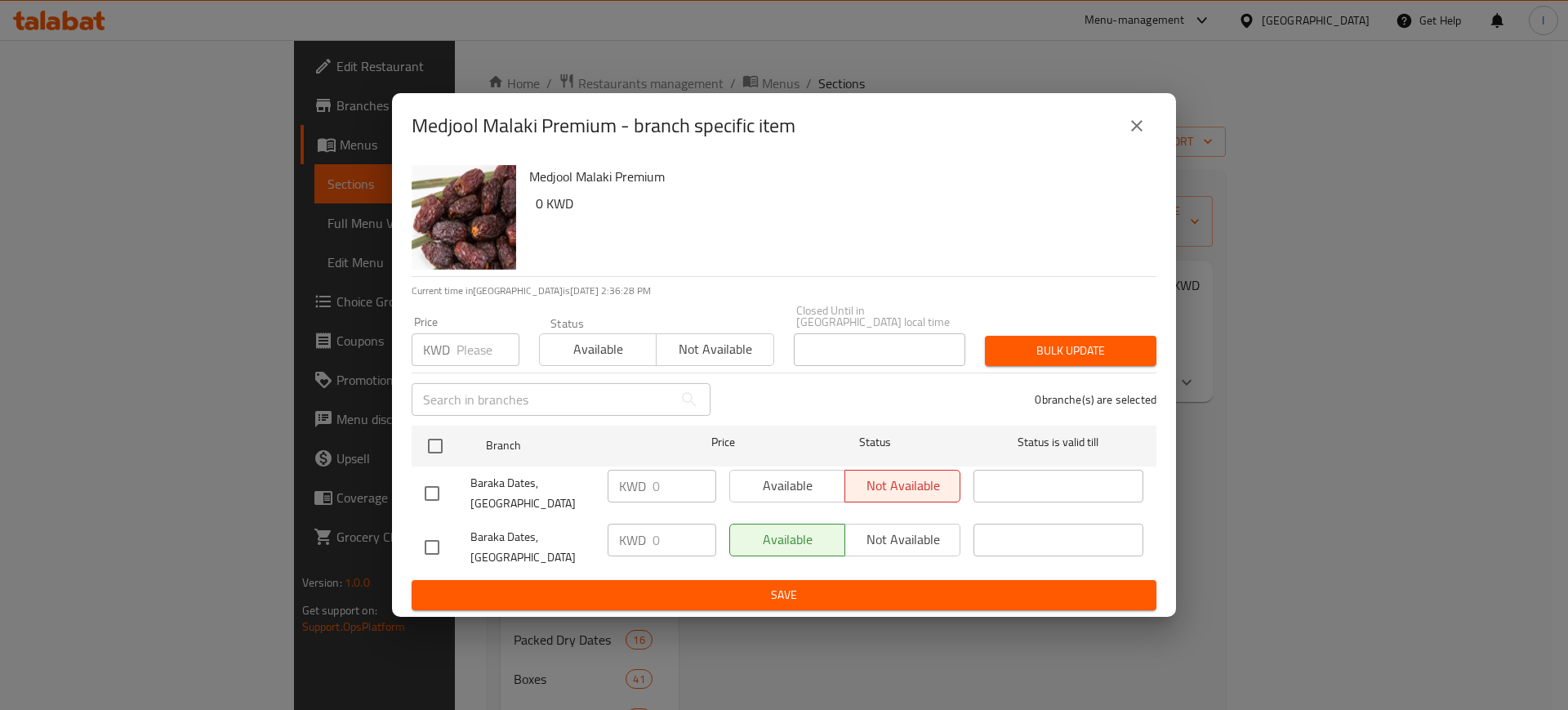
click at [1152, 144] on button "close" at bounding box center [1136, 125] width 39 height 39
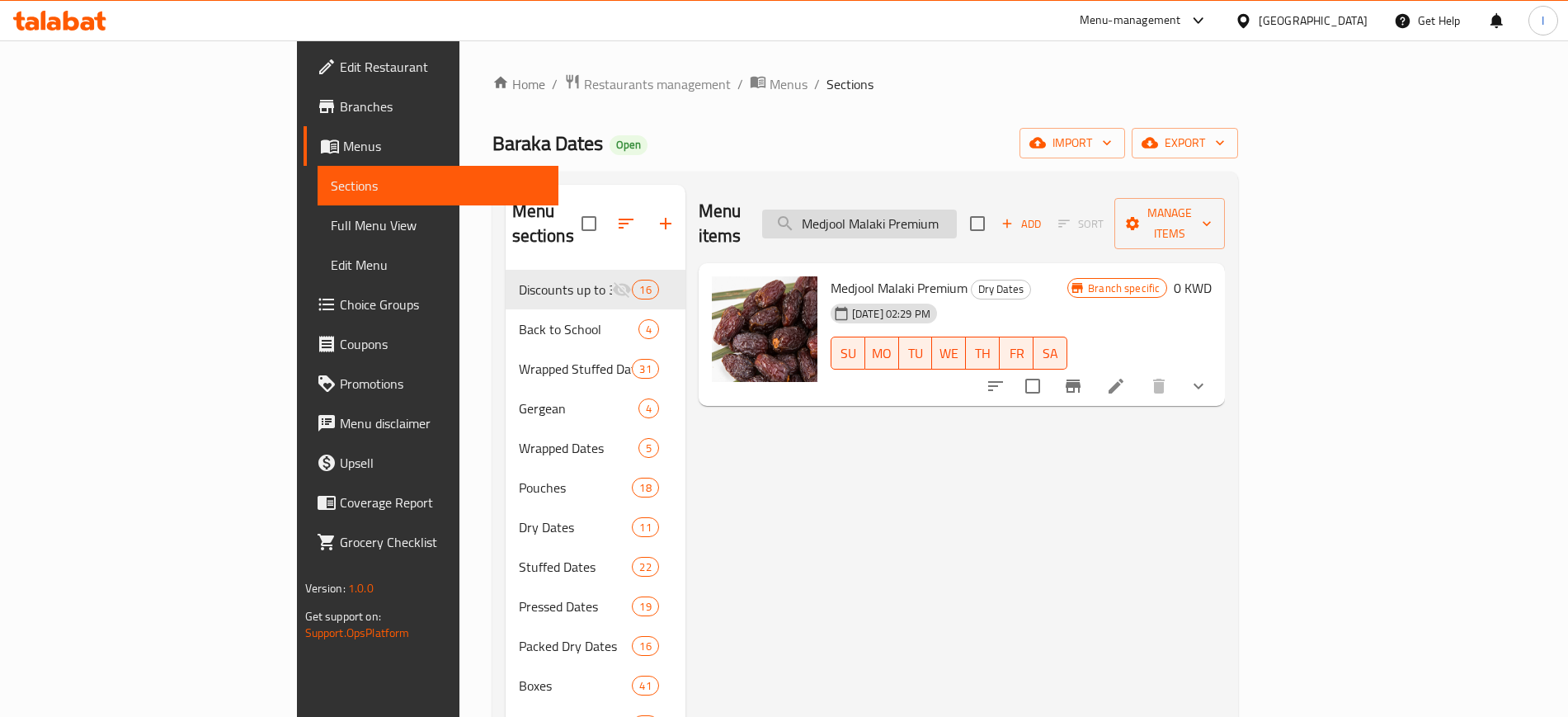
click at [957, 209] on input "Medjool Malaki Premium" at bounding box center [859, 223] width 195 height 28
paste input "Arabic Coffee Fakhera"
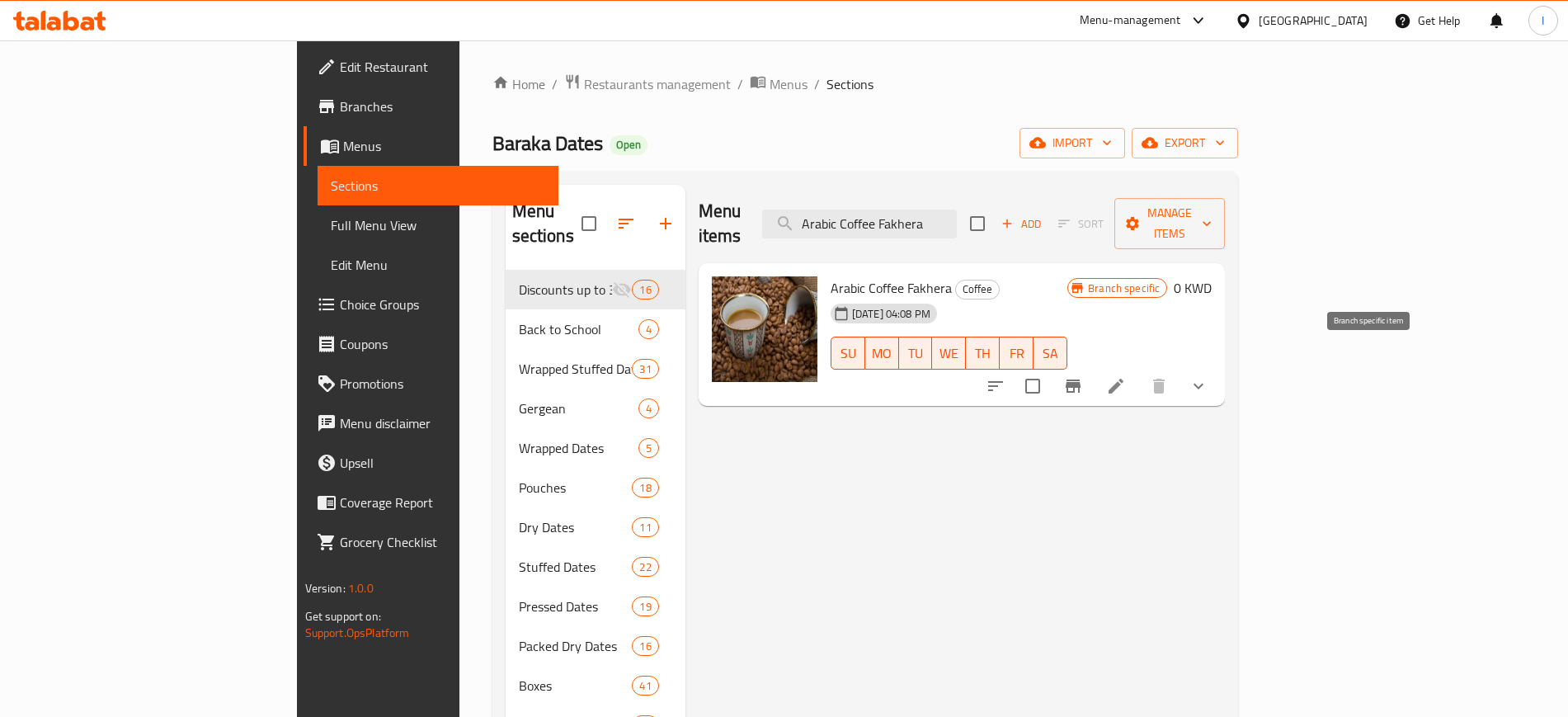
click at [1083, 376] on icon "Branch-specific-item" at bounding box center [1073, 387] width 20 height 20
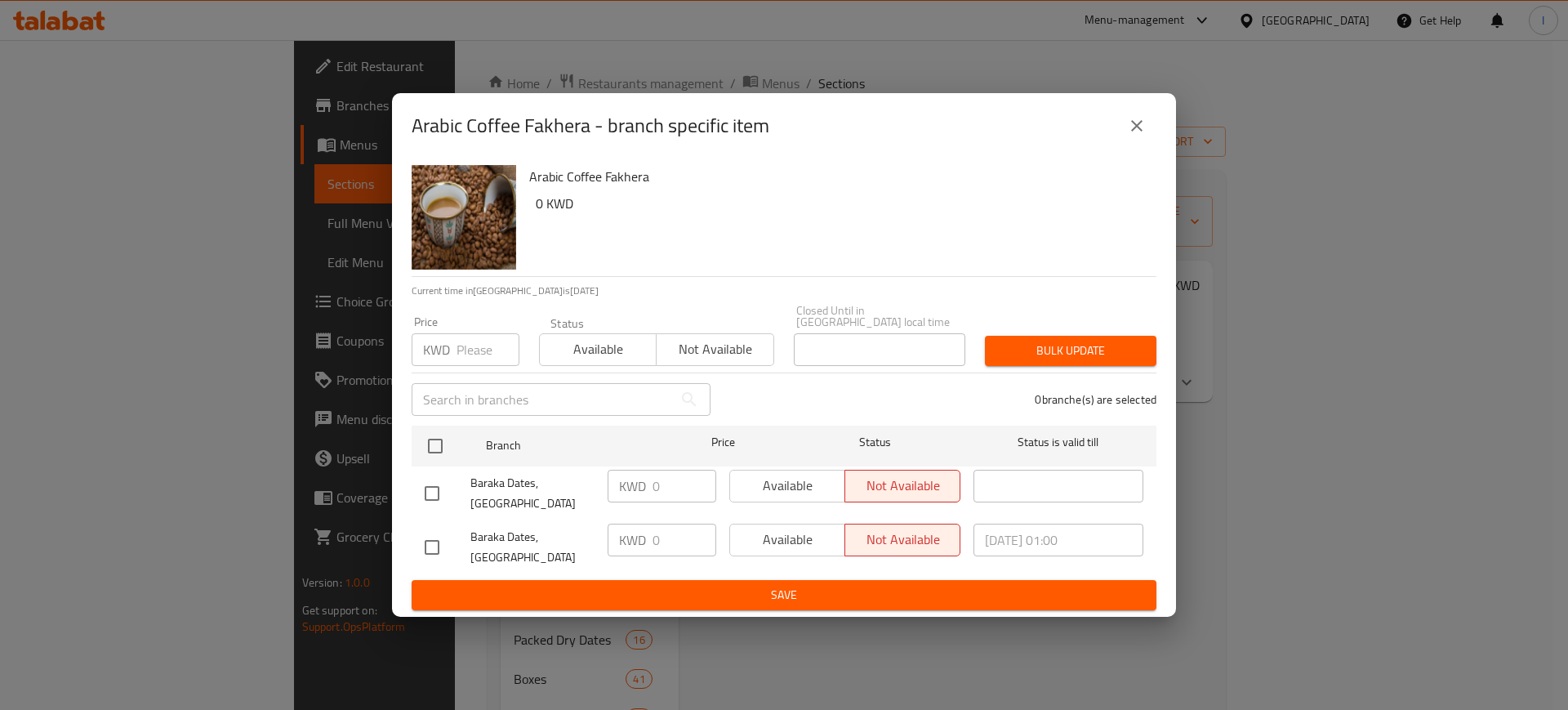
drag, startPoint x: 1142, startPoint y: 147, endPoint x: 1037, endPoint y: 198, distance: 116.7
click at [1138, 135] on icon "close" at bounding box center [1137, 126] width 20 height 20
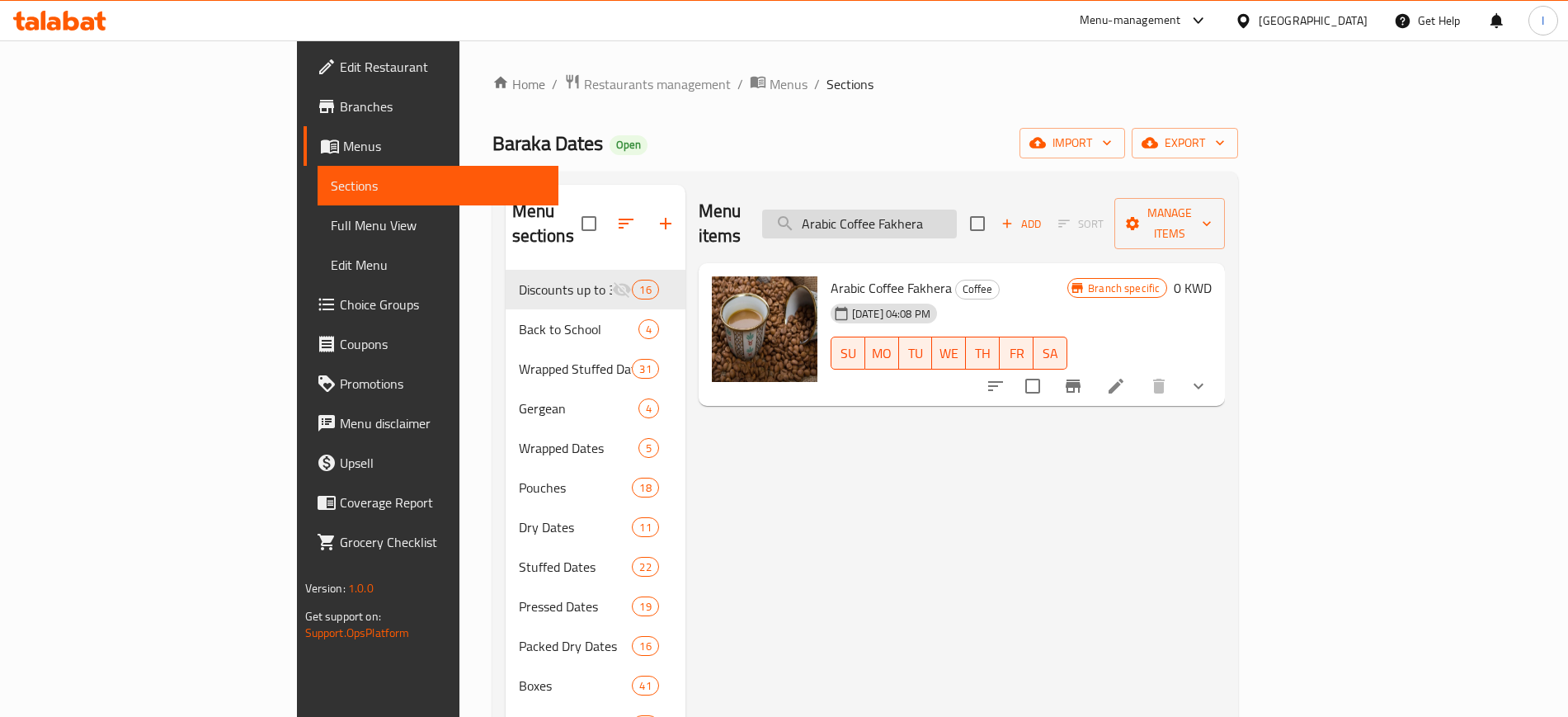
click at [957, 213] on input "Arabic Coffee Fakhera" at bounding box center [859, 223] width 195 height 28
paste input "Turkish"
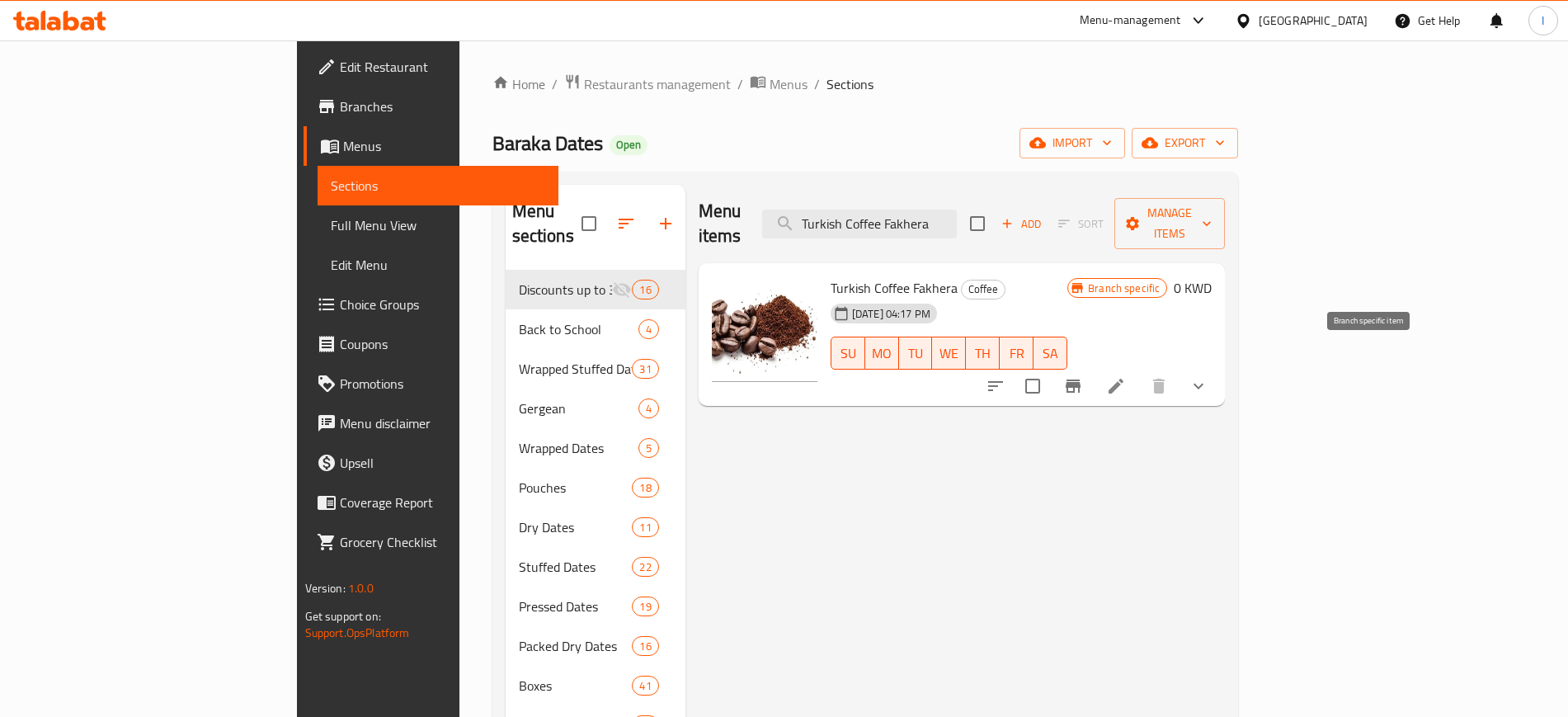
click at [1081, 379] on icon "Branch-specific-item" at bounding box center [1073, 386] width 15 height 13
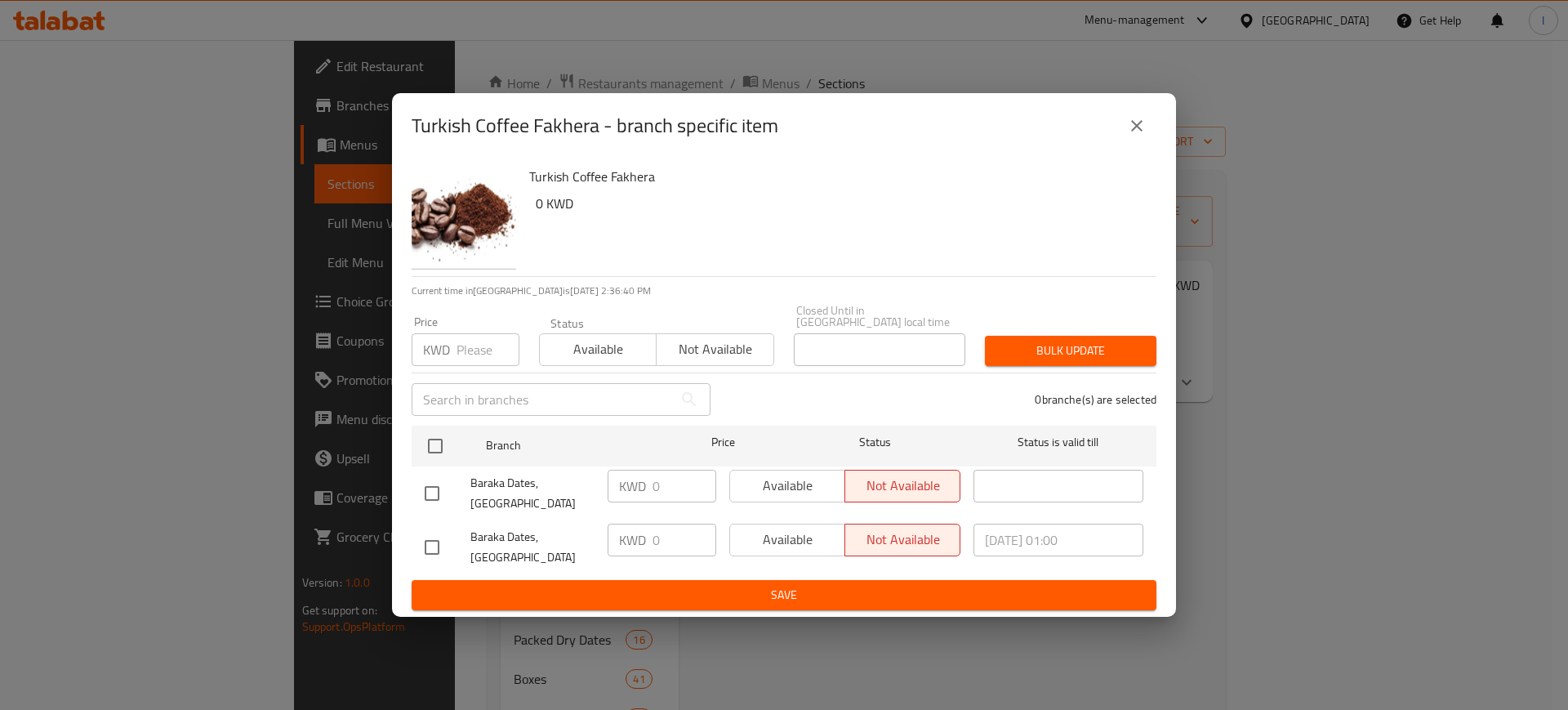
click at [1156, 144] on div "Turkish Coffee Fakhera - branch specific item" at bounding box center [784, 125] width 784 height 65
click at [1140, 135] on icon "close" at bounding box center [1137, 126] width 20 height 20
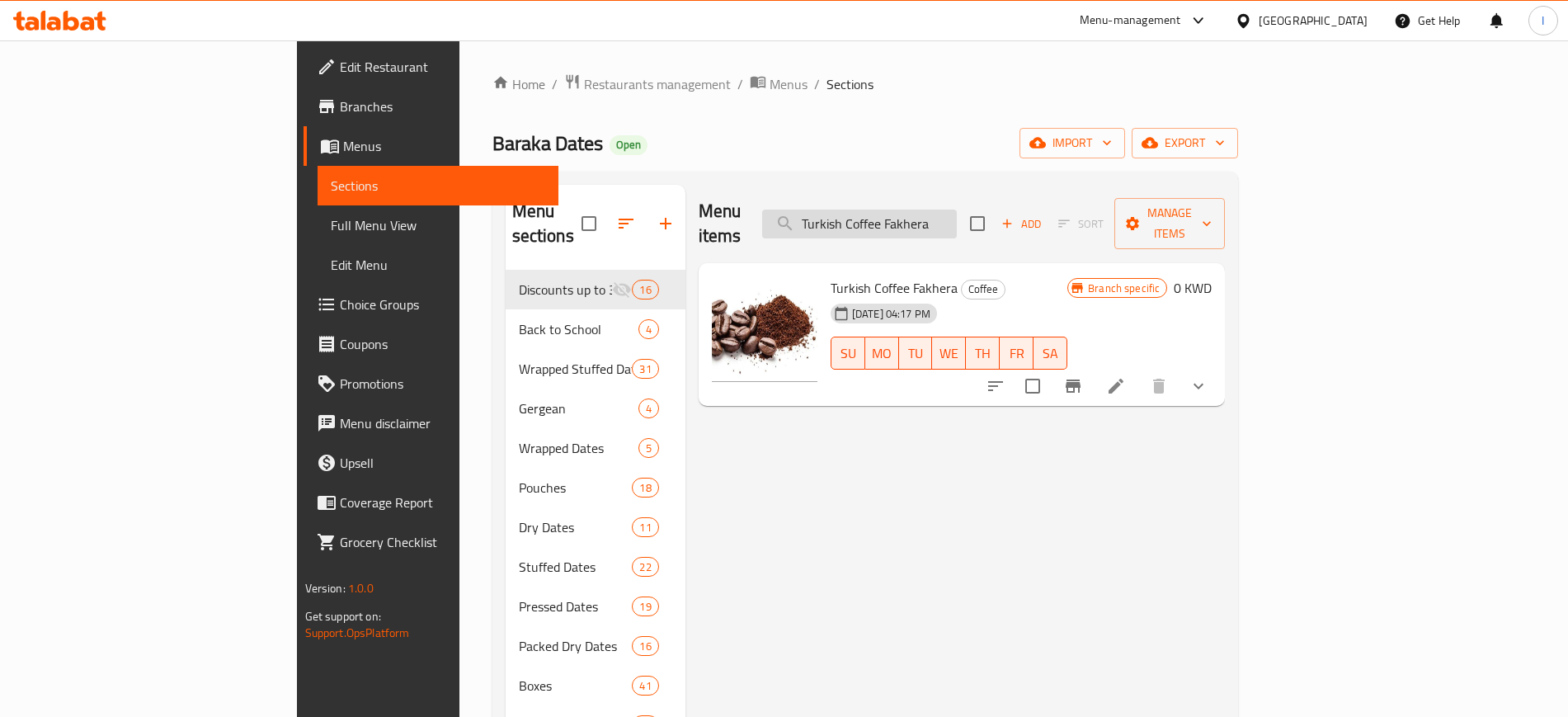
click at [957, 209] on input "Turkish Coffee Fakhera" at bounding box center [859, 223] width 195 height 28
paste input "Safawi Al [PERSON_NAME]"
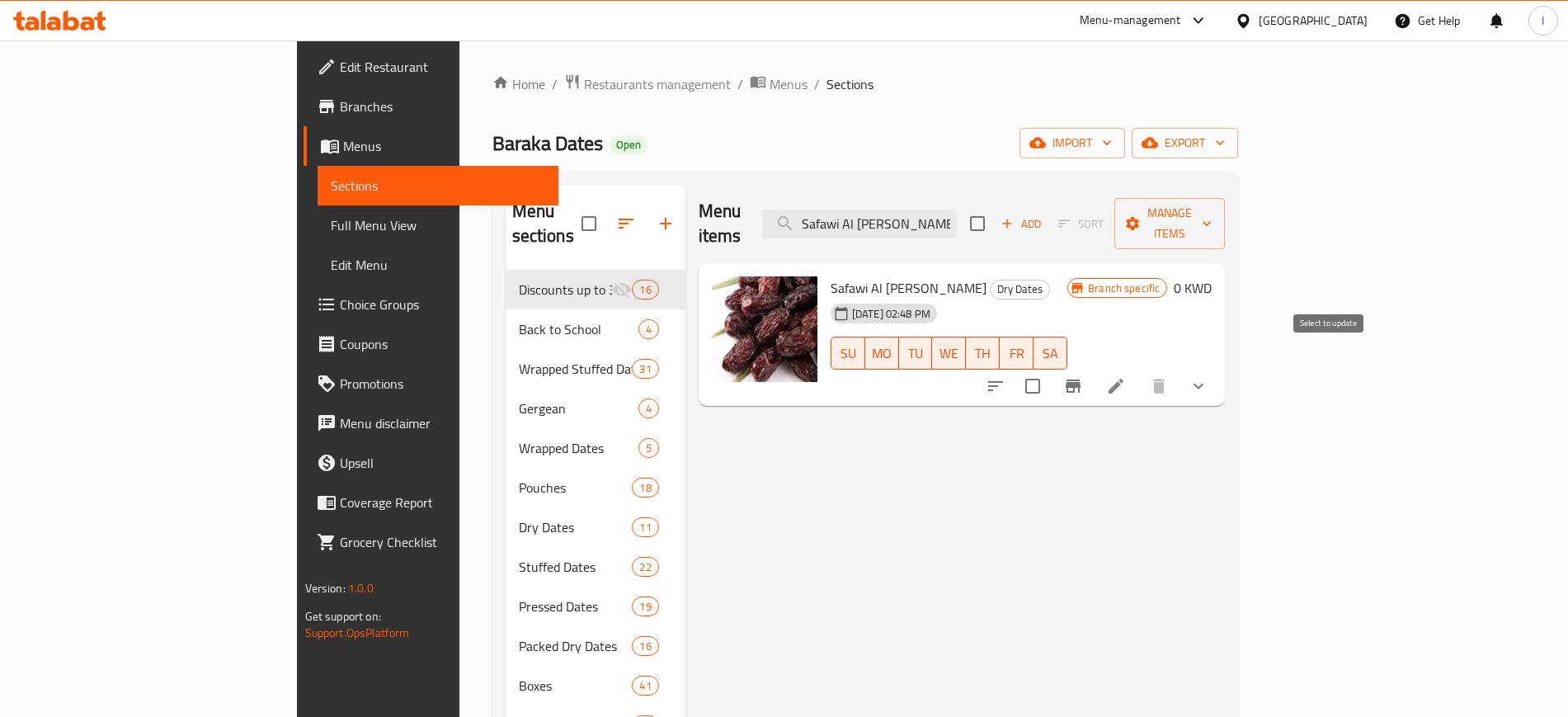
type input "Safawi Al [PERSON_NAME]"
click at [1083, 376] on icon "Branch-specific-item" at bounding box center [1073, 387] width 20 height 20
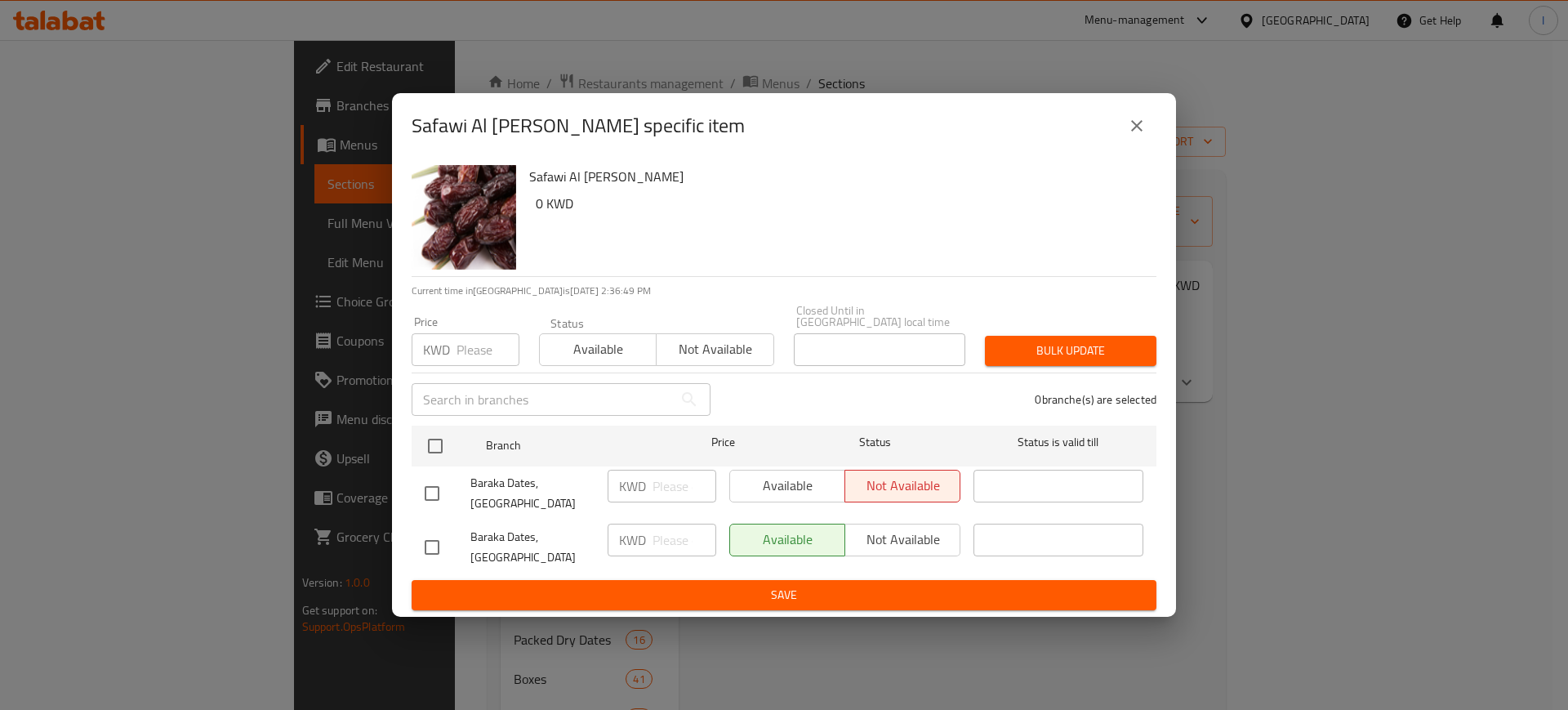
click at [455, 362] on div "KWD Price" at bounding box center [465, 350] width 108 height 33
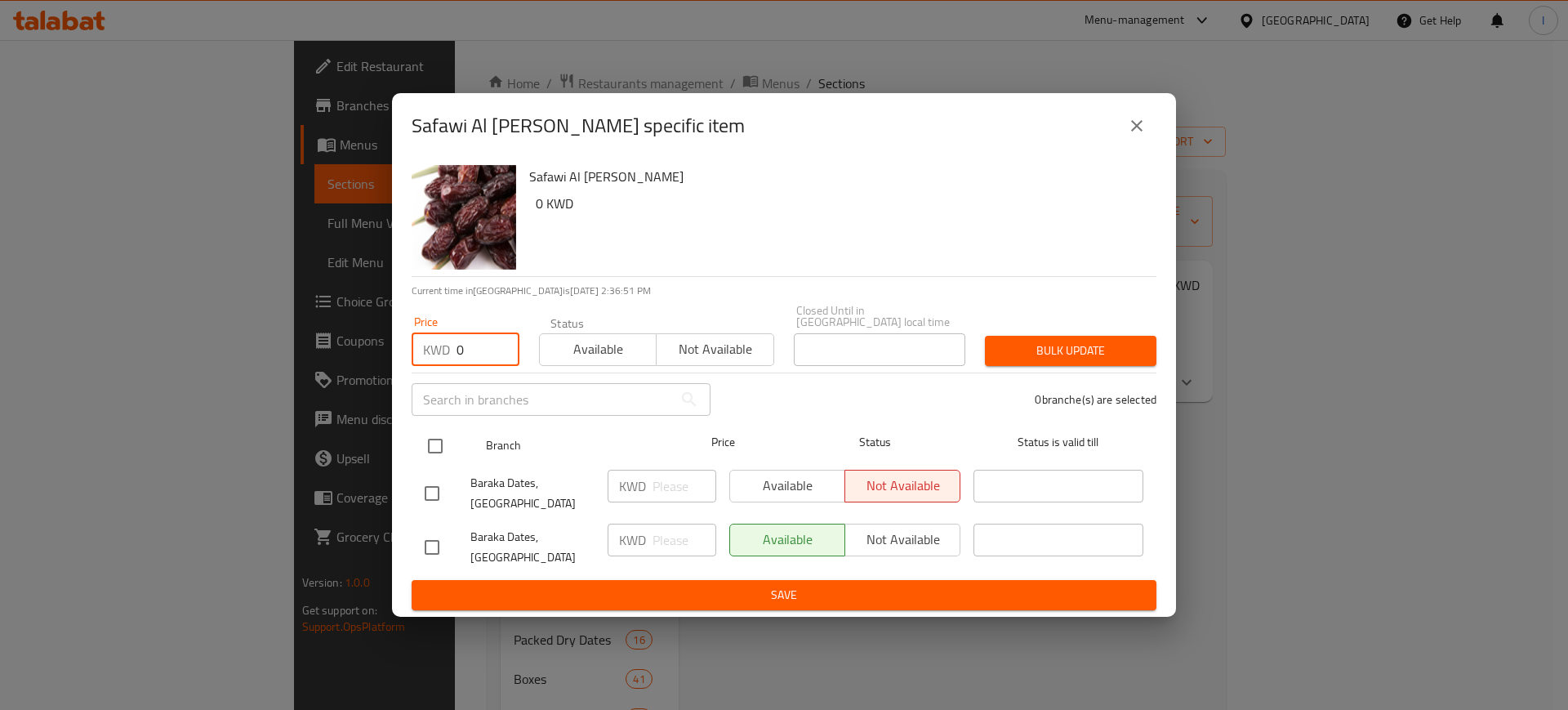
type input "0"
click at [437, 454] on input "checkbox" at bounding box center [435, 446] width 35 height 35
checkbox input "true"
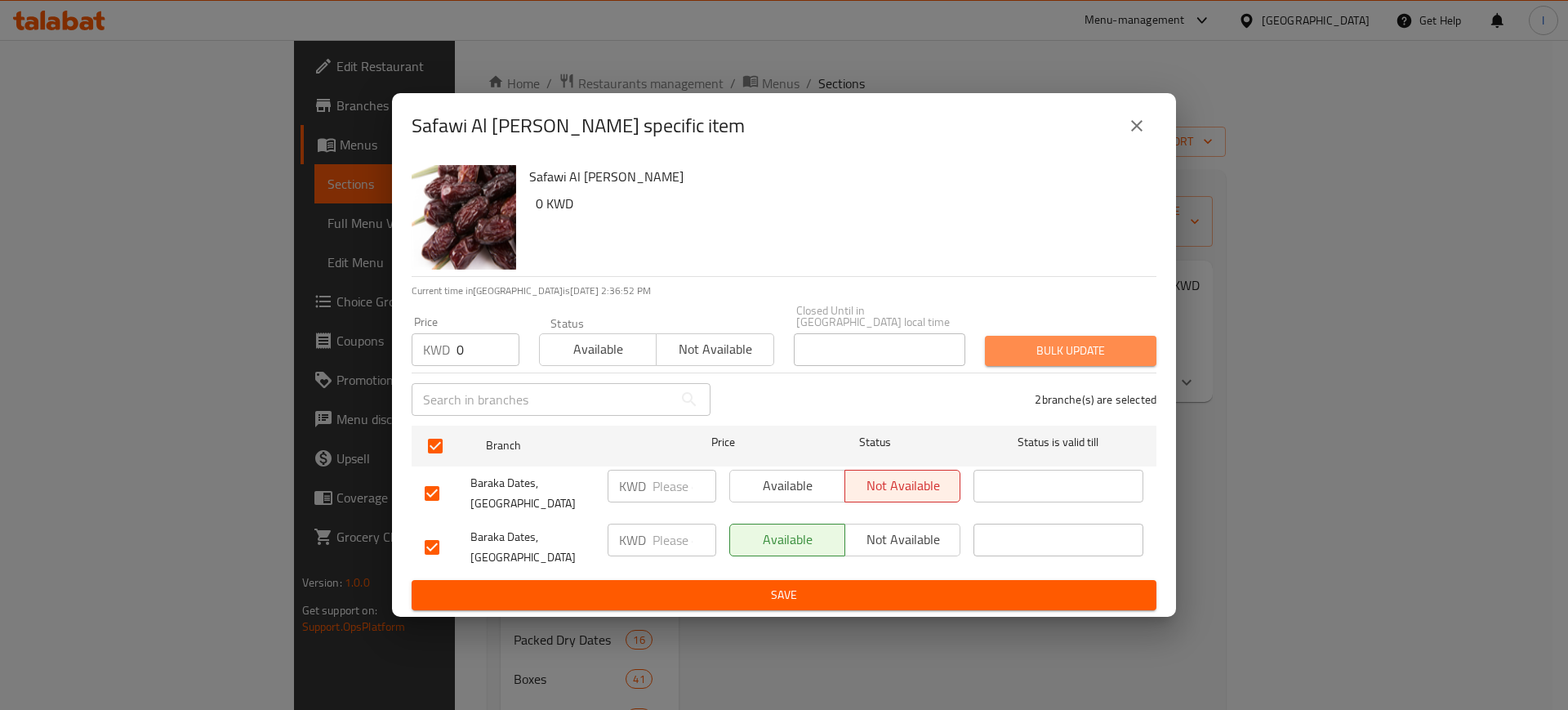
click at [1125, 347] on span "Bulk update" at bounding box center [1071, 351] width 145 height 20
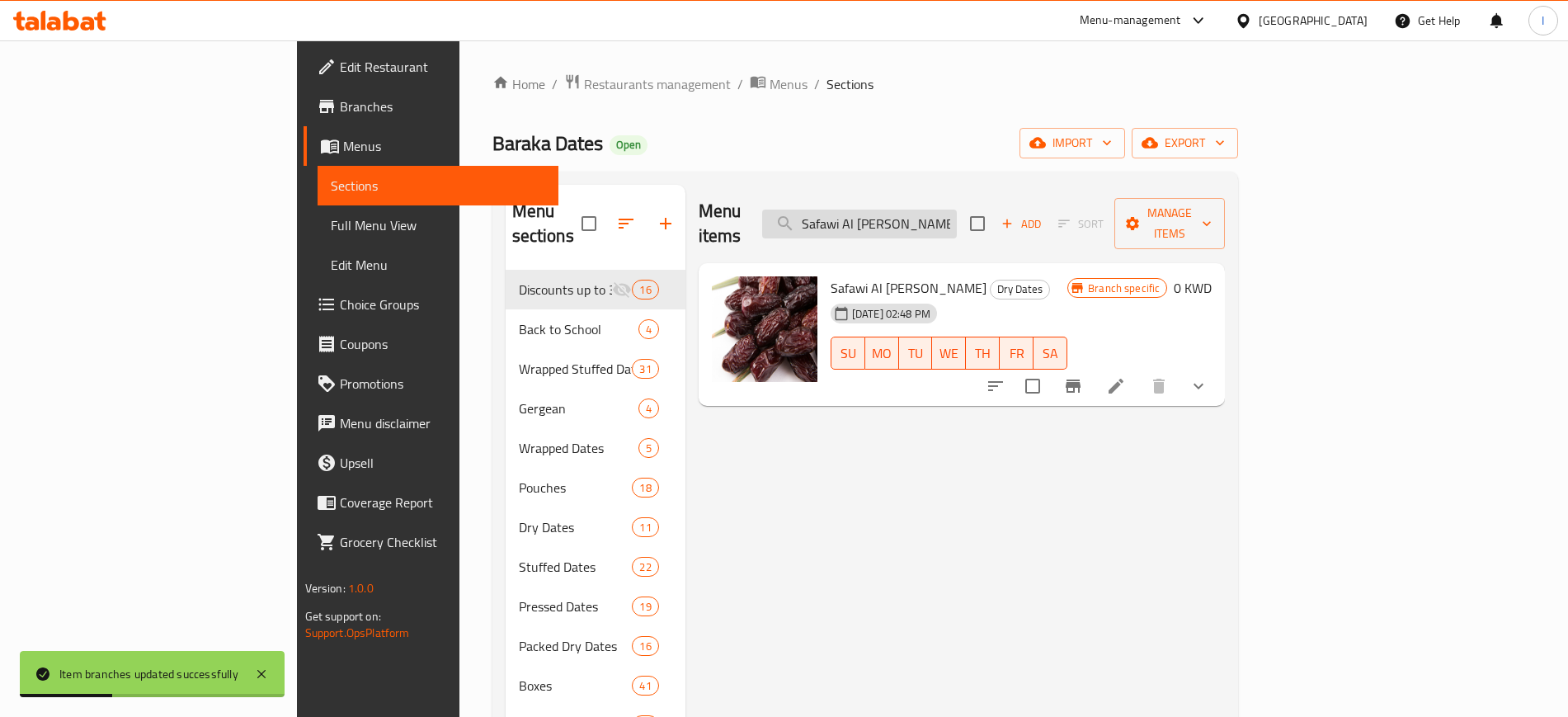
click at [957, 209] on input "Safawi Al [PERSON_NAME]" at bounding box center [859, 223] width 195 height 28
paste input "[PERSON_NAME] - Wrapped"
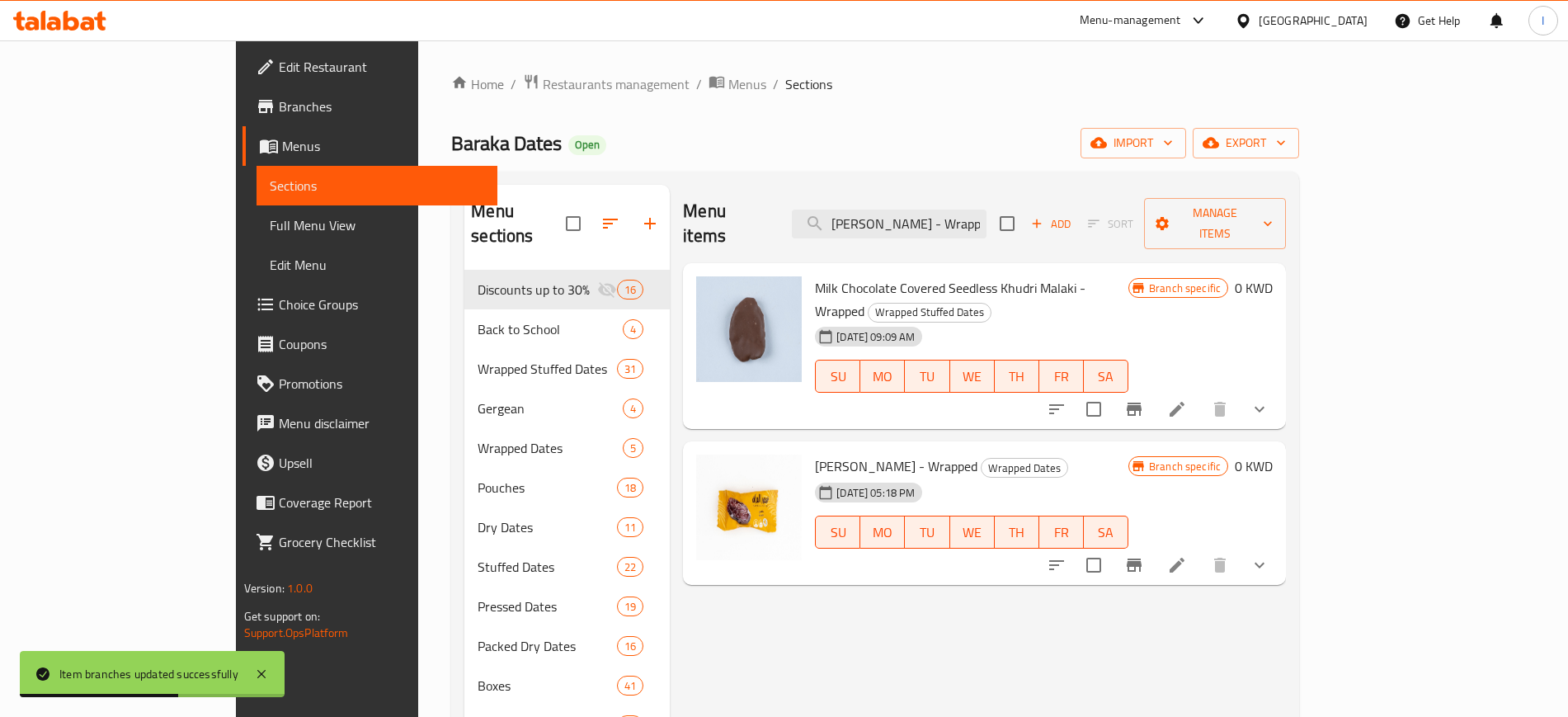
type input "[PERSON_NAME] - Wrapped"
click at [1144, 399] on icon "Branch-specific-item" at bounding box center [1135, 409] width 20 height 20
click at [1141, 558] on icon "Branch-specific-item" at bounding box center [1134, 565] width 15 height 13
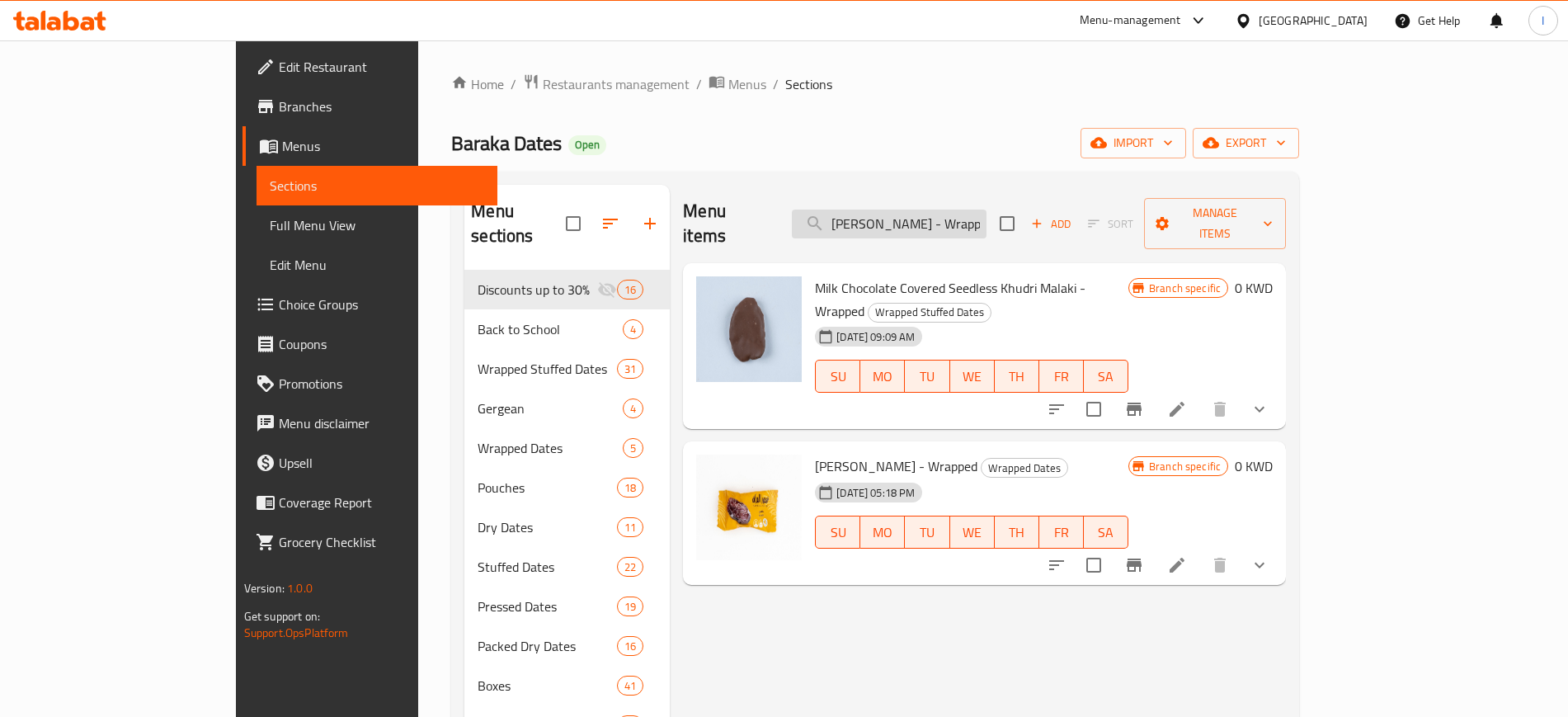
click at [984, 210] on input "[PERSON_NAME] - Wrapped" at bounding box center [890, 223] width 195 height 28
paste input "i Malaki"
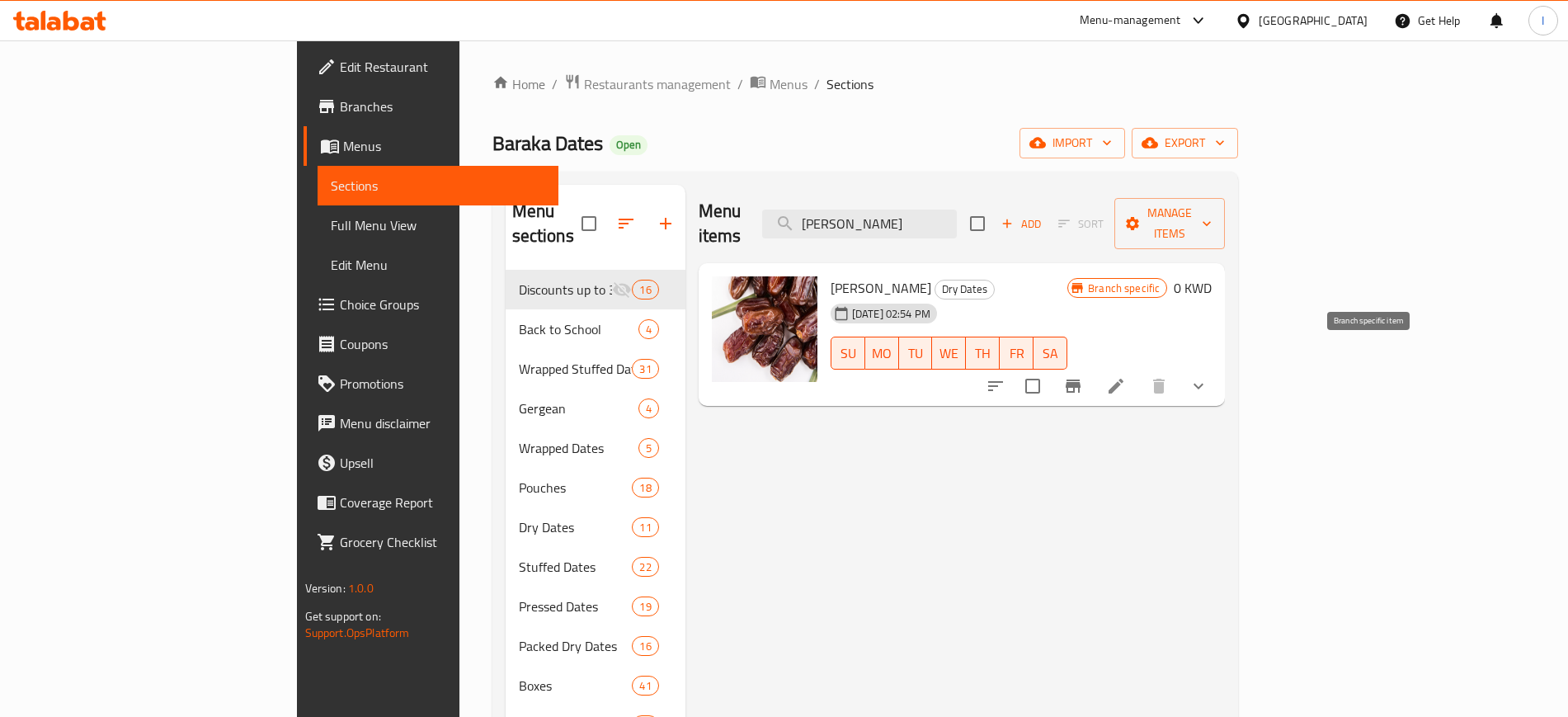
type input "[PERSON_NAME]"
click at [1081, 379] on icon "Branch-specific-item" at bounding box center [1073, 386] width 15 height 13
click at [957, 217] on input "[PERSON_NAME]" at bounding box center [859, 223] width 195 height 28
paste input "Medjool Malaki Nuts Cardamom Saffron Wrapped"
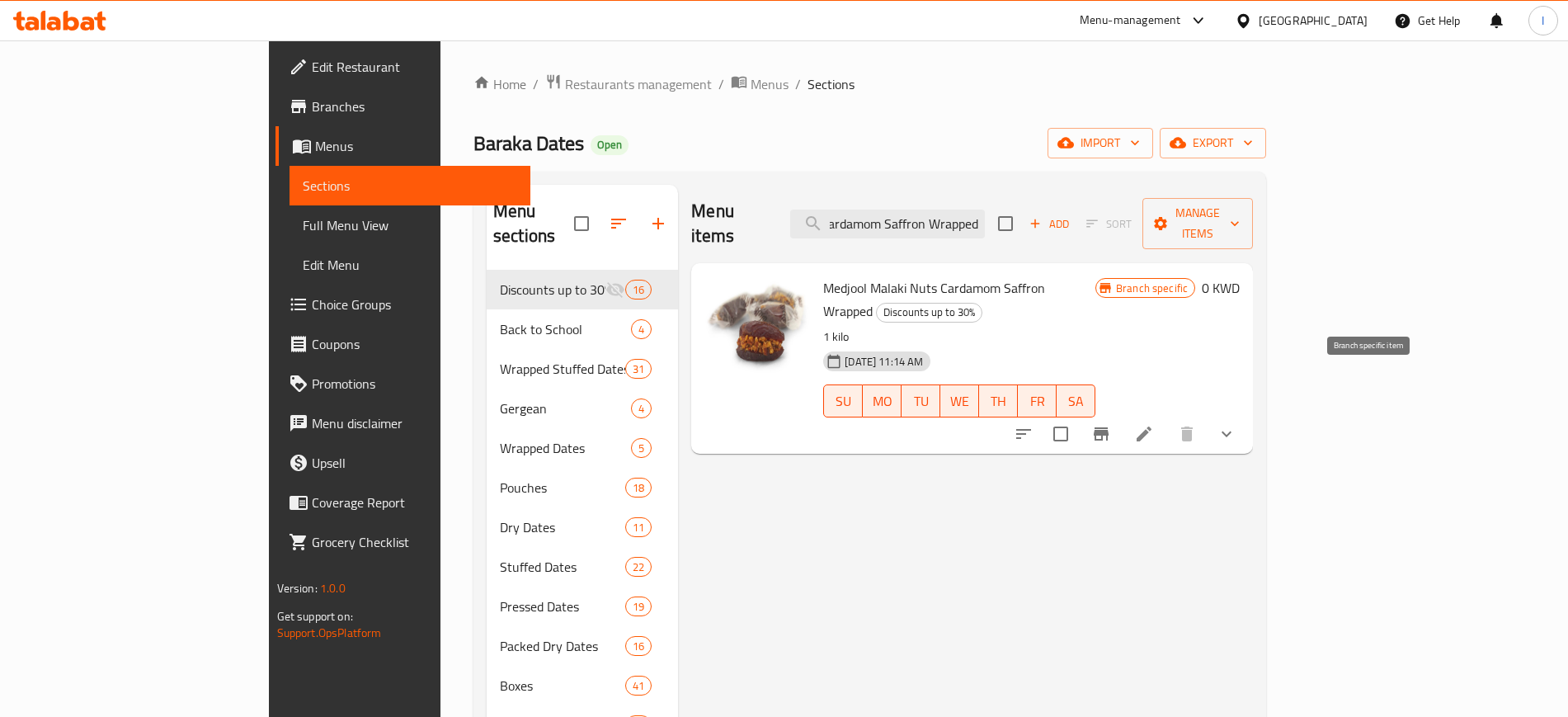
click at [1111, 424] on icon "Branch-specific-item" at bounding box center [1102, 434] width 20 height 20
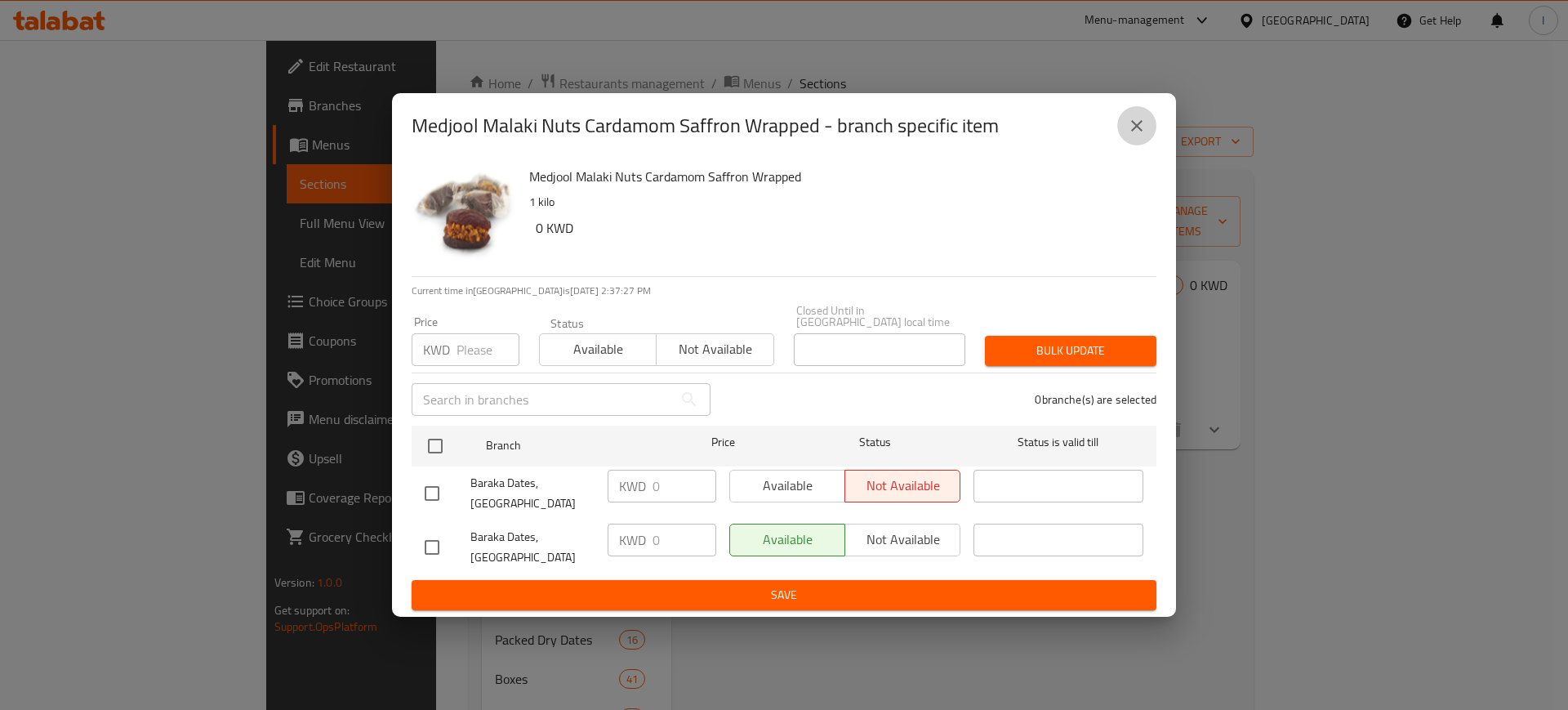
drag, startPoint x: 1137, startPoint y: 140, endPoint x: 771, endPoint y: 208, distance: 372.3
click at [1137, 135] on icon "close" at bounding box center [1137, 126] width 20 height 20
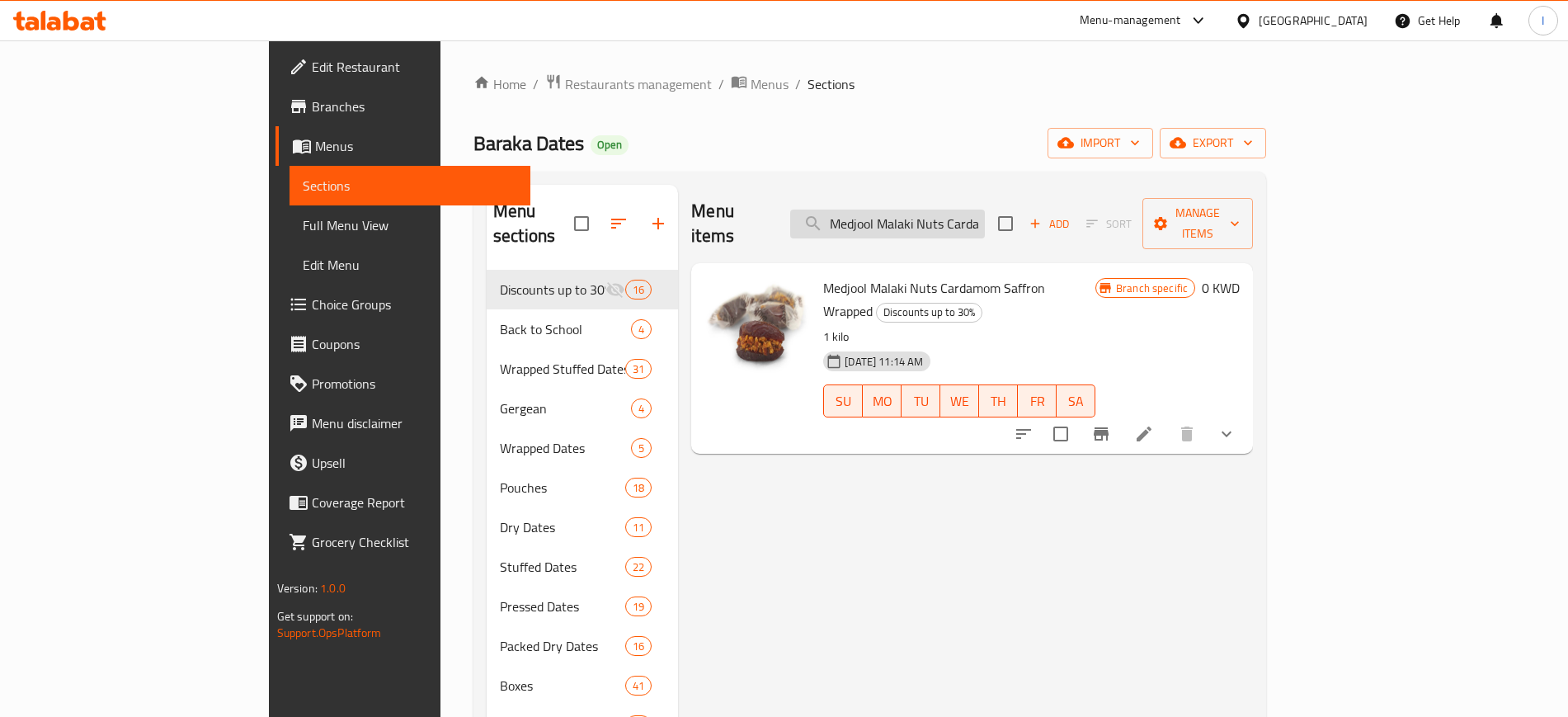
click at [985, 209] on input "Medjool Malaki Nuts Cardamom Saffron Wrapped" at bounding box center [888, 223] width 195 height 28
paste input "With Nuts Cardamom And Saffron"
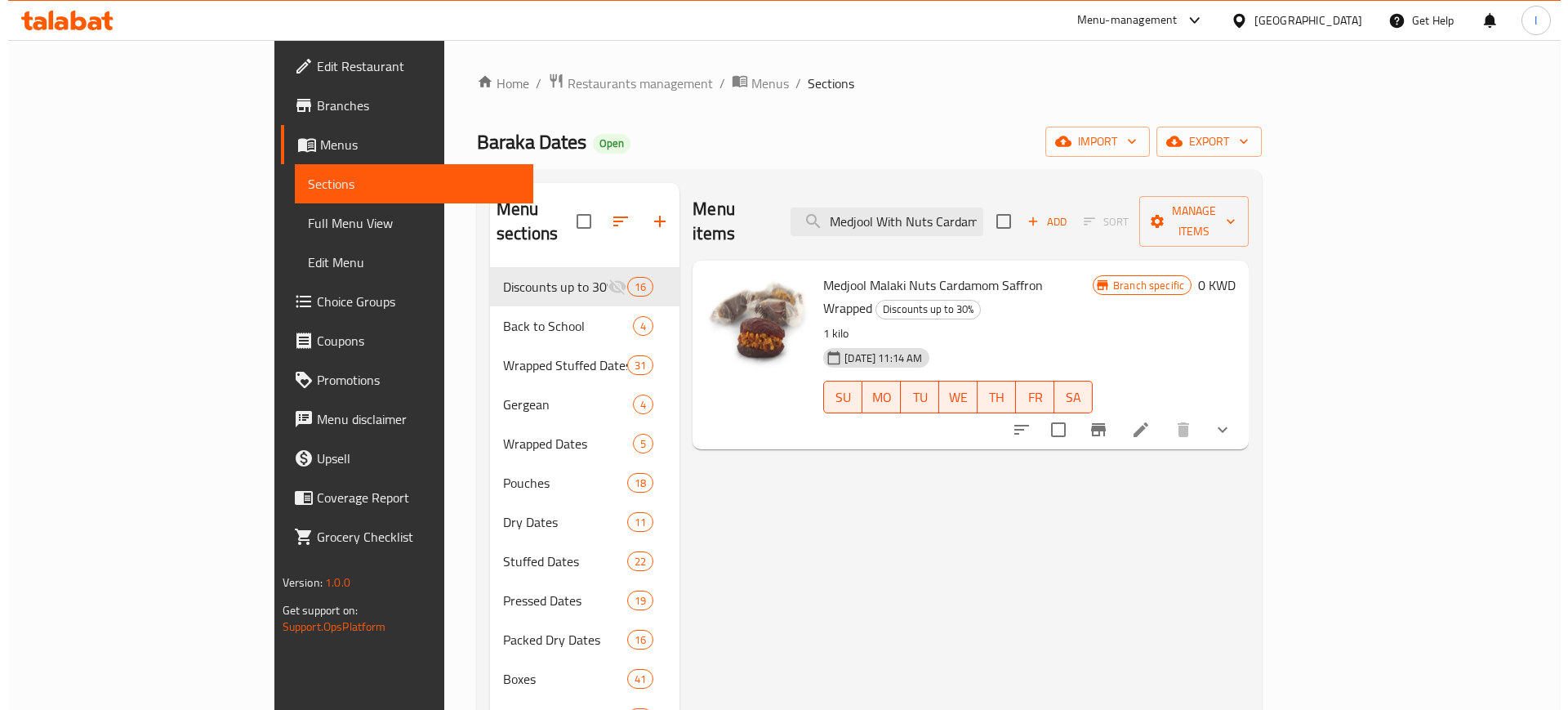
scroll to position [0, 86]
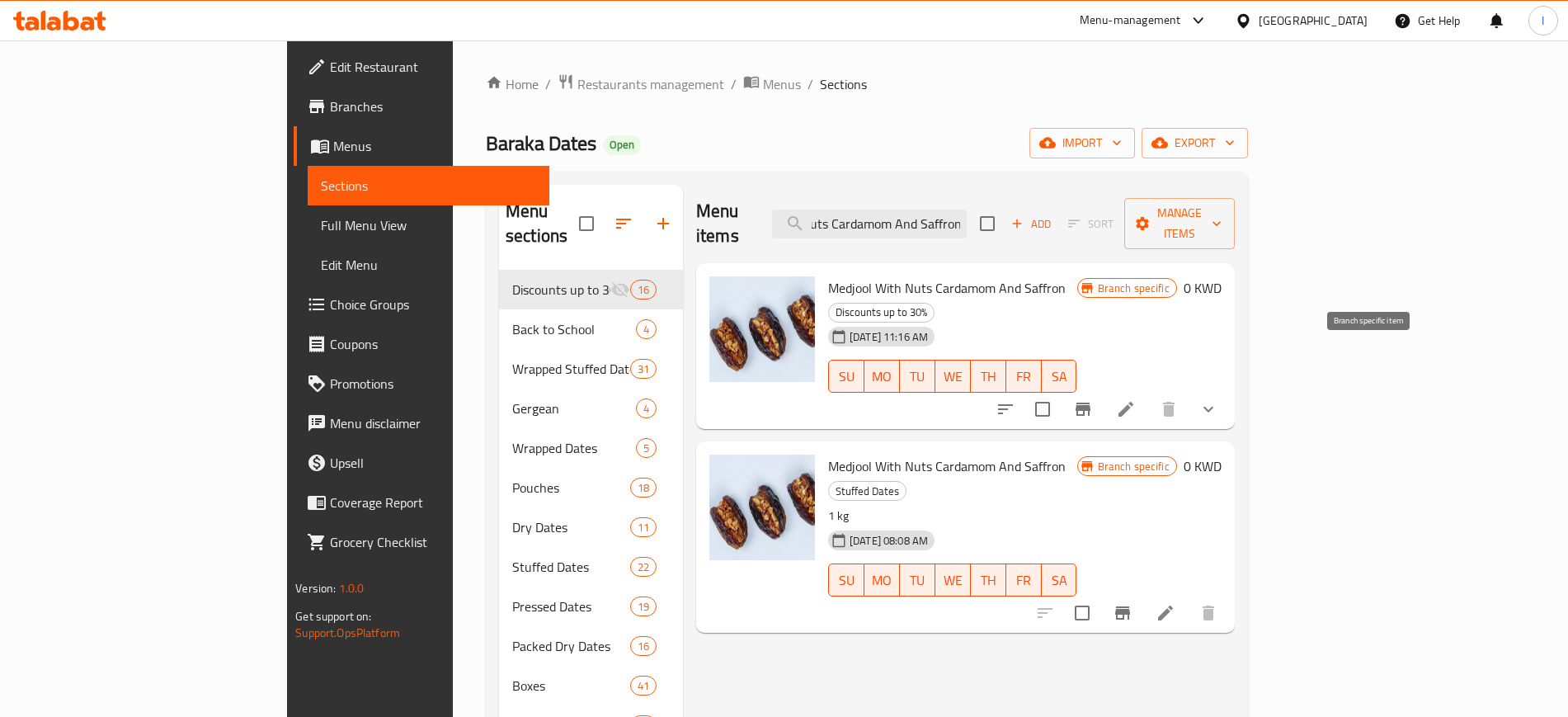
type input "Medjool With Nuts Cardamom And Saffron"
click at [1091, 402] on icon "Branch-specific-item" at bounding box center [1083, 409] width 15 height 13
click at [1142, 593] on button "Branch-specific-item" at bounding box center [1122, 612] width 39 height 39
click at [1136, 399] on icon at bounding box center [1126, 409] width 20 height 20
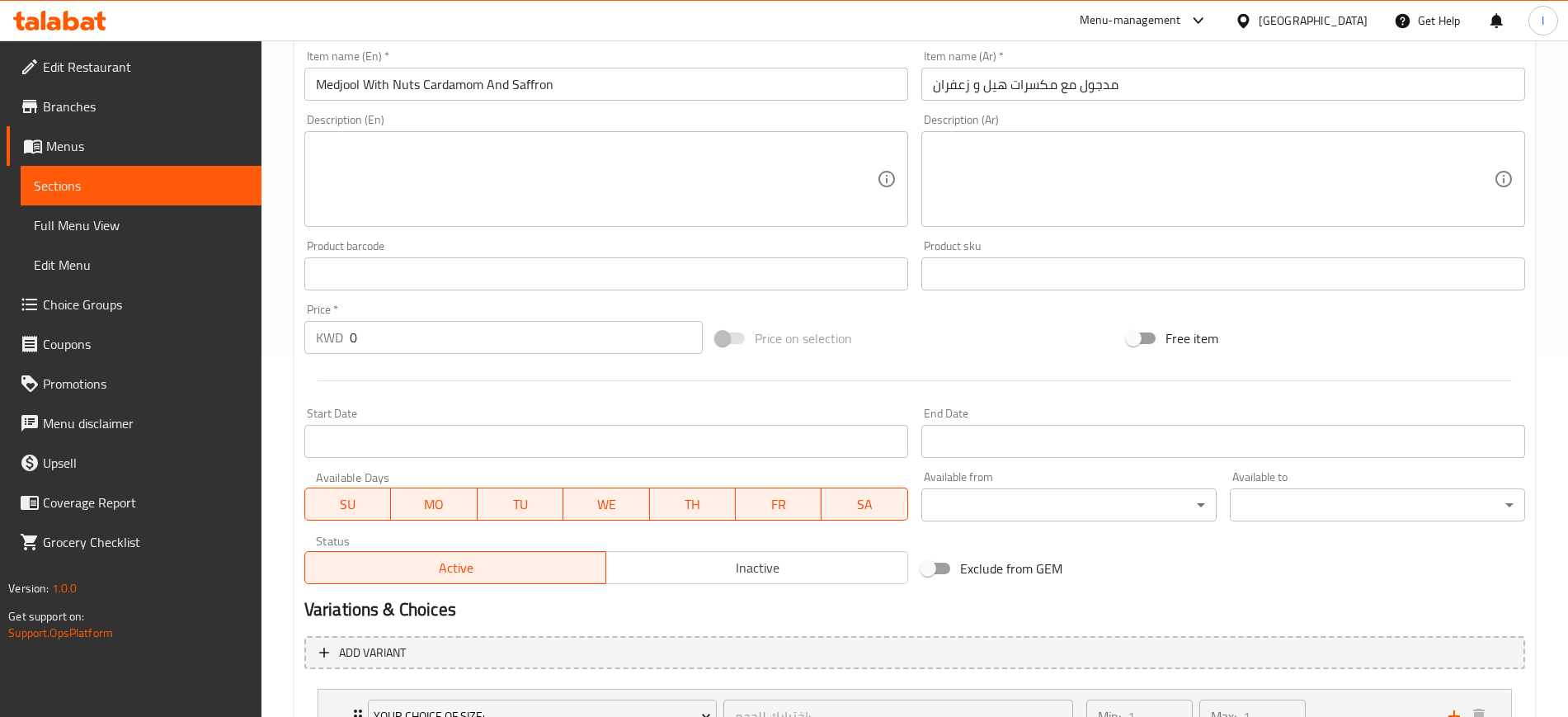
scroll to position [499, 0]
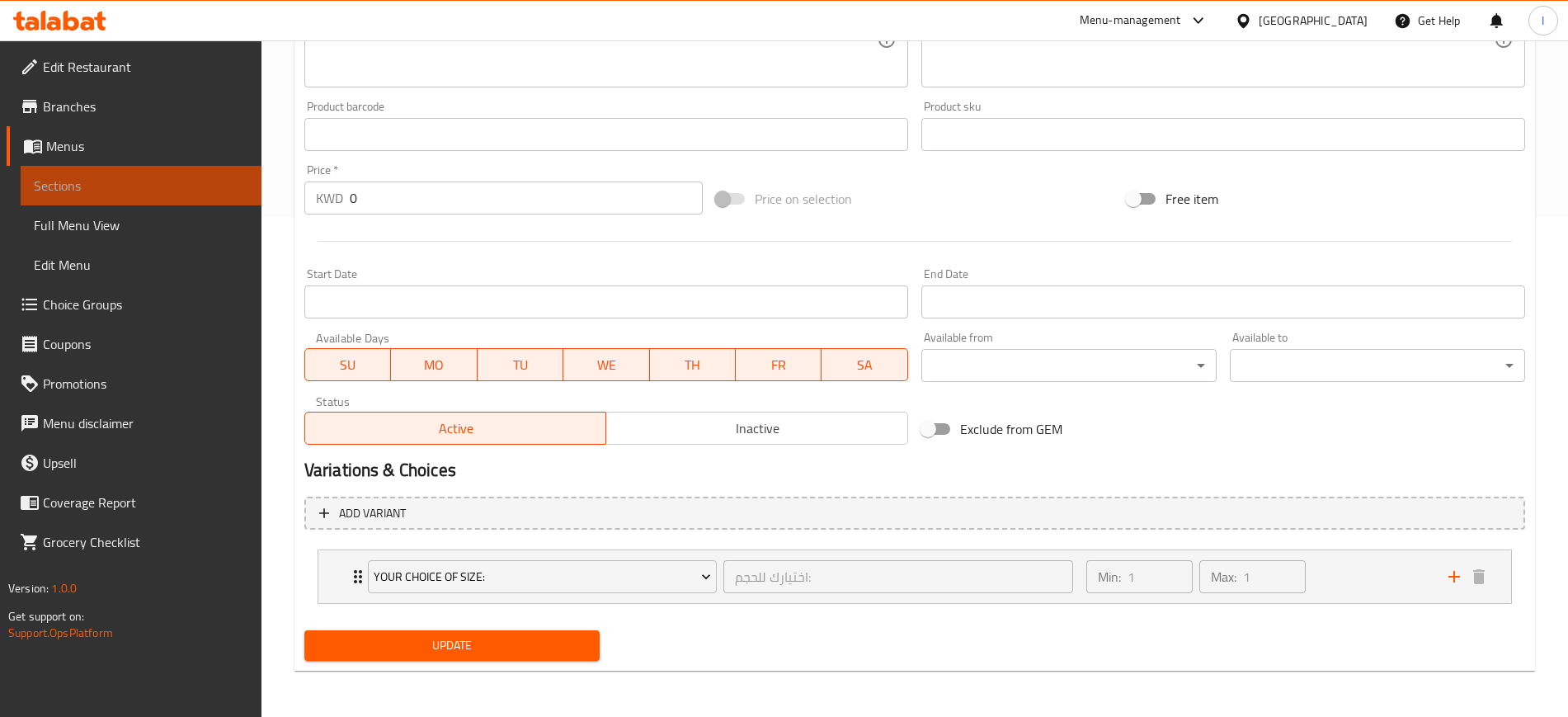
click at [130, 175] on span "Sections" at bounding box center [141, 185] width 215 height 20
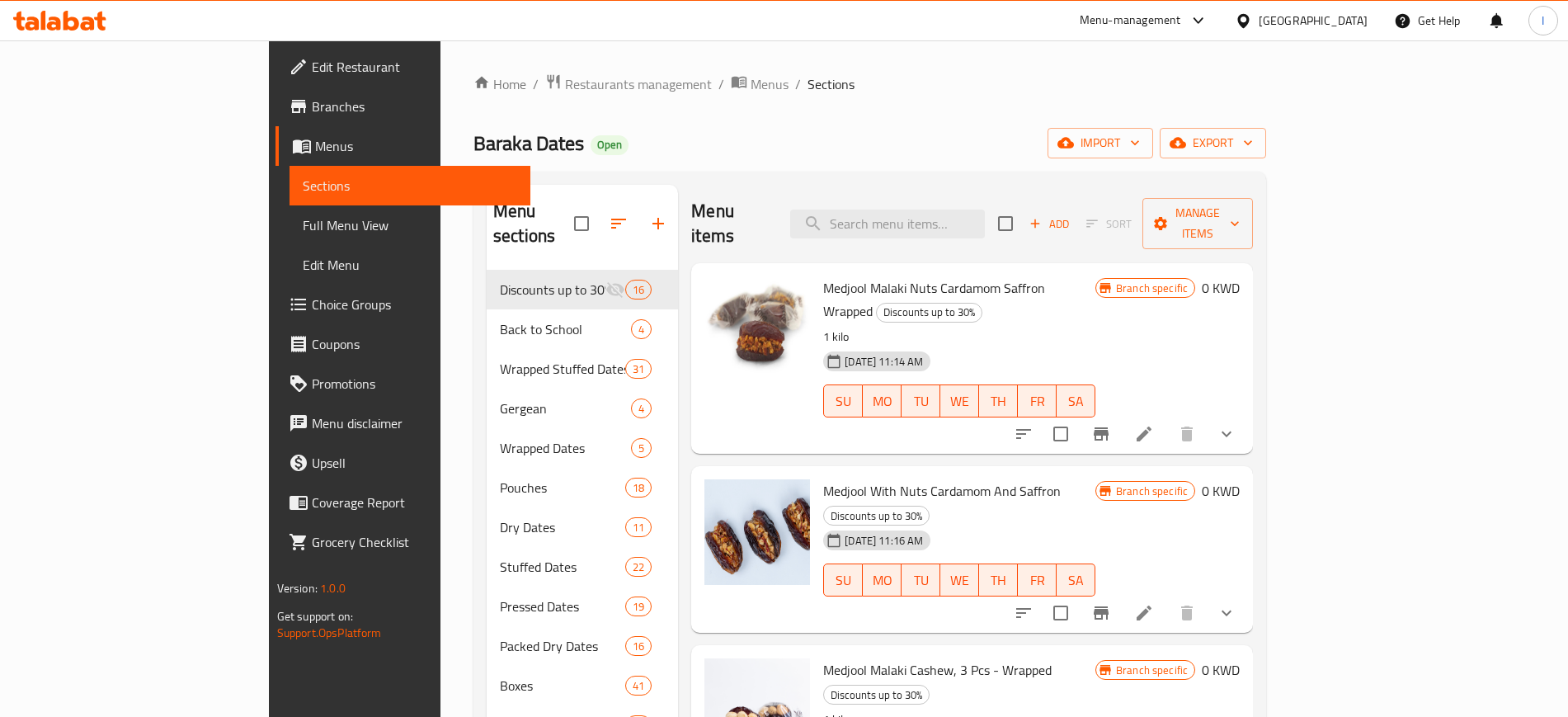
click at [949, 231] on div "Menu items Add Sort Manage items" at bounding box center [972, 223] width 562 height 78
click at [955, 209] on input "search" at bounding box center [888, 223] width 195 height 28
paste input "Medjool With Nuts Cardamom And Saffron"
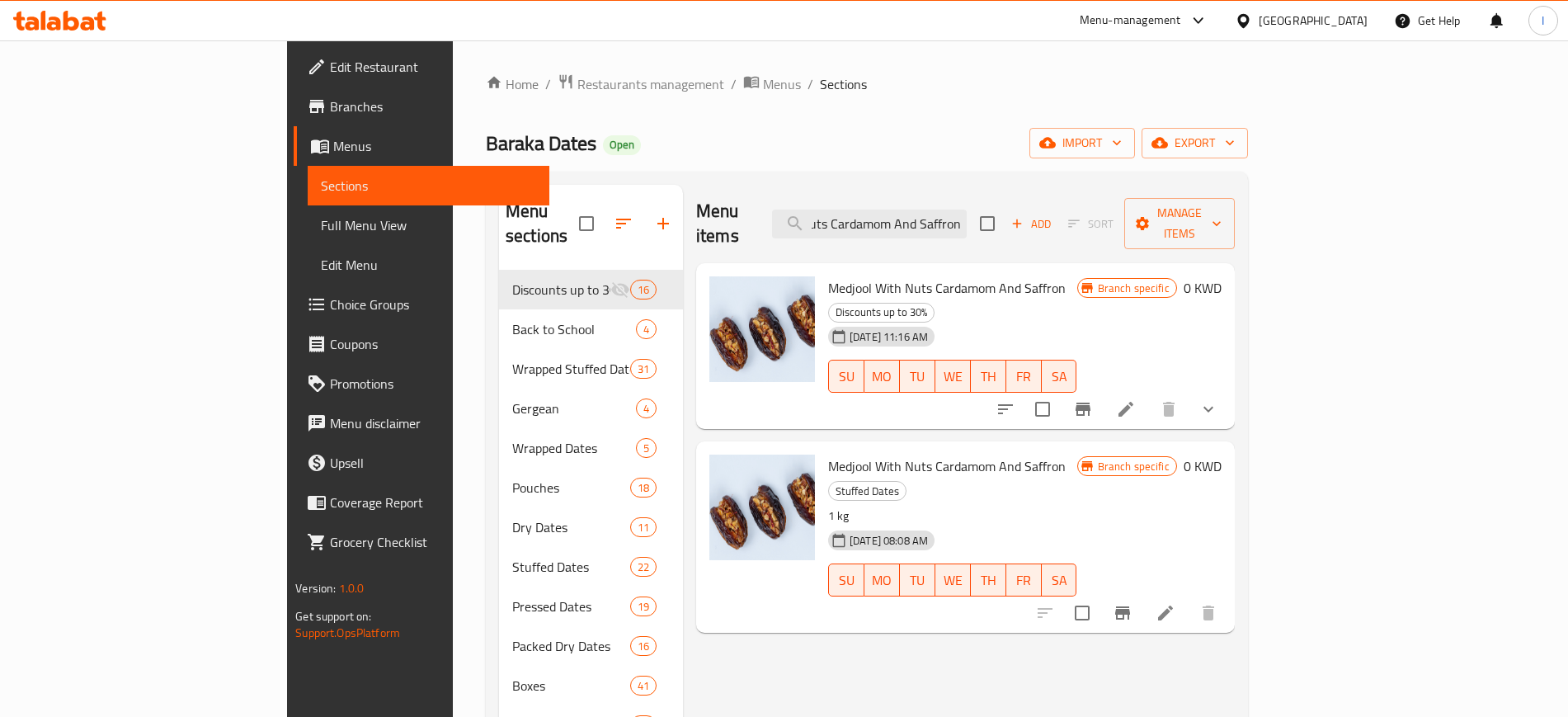
type input "Medjool With Nuts Cardamom And Saffron"
click at [1175, 603] on icon at bounding box center [1166, 613] width 20 height 20
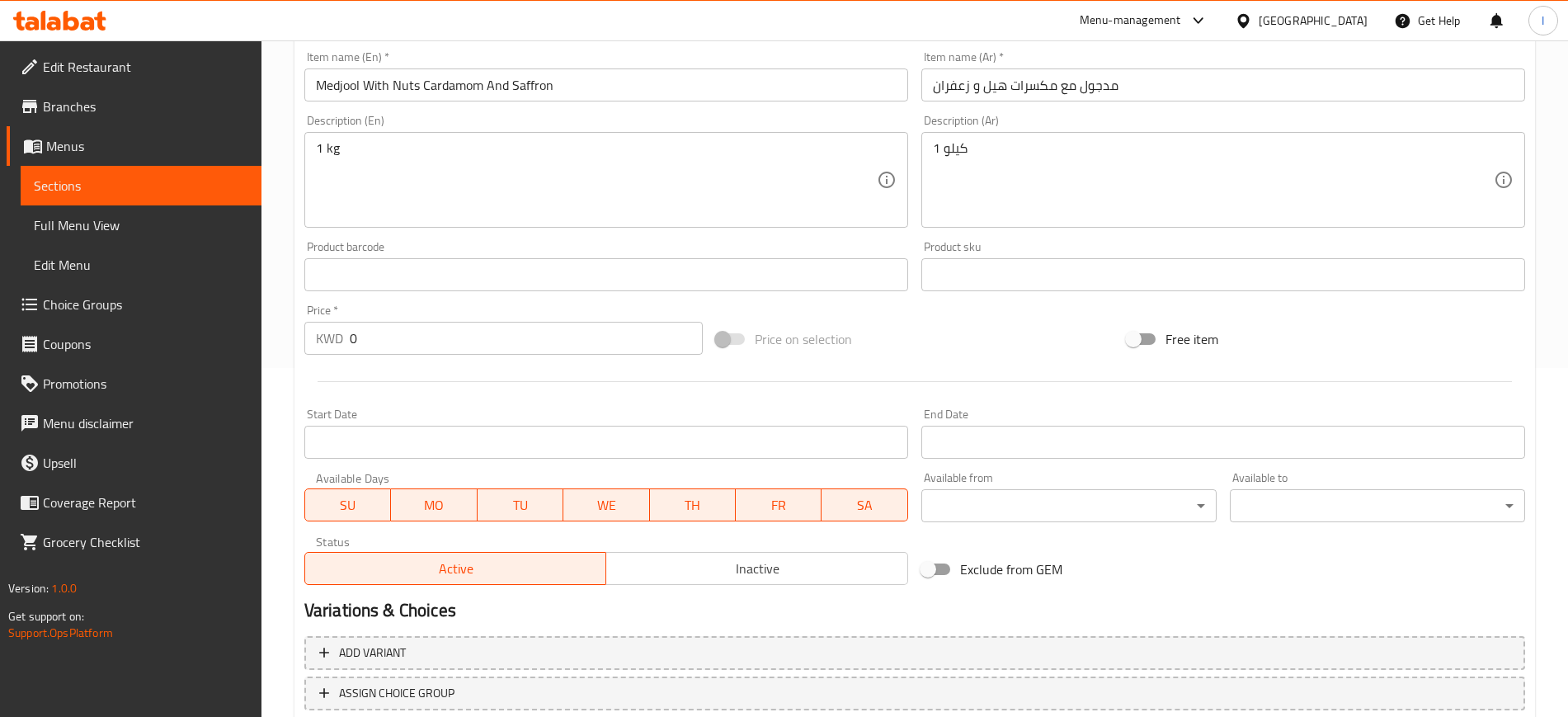
scroll to position [462, 0]
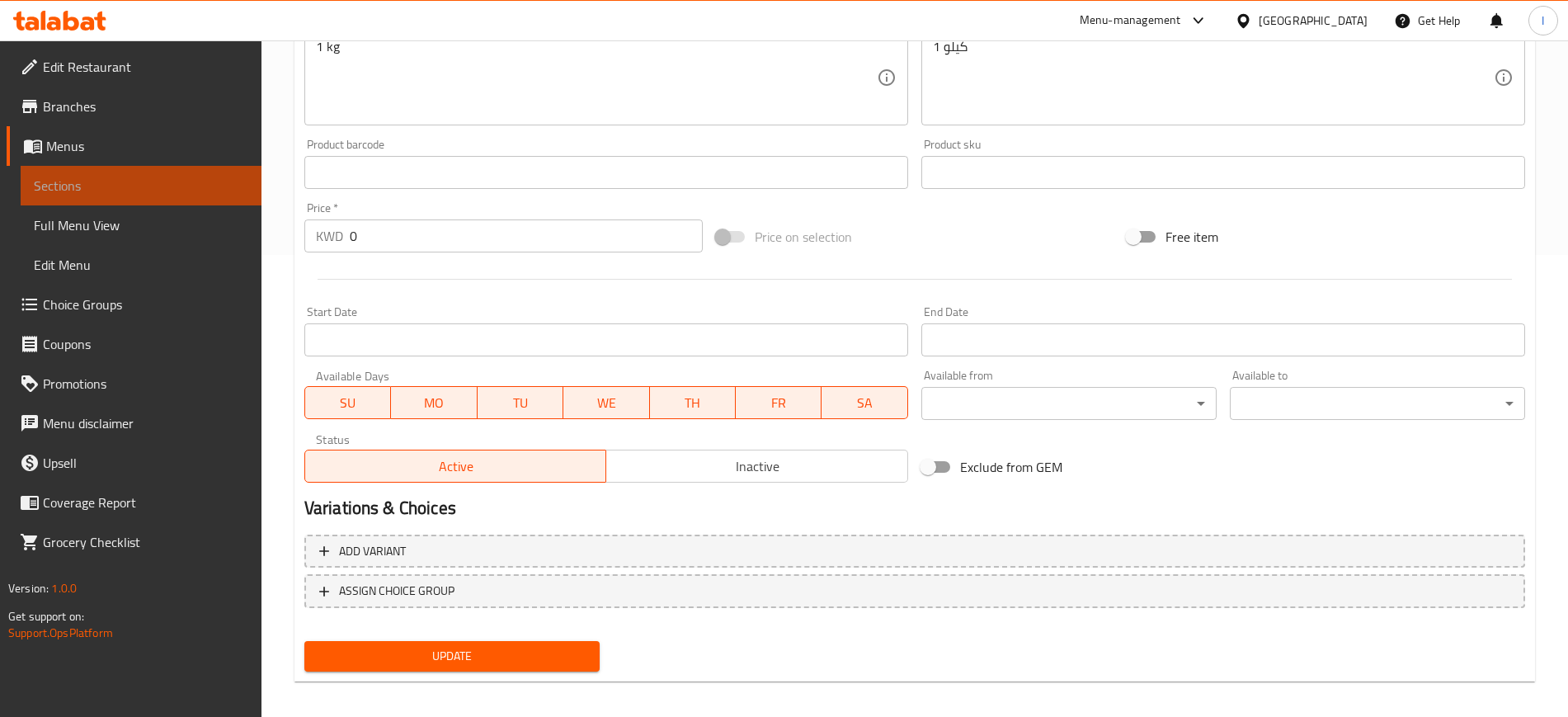
click at [97, 186] on span "Sections" at bounding box center [141, 185] width 215 height 20
